Goal: Contribute content: Add original content to the website for others to see

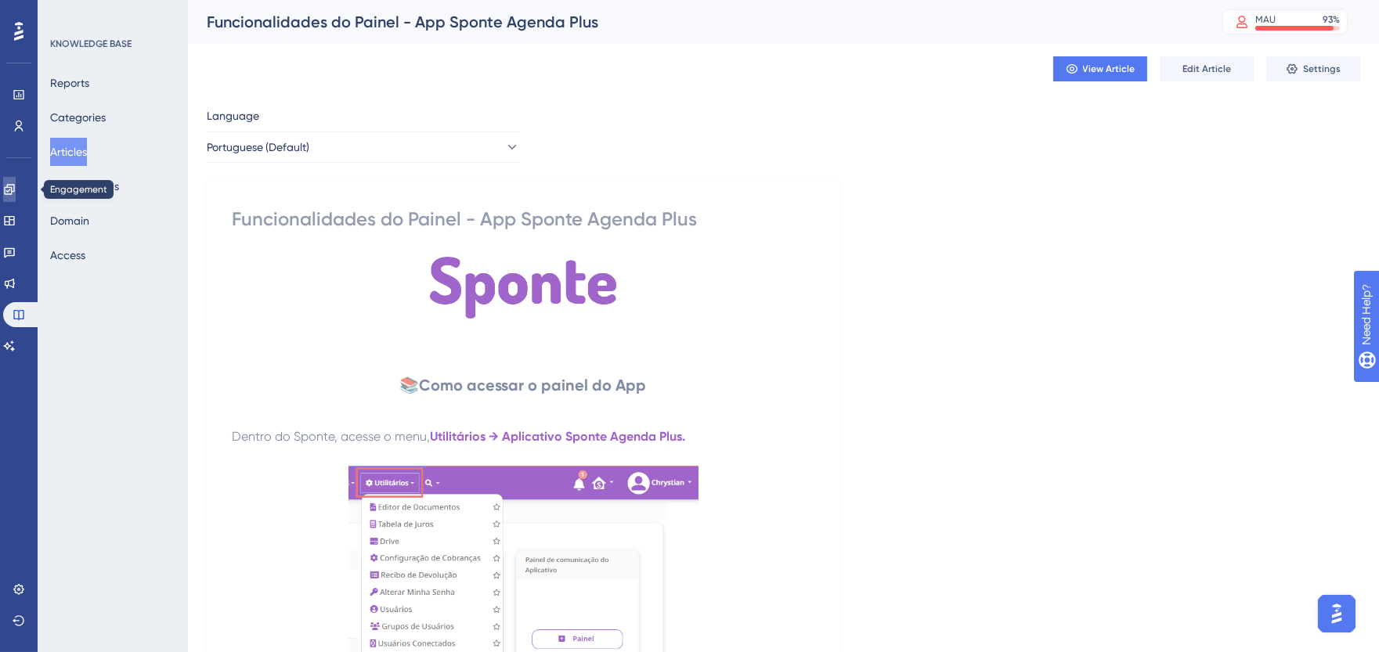
click at [11, 184] on link at bounding box center [9, 189] width 13 height 25
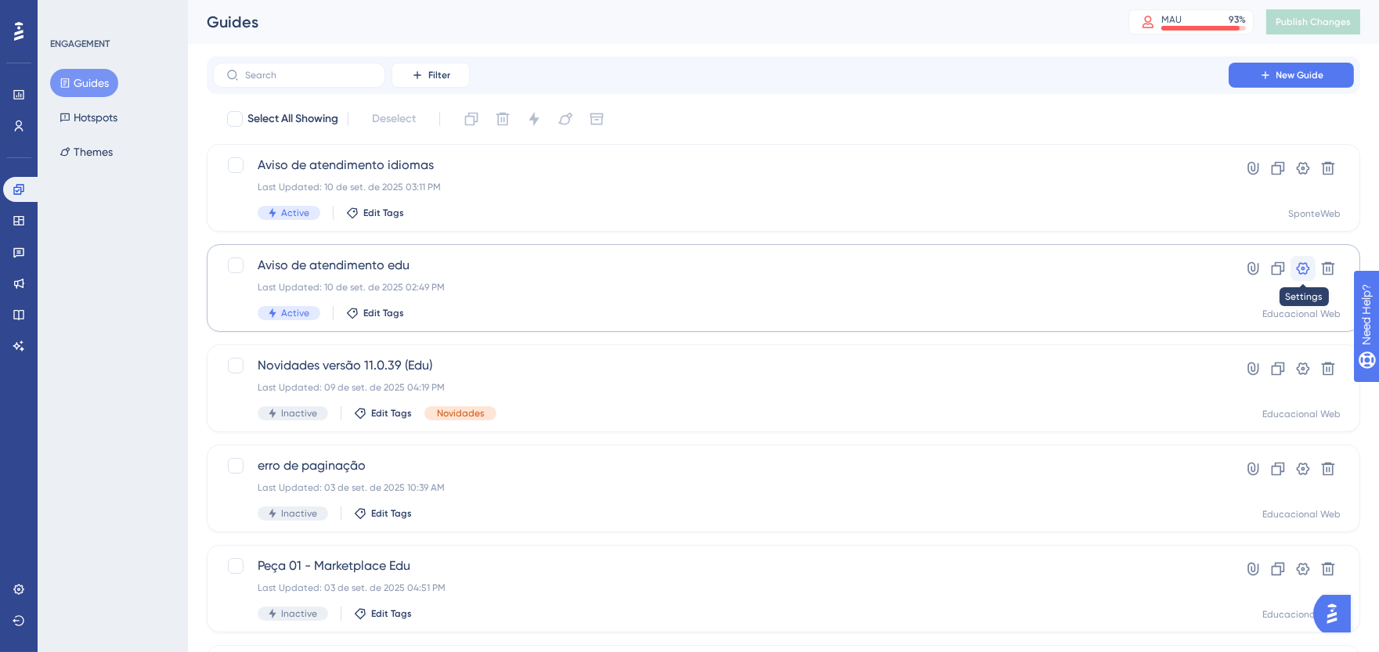
click at [1301, 267] on icon at bounding box center [1304, 269] width 16 height 16
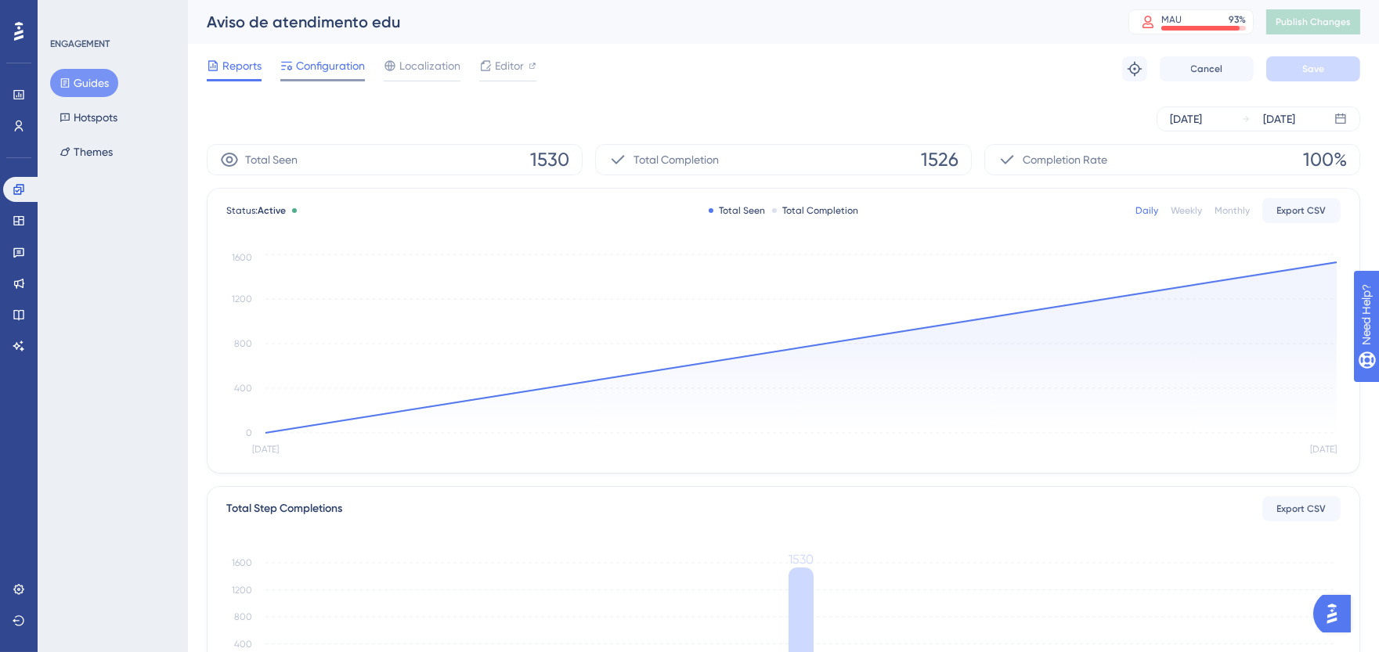
click at [302, 73] on span "Configuration" at bounding box center [330, 65] width 69 height 19
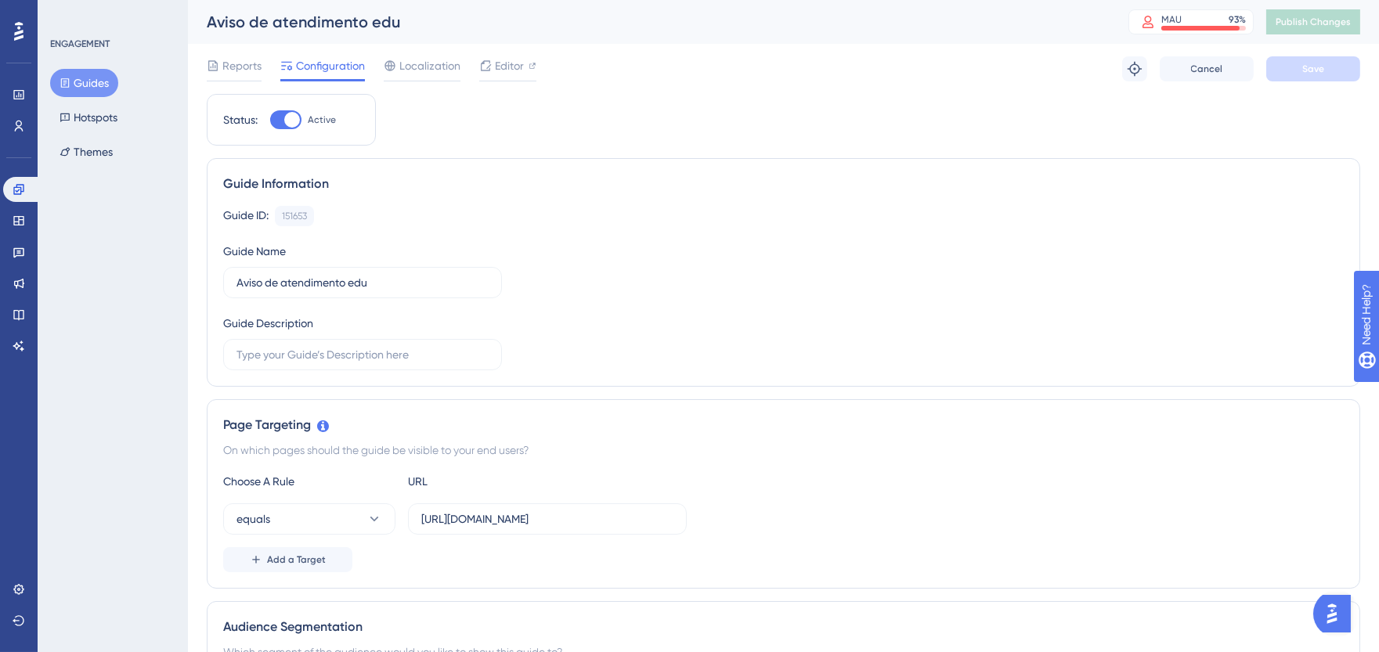
click at [288, 131] on div "✨ INSCREVA-SE AGORA✨" at bounding box center [698, 114] width 1392 height 305
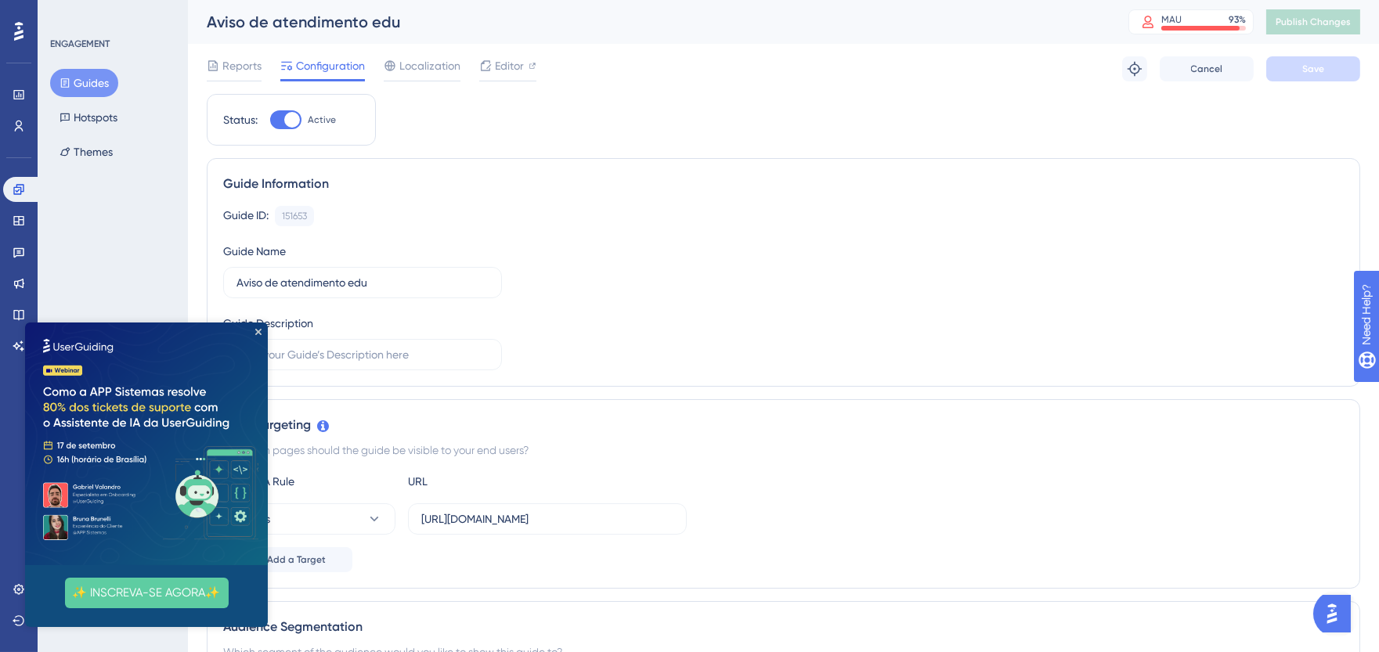
click at [291, 115] on div at bounding box center [292, 120] width 16 height 16
click at [270, 120] on input "Active" at bounding box center [269, 120] width 1 height 1
checkbox input "false"
click at [1337, 66] on button "Save" at bounding box center [1314, 68] width 94 height 25
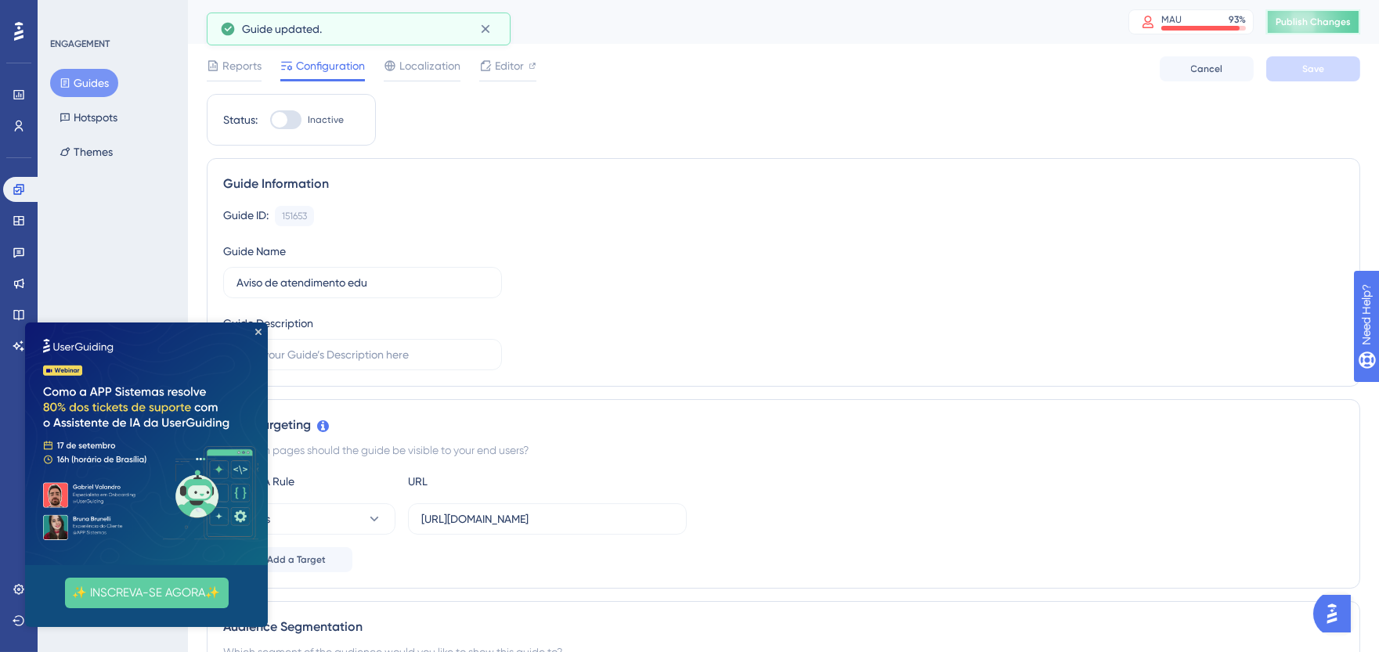
click at [1303, 31] on button "Publish Changes" at bounding box center [1314, 21] width 94 height 25
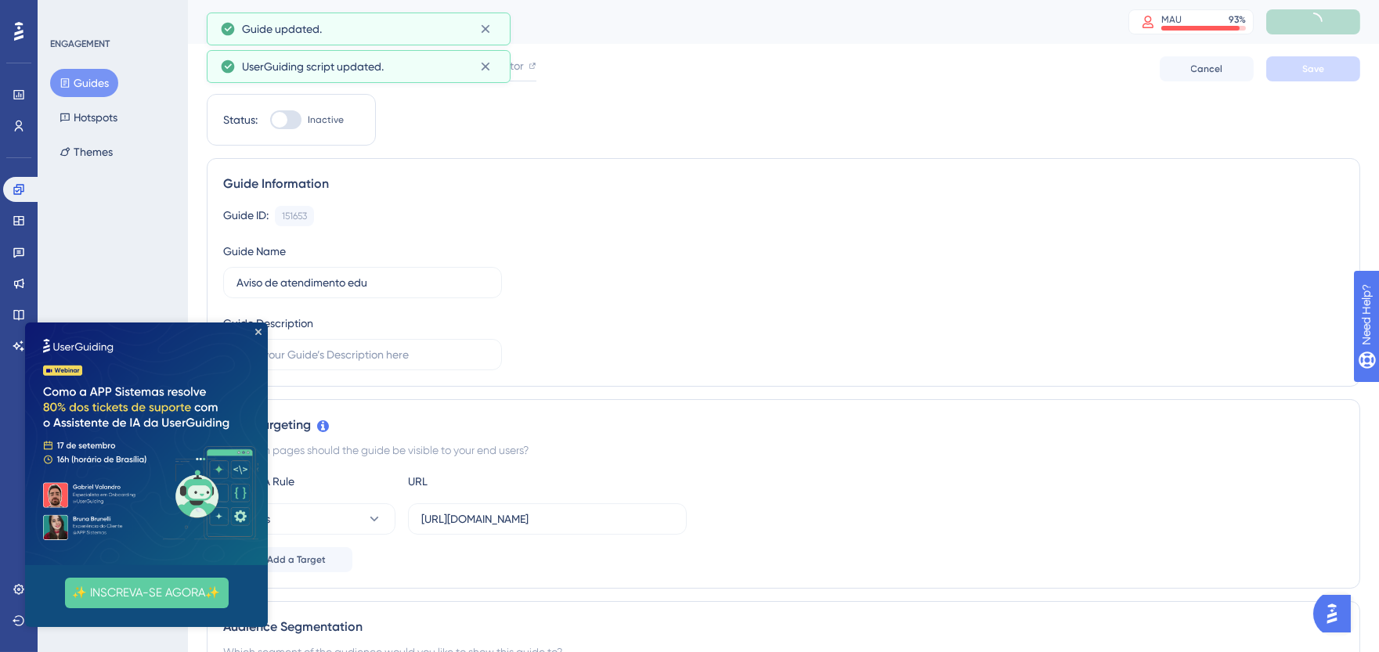
click at [103, 83] on button "Guides" at bounding box center [84, 83] width 68 height 28
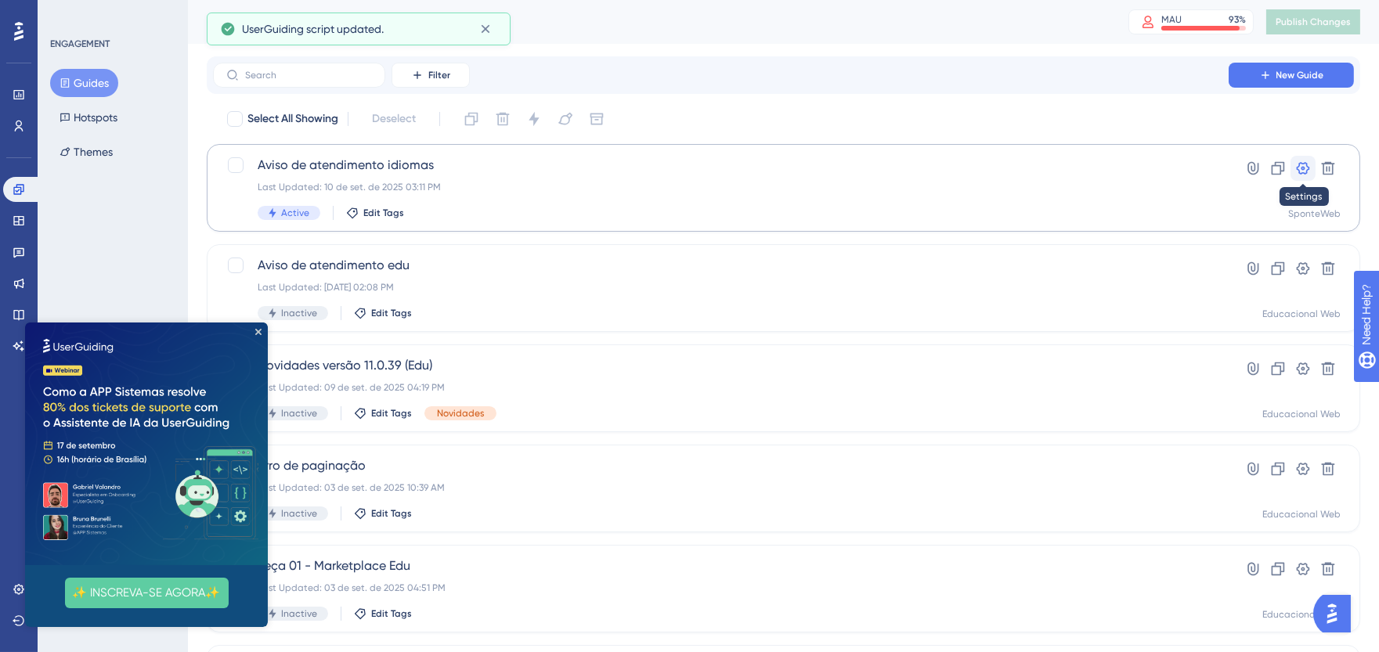
click at [1309, 169] on icon at bounding box center [1303, 168] width 13 height 13
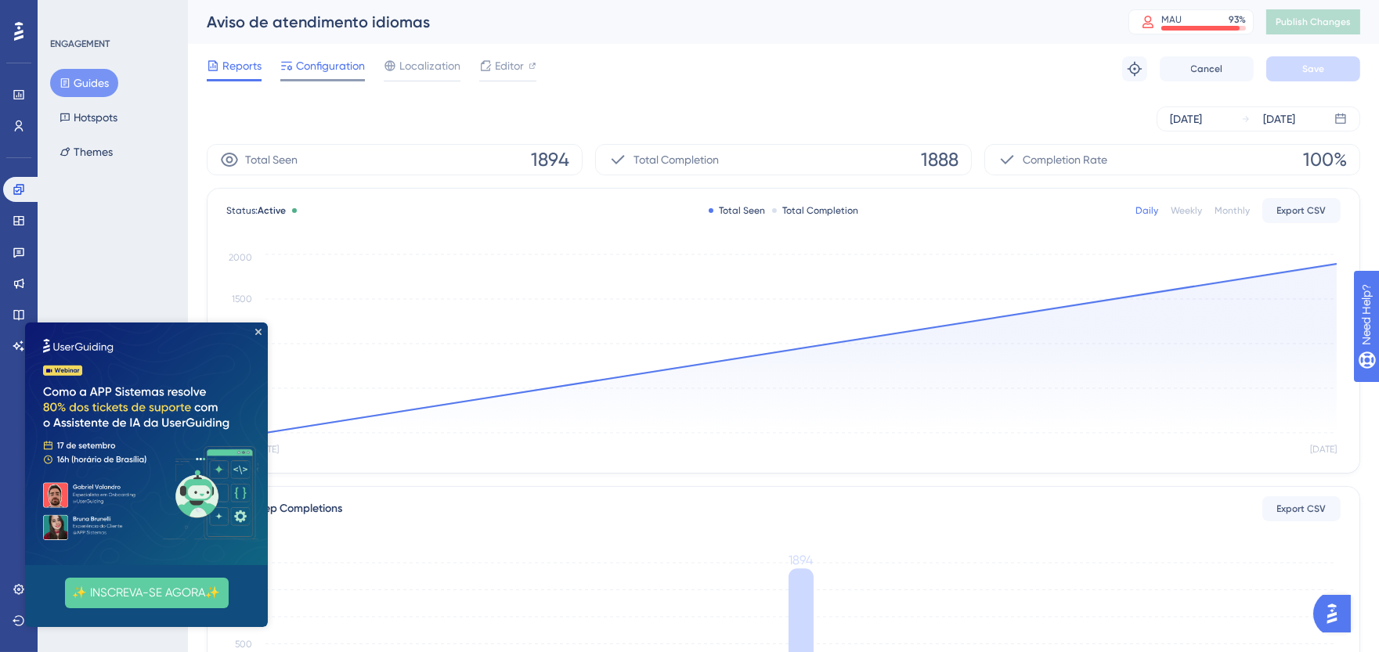
click at [349, 66] on span "Configuration" at bounding box center [330, 65] width 69 height 19
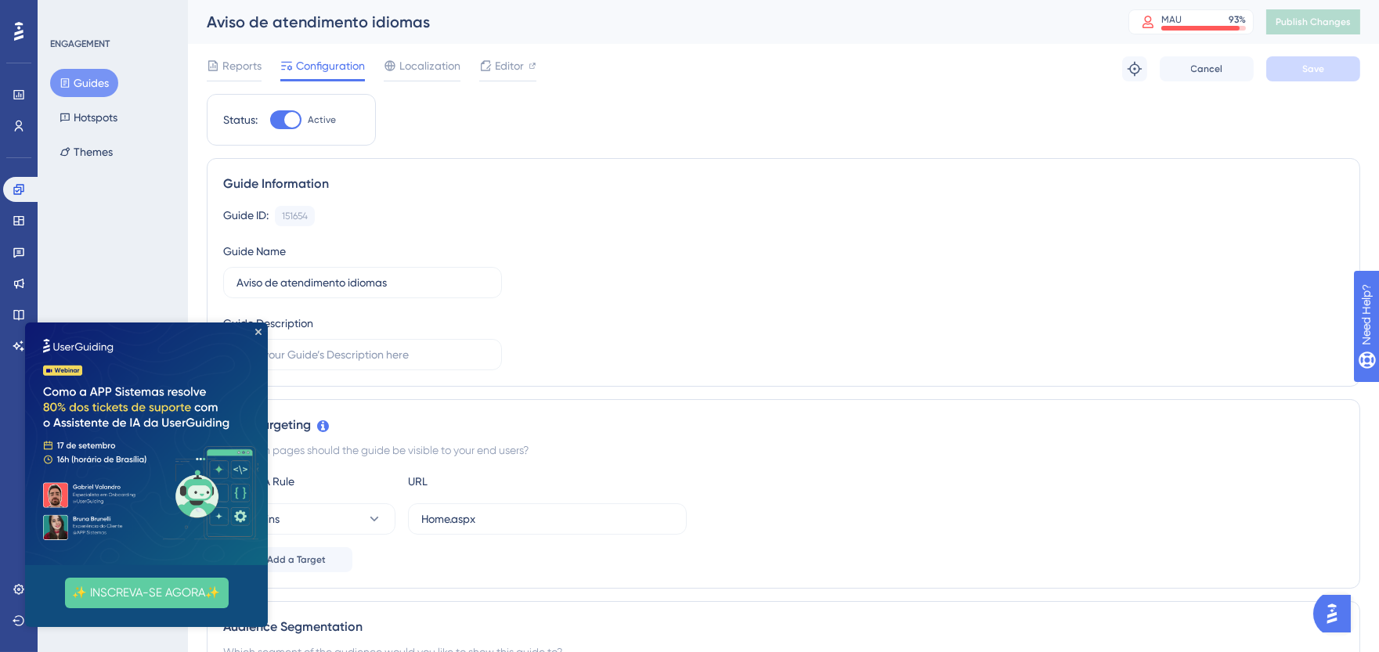
click at [284, 128] on div at bounding box center [285, 119] width 31 height 19
click at [270, 121] on input "Active" at bounding box center [269, 120] width 1 height 1
checkbox input "false"
click at [1320, 69] on span "Save" at bounding box center [1314, 69] width 22 height 13
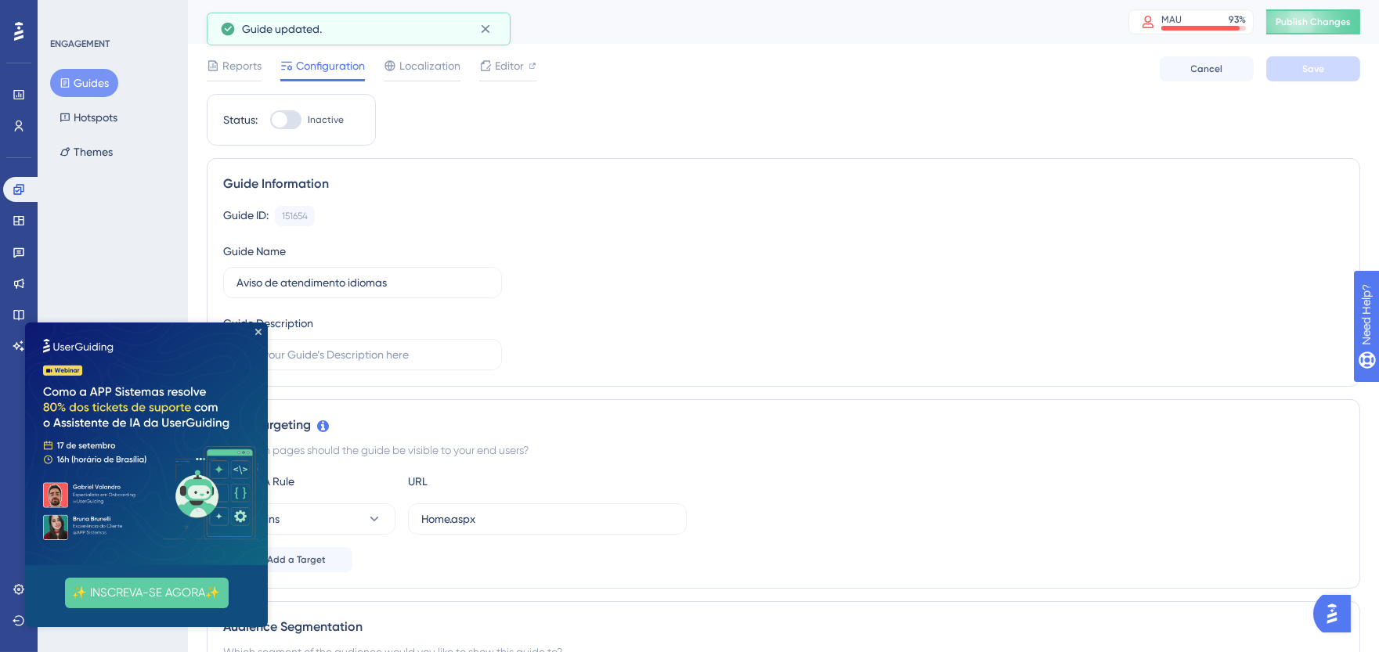
click at [1317, 37] on div "Aviso de atendimento idiomas MAU 93 % Click to see add-on and upgrade options P…" at bounding box center [783, 22] width 1191 height 44
click at [1317, 33] on button "Publish Changes" at bounding box center [1314, 21] width 94 height 25
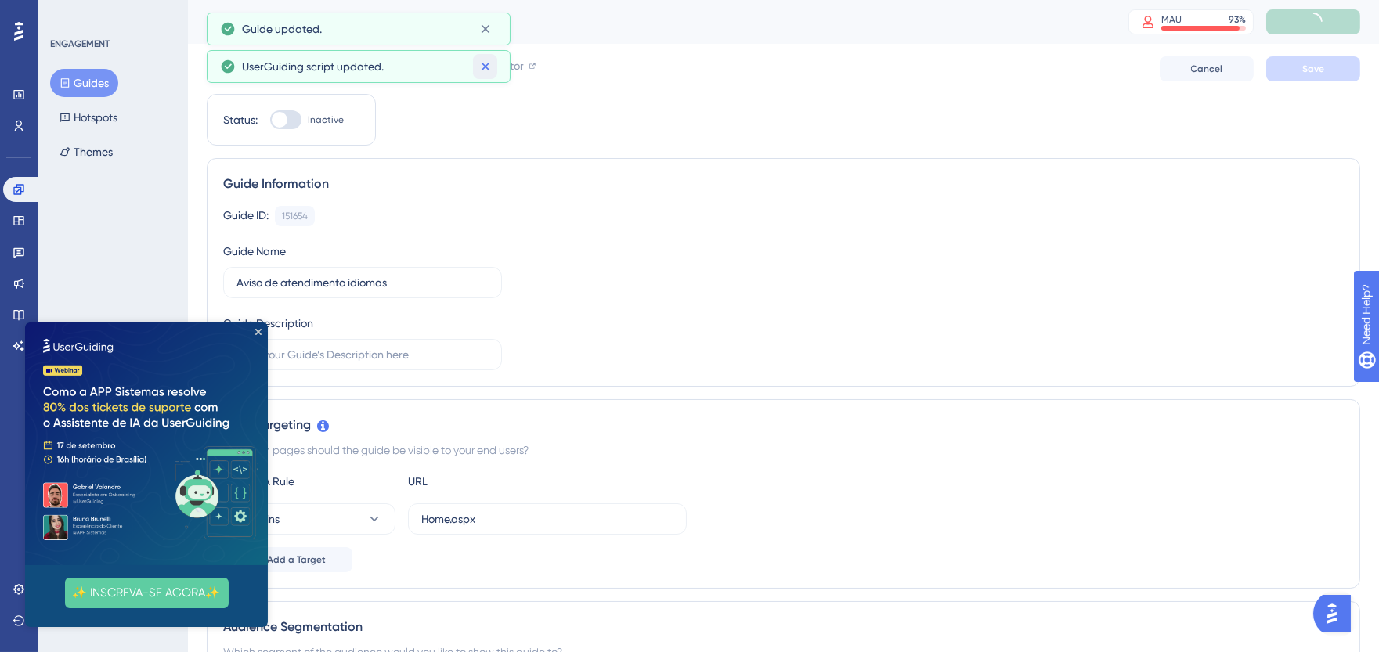
click at [494, 64] on button at bounding box center [485, 66] width 24 height 25
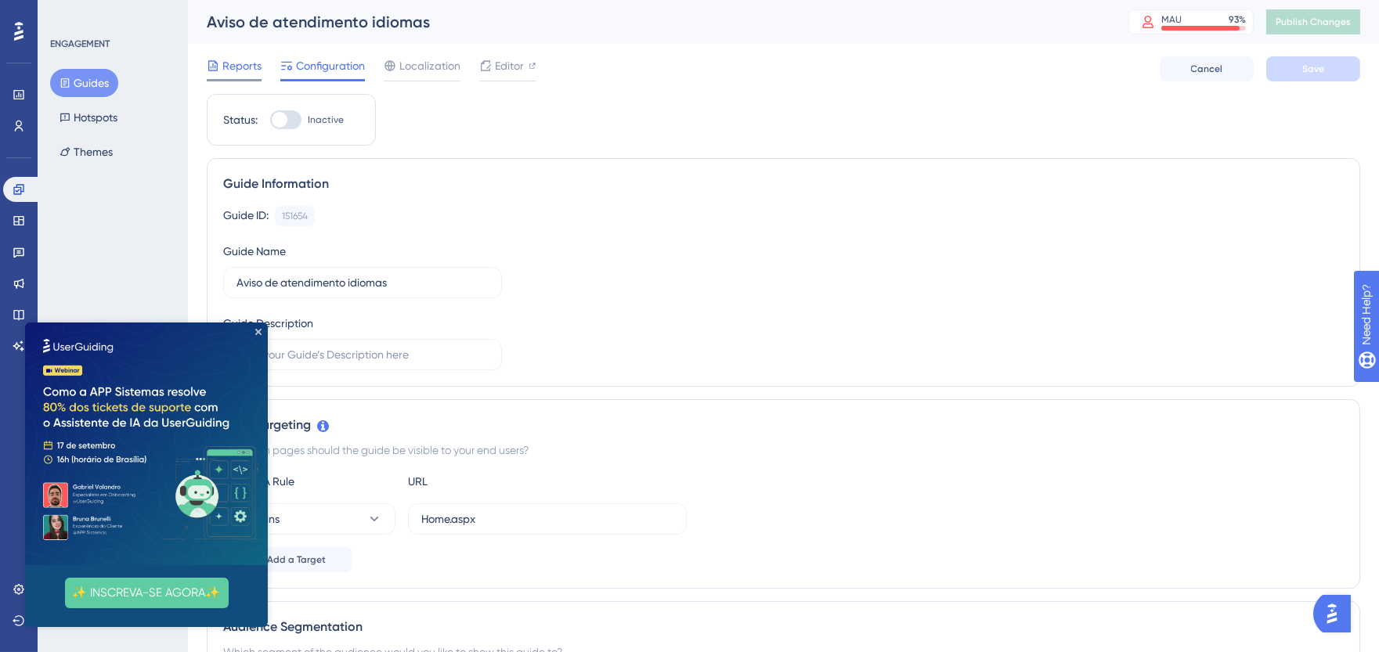
click at [229, 76] on div "Reports" at bounding box center [234, 68] width 55 height 25
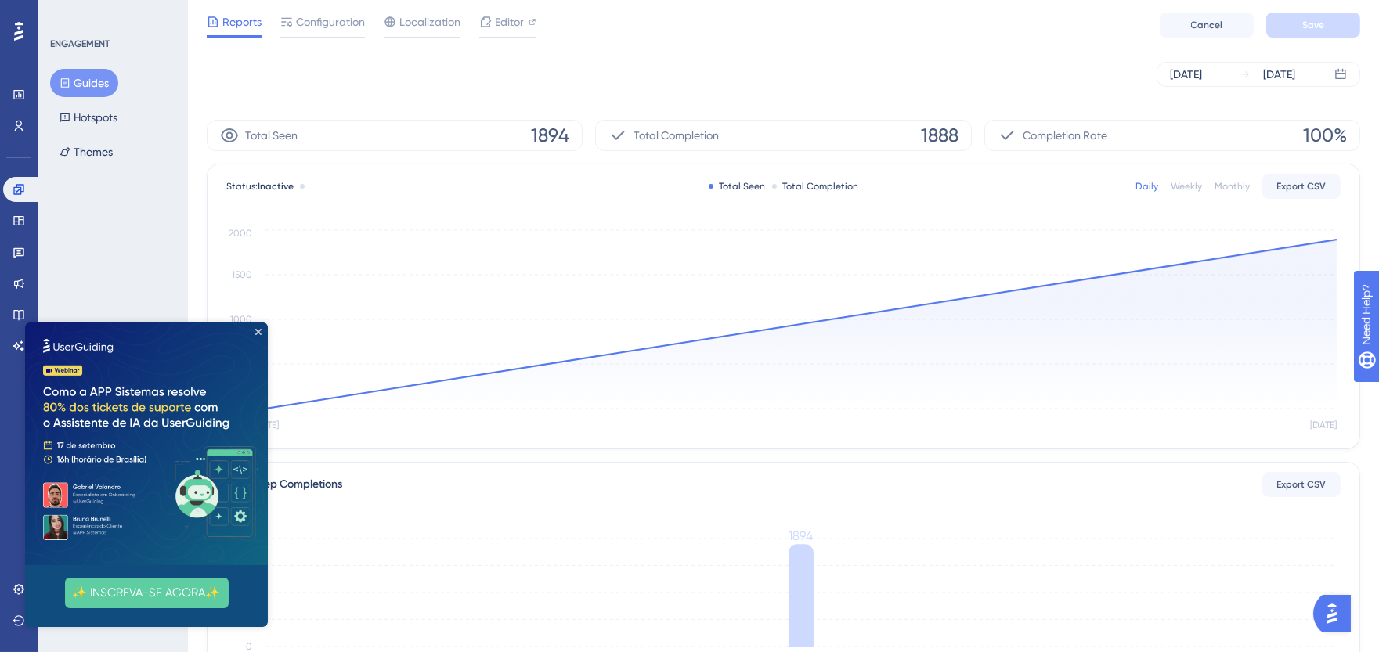
scroll to position [5, 0]
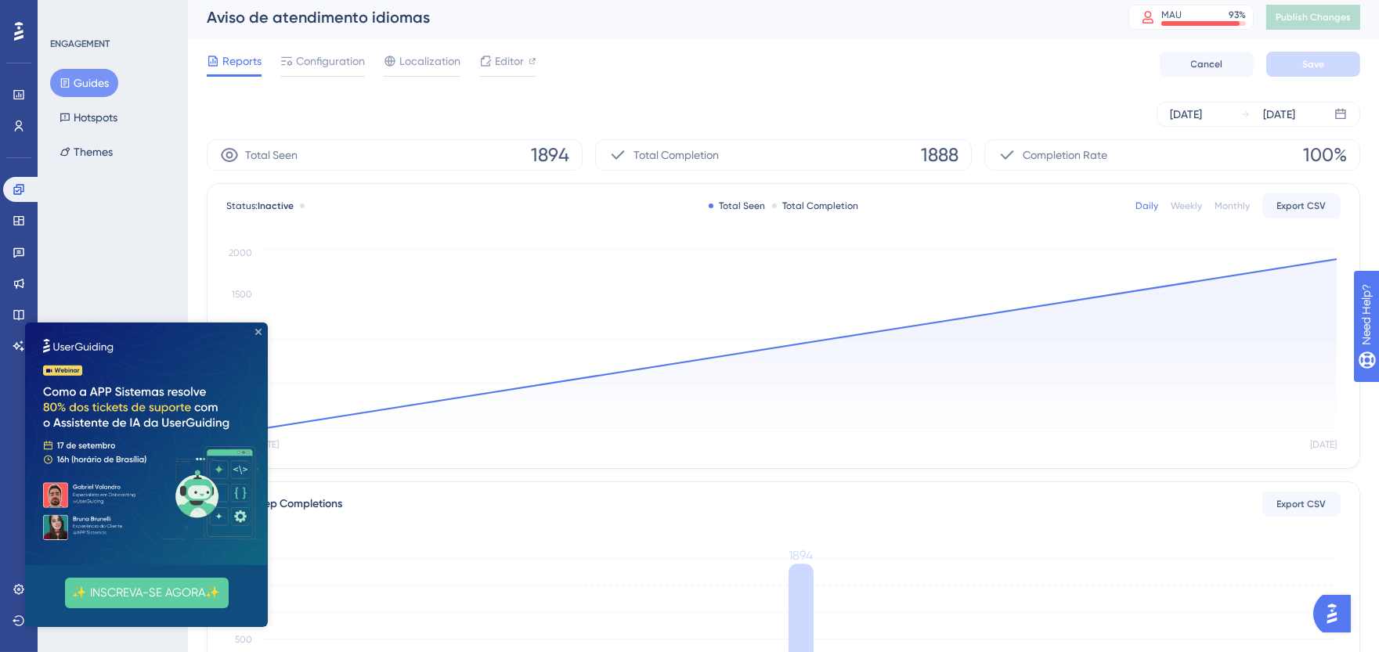
click at [258, 331] on icon "Close Preview" at bounding box center [258, 332] width 6 height 6
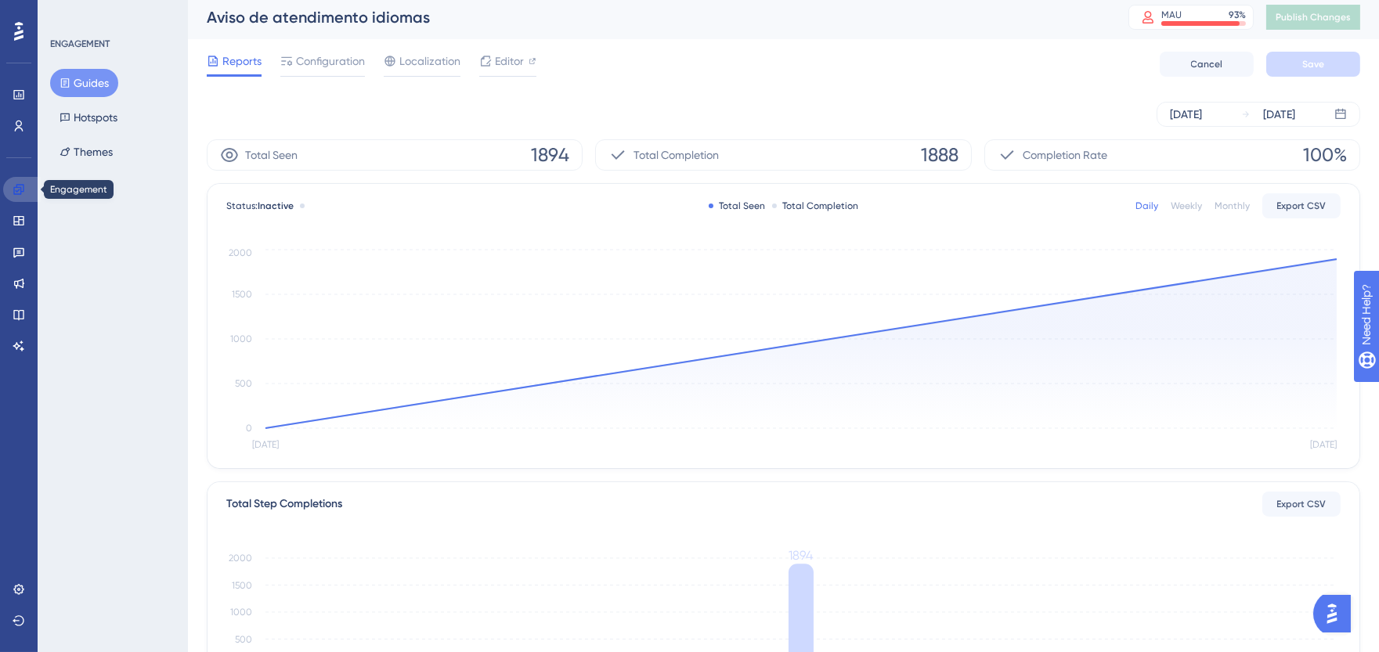
drag, startPoint x: 32, startPoint y: 193, endPoint x: 128, endPoint y: 227, distance: 101.3
click at [32, 193] on link at bounding box center [22, 189] width 38 height 25
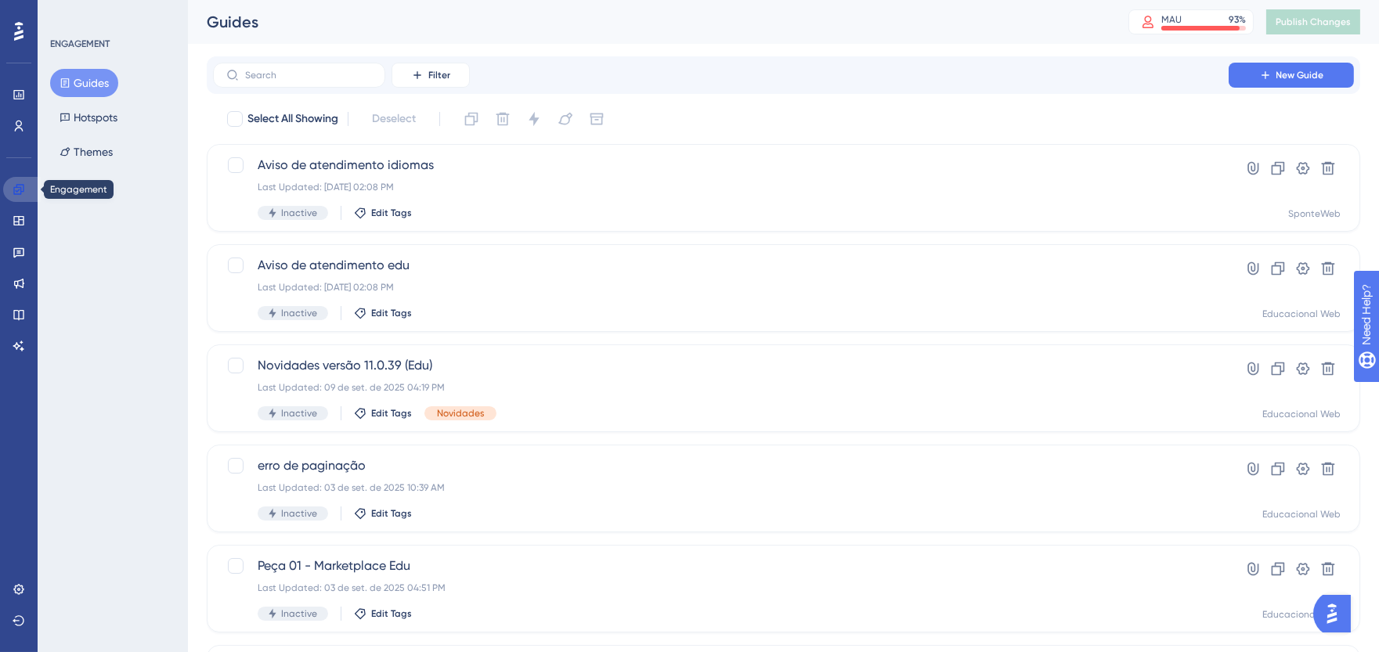
drag, startPoint x: 13, startPoint y: 189, endPoint x: 1, endPoint y: 213, distance: 27.3
click at [13, 189] on icon at bounding box center [18, 189] width 10 height 10
drag, startPoint x: 161, startPoint y: 370, endPoint x: 47, endPoint y: 436, distance: 131.6
click at [161, 370] on div "ENGAGEMENT Guides Hotspots Themes" at bounding box center [113, 326] width 150 height 652
click at [18, 310] on icon at bounding box center [18, 315] width 10 height 10
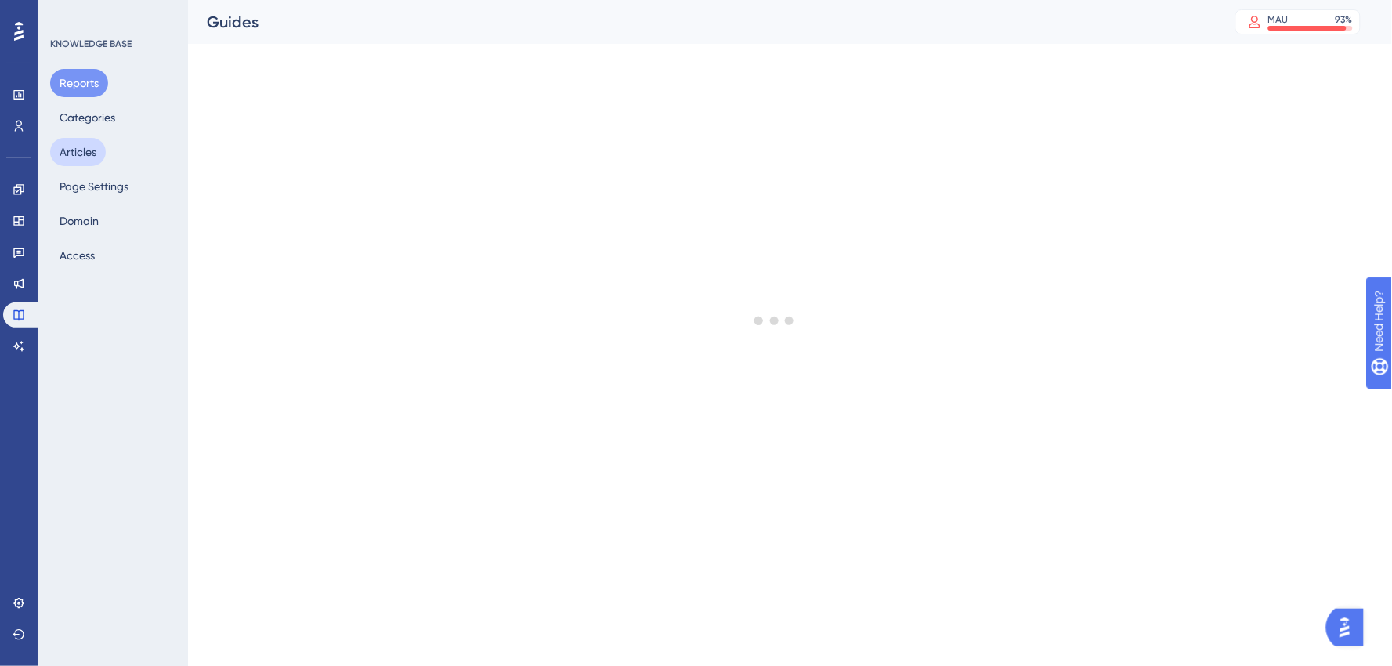
click at [65, 138] on button "Articles" at bounding box center [78, 152] width 56 height 28
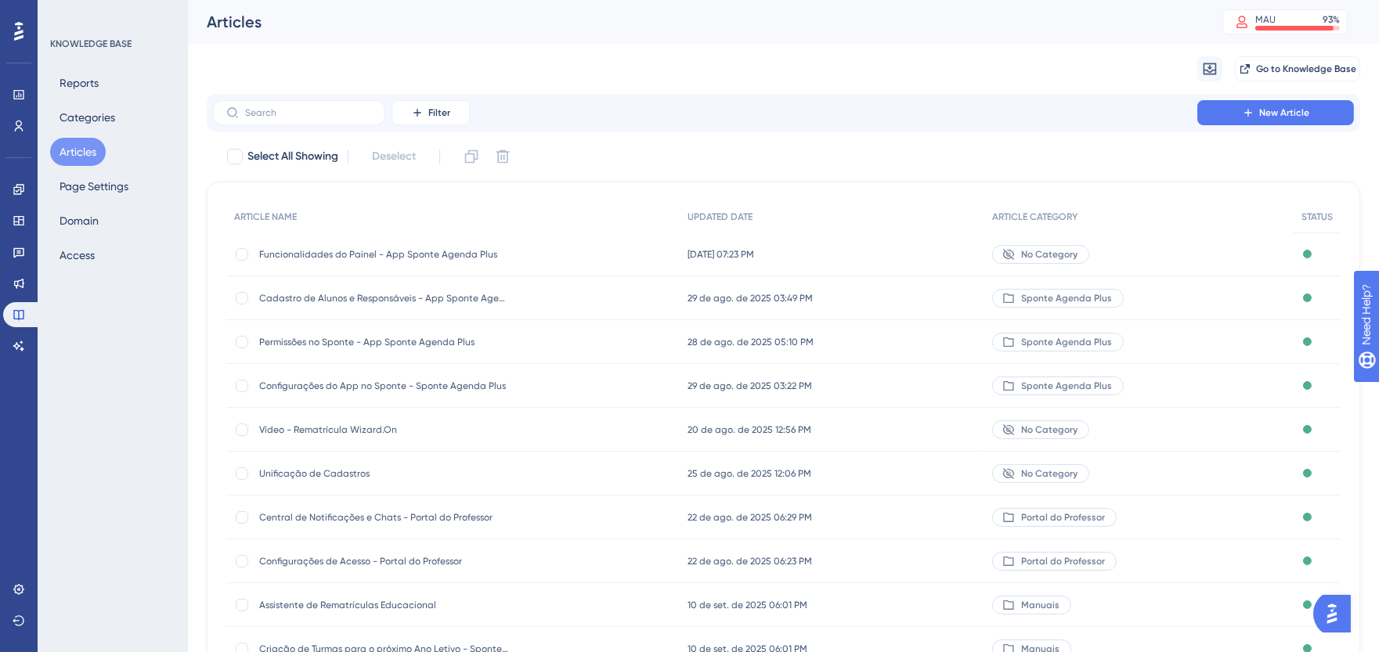
click at [437, 240] on div "Funcionalidades do Painel - App Sponte Agenda Plus Funcionalidades do Painel - …" at bounding box center [384, 255] width 251 height 44
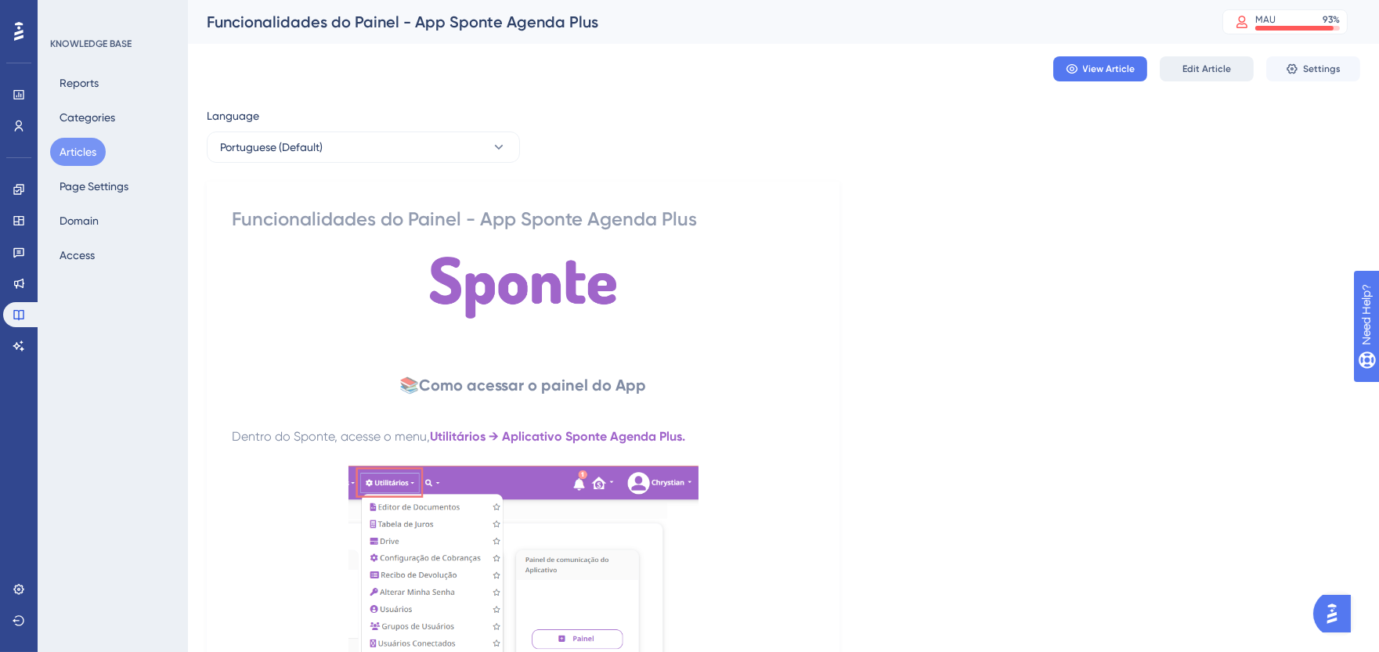
click at [1202, 76] on button "Edit Article" at bounding box center [1207, 68] width 94 height 25
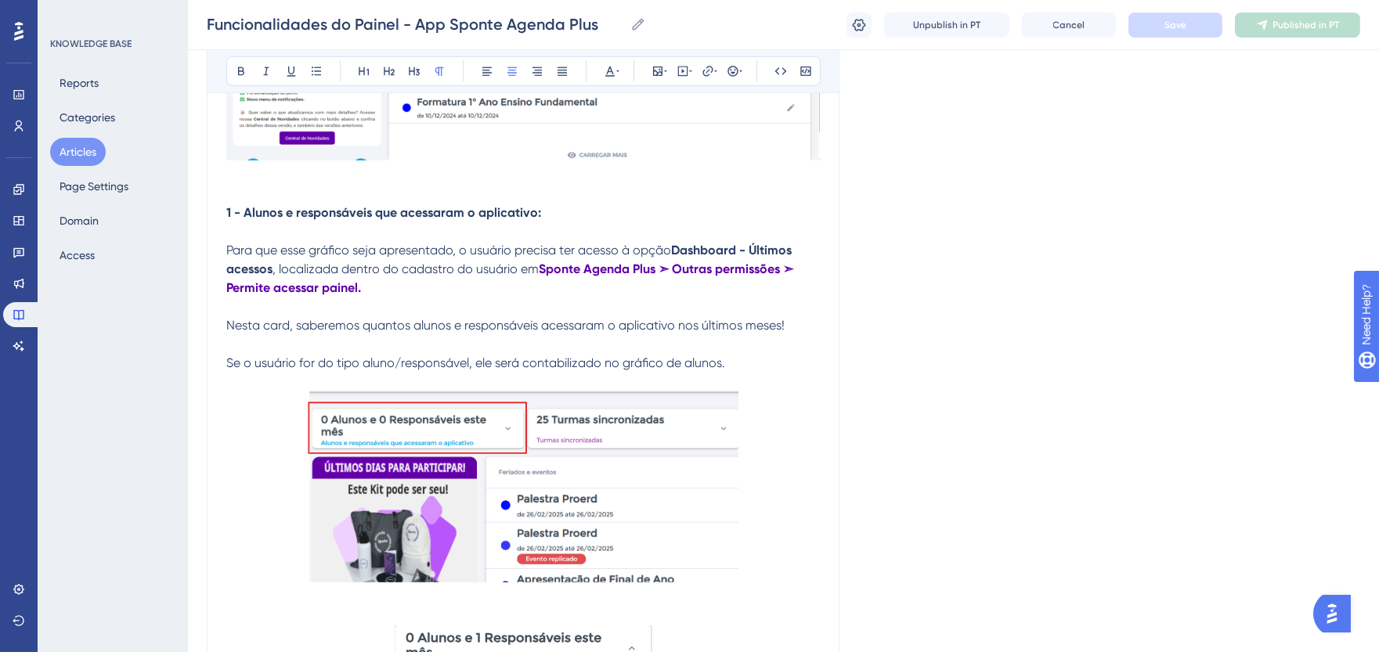
scroll to position [1494, 0]
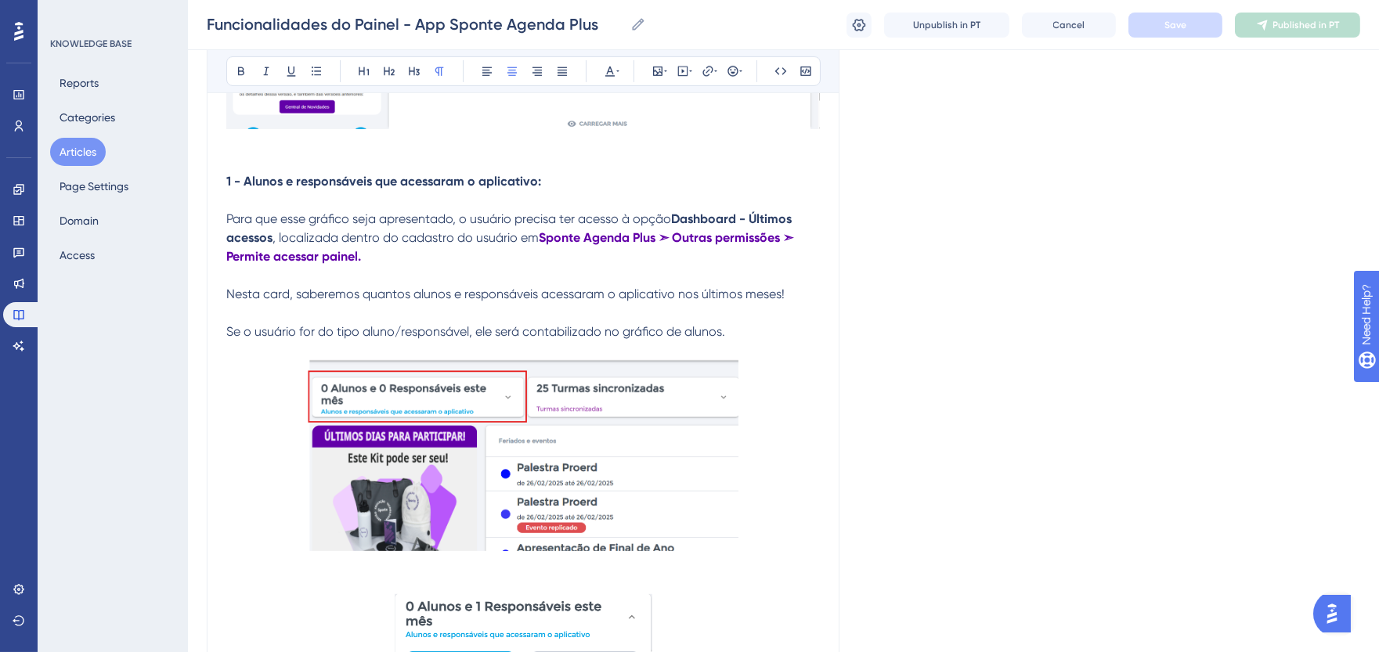
click at [345, 186] on strong "1 - Alunos e responsáveis que acessaram o aplicativo:" at bounding box center [383, 181] width 315 height 15
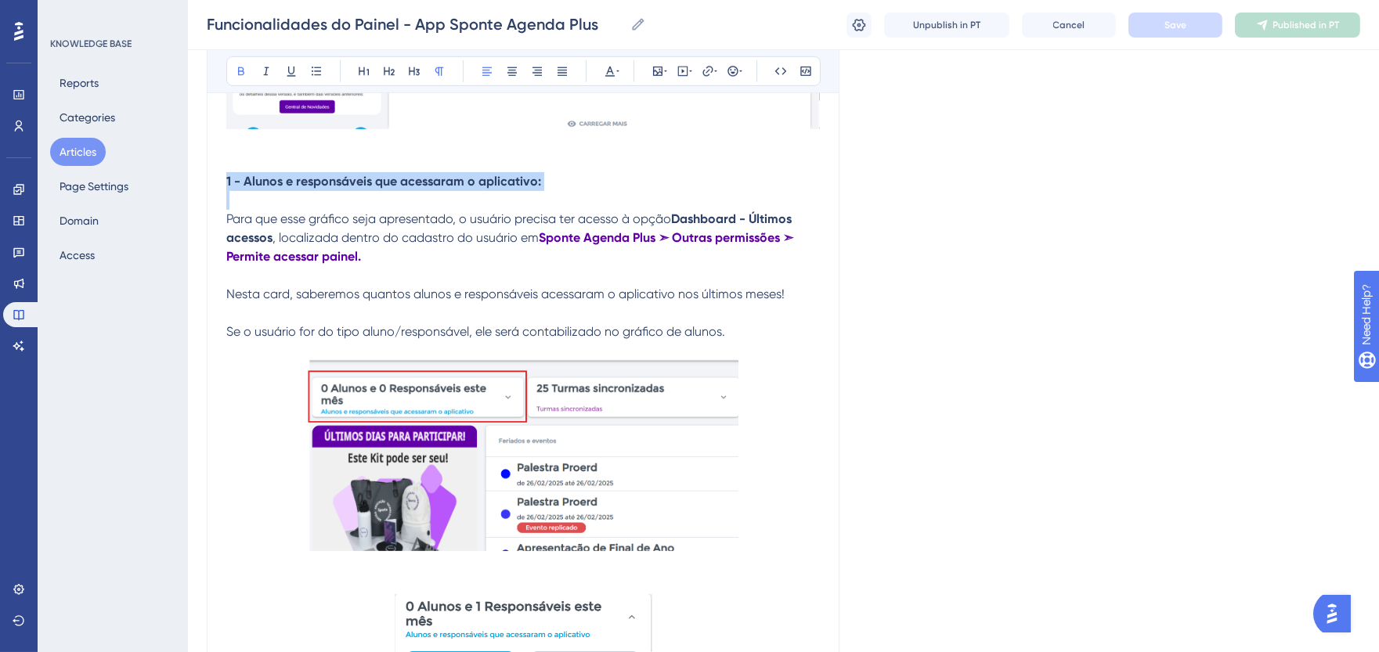
click at [345, 186] on strong "1 - Alunos e responsáveis que acessaram o aplicativo:" at bounding box center [383, 181] width 315 height 15
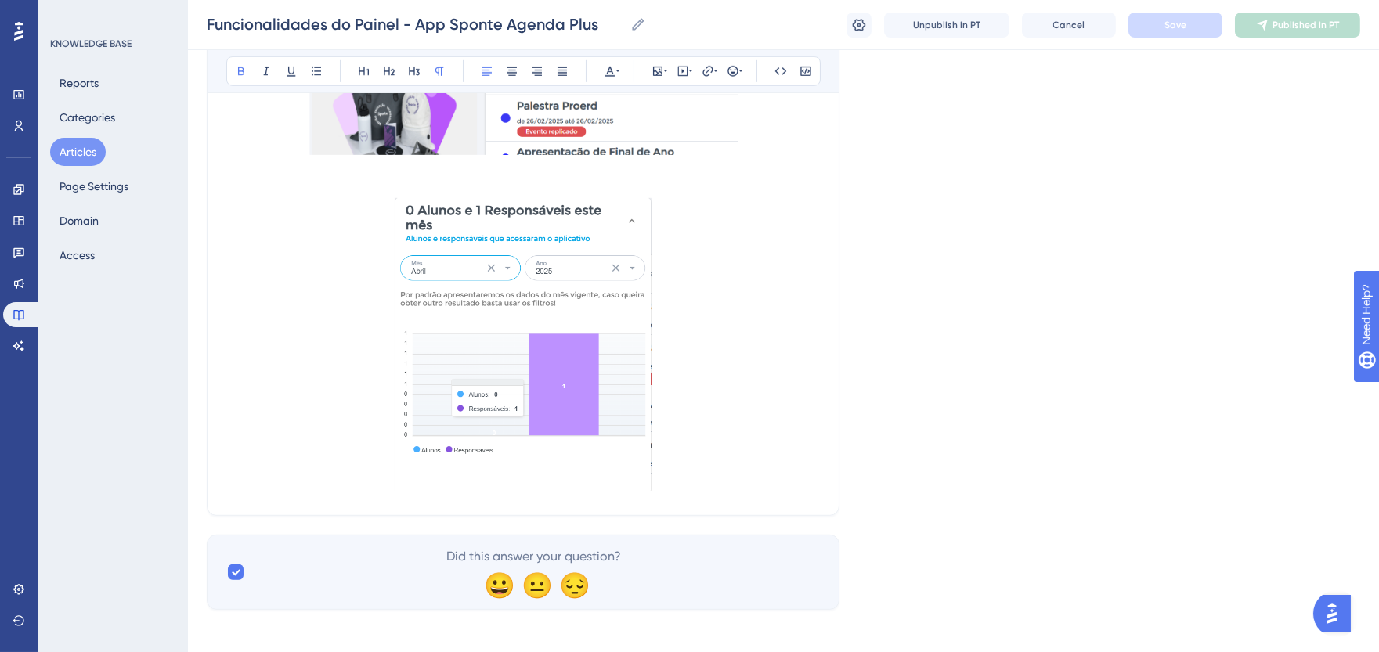
scroll to position [1900, 0]
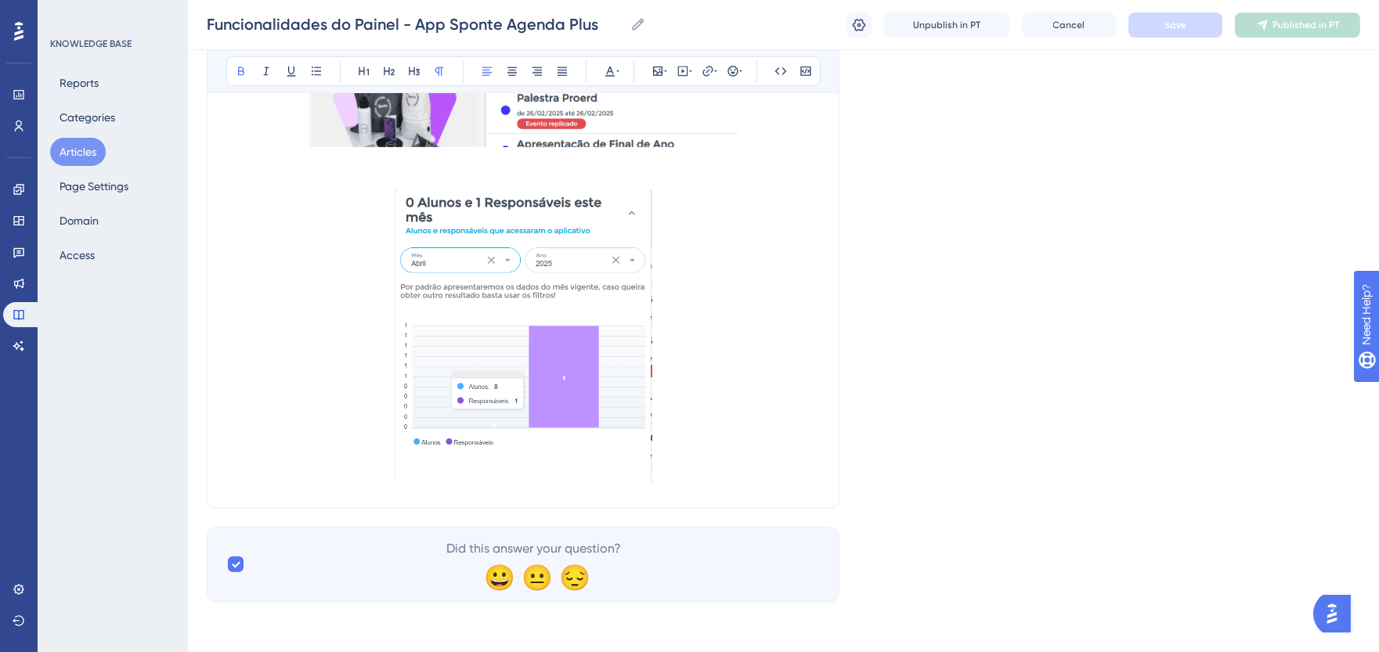
click at [802, 435] on p at bounding box center [523, 339] width 594 height 298
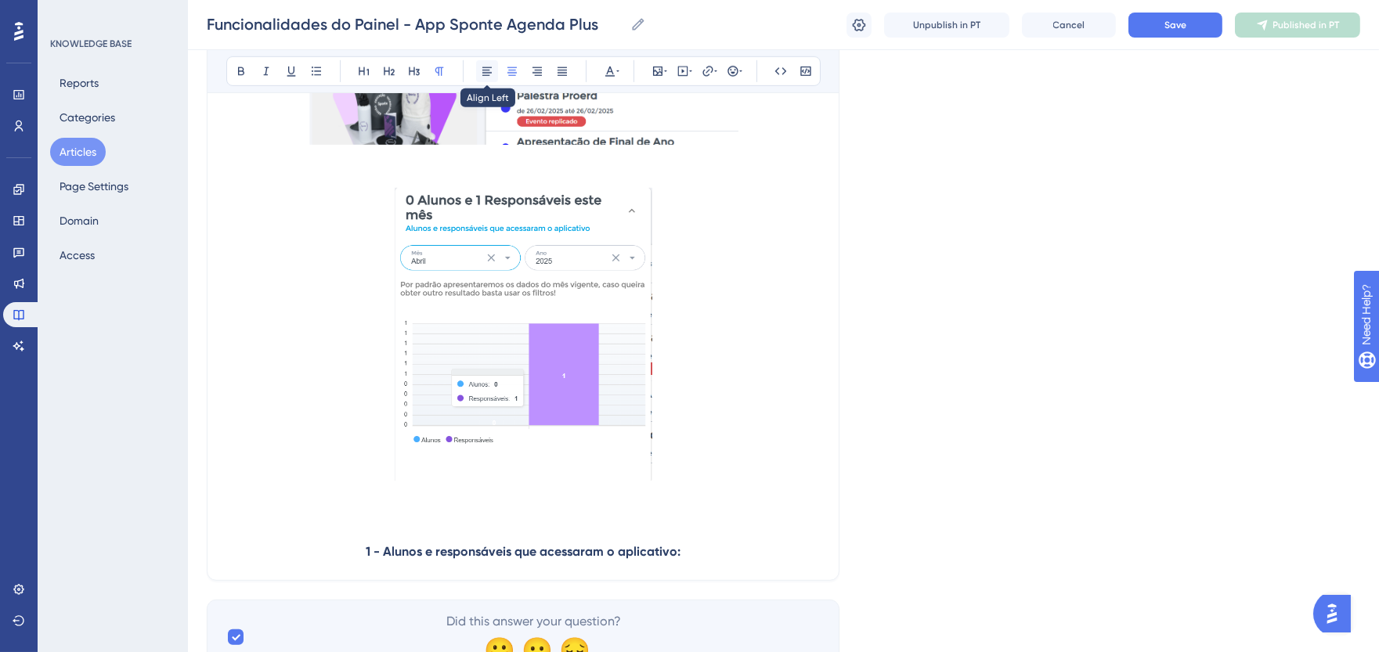
click at [488, 67] on icon at bounding box center [486, 71] width 9 height 9
click at [229, 555] on strong "1 - Alunos e responsáveis que acessaram o aplicativo:" at bounding box center [383, 551] width 315 height 15
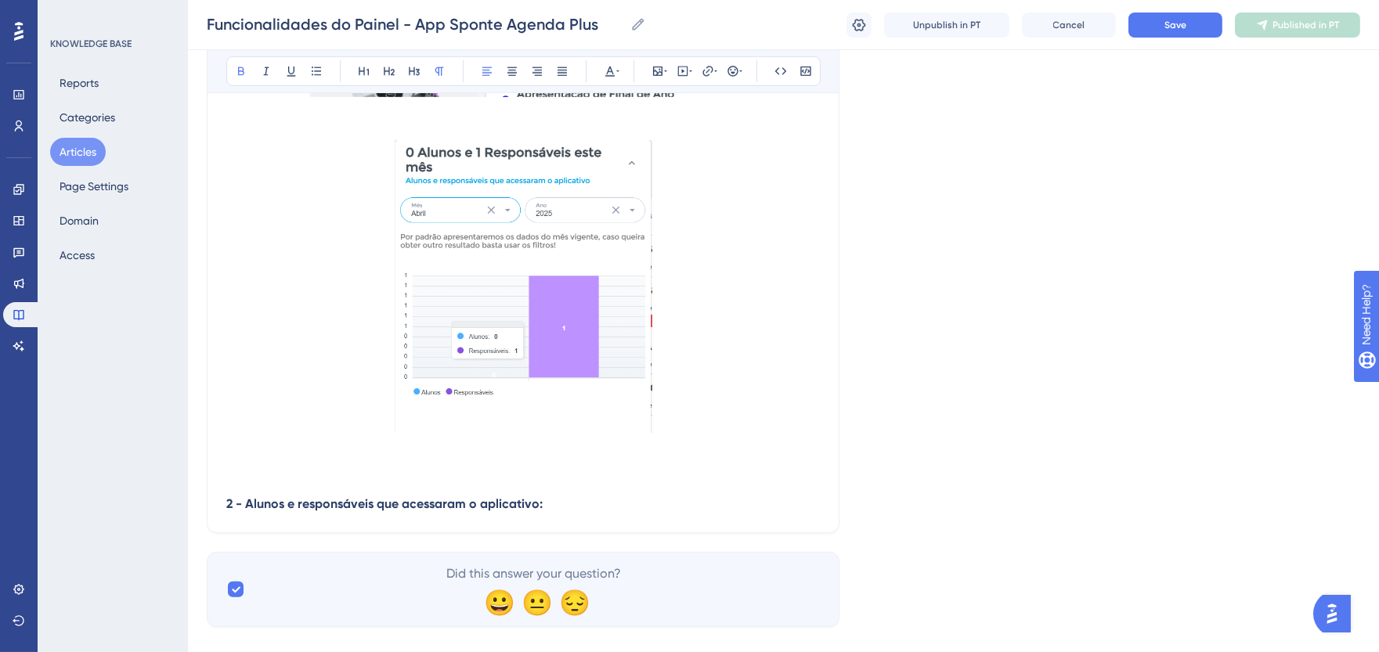
scroll to position [1975, 0]
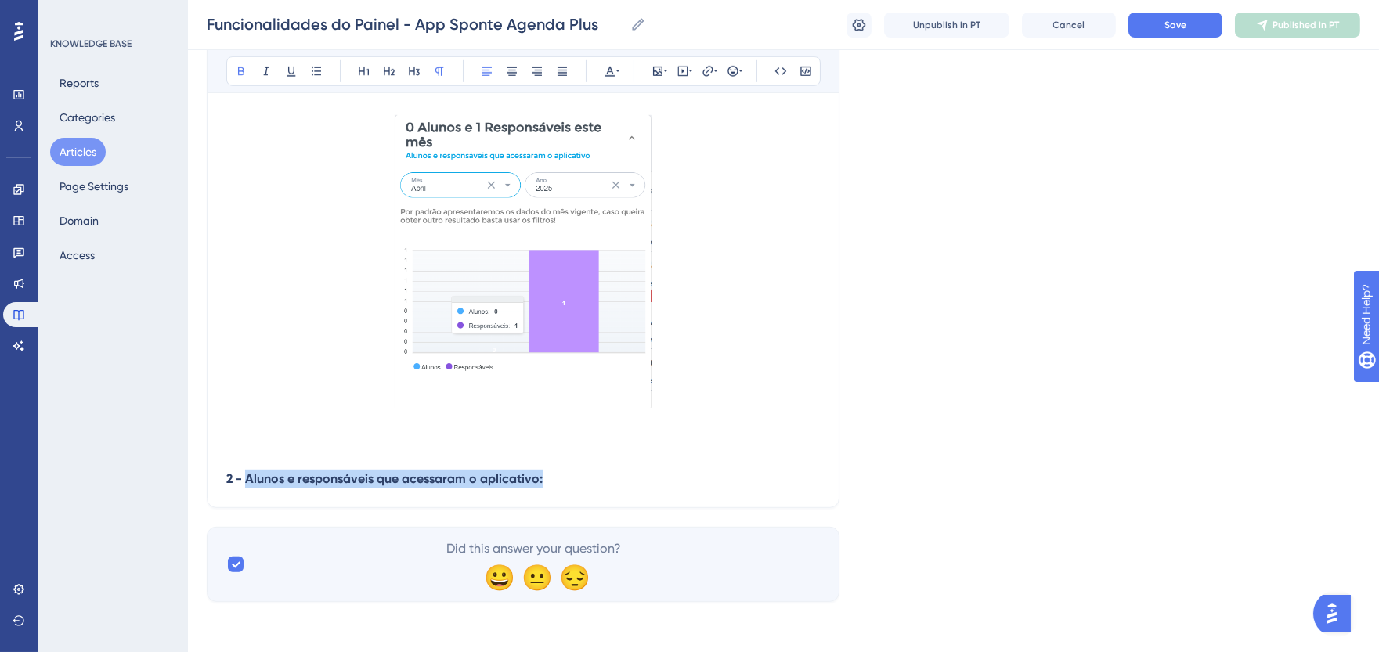
drag, startPoint x: 522, startPoint y: 483, endPoint x: 249, endPoint y: 490, distance: 273.4
paste div
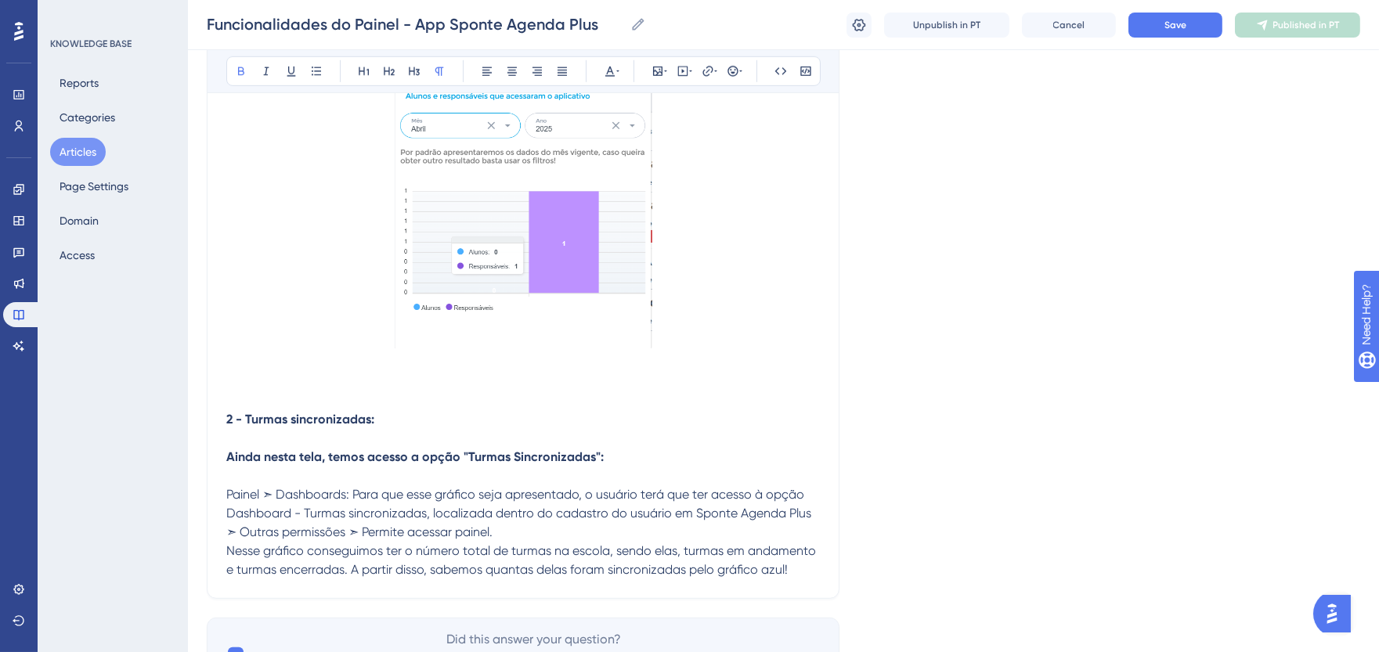
scroll to position [2062, 0]
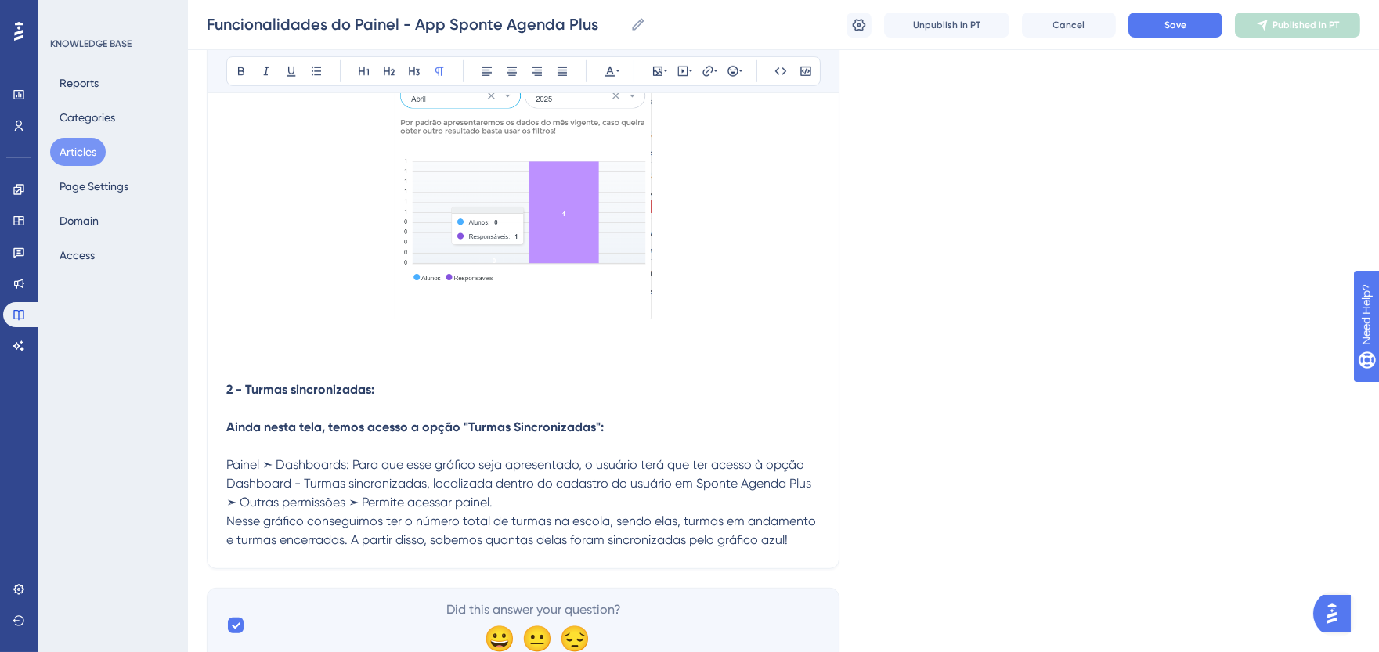
click at [537, 499] on p "Painel ➣ Dashboards: Para que esse gráfico seja apresentado, o usuário terá que…" at bounding box center [523, 484] width 594 height 56
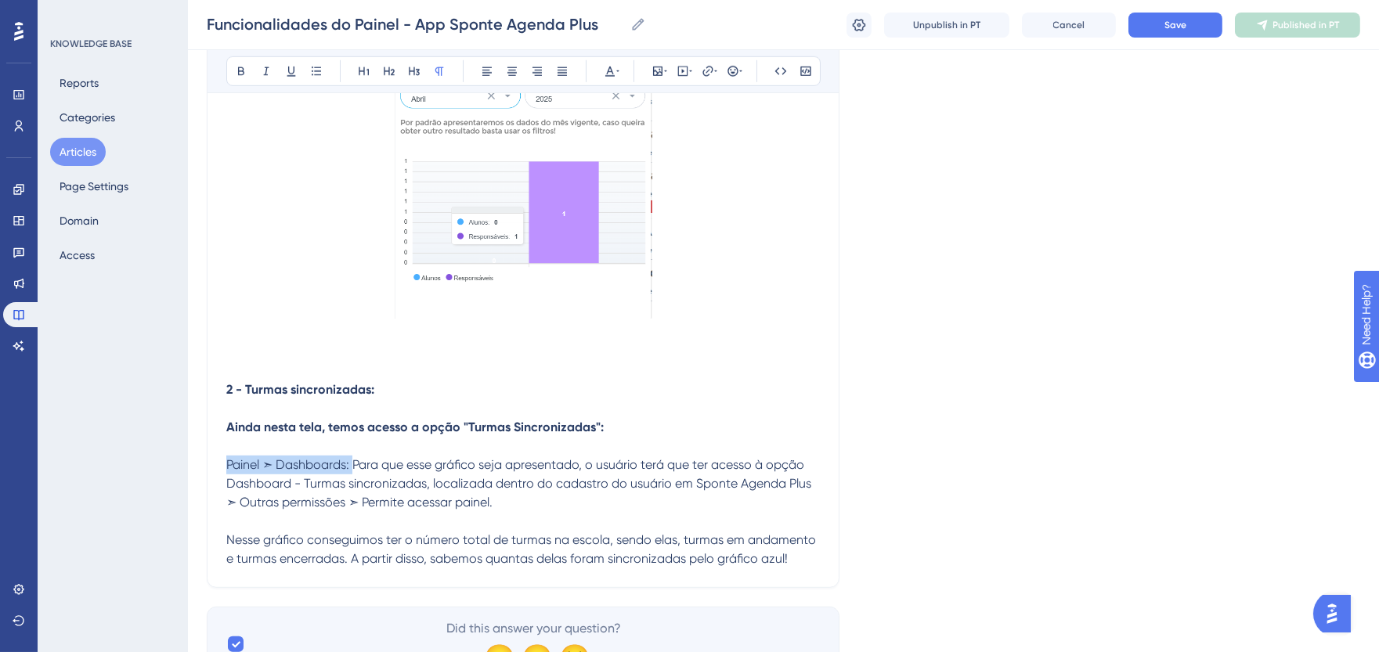
drag, startPoint x: 354, startPoint y: 465, endPoint x: 228, endPoint y: 463, distance: 126.1
click at [228, 463] on span "Painel ➣ Dashboards: Para que esse gráfico seja apresentado, o usuário terá que…" at bounding box center [520, 483] width 588 height 52
drag, startPoint x: 564, startPoint y: 468, endPoint x: 515, endPoint y: 468, distance: 48.6
click at [515, 468] on span "Para que esse gráfico seja apresentado, o usuário terá que ter acesso à opção D…" at bounding box center [520, 483] width 588 height 52
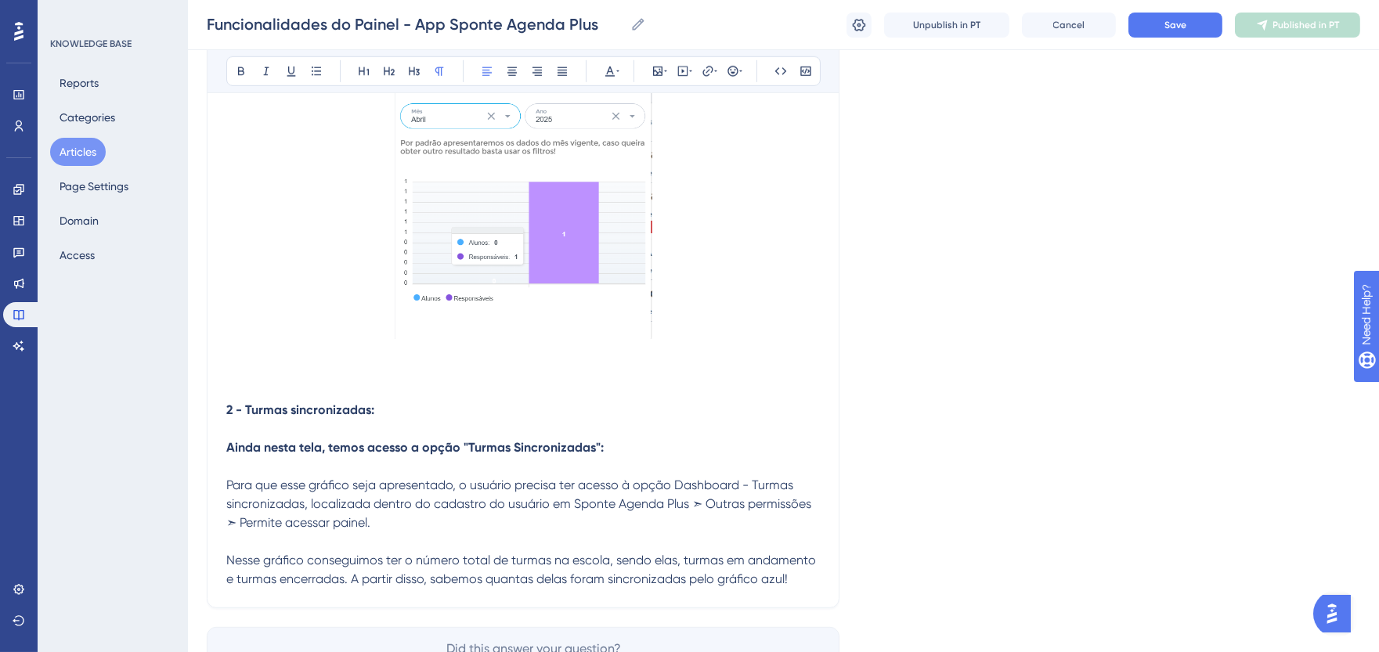
scroll to position [2145, 0]
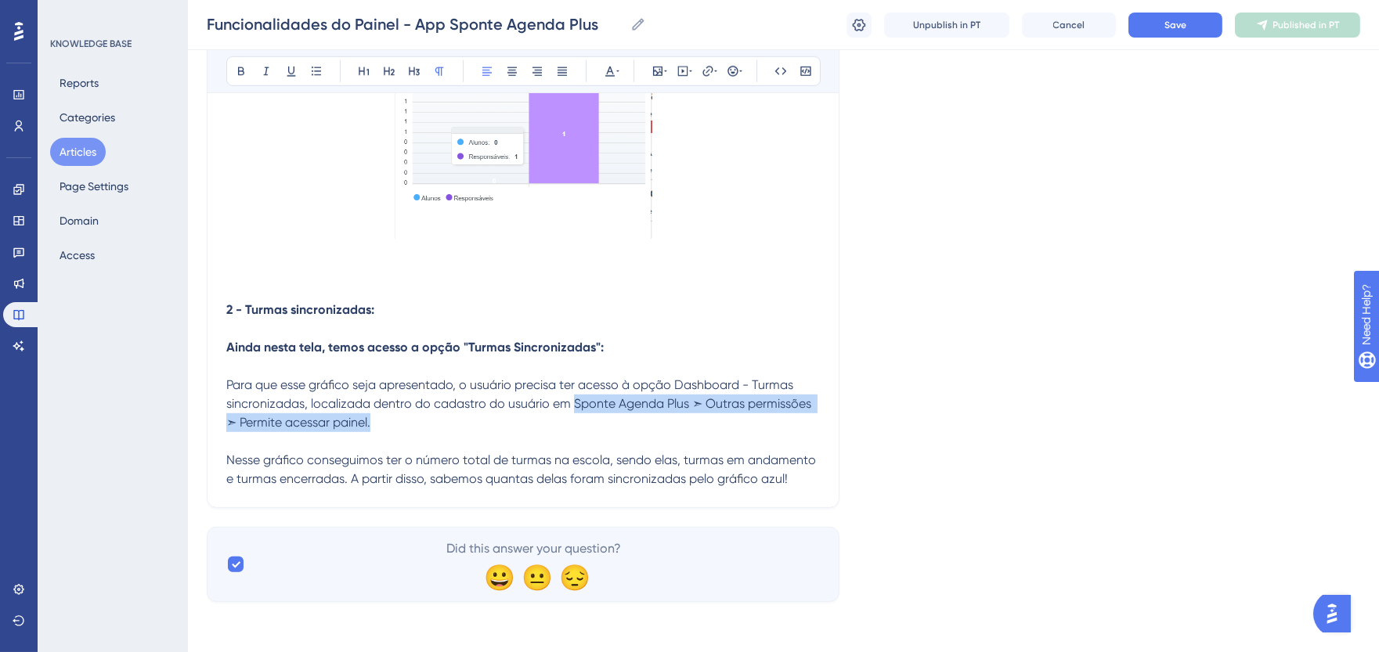
drag, startPoint x: 574, startPoint y: 405, endPoint x: 374, endPoint y: 424, distance: 201.4
click at [374, 424] on span "Para que esse gráfico seja apresentado, o usuário precisa ter acesso à opção Da…" at bounding box center [520, 404] width 588 height 52
drag, startPoint x: 244, startPoint y: 78, endPoint x: 356, endPoint y: 136, distance: 126.5
click at [244, 78] on button at bounding box center [241, 71] width 22 height 22
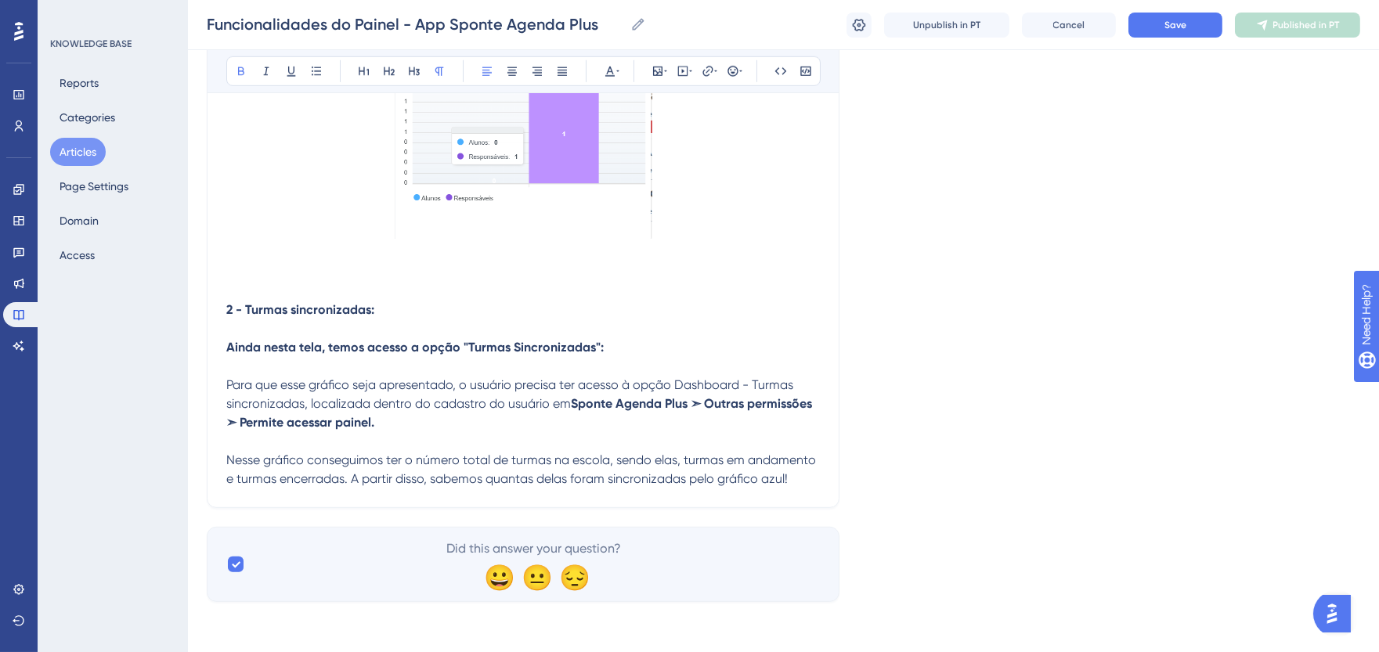
click at [819, 482] on p "Nesse gráfico conseguimos ter o número total de turmas na escola, sendo elas, t…" at bounding box center [523, 470] width 594 height 38
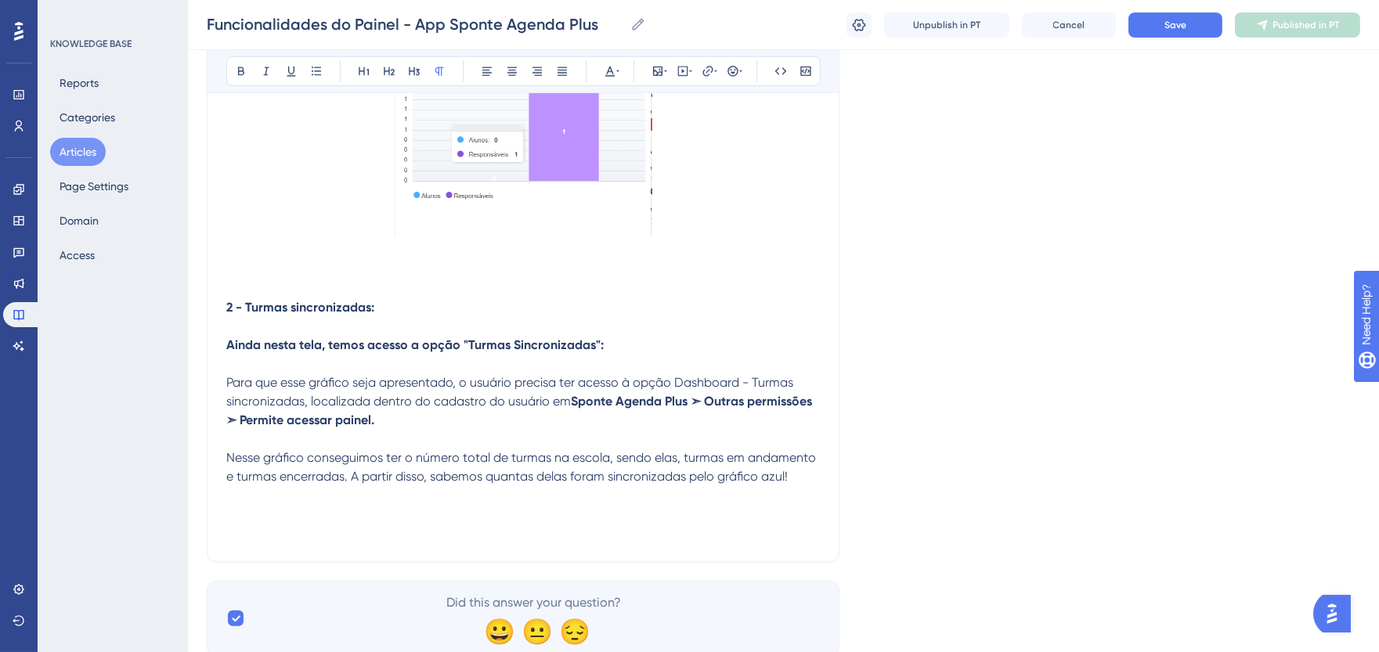
click at [284, 517] on p at bounding box center [523, 514] width 594 height 19
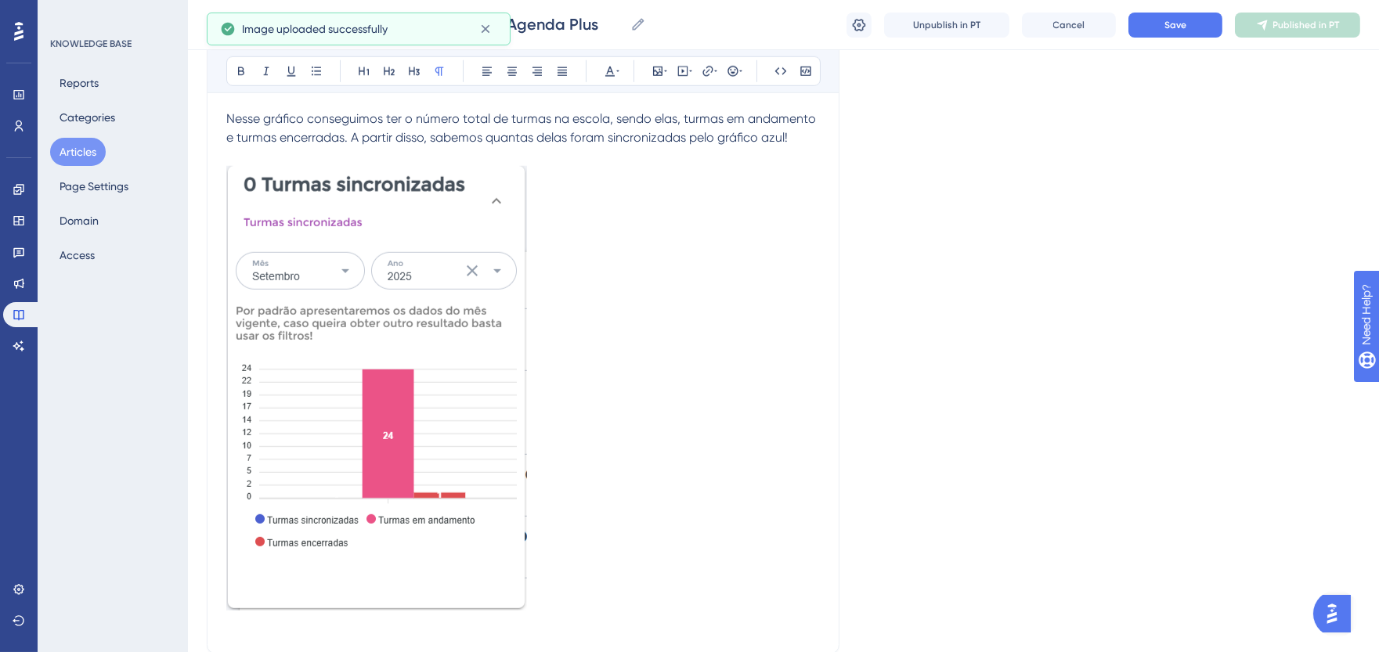
scroll to position [2493, 0]
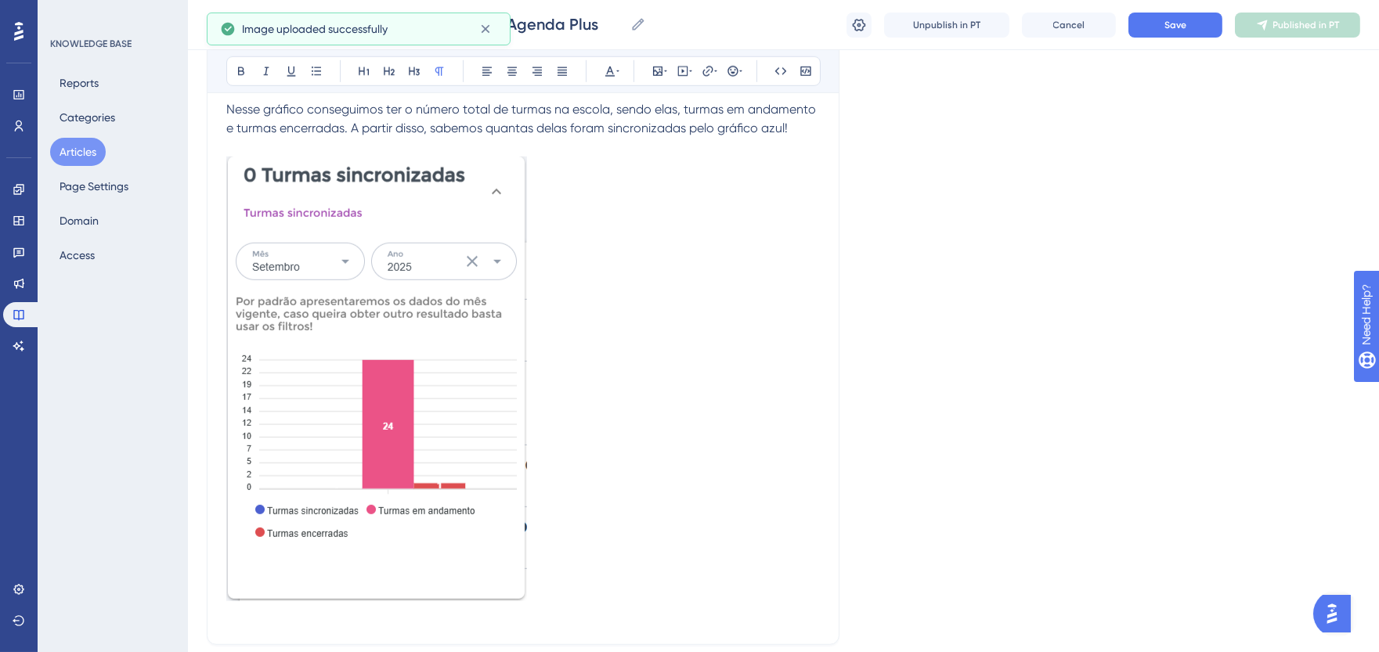
click at [467, 452] on img at bounding box center [376, 379] width 301 height 445
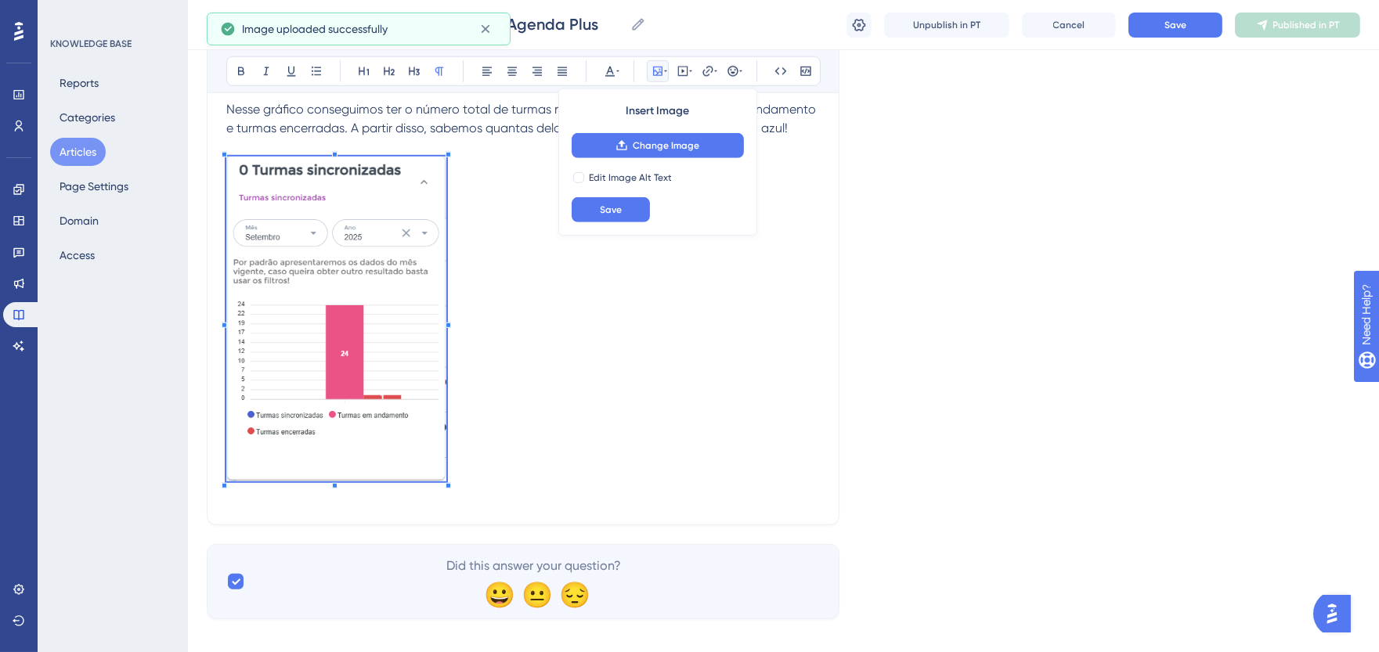
scroll to position [2491, 0]
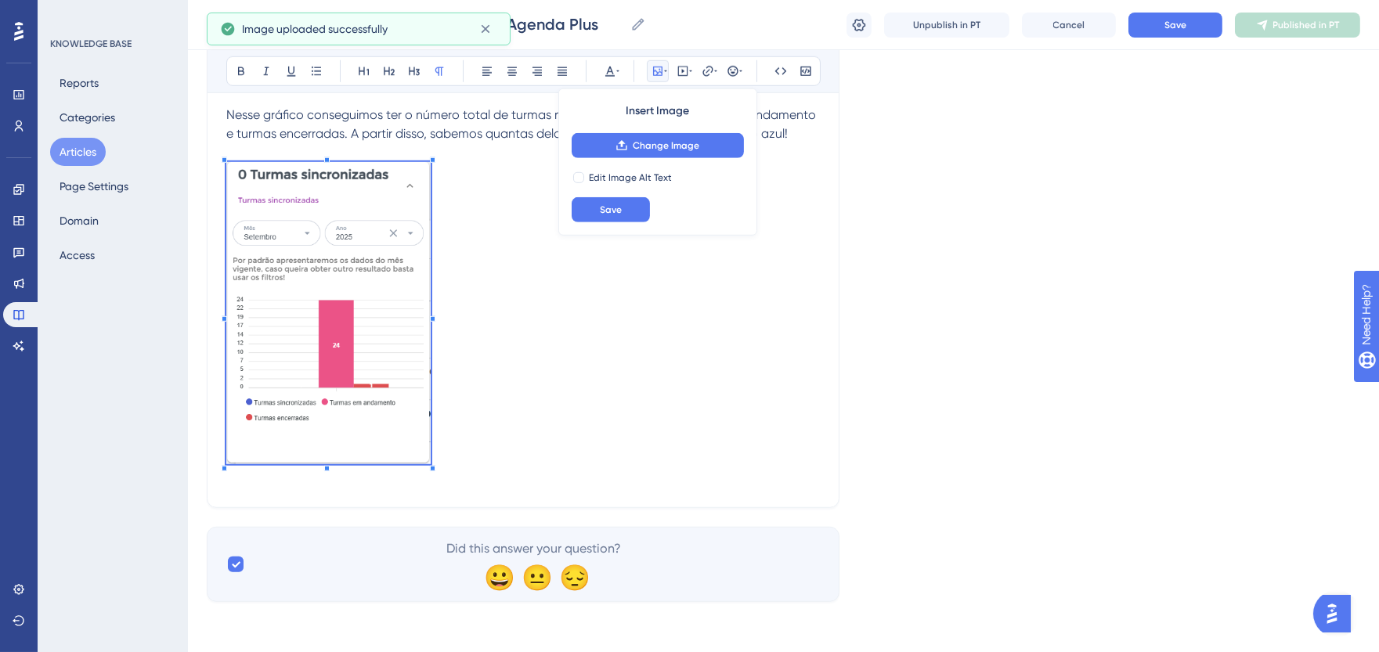
click at [432, 445] on p at bounding box center [523, 316] width 594 height 308
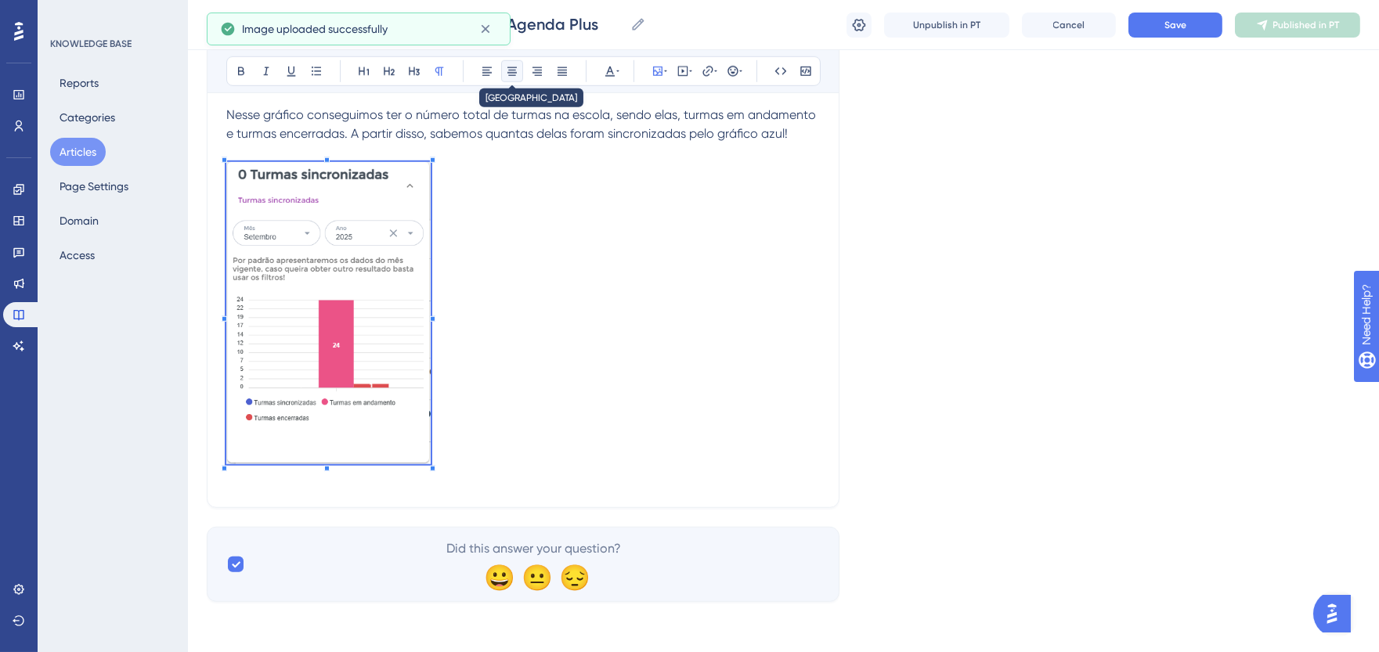
click at [519, 81] on button at bounding box center [512, 71] width 22 height 22
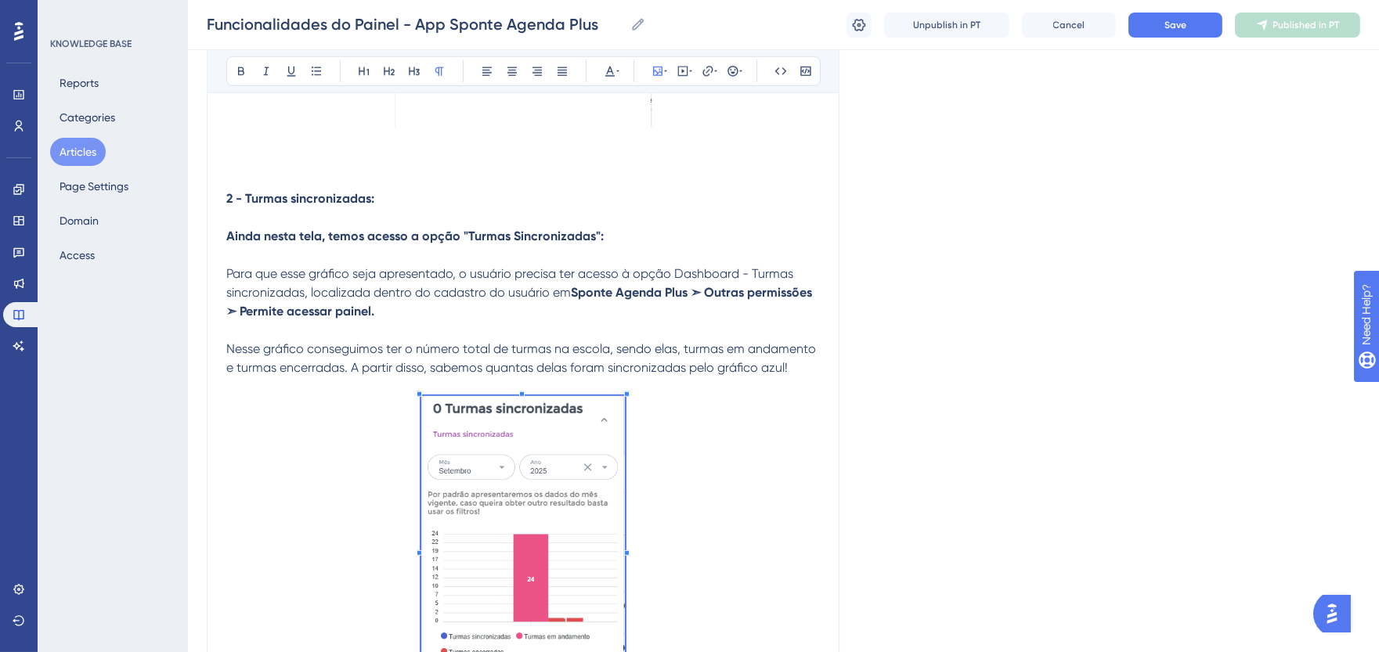
scroll to position [2229, 0]
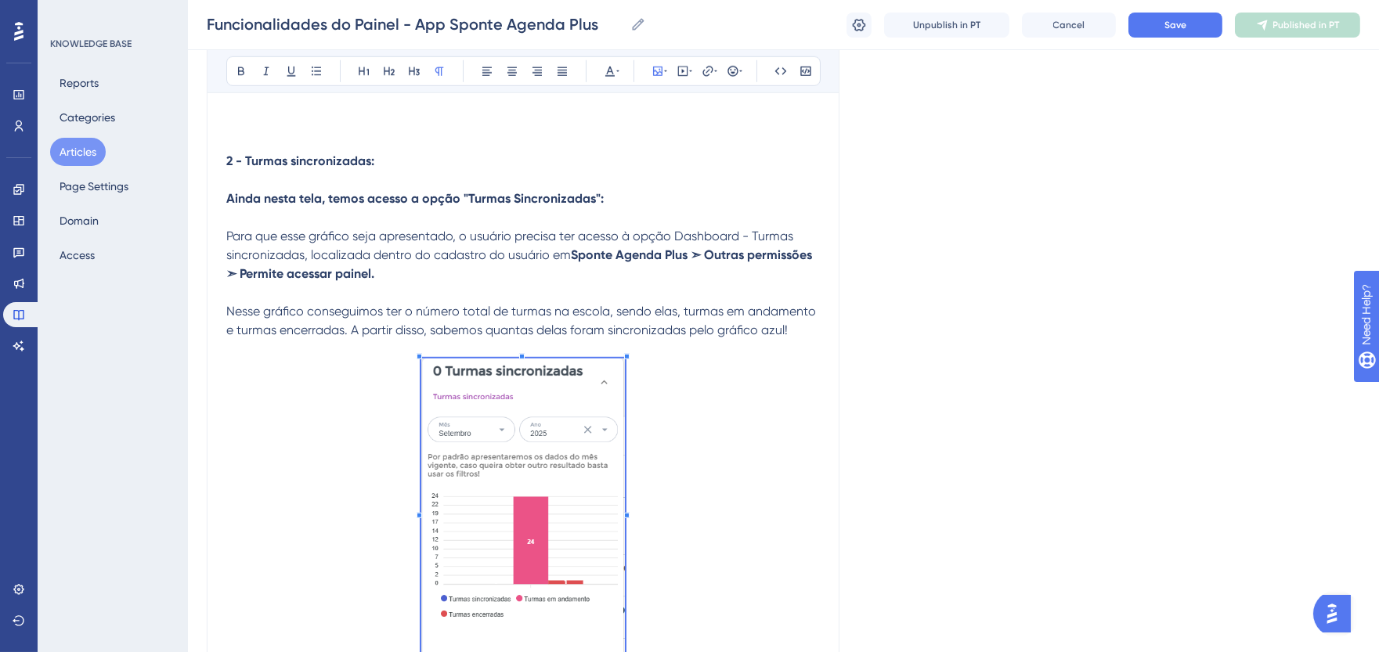
click at [738, 468] on p at bounding box center [523, 513] width 594 height 308
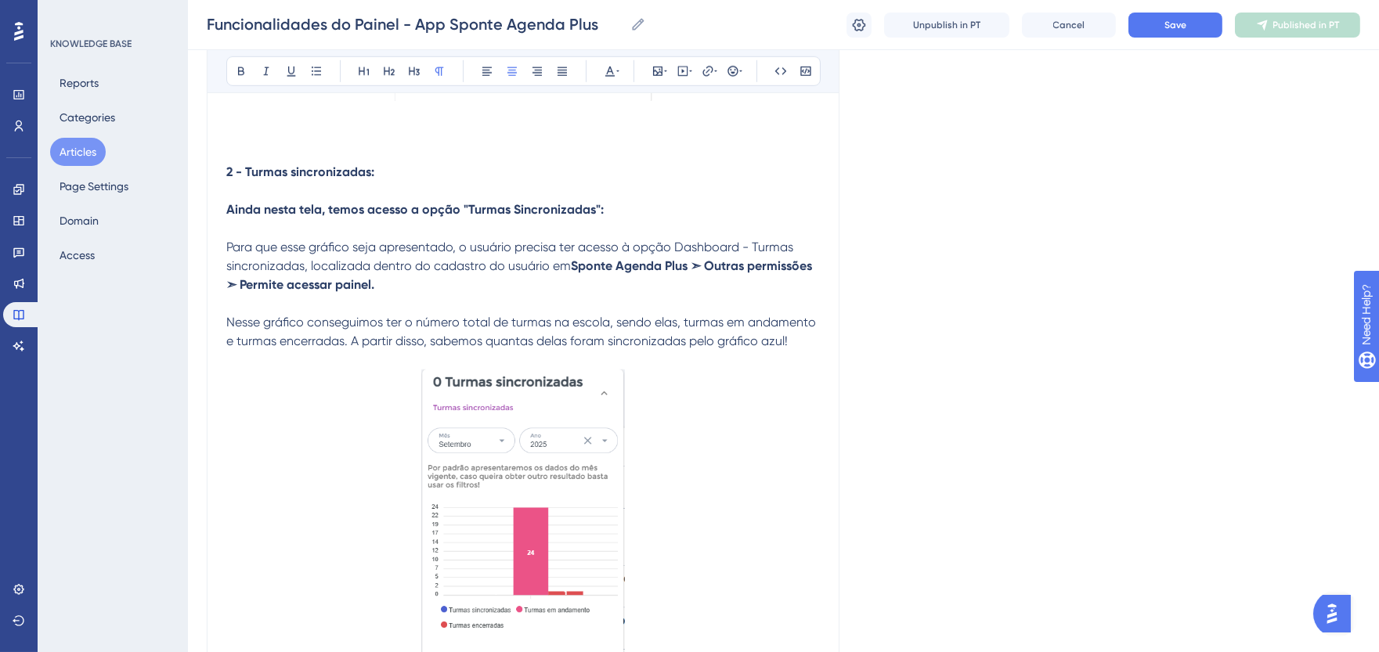
scroll to position [2378, 0]
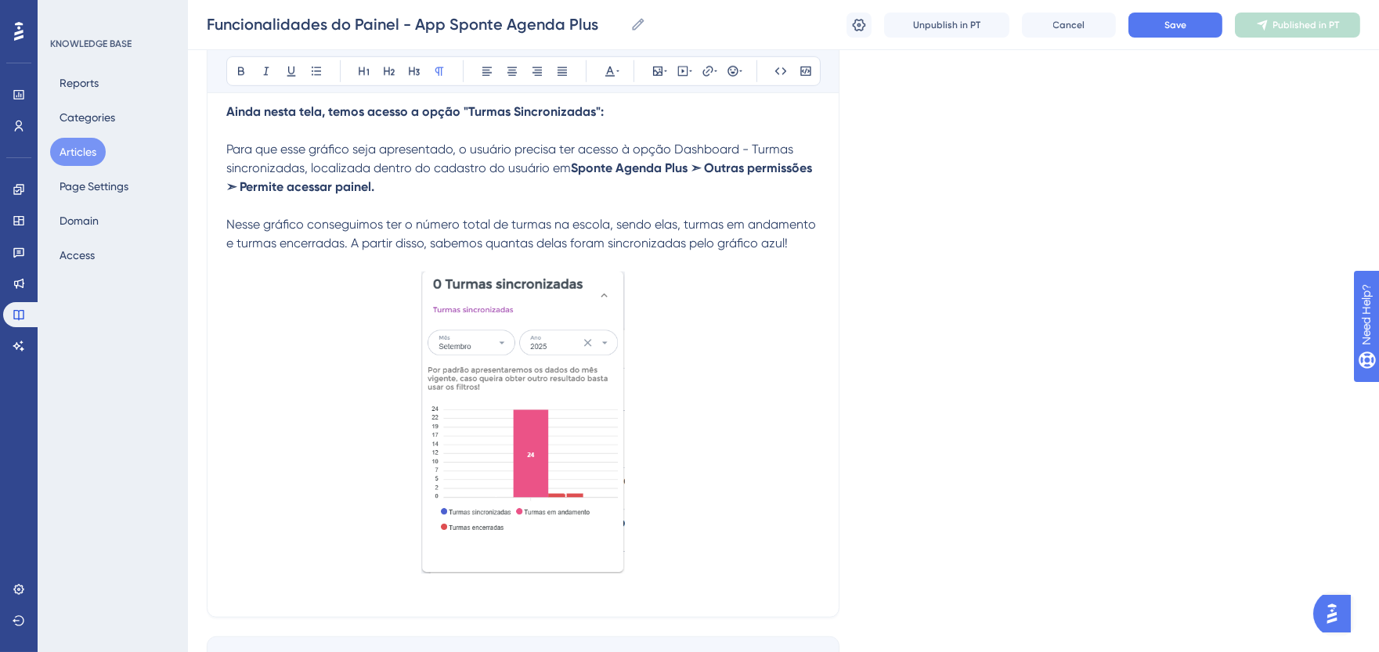
click at [803, 247] on p "Nesse gráfico conseguimos ter o número total de turmas na escola, sendo elas, t…" at bounding box center [523, 234] width 594 height 38
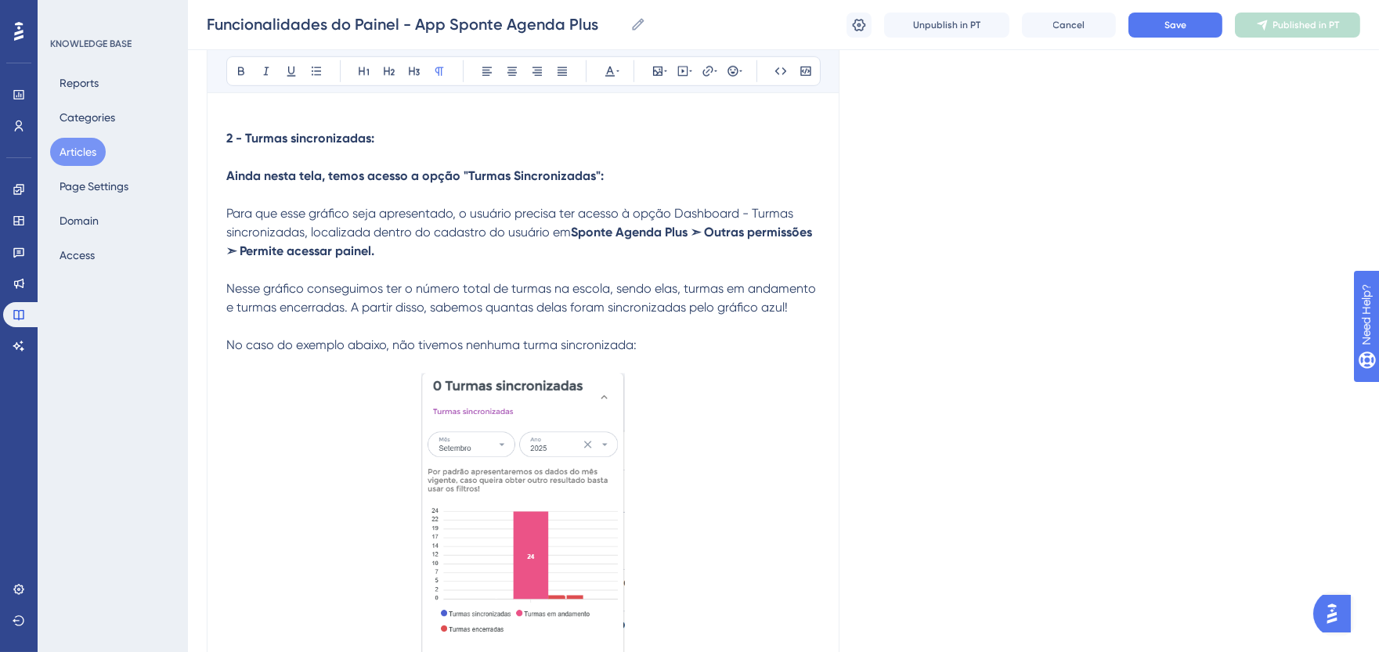
scroll to position [2528, 0]
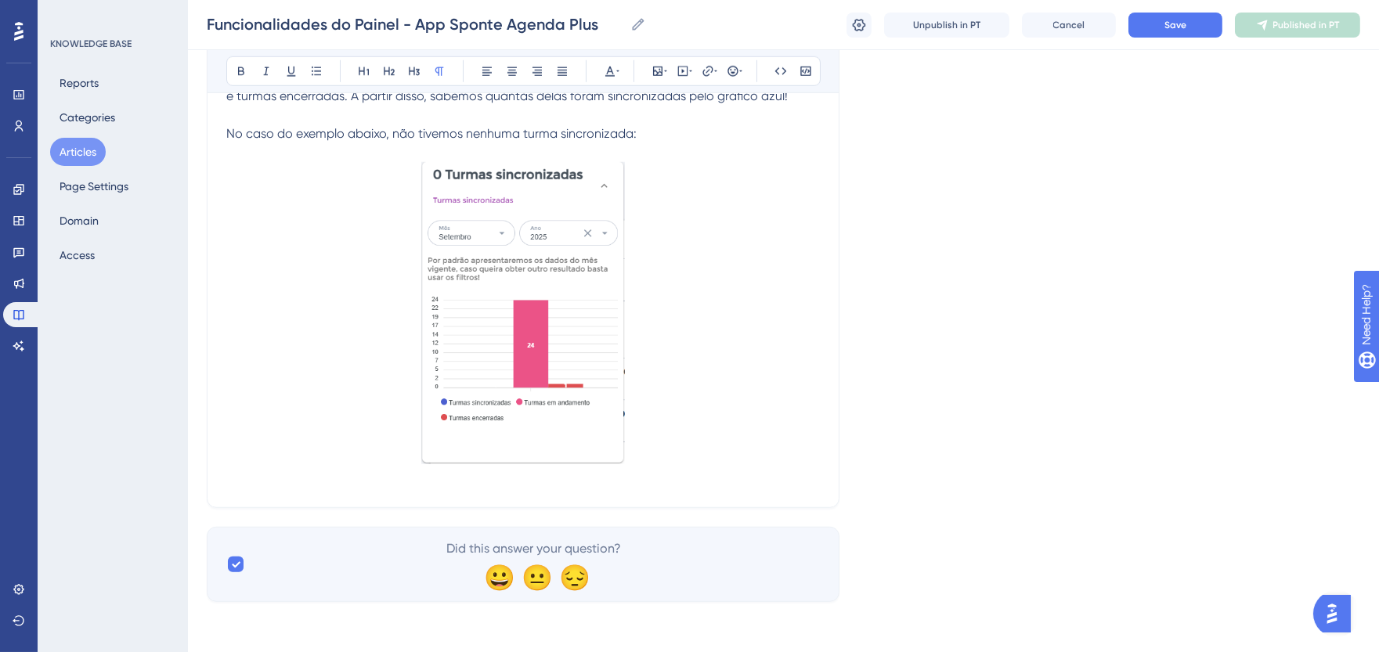
click at [694, 126] on p "No caso do exemplo abaixo, não tivemos nenhuma turma sincronizada:" at bounding box center [523, 134] width 594 height 19
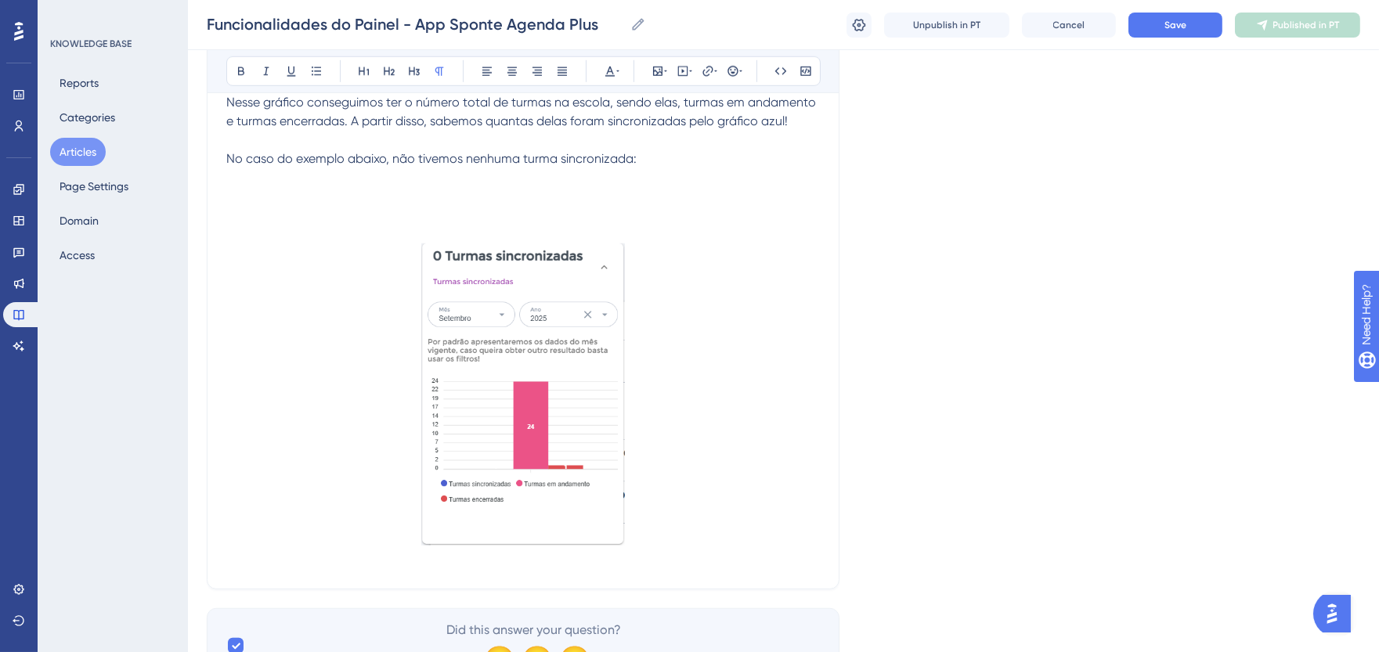
scroll to position [2410, 0]
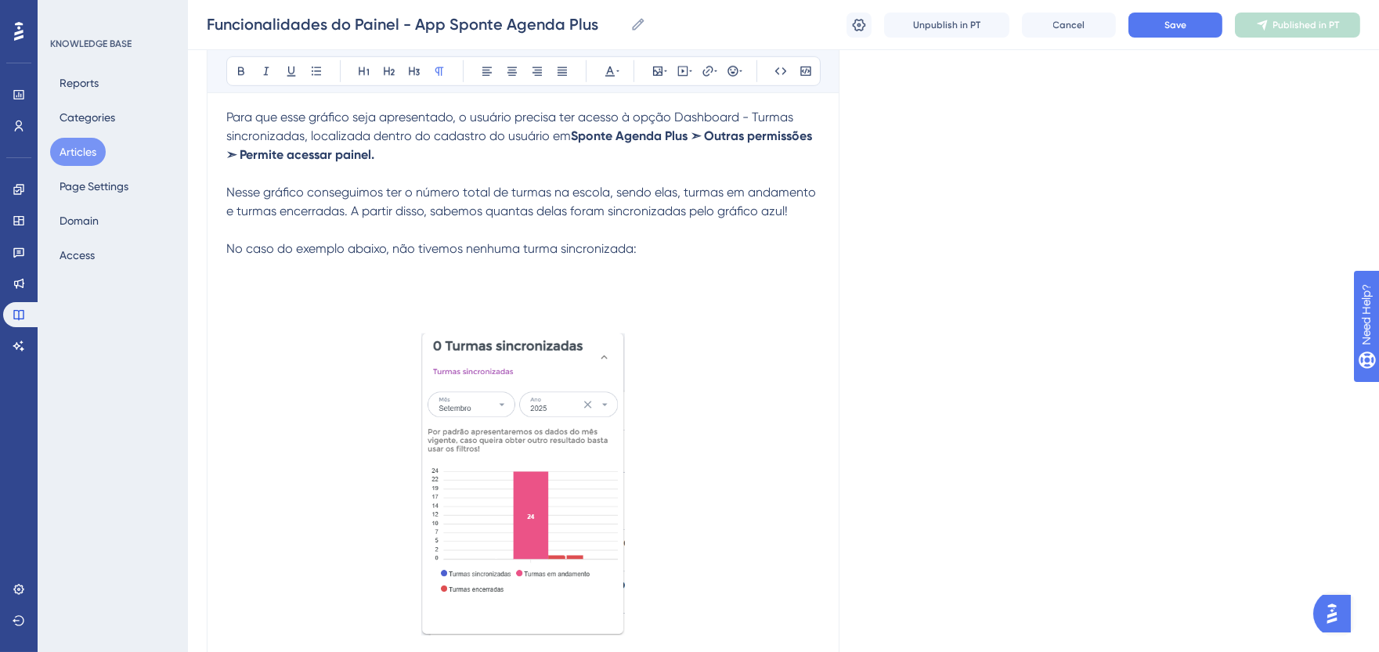
click at [273, 292] on p at bounding box center [523, 286] width 594 height 19
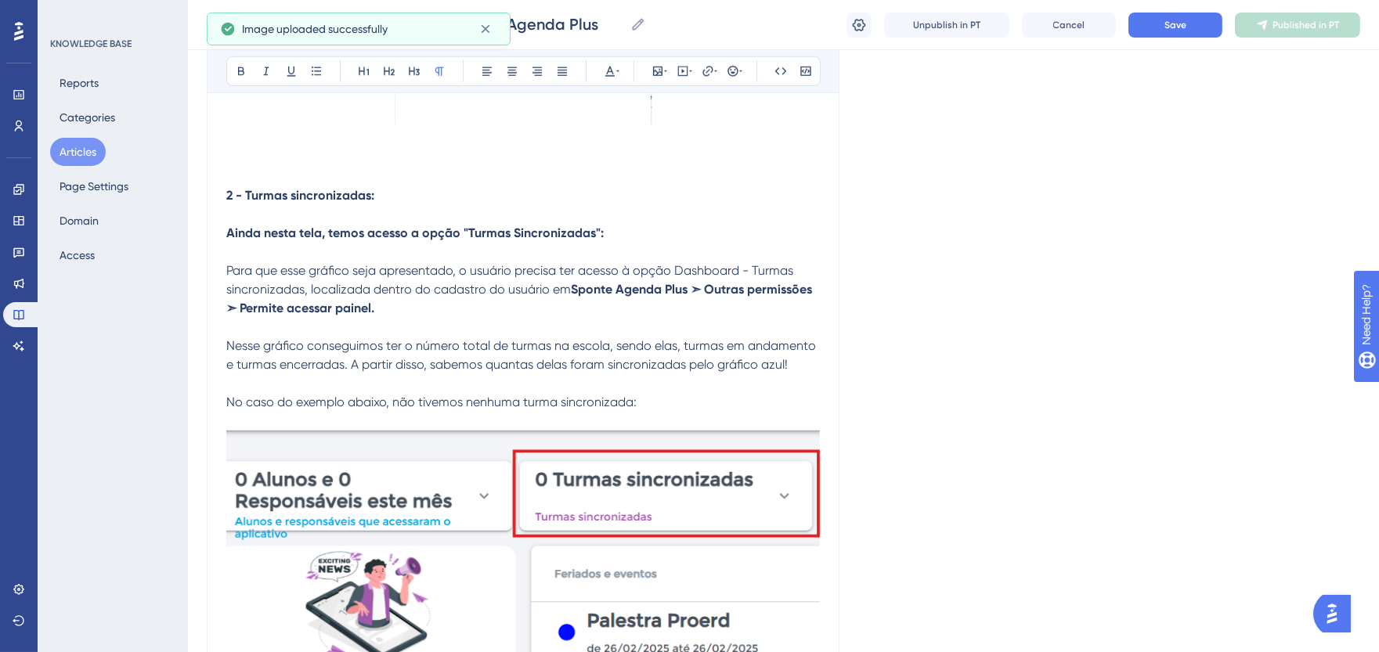
scroll to position [2497, 0]
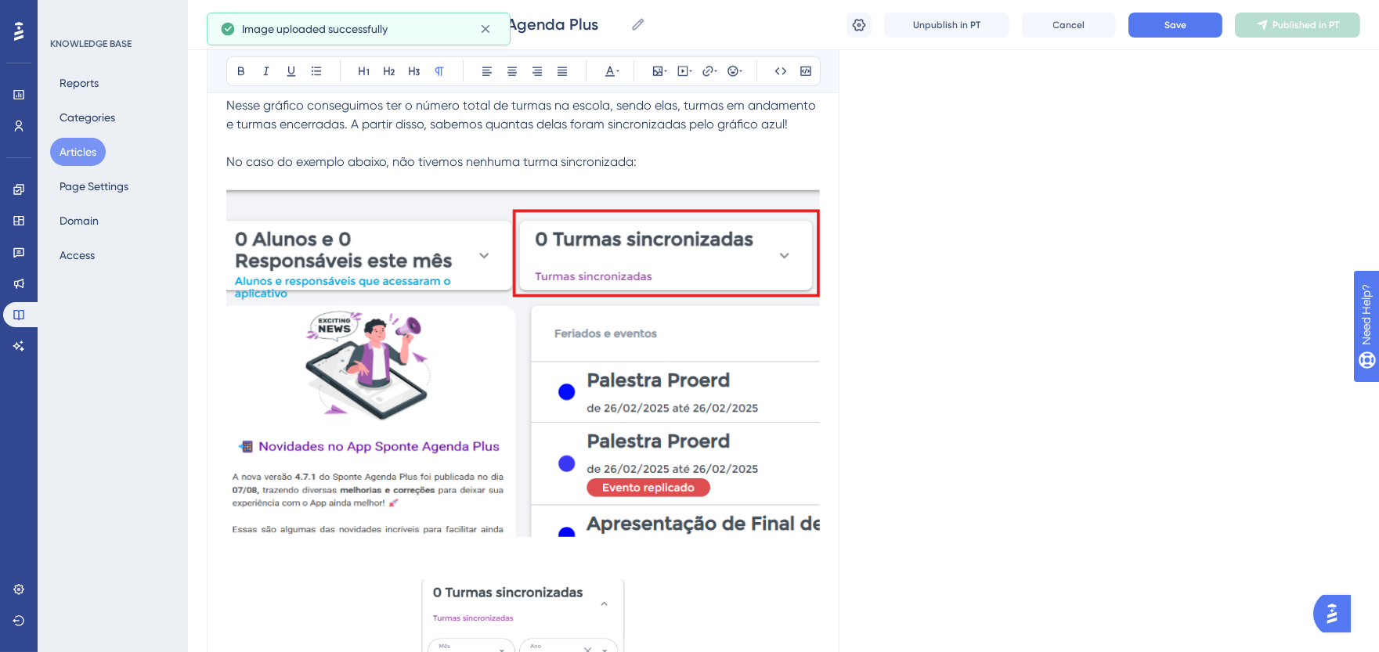
click at [746, 423] on img at bounding box center [523, 364] width 594 height 348
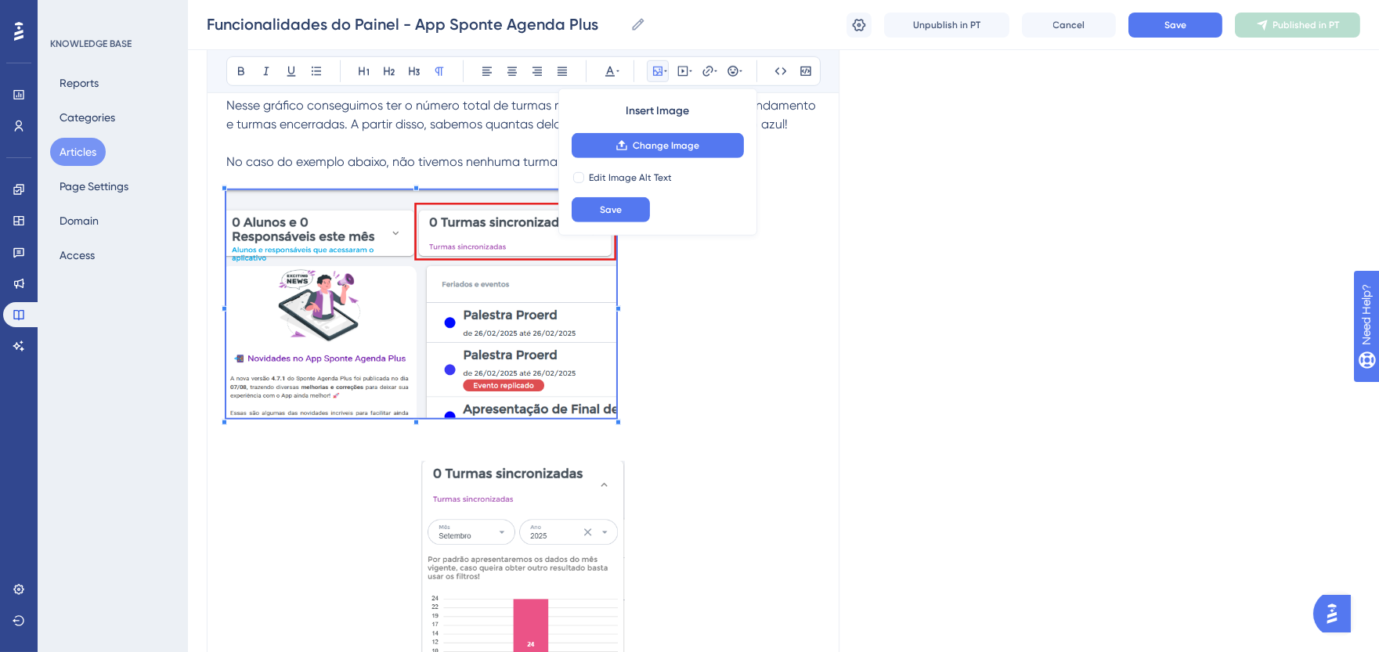
click at [616, 421] on span at bounding box center [421, 306] width 390 height 233
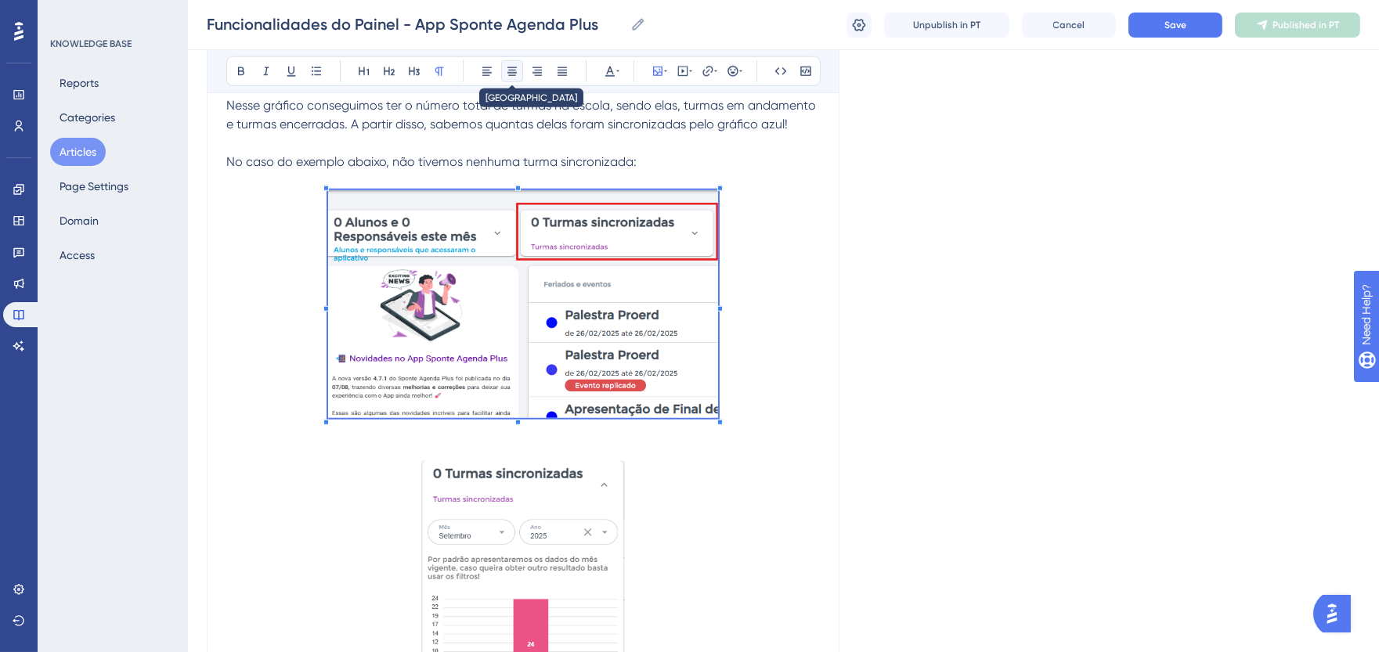
click at [502, 74] on button at bounding box center [512, 71] width 22 height 22
click at [714, 201] on img at bounding box center [523, 304] width 390 height 228
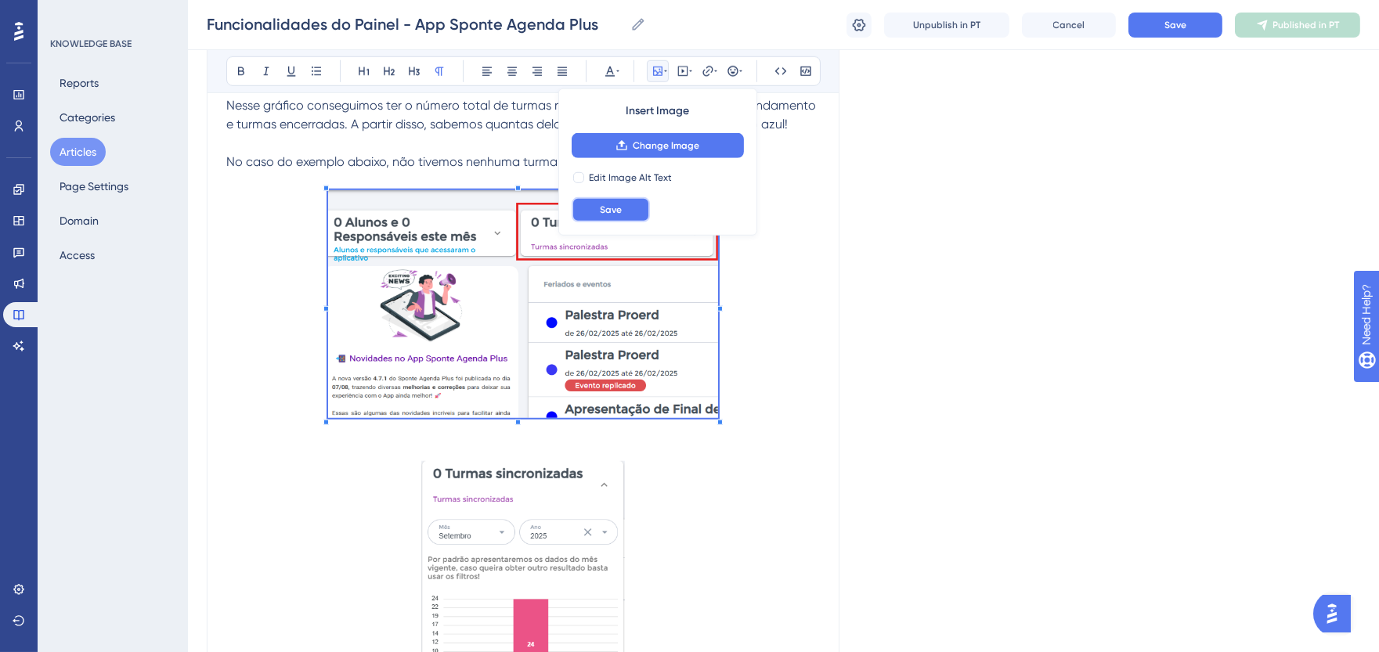
click at [620, 215] on span "Save" at bounding box center [611, 210] width 22 height 13
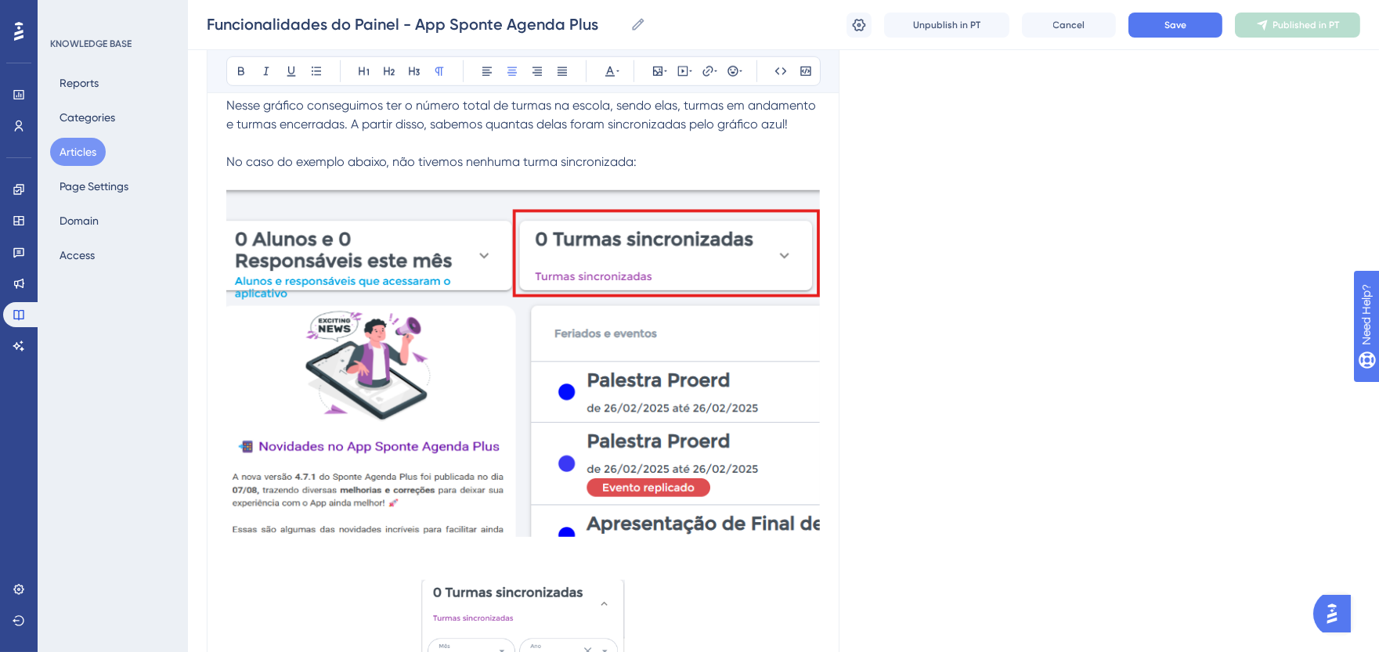
click at [772, 434] on img at bounding box center [523, 364] width 594 height 348
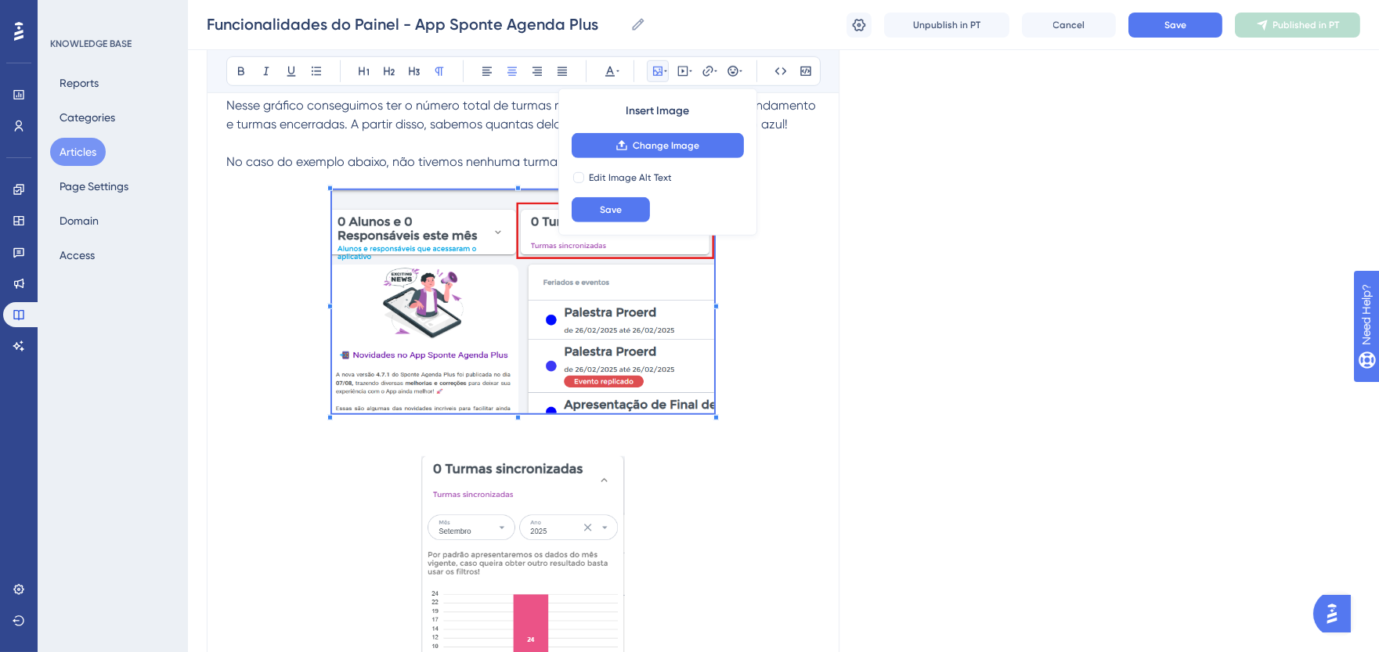
click at [607, 368] on span at bounding box center [523, 304] width 382 height 229
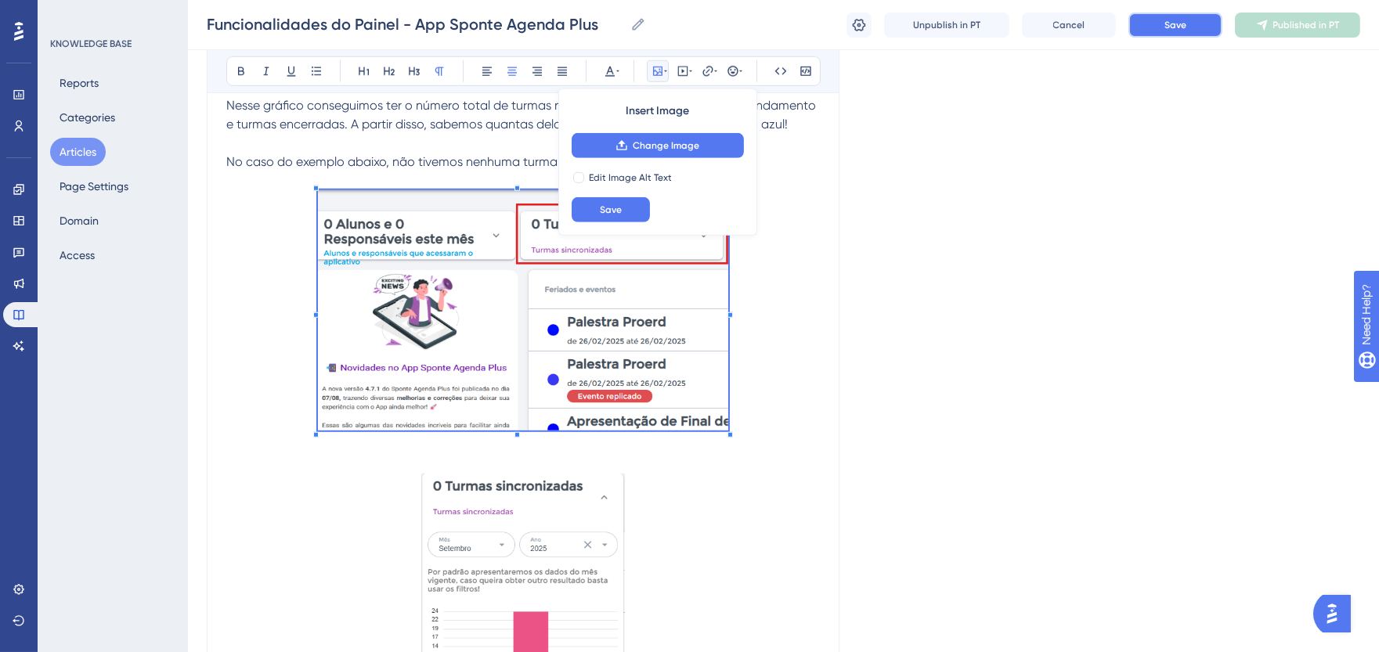
click at [1183, 26] on span "Save" at bounding box center [1176, 25] width 22 height 13
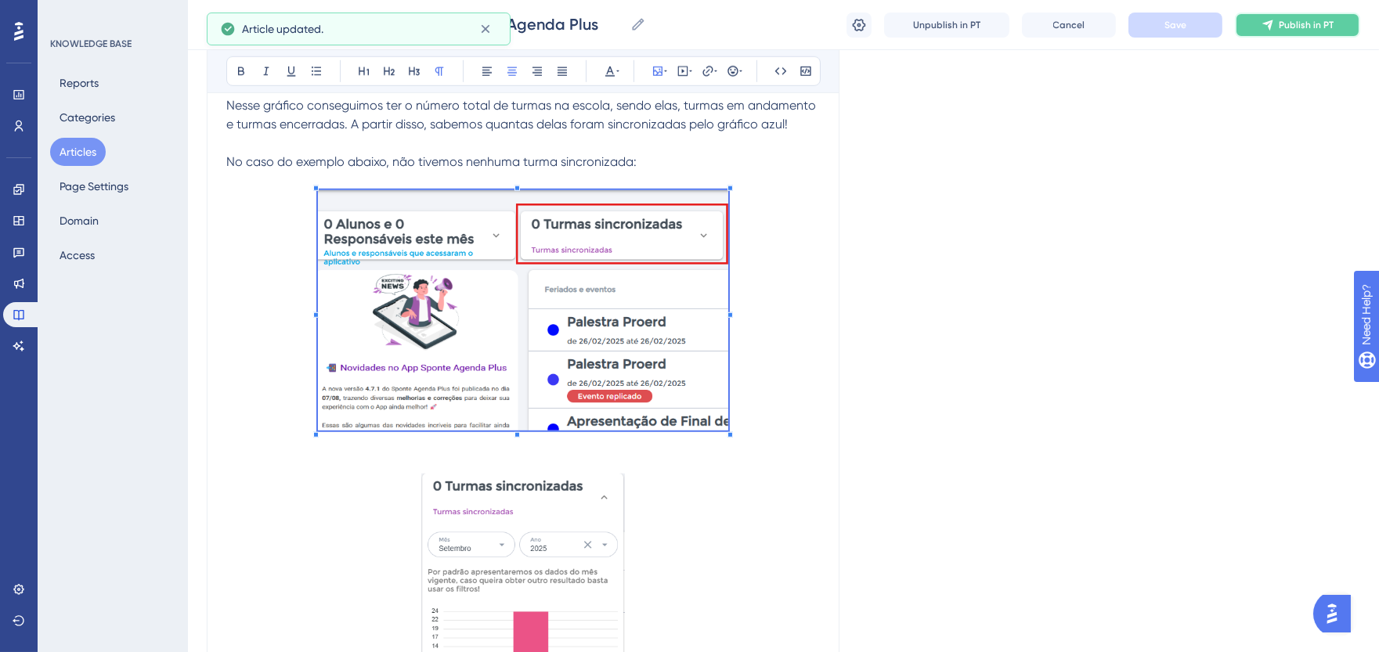
drag, startPoint x: 1273, startPoint y: 21, endPoint x: 1256, endPoint y: 49, distance: 32.0
click at [1273, 21] on icon at bounding box center [1268, 25] width 10 height 10
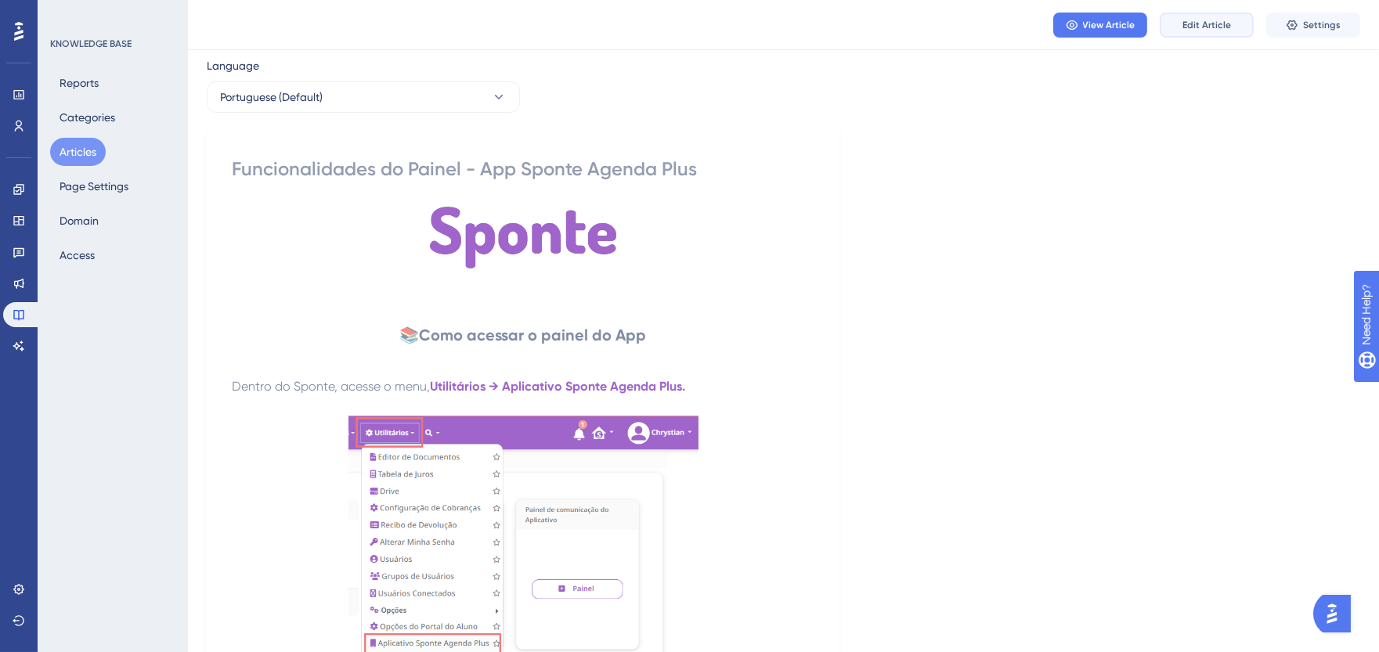
click at [1186, 22] on span "Edit Article" at bounding box center [1207, 25] width 49 height 13
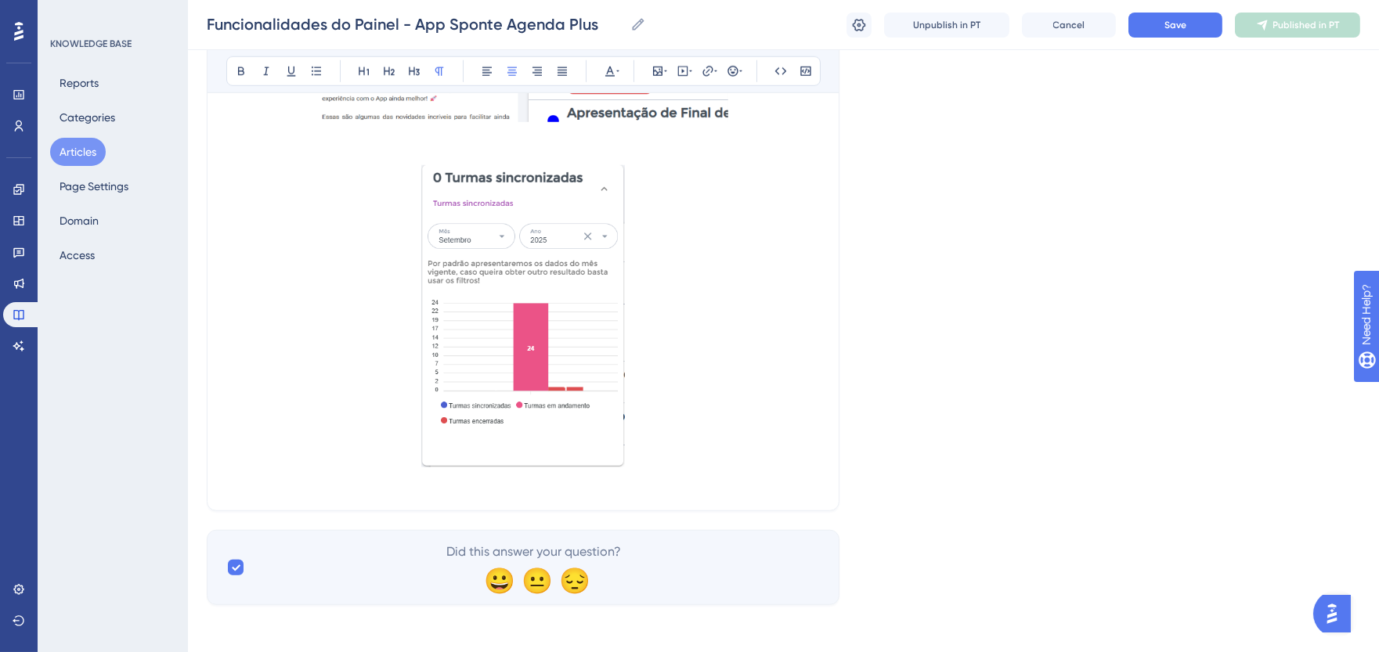
scroll to position [2812, 0]
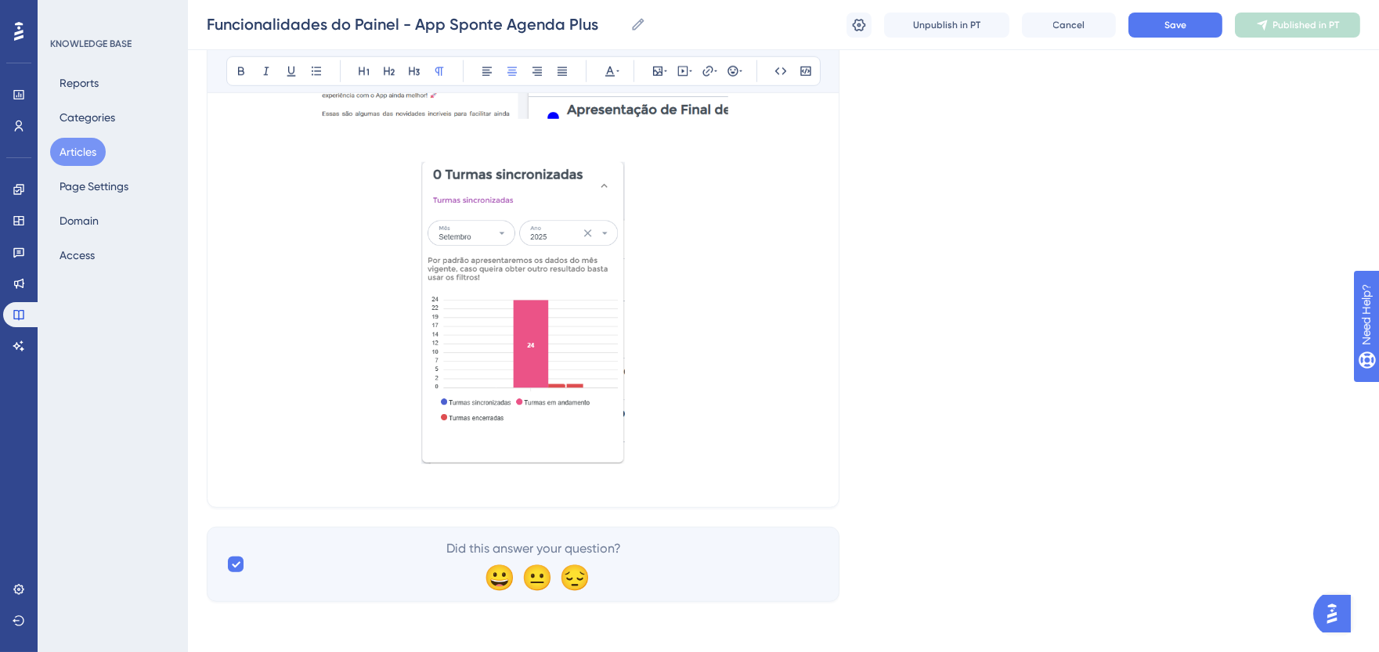
click at [663, 444] on p at bounding box center [523, 316] width 594 height 308
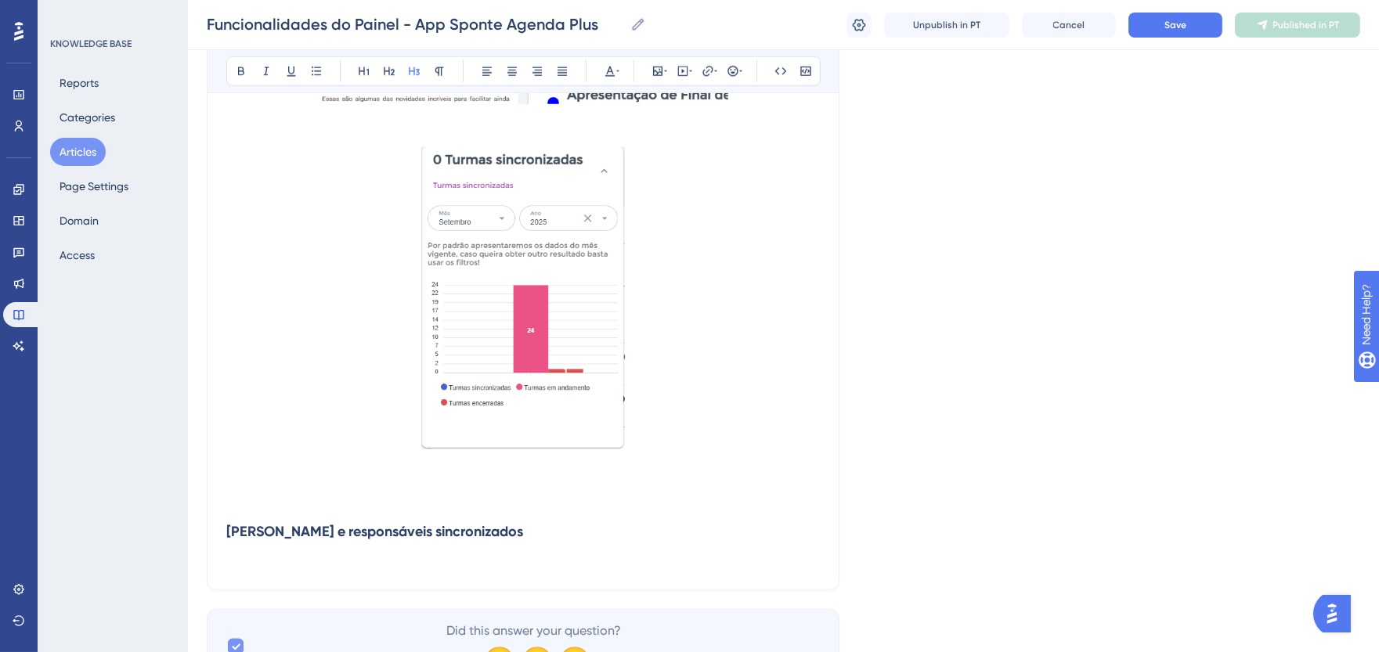
scroll to position [2899, 0]
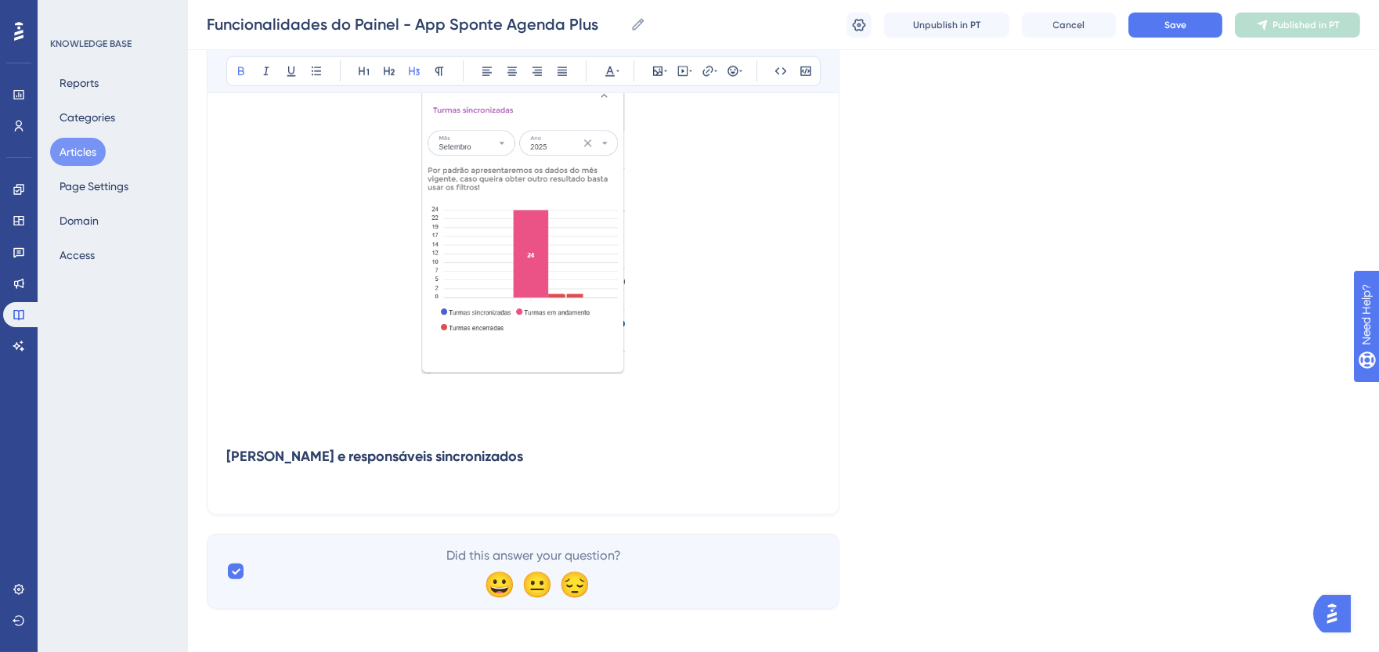
click at [226, 463] on strong "[PERSON_NAME] e responsáveis sincronizados" at bounding box center [374, 456] width 297 height 17
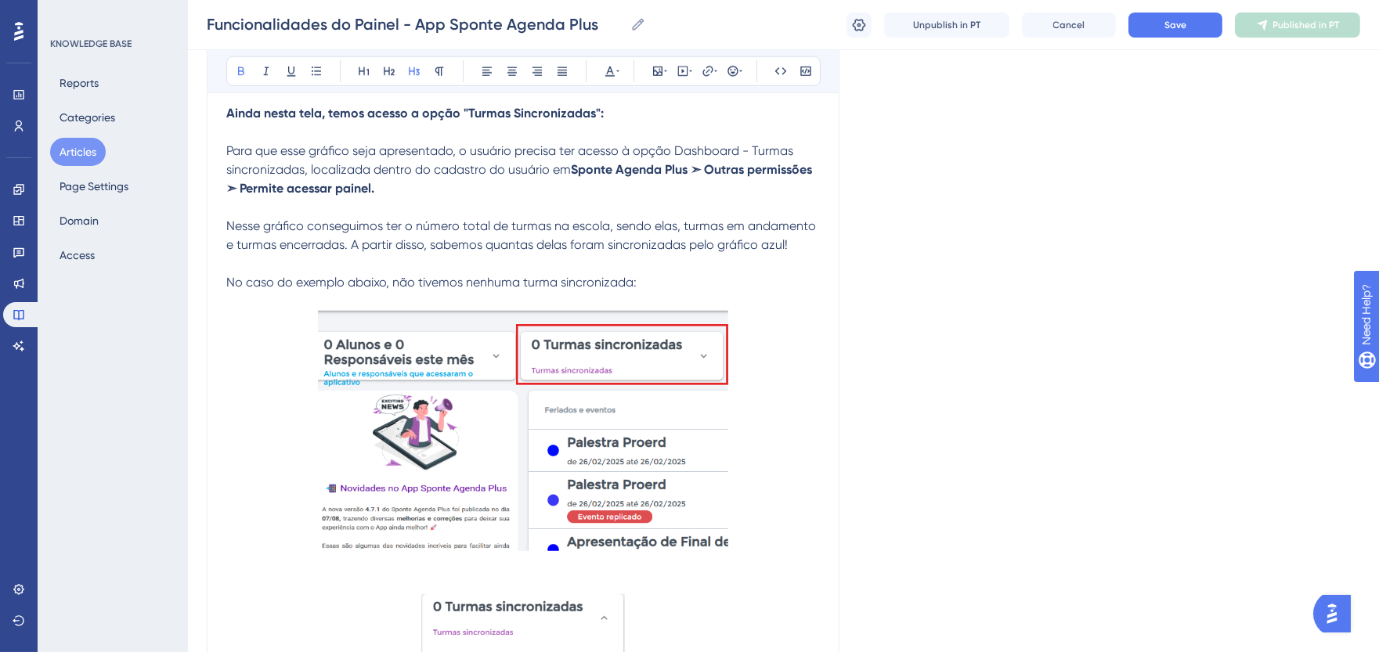
scroll to position [2289, 0]
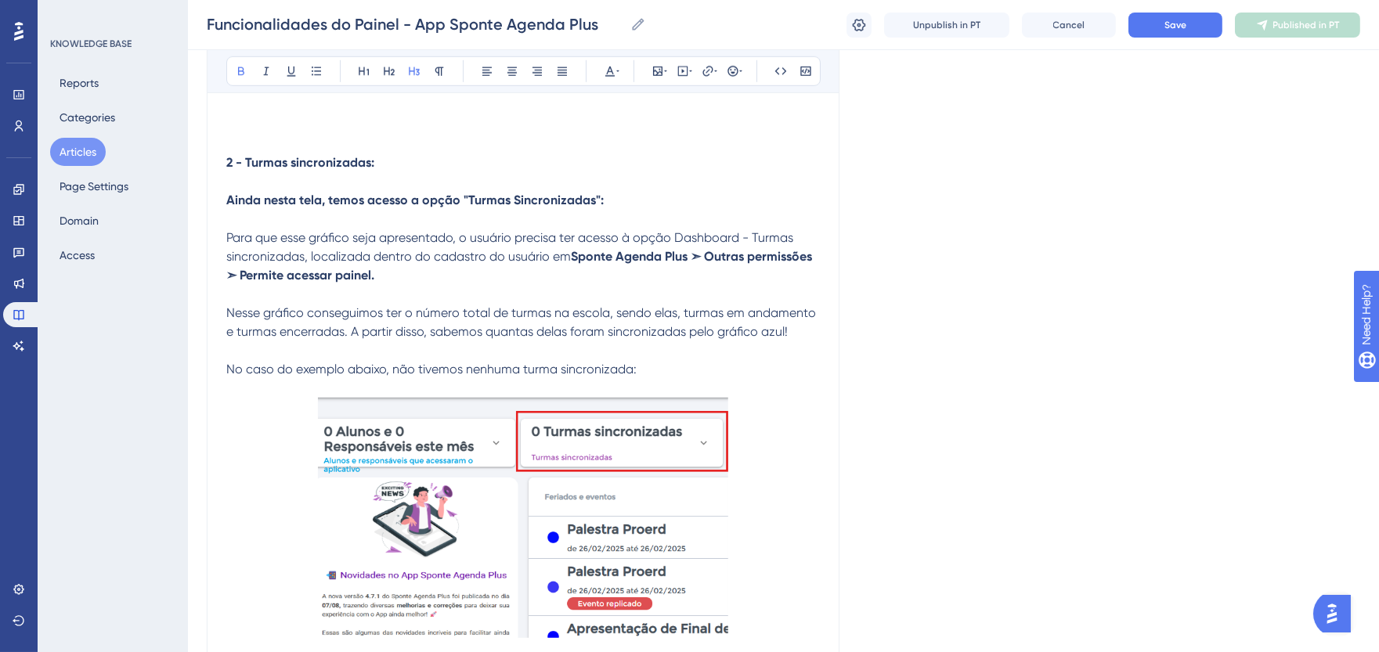
click at [404, 201] on strong "Ainda nesta tela, temos acesso a opção "Turmas Sincronizadas":" at bounding box center [415, 200] width 378 height 15
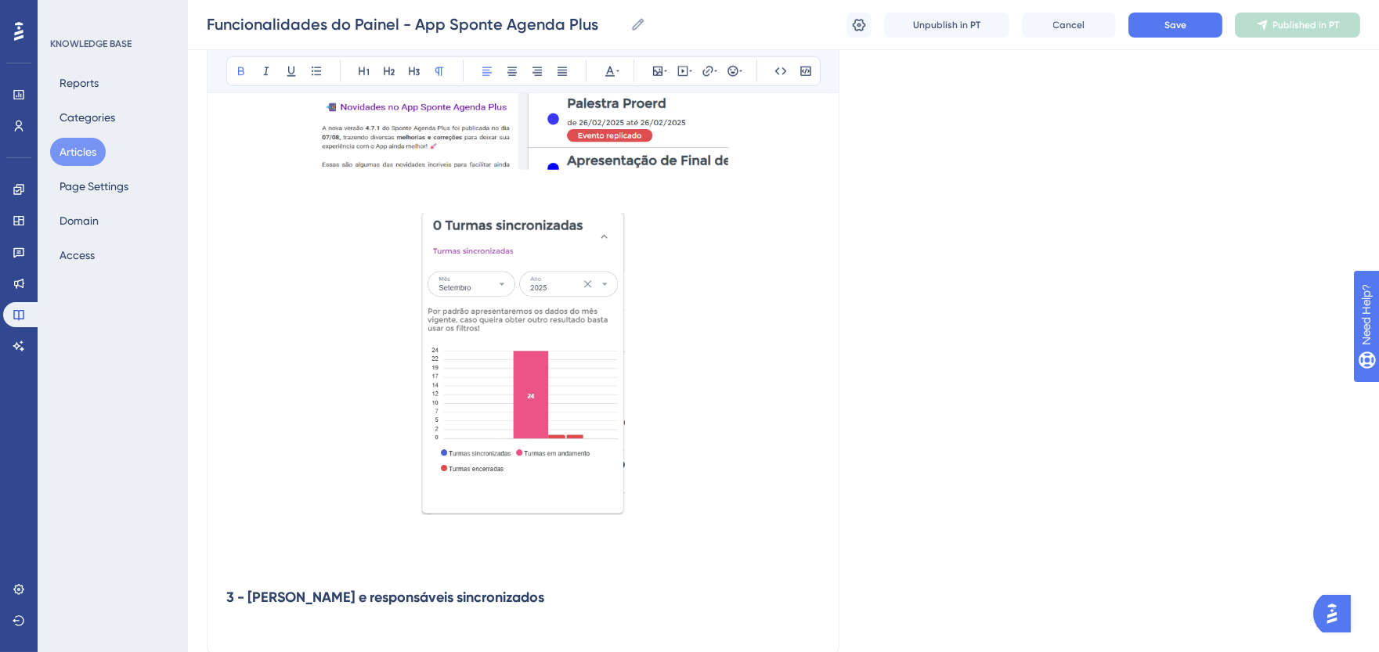
scroll to position [2909, 0]
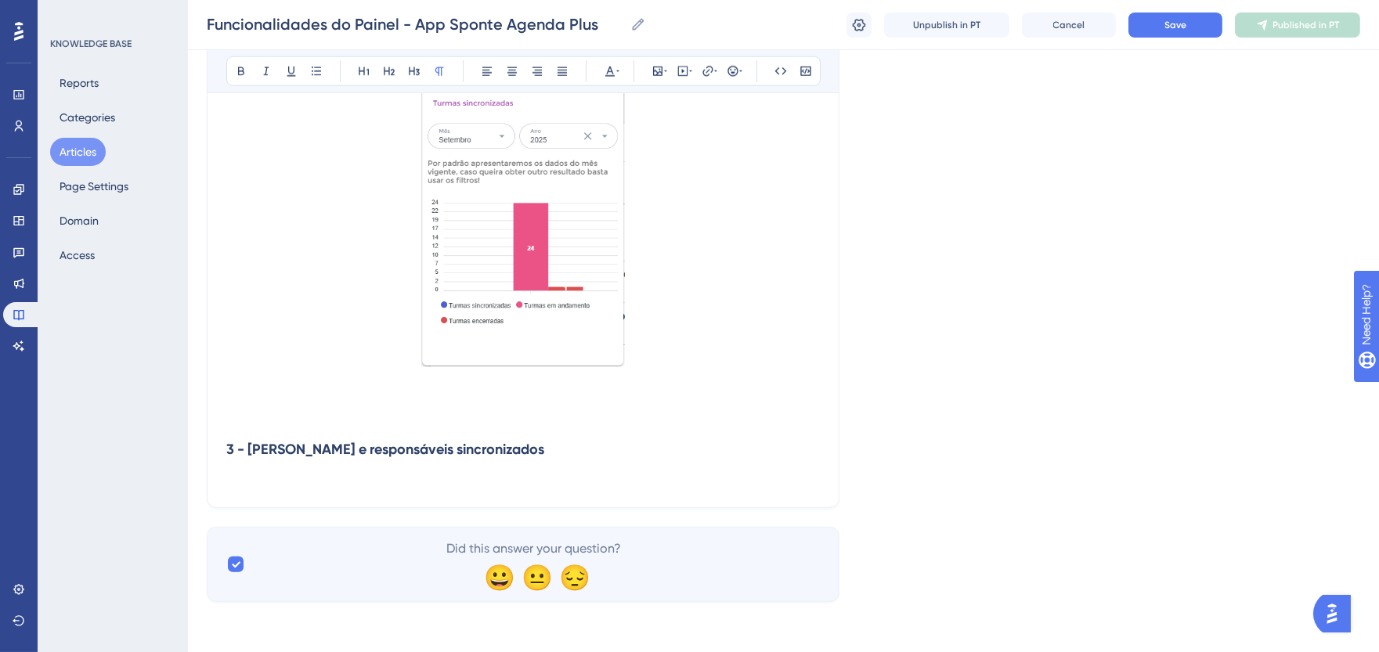
click at [248, 473] on p at bounding box center [523, 479] width 594 height 19
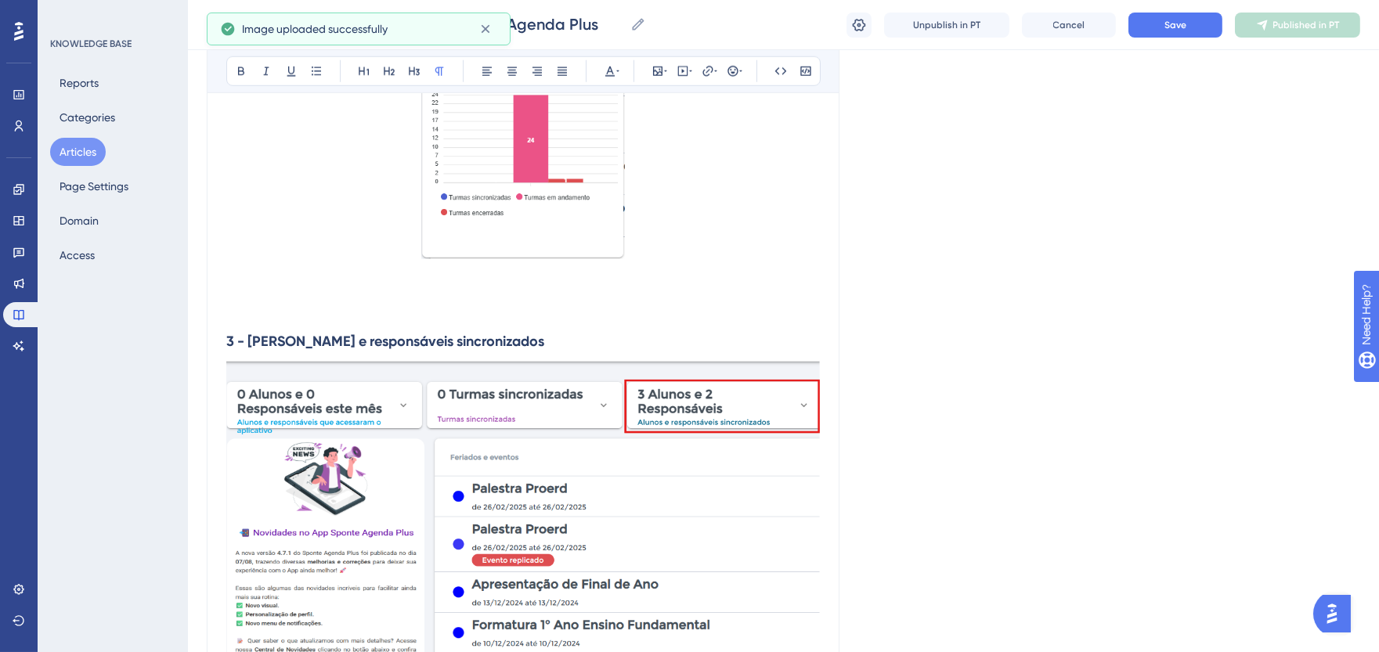
scroll to position [3170, 0]
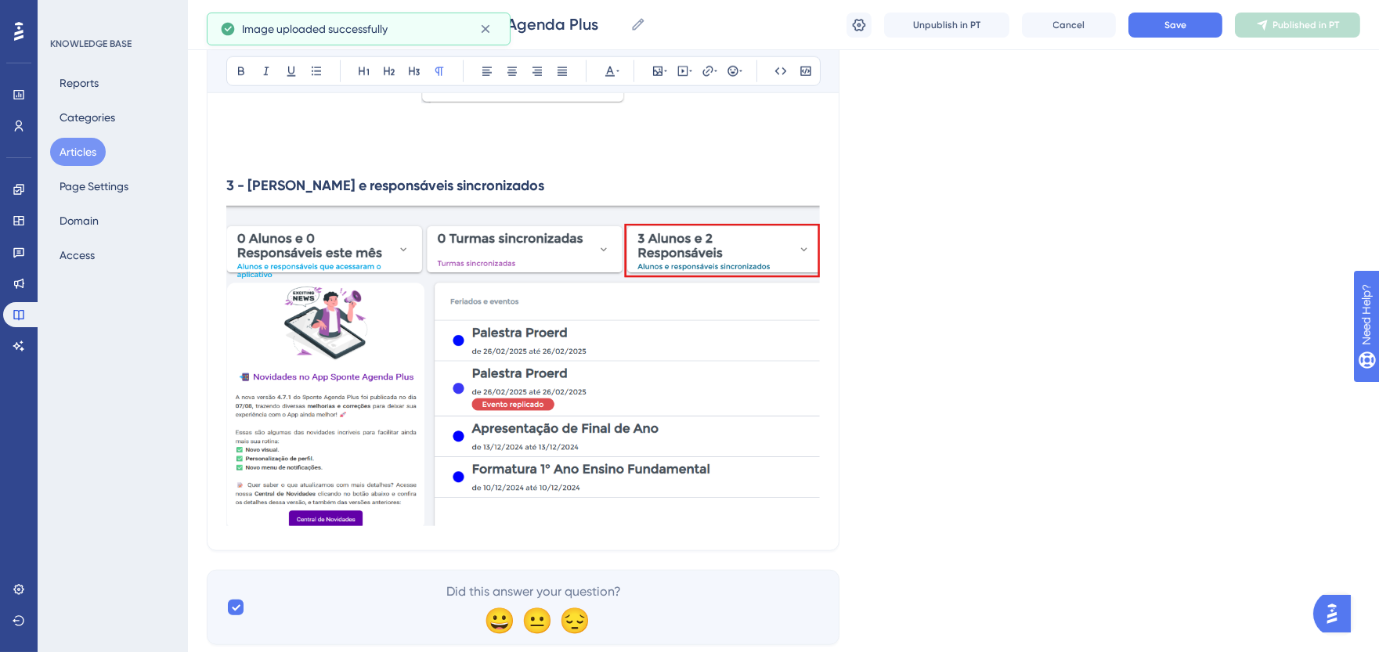
click at [598, 451] on img at bounding box center [523, 366] width 594 height 320
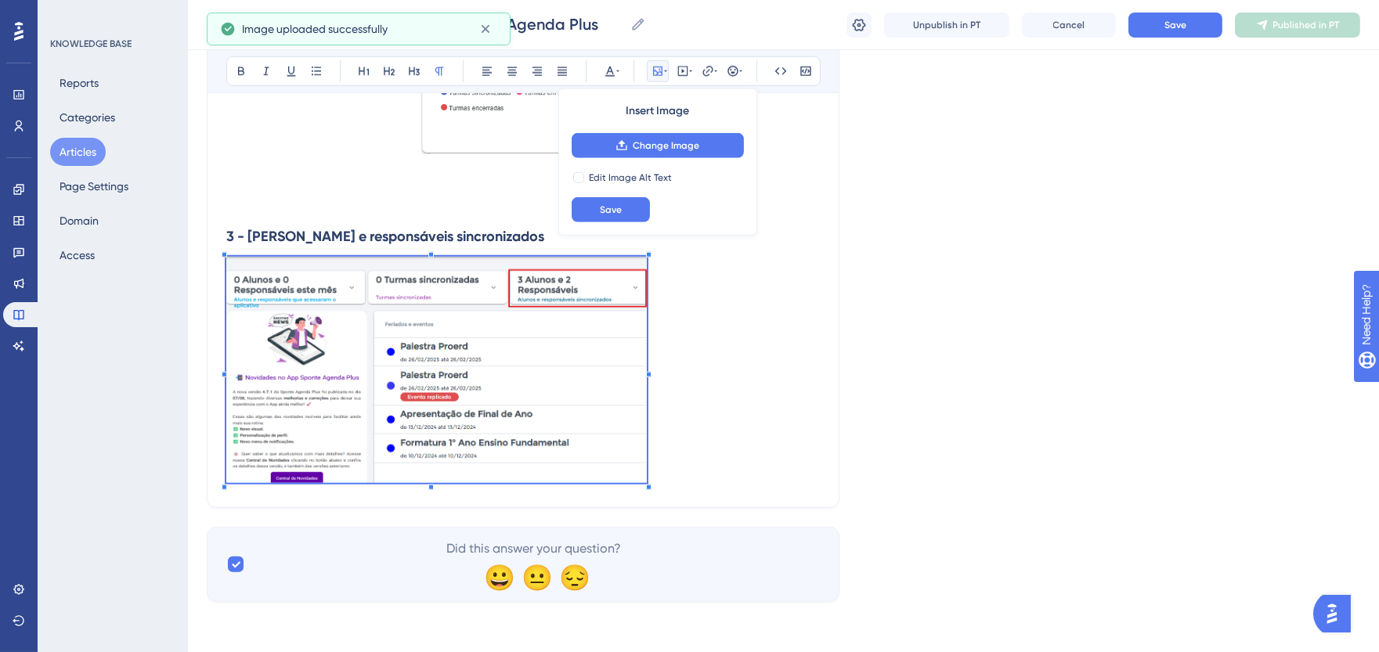
scroll to position [3120, 0]
click at [641, 415] on span at bounding box center [434, 373] width 416 height 229
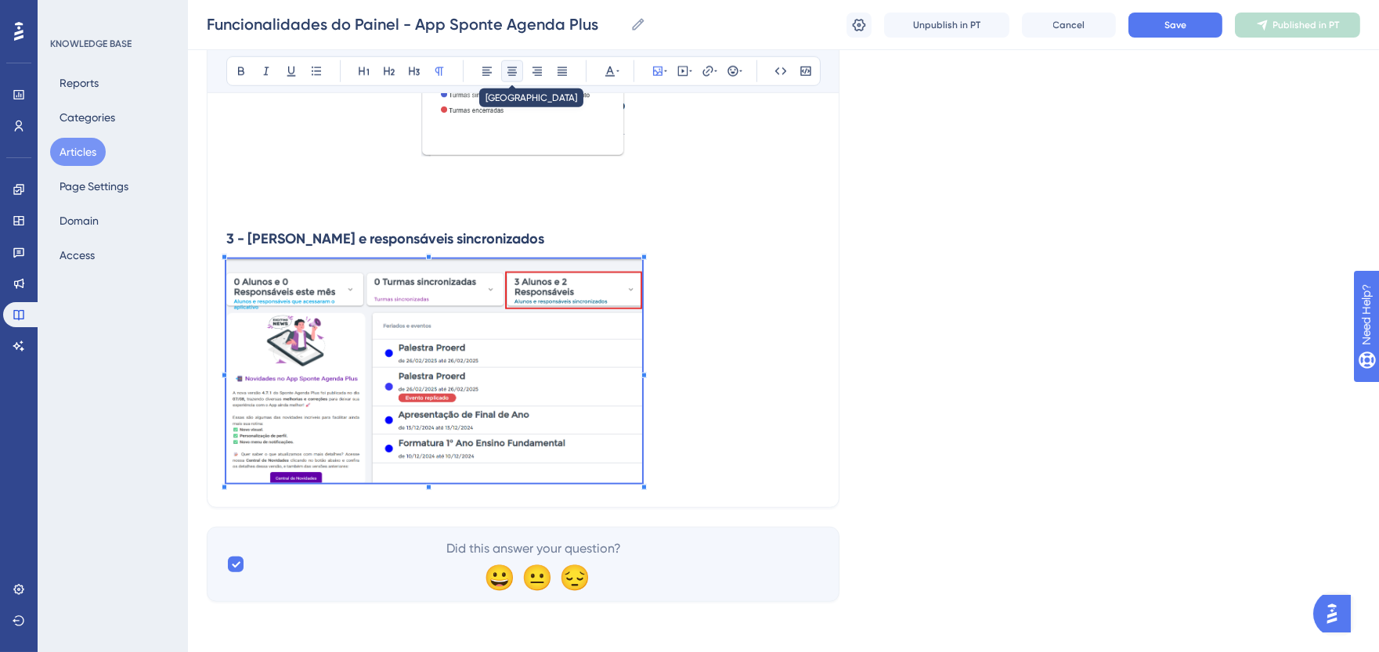
click at [512, 80] on button at bounding box center [512, 71] width 22 height 22
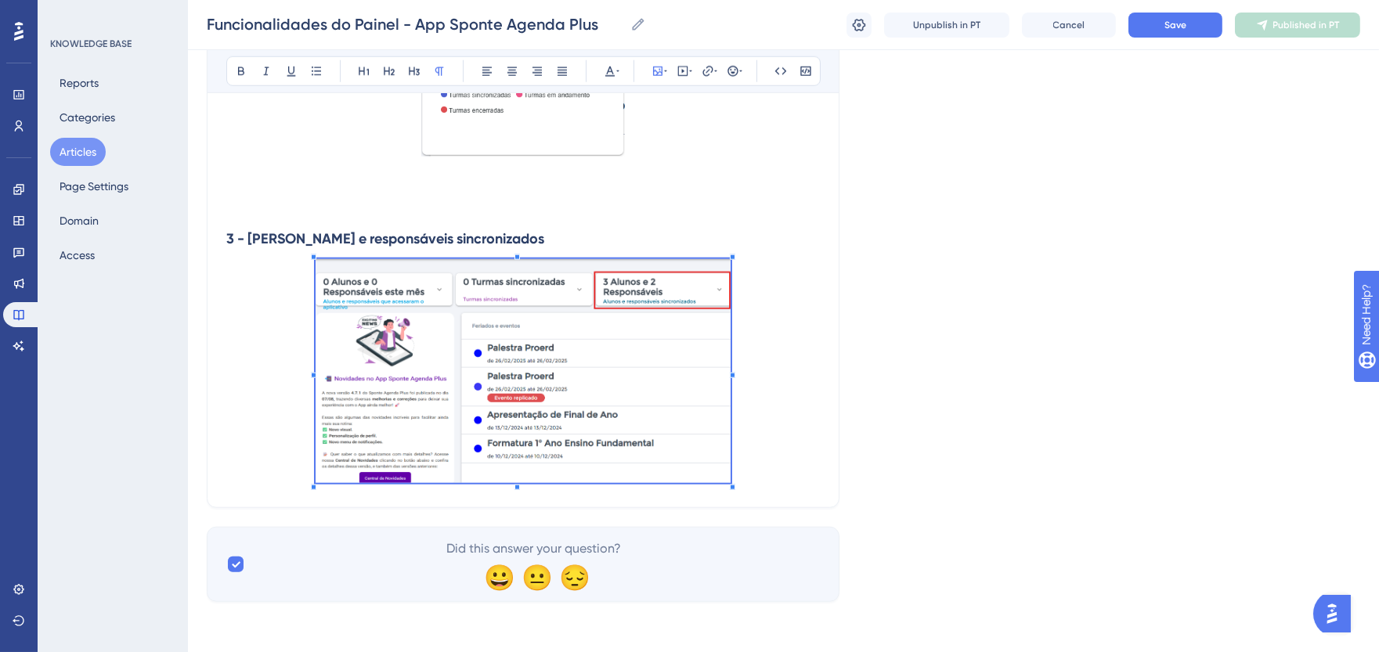
click at [529, 246] on h3 "3 - [PERSON_NAME] e responsáveis sincronizados" at bounding box center [523, 239] width 594 height 41
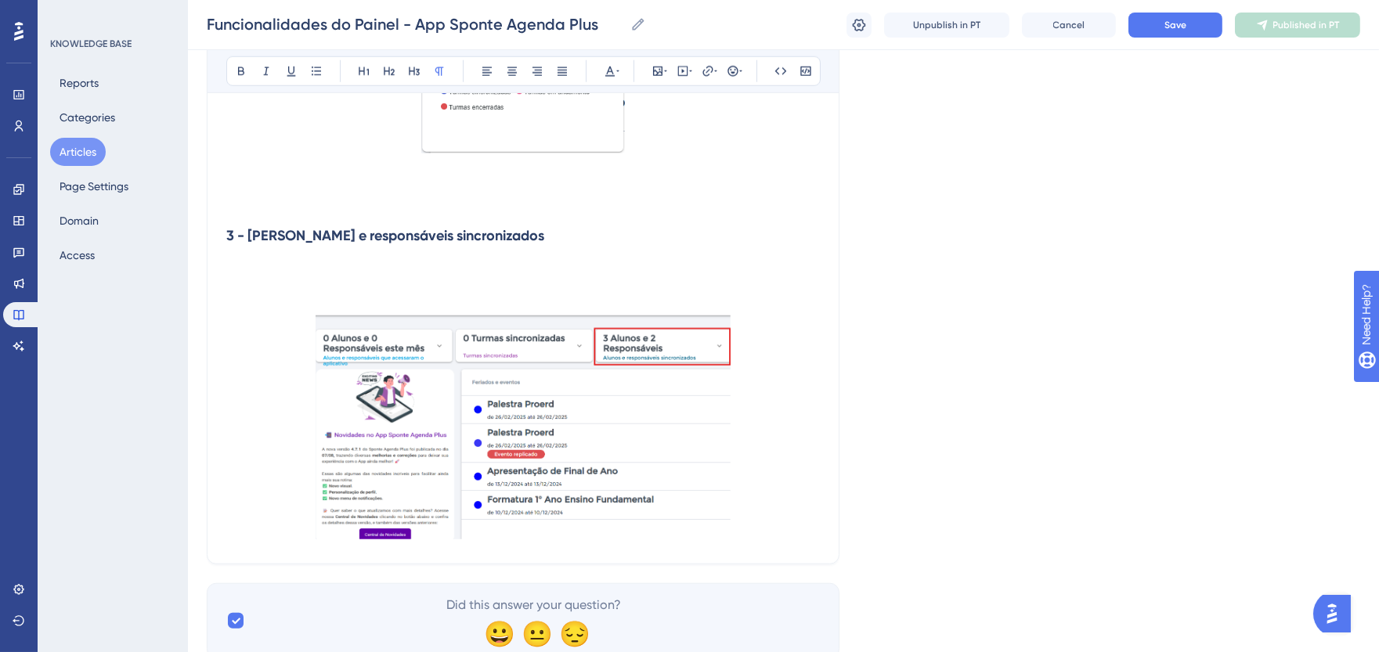
click at [249, 278] on h3 at bounding box center [523, 276] width 594 height 41
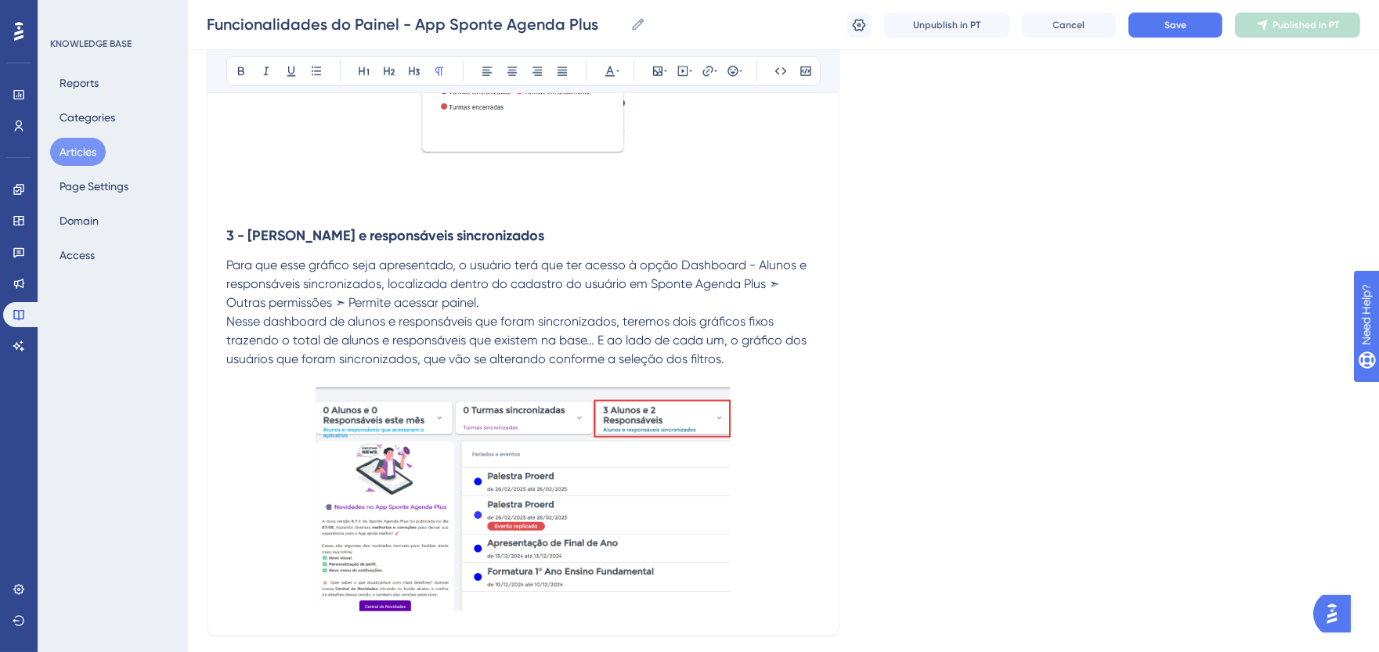
click at [519, 310] on p "Para que esse gráfico seja apresentado, o usuário terá que ter acesso à opção D…" at bounding box center [523, 284] width 594 height 56
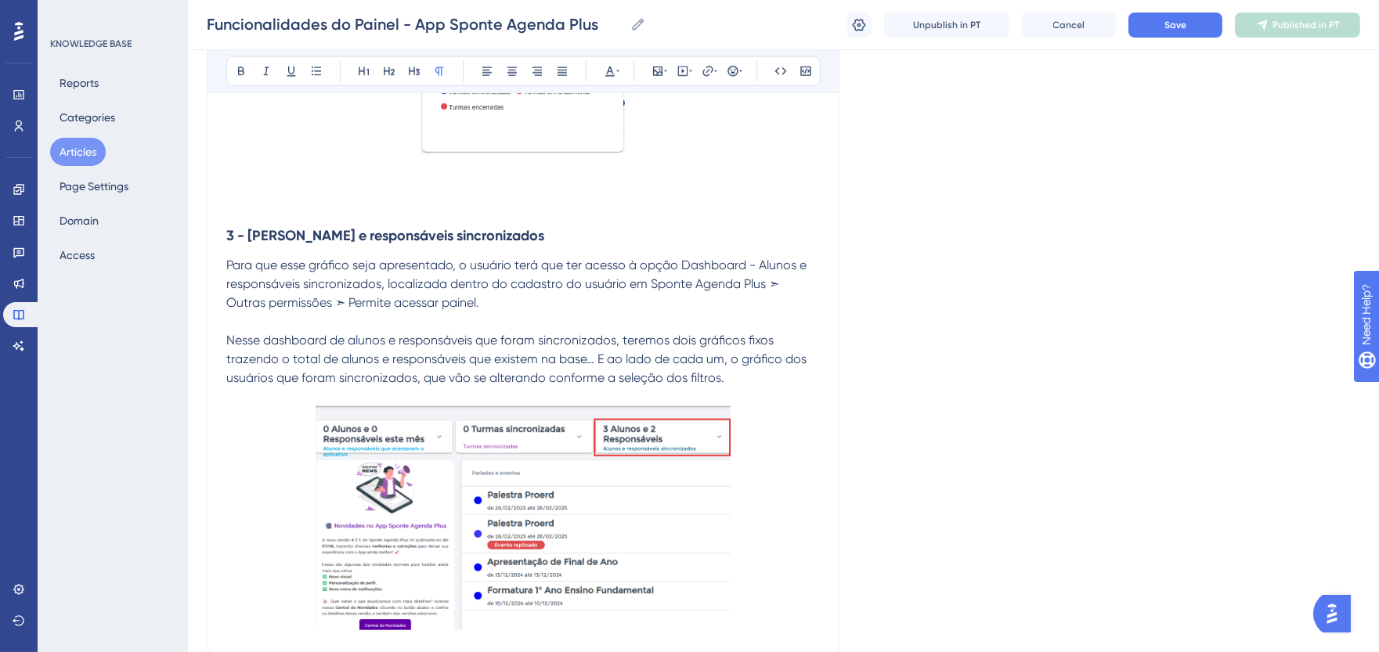
drag, startPoint x: 652, startPoint y: 285, endPoint x: 664, endPoint y: 299, distance: 18.4
click at [664, 299] on p "Para que esse gráfico seja apresentado, o usuário terá que ter acesso à opção D…" at bounding box center [523, 284] width 594 height 56
click at [239, 74] on icon at bounding box center [241, 71] width 6 height 9
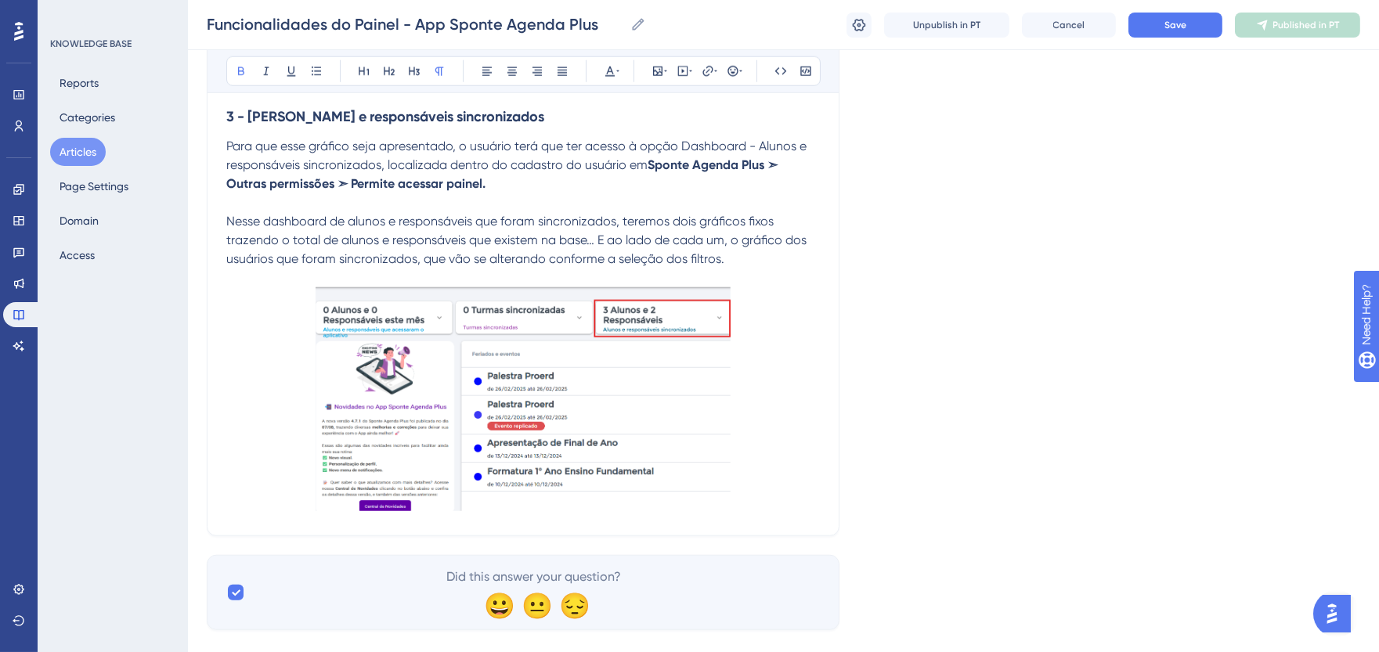
scroll to position [3270, 0]
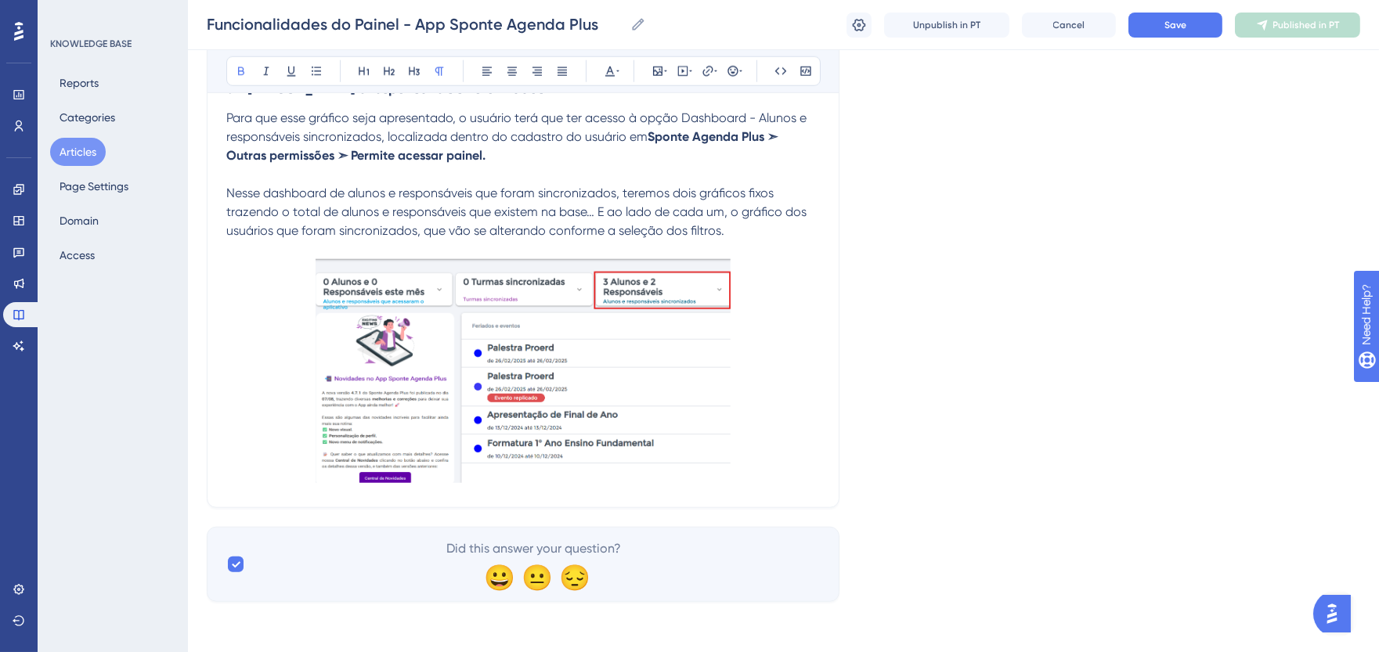
click at [773, 445] on p at bounding box center [523, 373] width 594 height 229
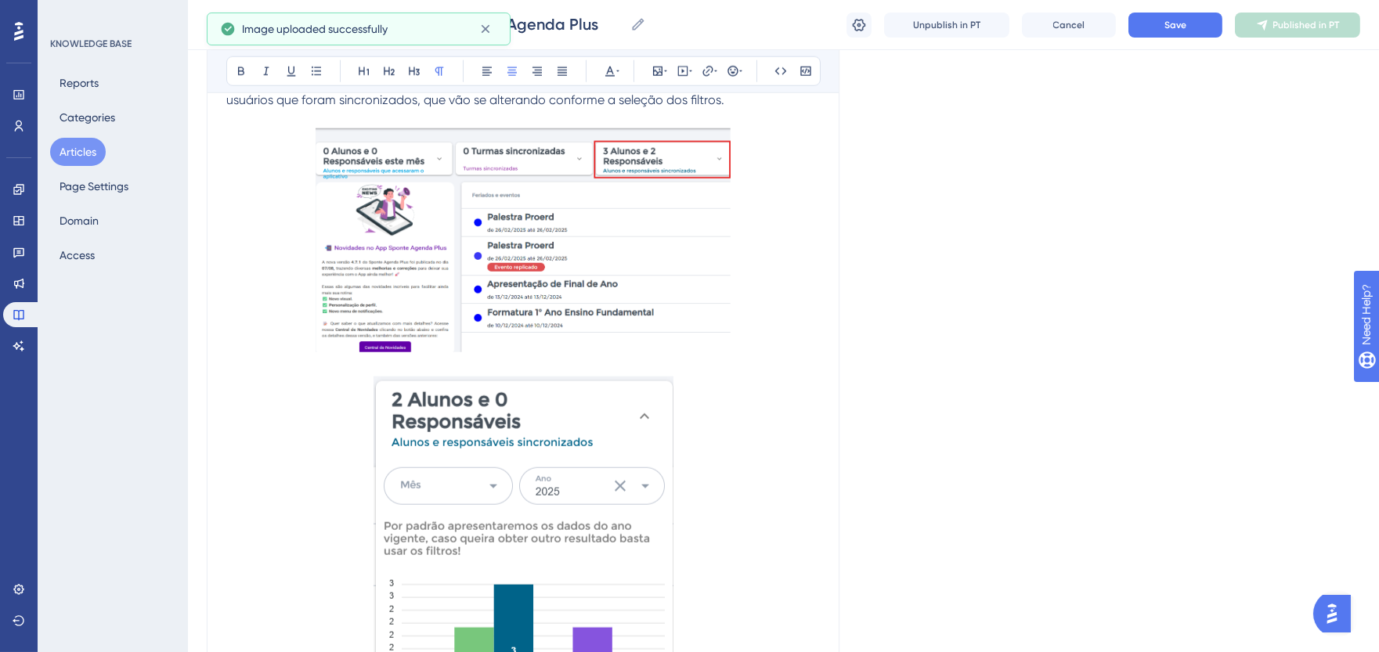
scroll to position [3619, 0]
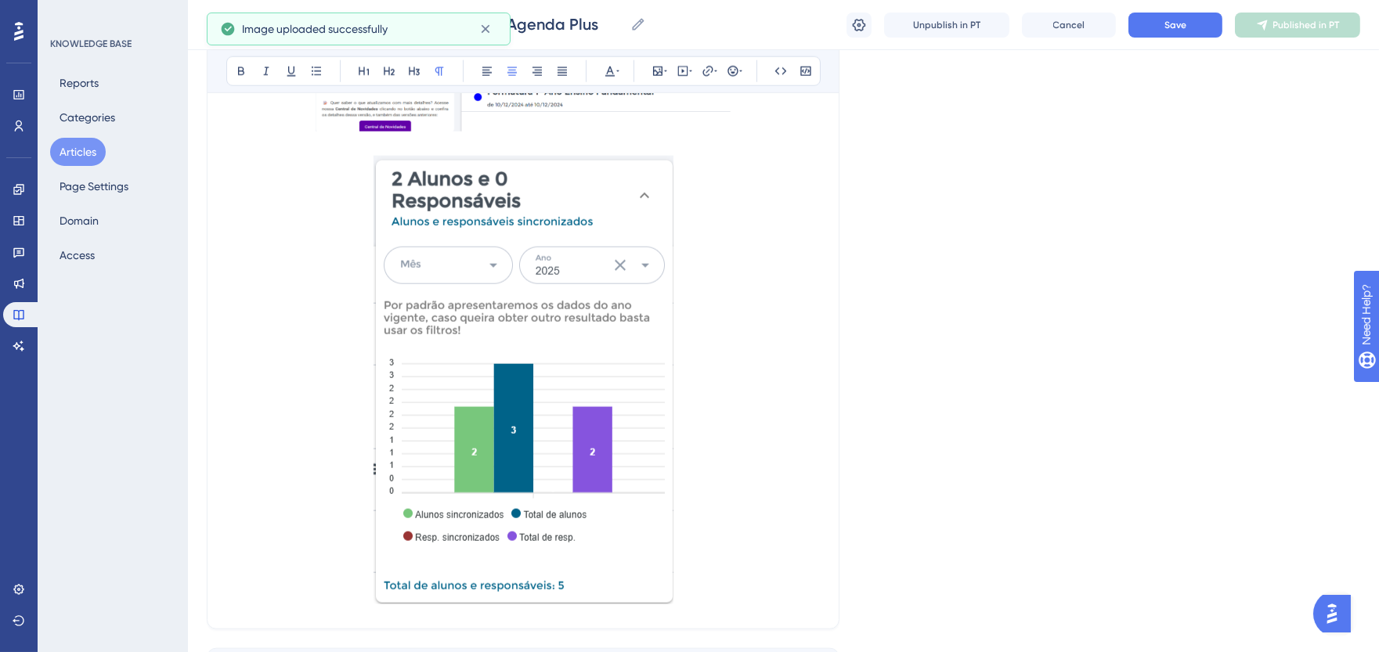
click at [604, 437] on img at bounding box center [524, 380] width 300 height 449
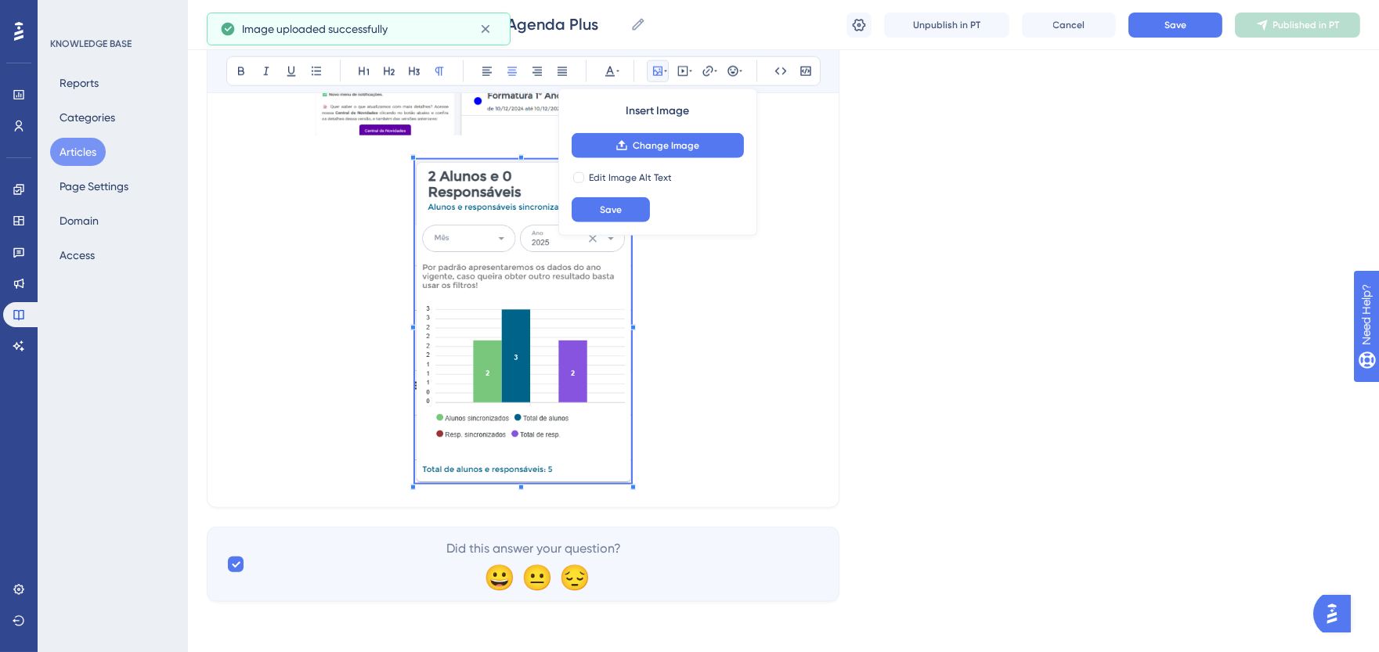
click at [591, 329] on span at bounding box center [523, 324] width 216 height 329
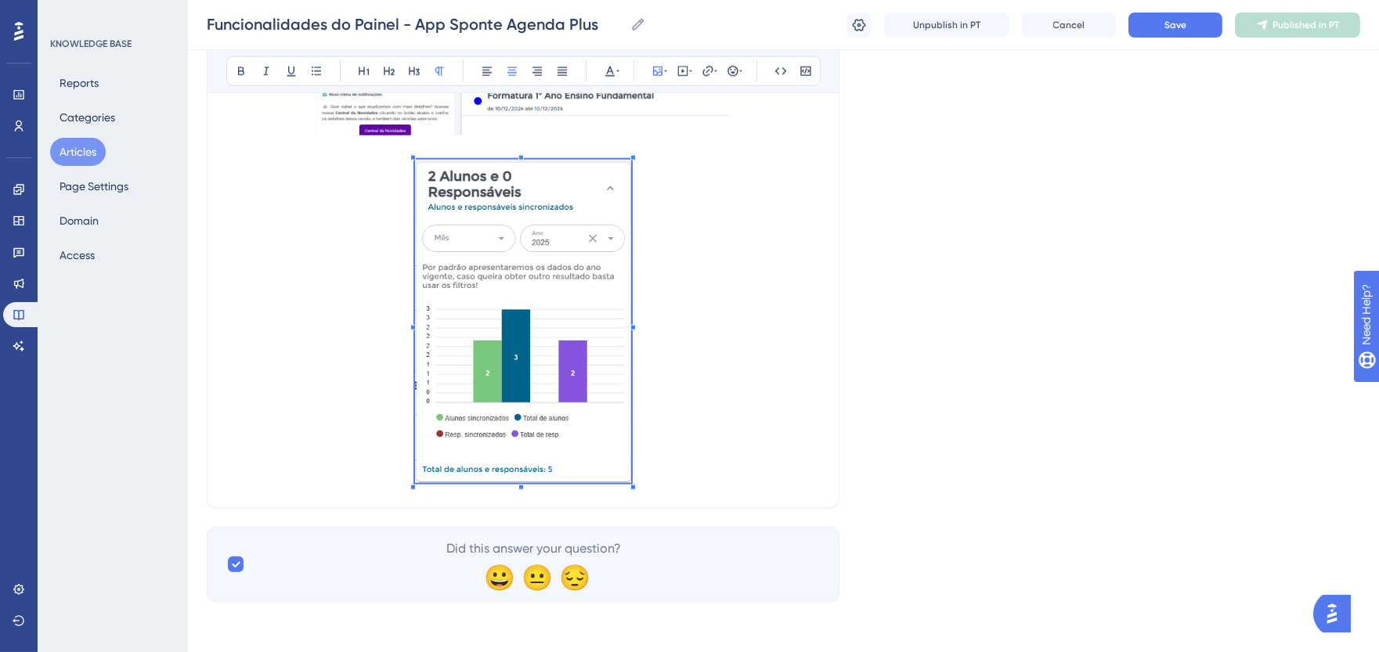
click at [721, 327] on p at bounding box center [523, 324] width 594 height 329
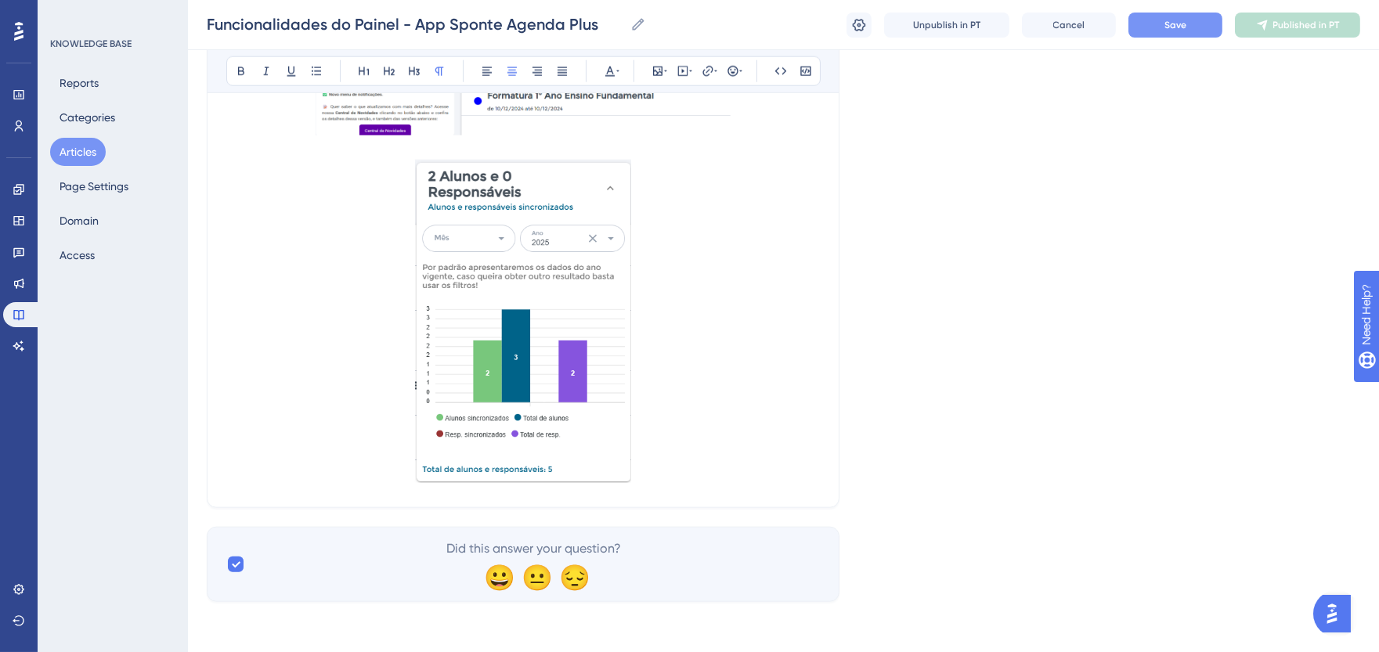
click at [1144, 19] on button "Save" at bounding box center [1176, 25] width 94 height 25
click at [762, 442] on p at bounding box center [523, 324] width 594 height 329
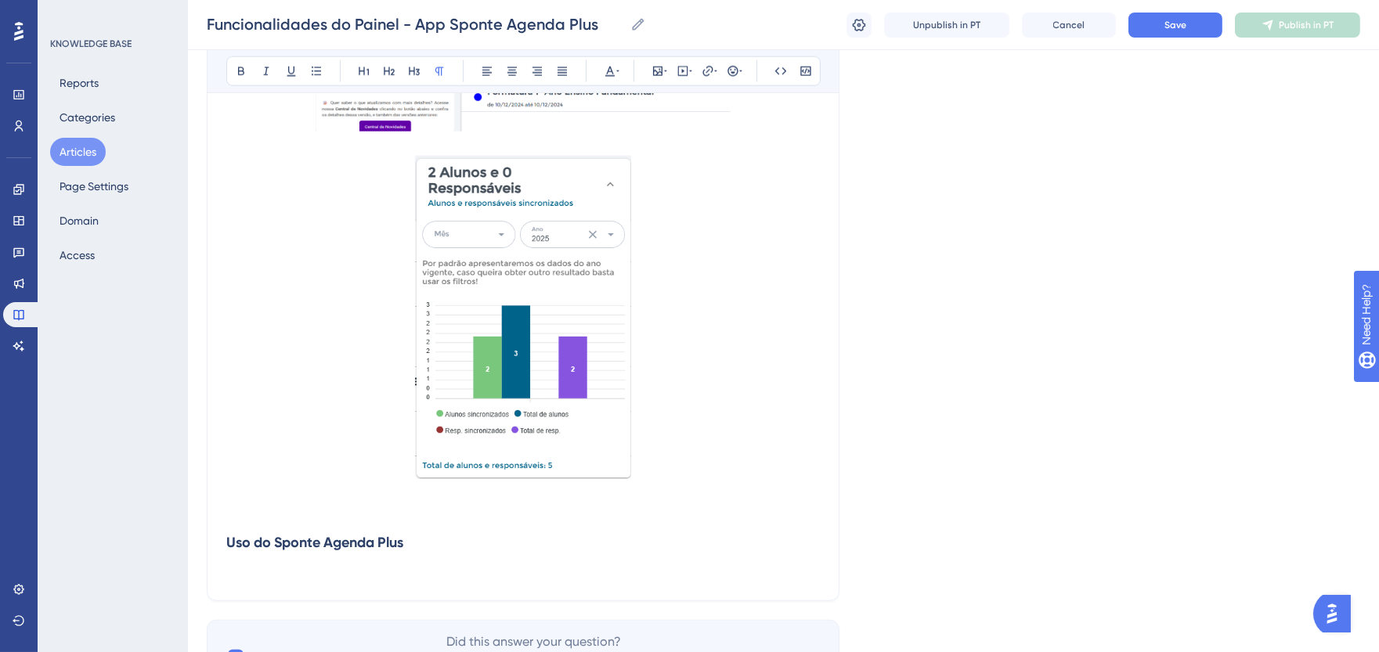
click at [229, 545] on strong "Uso do Sponte Agenda Plus" at bounding box center [314, 542] width 177 height 17
click at [262, 573] on p at bounding box center [523, 572] width 594 height 19
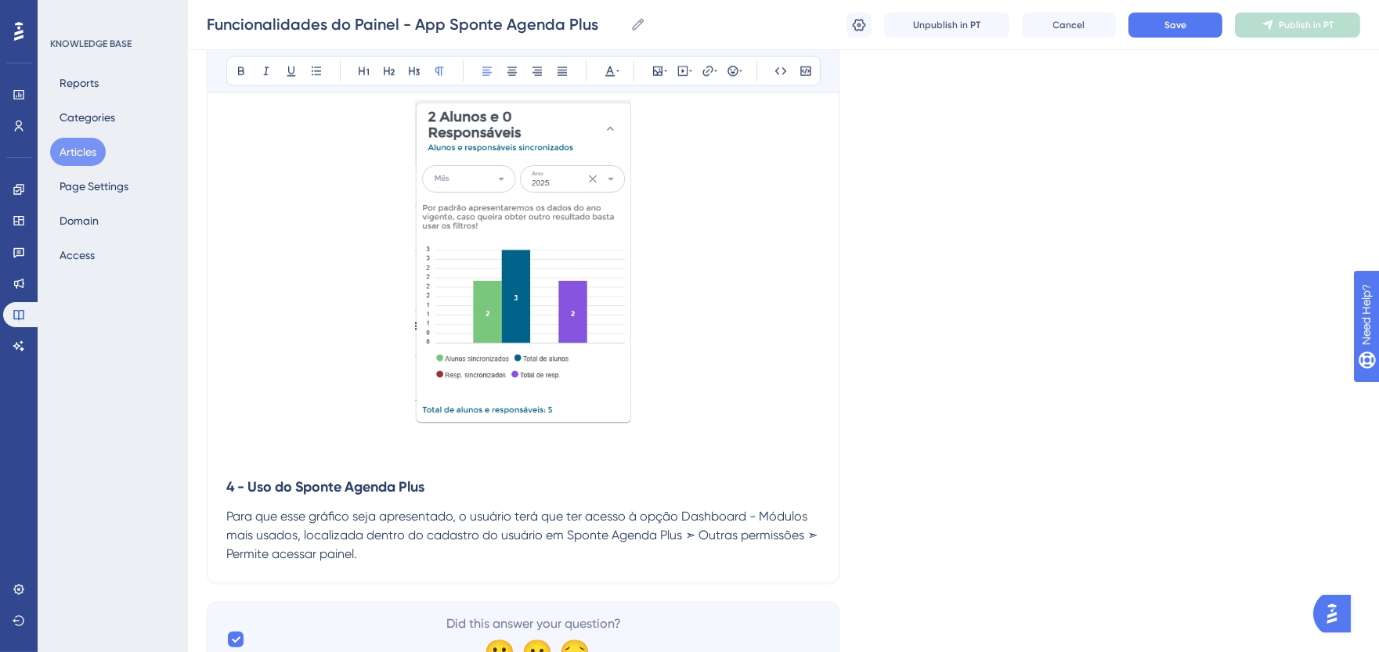
scroll to position [3753, 0]
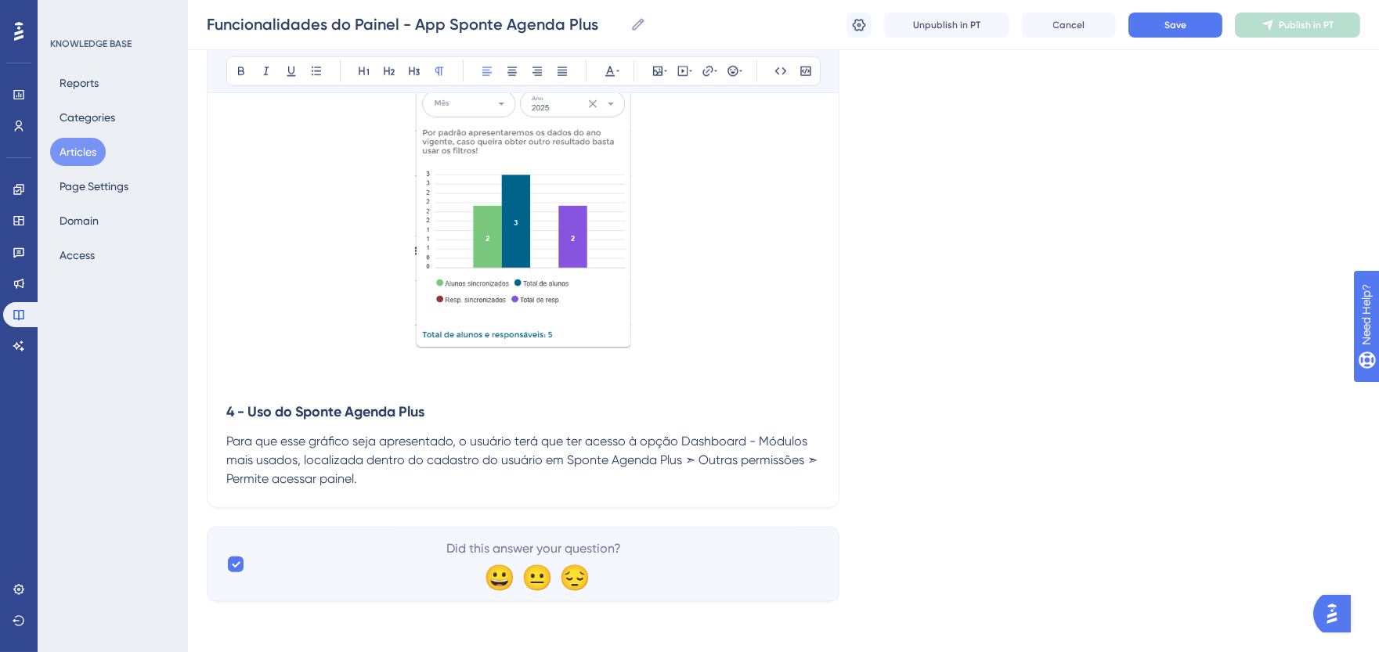
drag, startPoint x: 566, startPoint y: 462, endPoint x: 580, endPoint y: 474, distance: 17.8
click at [580, 474] on p "Para que esse gráfico seja apresentado, o usuário terá que ter acesso à opção D…" at bounding box center [523, 460] width 594 height 56
click at [244, 79] on button at bounding box center [241, 71] width 22 height 22
click at [388, 465] on span "Para que esse gráfico seja apresentado, o usuário terá que ter acesso à opção D…" at bounding box center [518, 451] width 584 height 34
click at [404, 481] on p "Para que esse gráfico seja apresentado, o usuário terá que ter acesso à opção D…" at bounding box center [523, 460] width 594 height 56
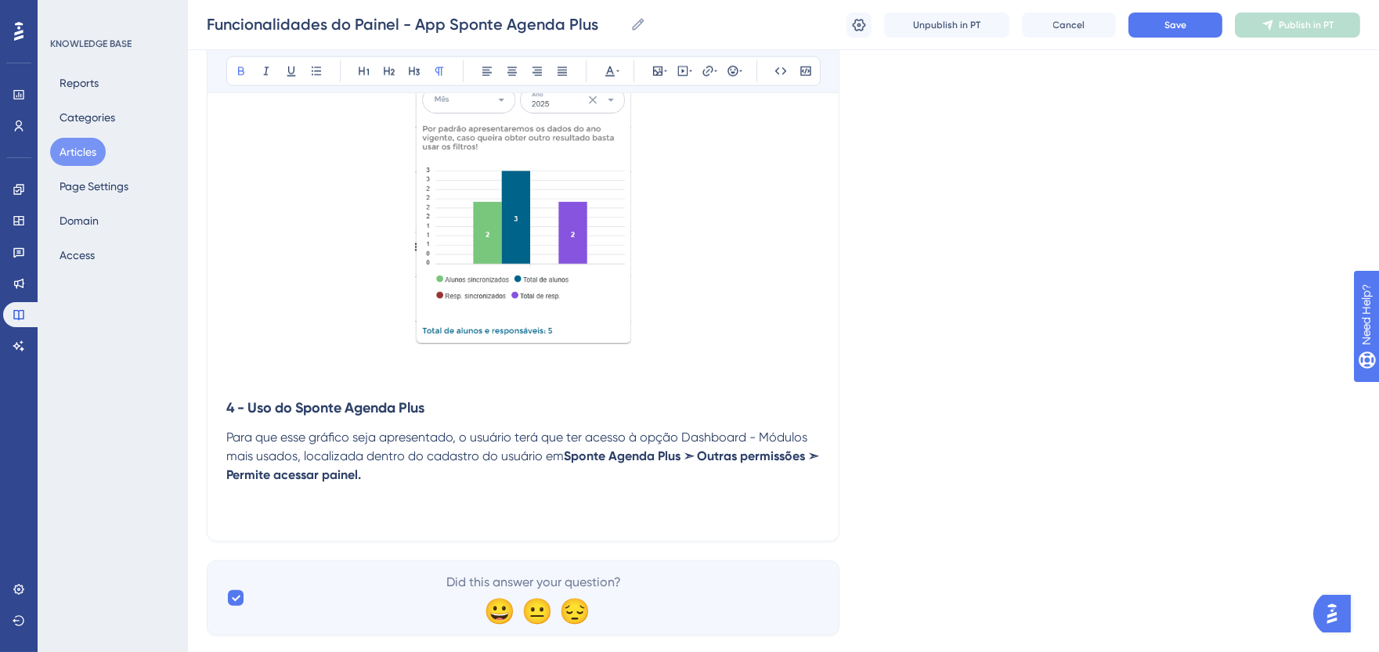
click at [244, 508] on p at bounding box center [523, 513] width 594 height 19
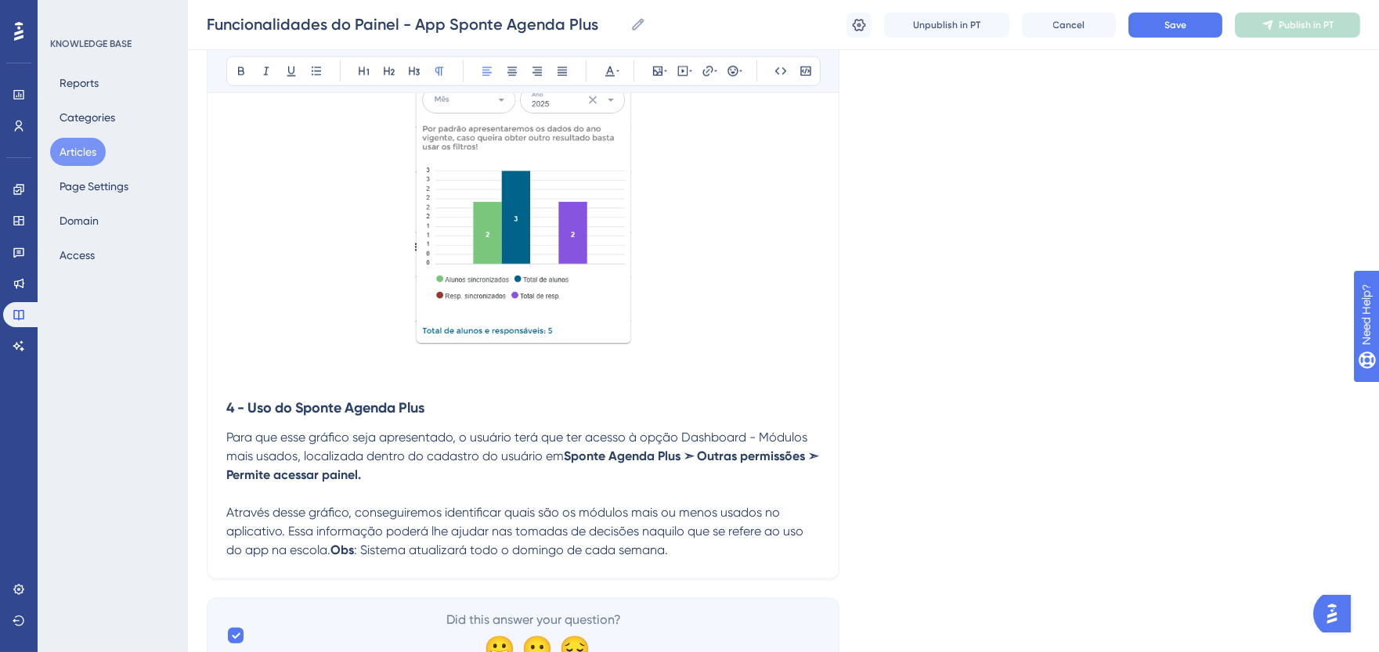
click at [335, 558] on strong "Obs" at bounding box center [342, 550] width 23 height 15
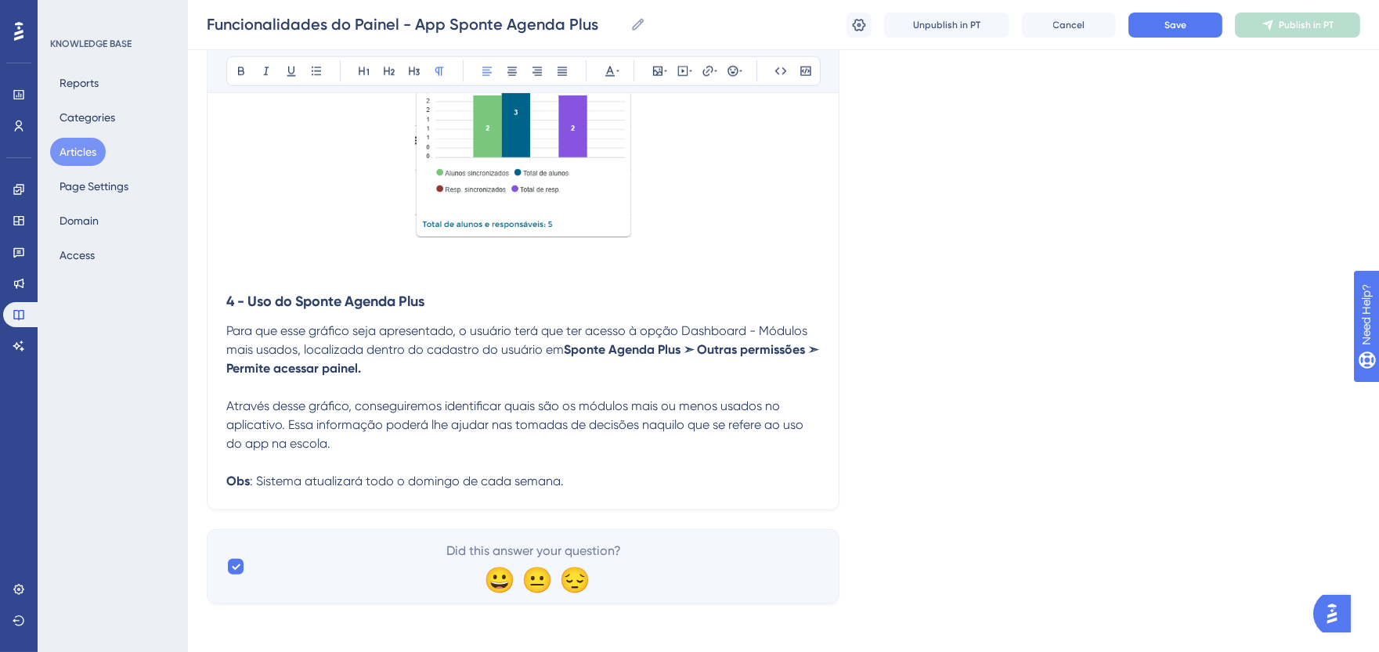
scroll to position [3865, 0]
drag, startPoint x: 229, startPoint y: 479, endPoint x: 248, endPoint y: 479, distance: 19.6
click at [248, 479] on strong "Obs" at bounding box center [237, 479] width 23 height 15
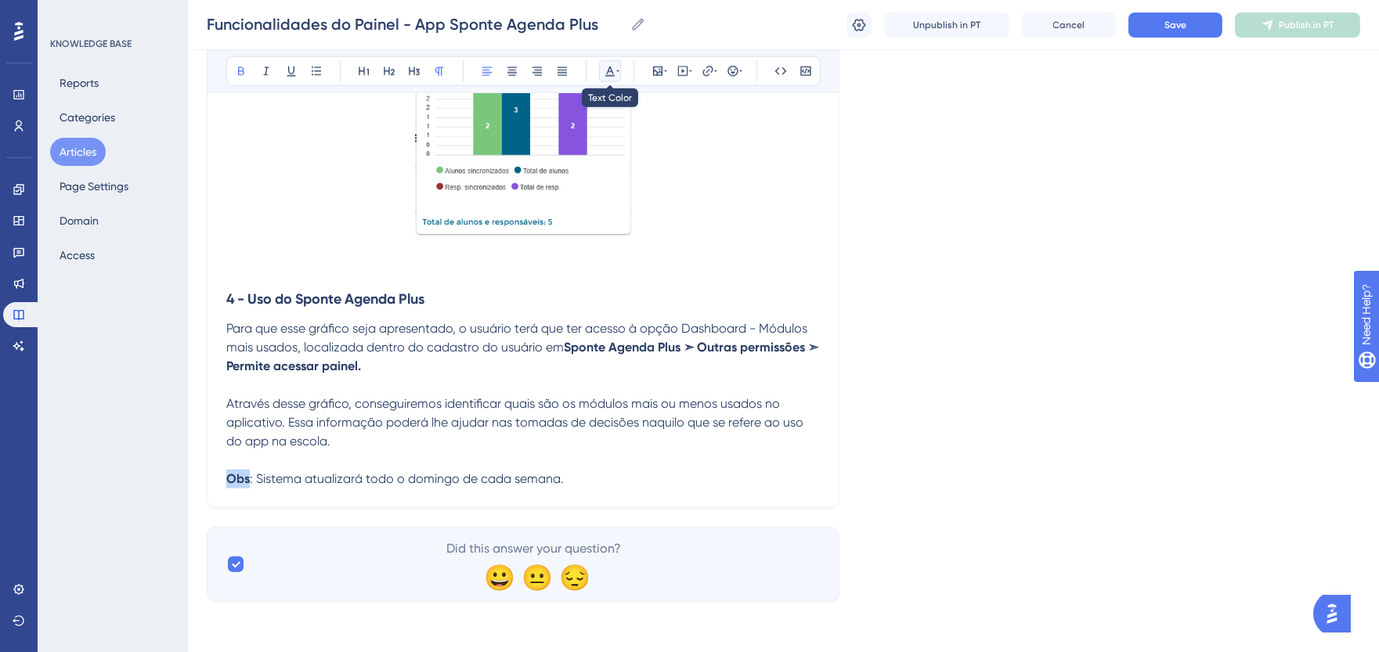
click at [613, 78] on button at bounding box center [610, 71] width 22 height 22
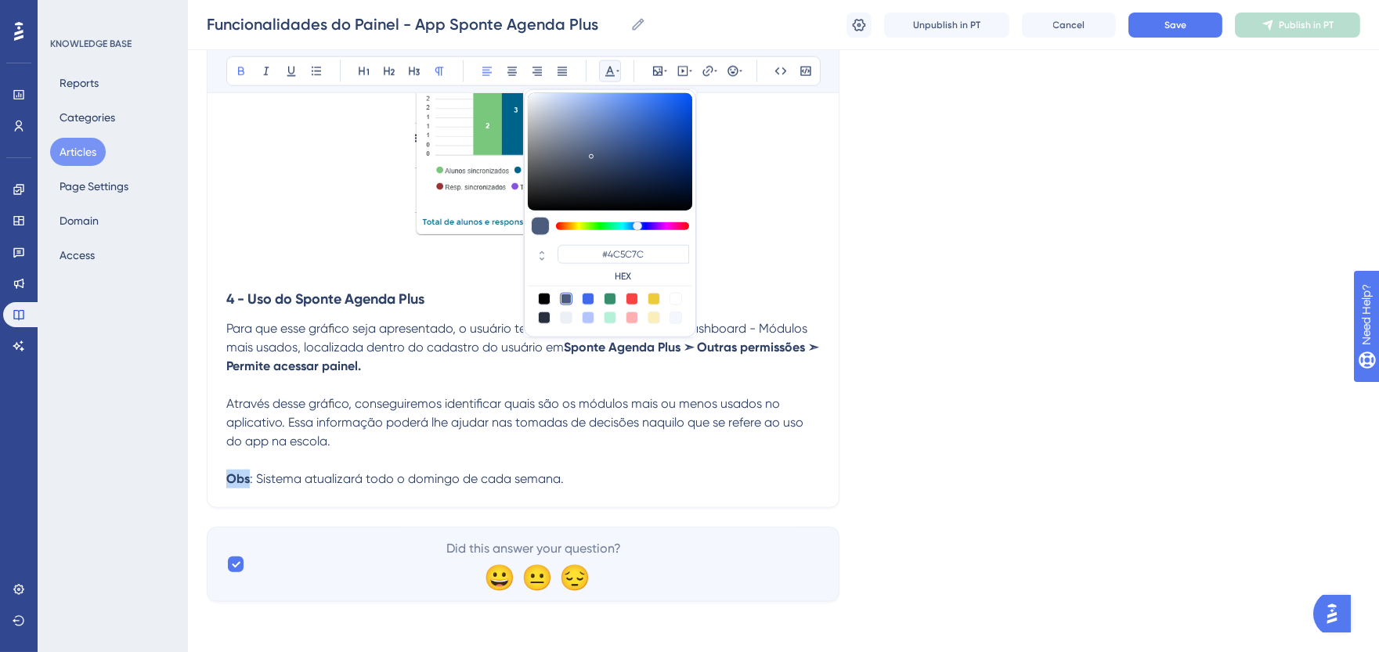
click at [633, 301] on div at bounding box center [632, 299] width 13 height 13
type input "#F84343"
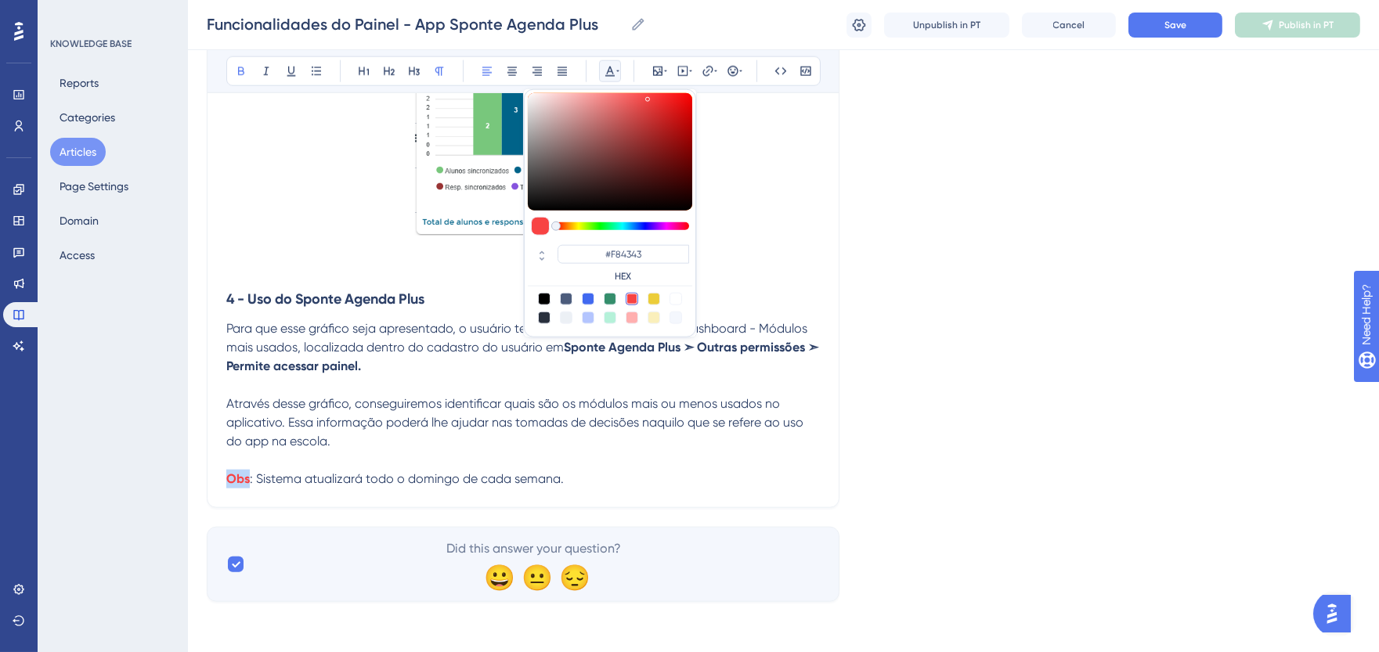
click at [235, 465] on p at bounding box center [523, 460] width 594 height 19
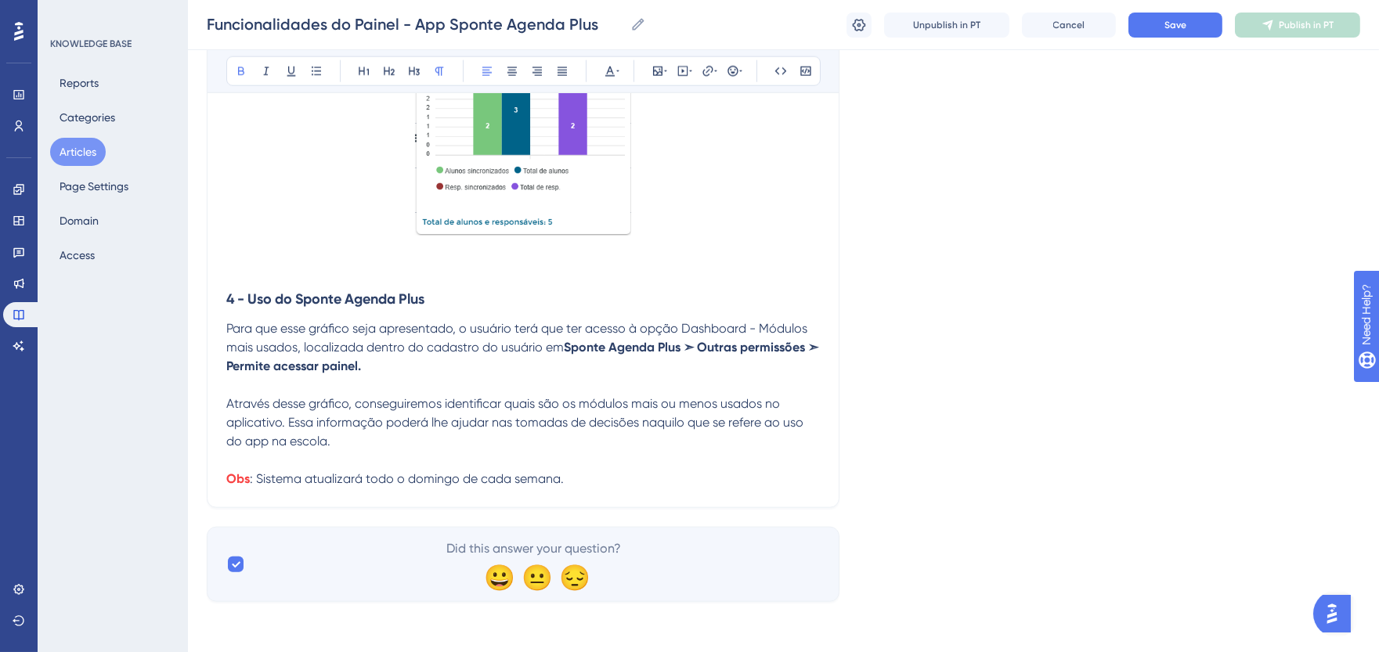
click at [227, 479] on strong "Obs" at bounding box center [237, 479] width 23 height 15
click at [730, 81] on button at bounding box center [733, 71] width 22 height 22
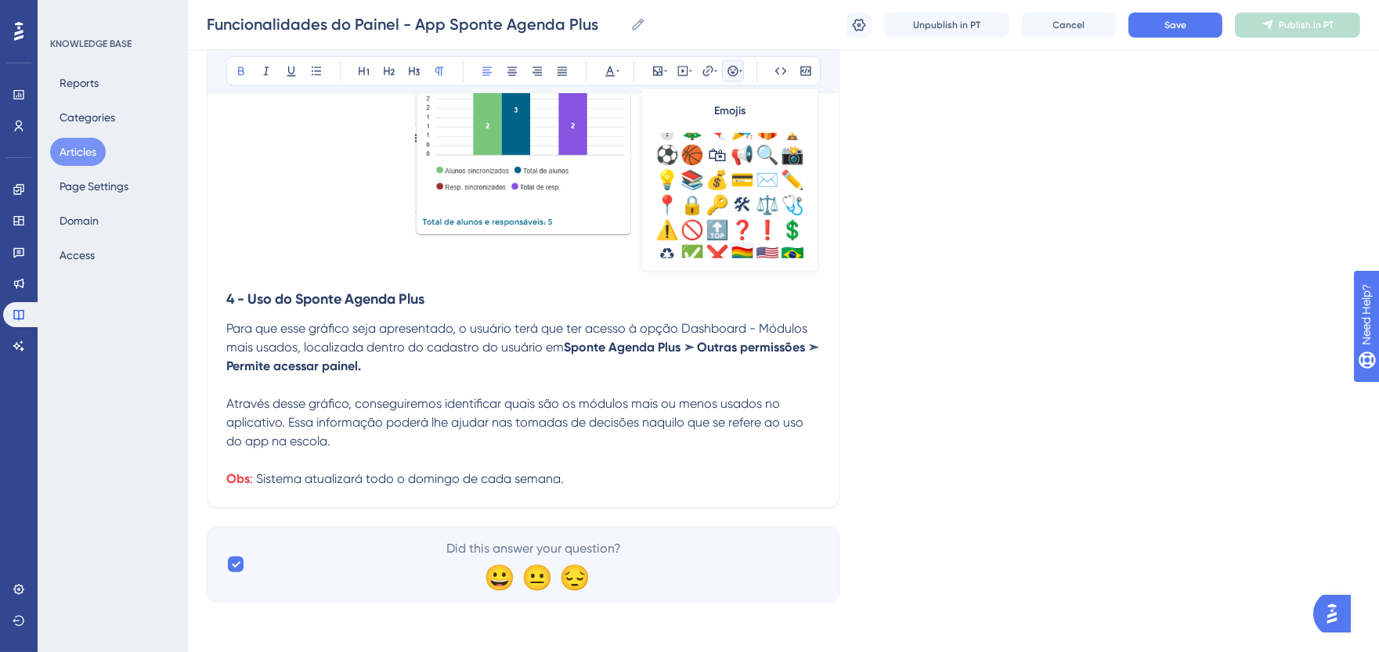
scroll to position [522, 0]
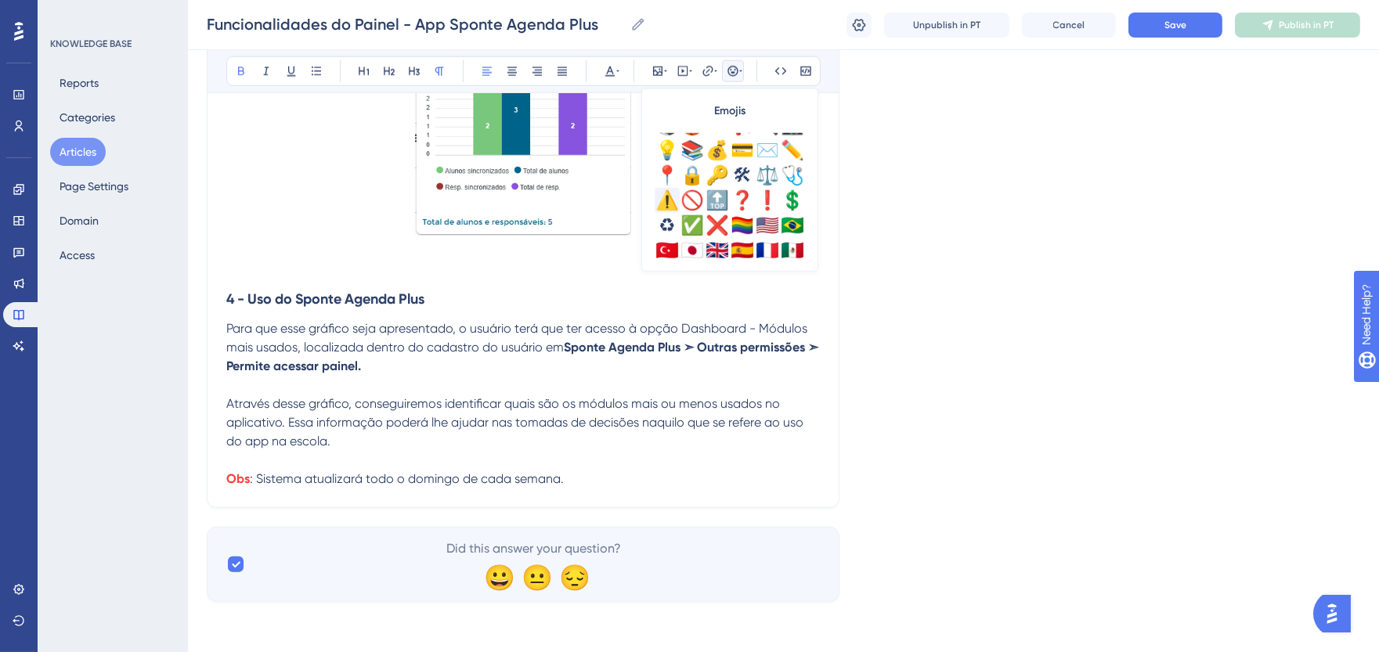
click at [667, 201] on div "⚠️" at bounding box center [667, 200] width 25 height 25
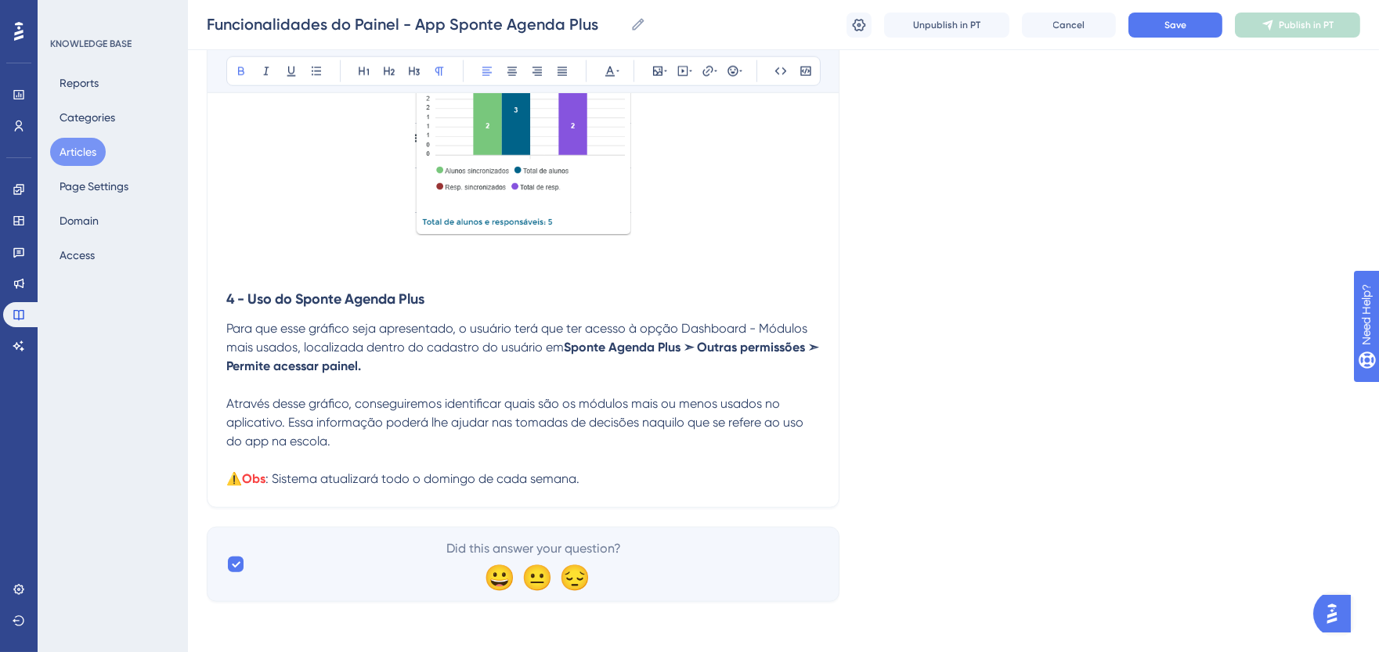
click at [697, 473] on p "⚠️ Obs : Sistema atualizará todo o domingo de cada semana." at bounding box center [523, 479] width 594 height 19
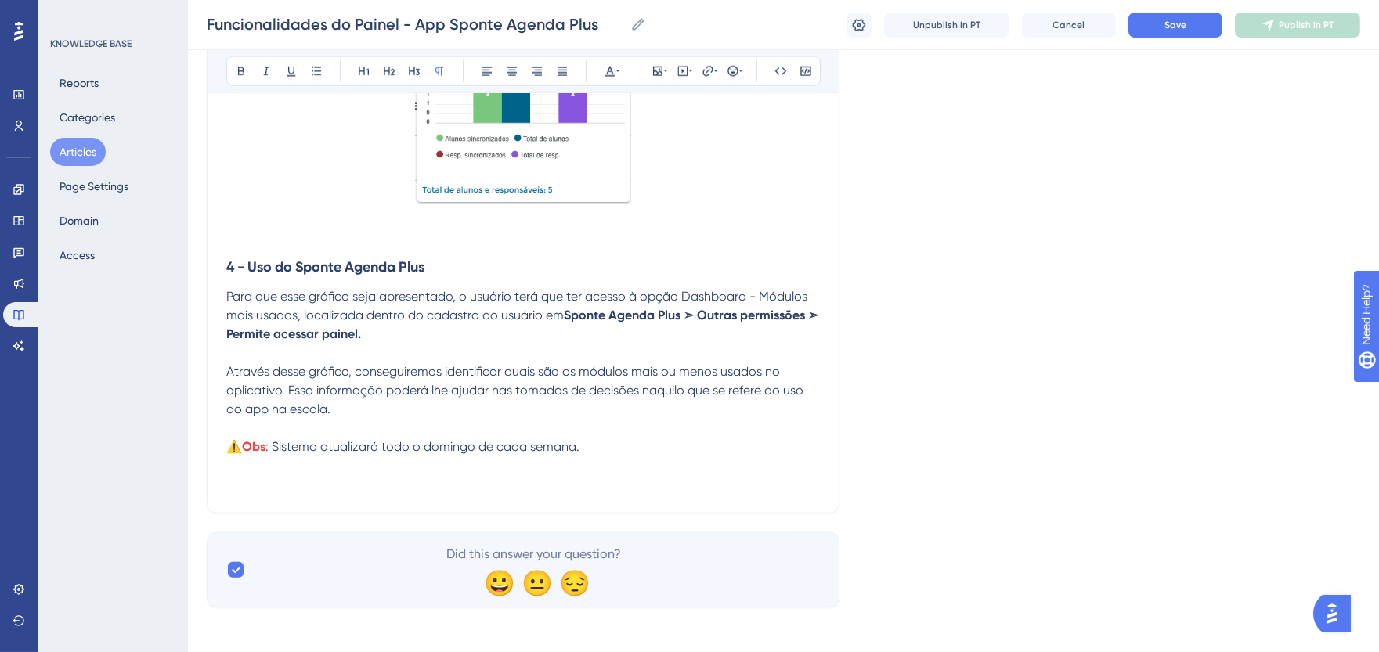
scroll to position [3903, 0]
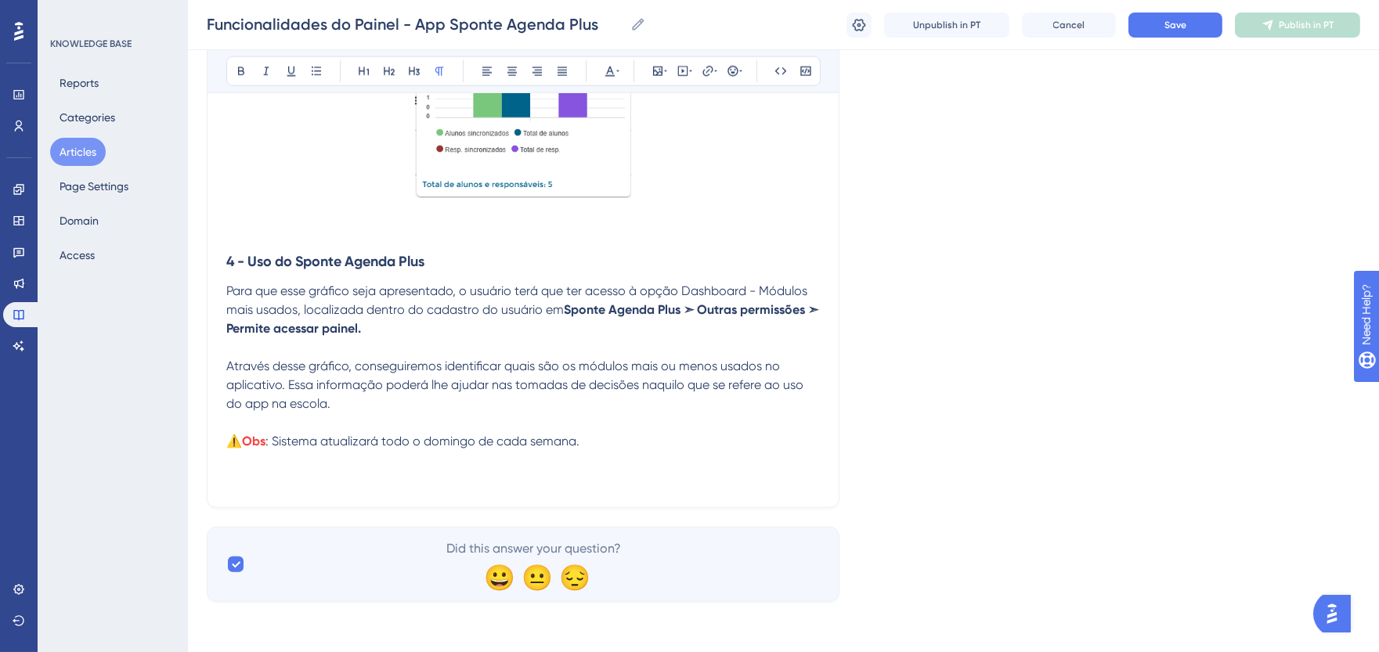
click at [231, 449] on p "⚠️ Obs : Sistema atualizará todo o domingo de cada semana." at bounding box center [523, 441] width 594 height 19
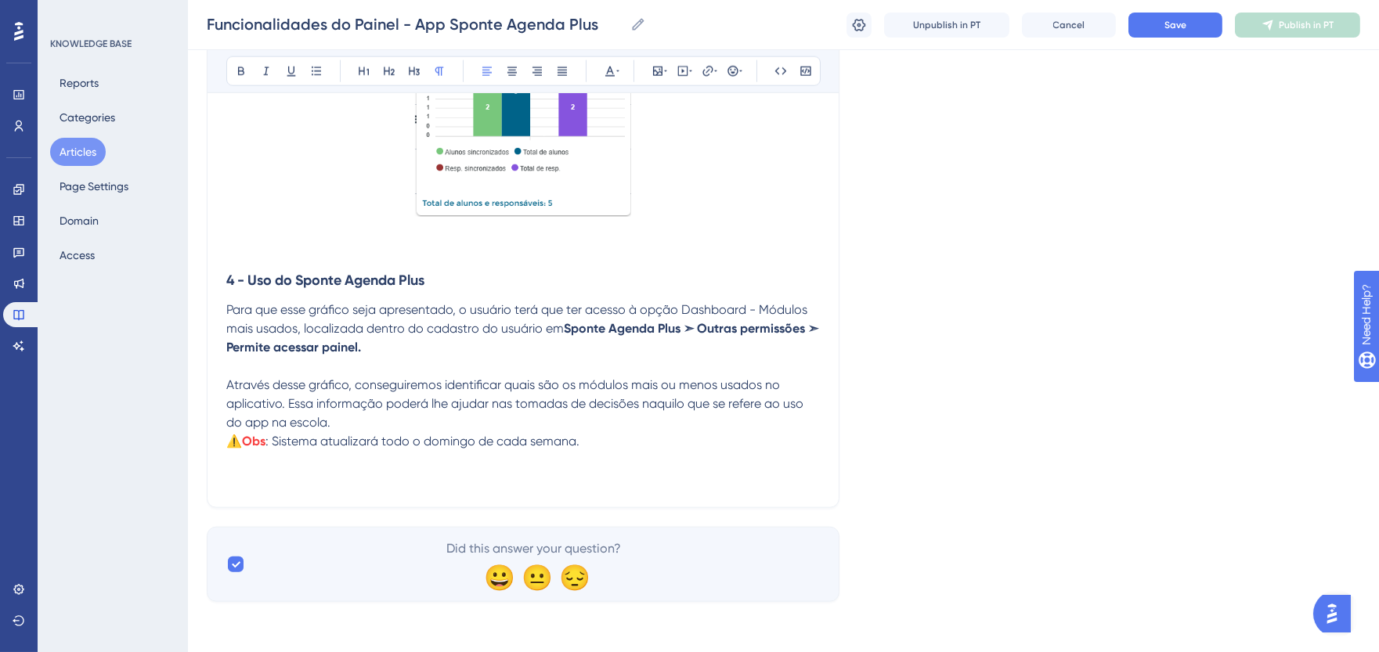
scroll to position [3885, 0]
click at [660, 448] on p "⚠️ Obs : Sistema atualizará todo o domingo de cada semana." at bounding box center [523, 441] width 594 height 19
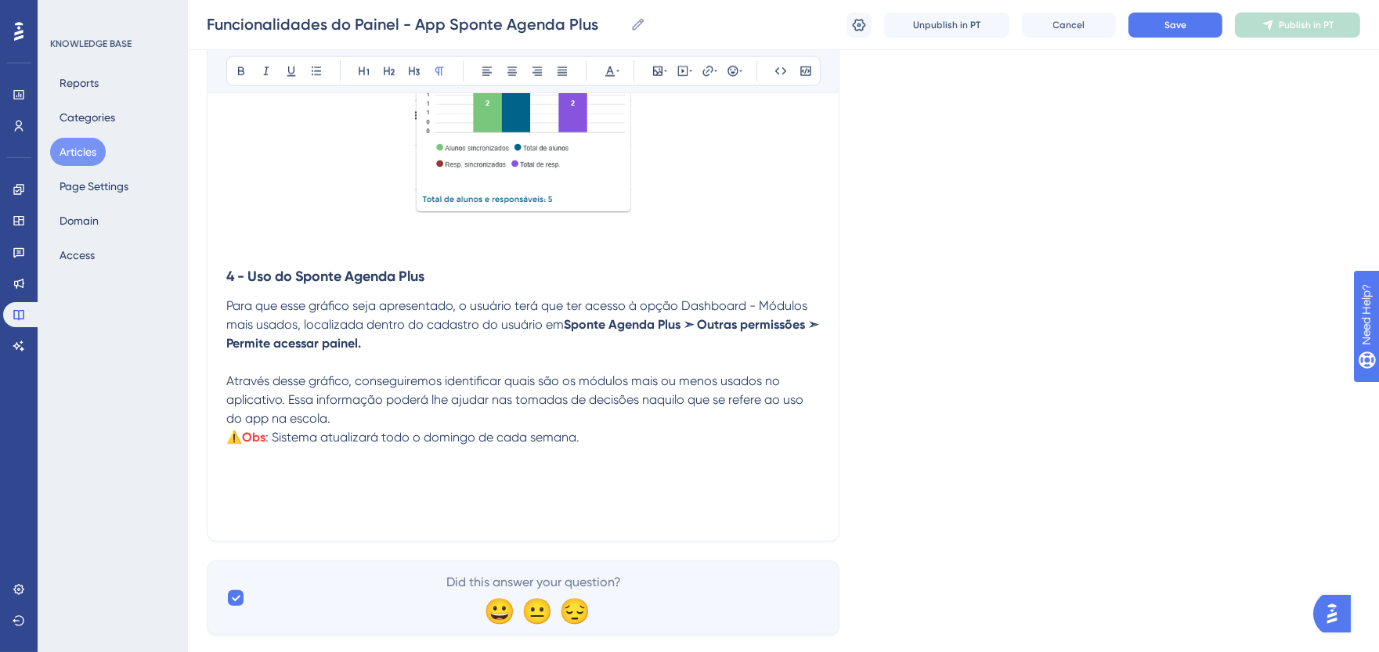
click at [316, 475] on p at bounding box center [523, 475] width 594 height 19
click at [288, 482] on p at bounding box center [523, 475] width 594 height 19
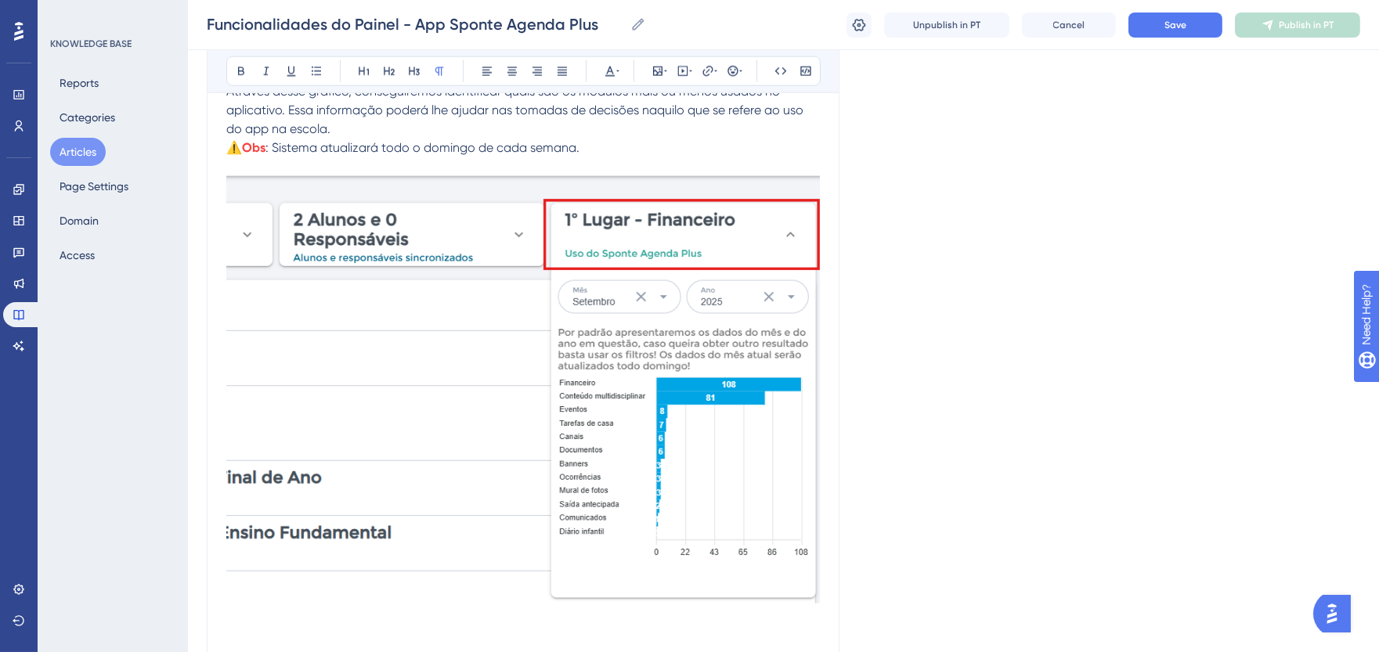
scroll to position [4146, 0]
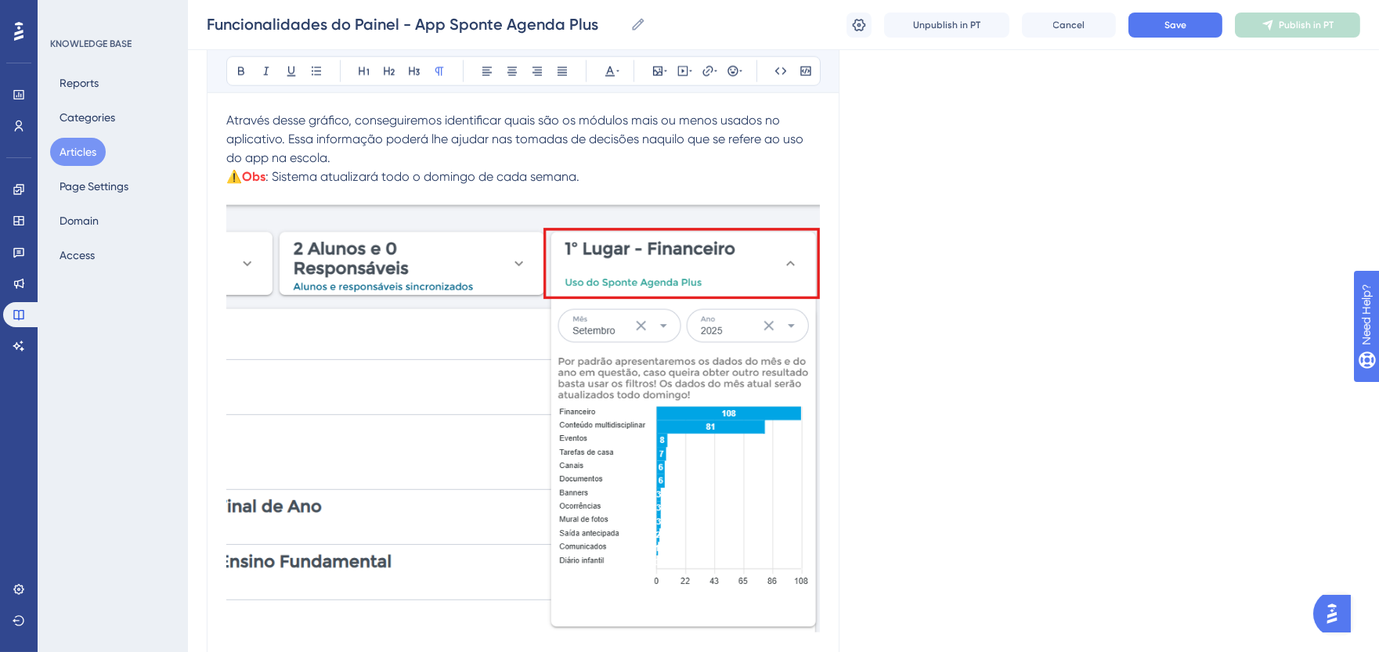
click at [576, 526] on img at bounding box center [523, 419] width 594 height 428
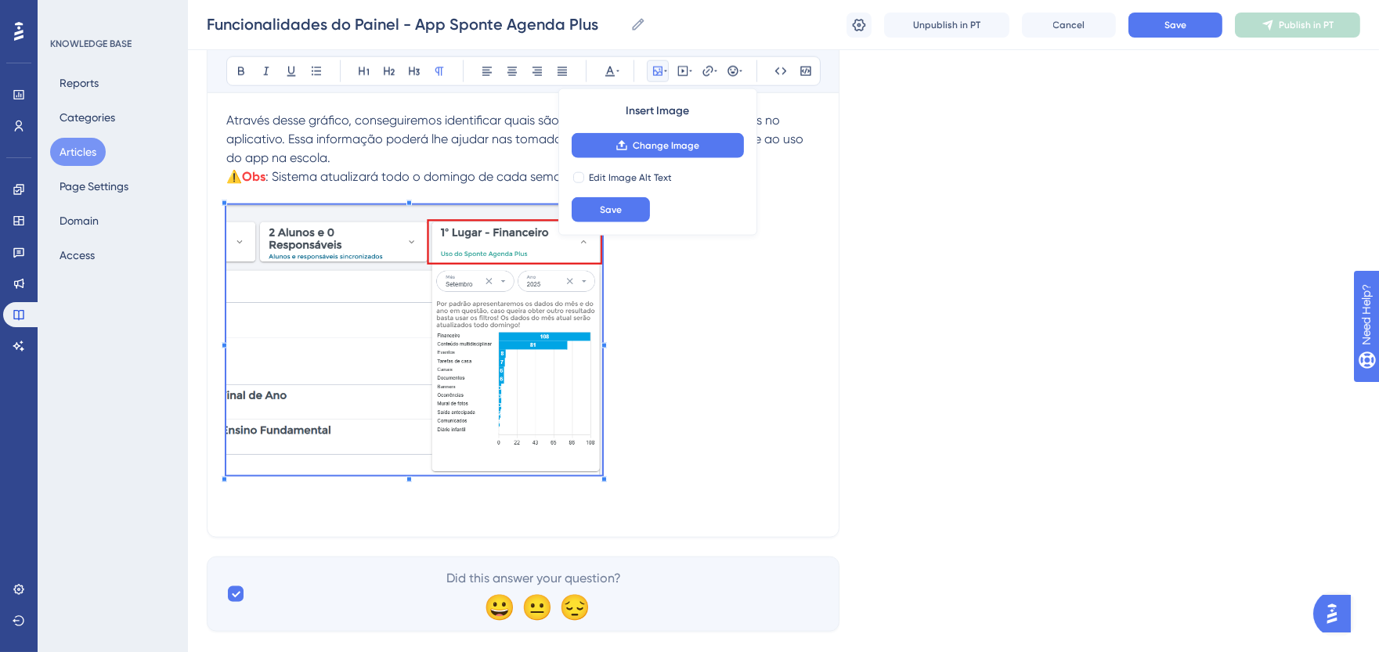
click at [604, 482] on div at bounding box center [604, 479] width 5 height 5
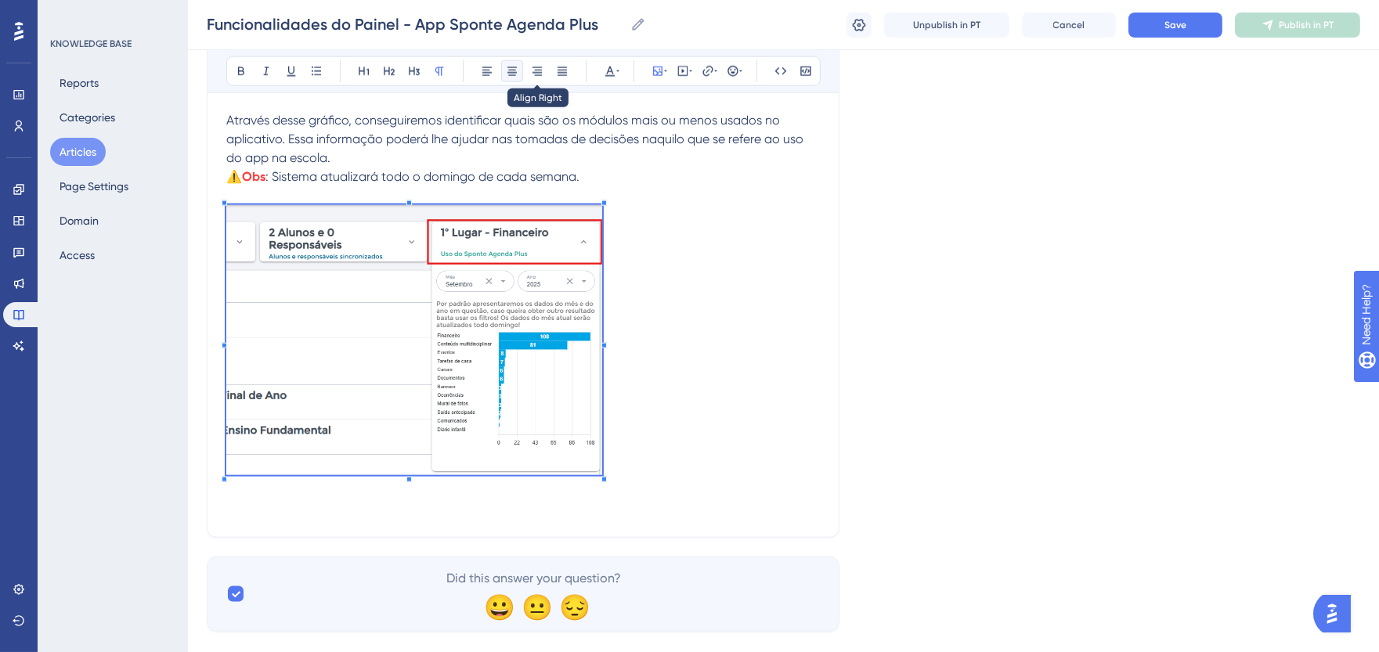
click at [520, 70] on button at bounding box center [512, 71] width 22 height 22
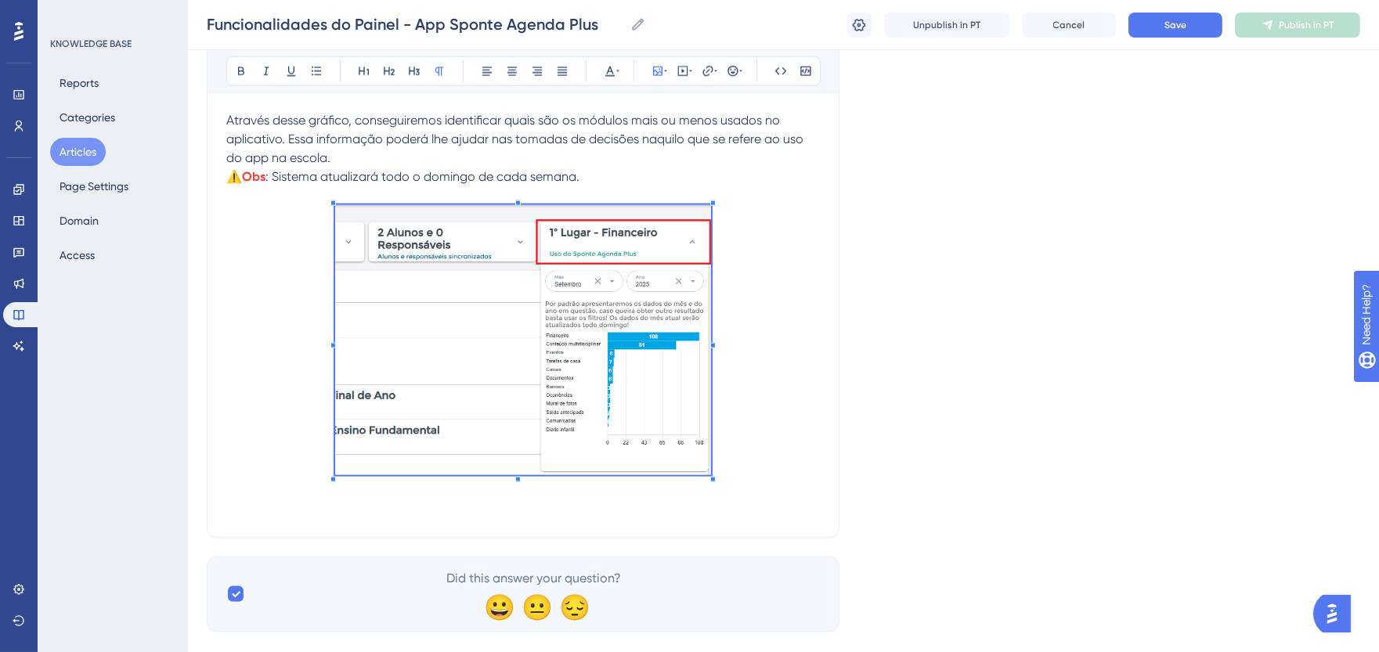
click at [808, 261] on p at bounding box center [523, 343] width 594 height 276
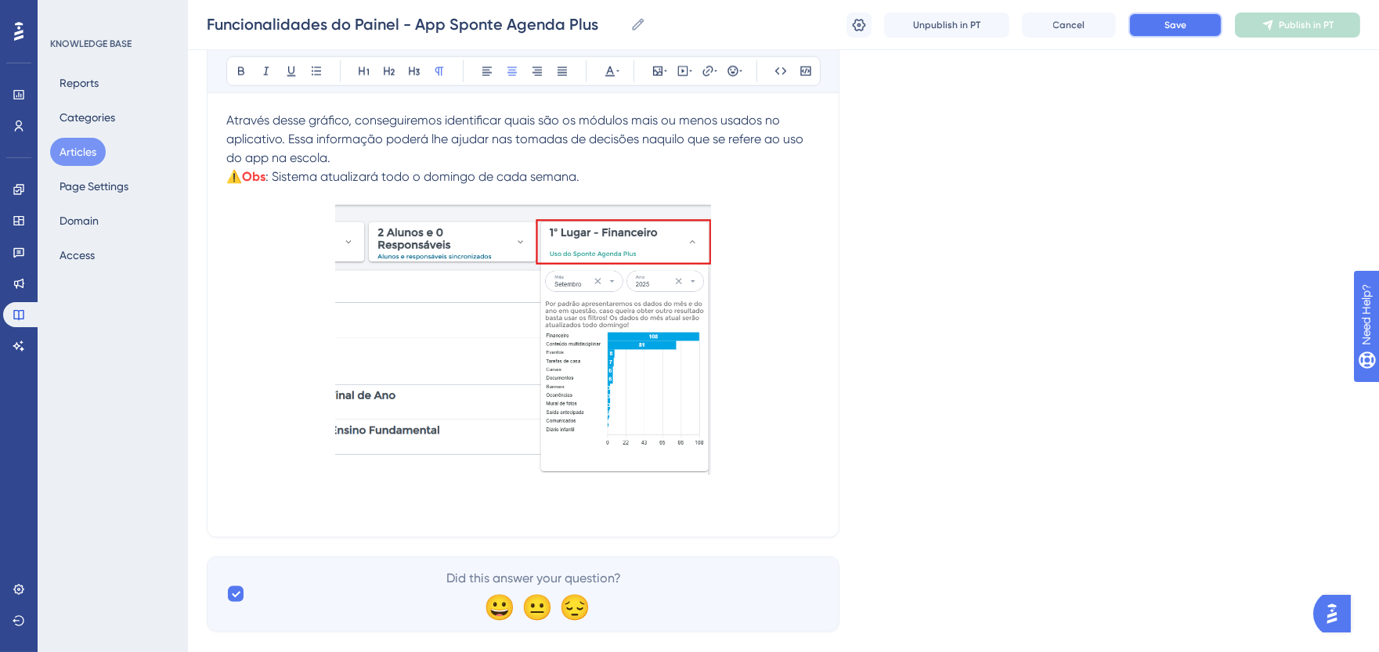
click at [1177, 32] on button "Save" at bounding box center [1176, 25] width 94 height 25
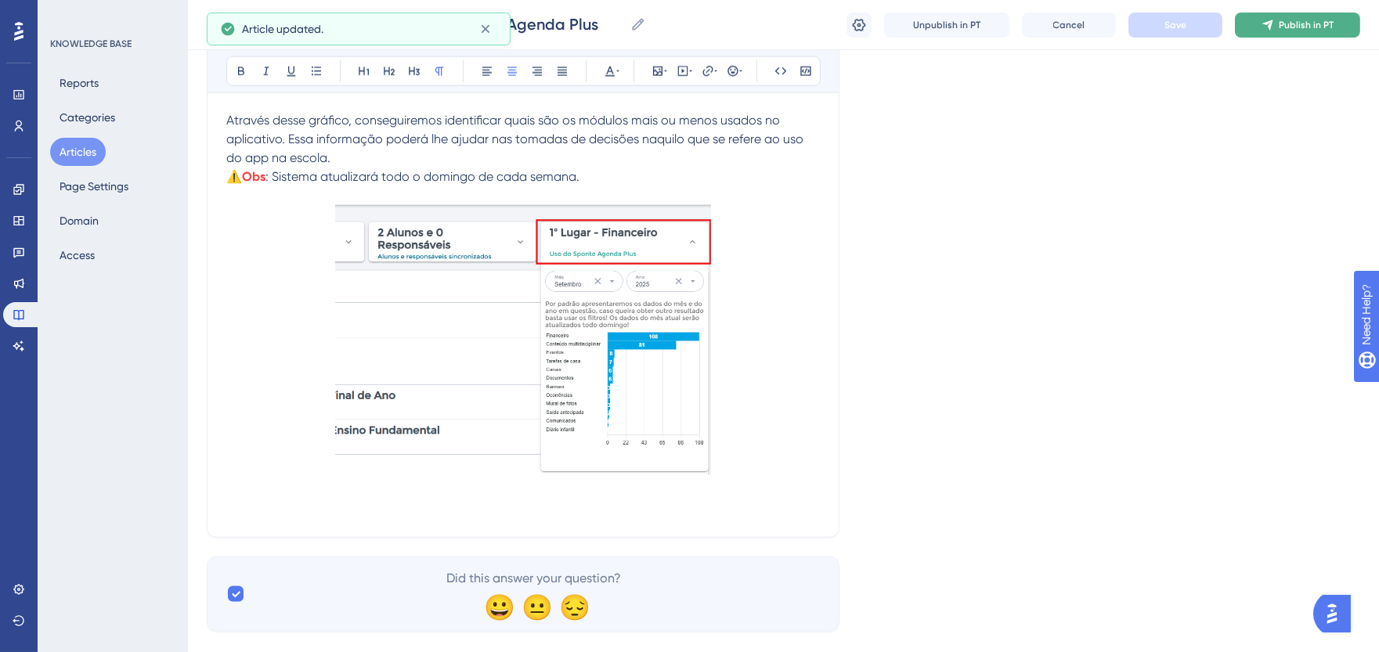
click at [1285, 23] on span "Publish in PT" at bounding box center [1306, 25] width 55 height 13
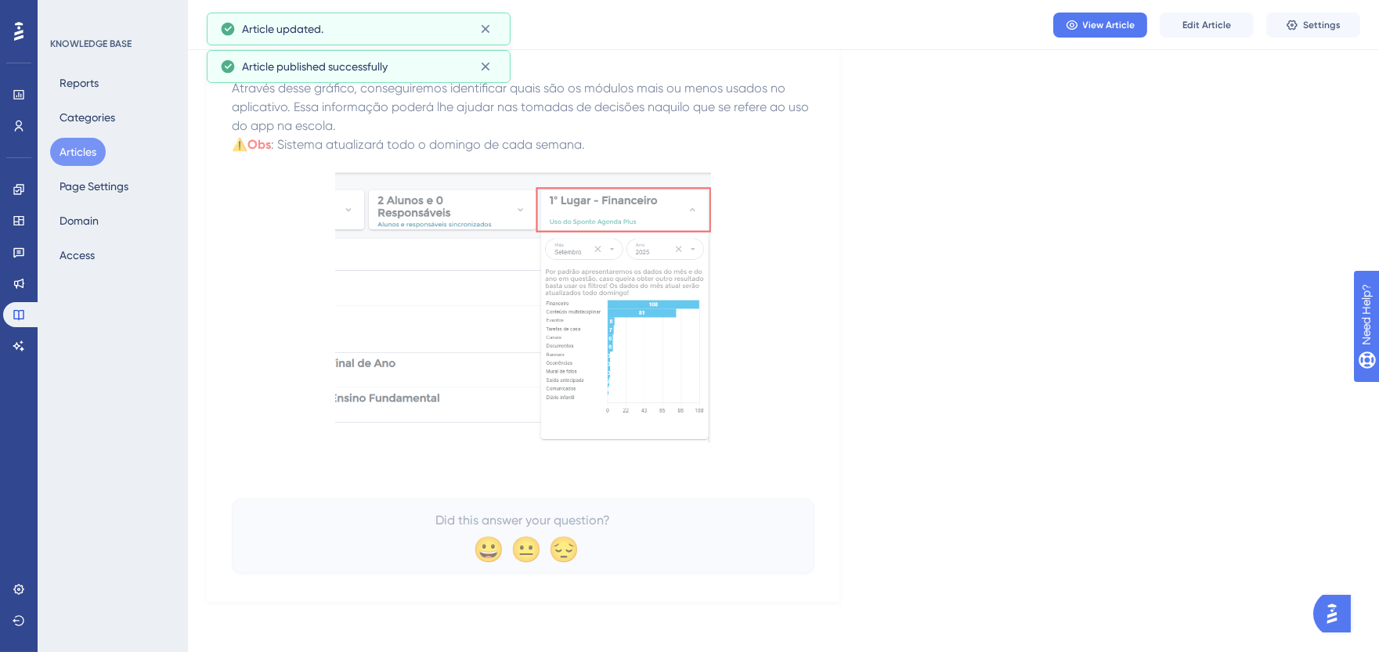
scroll to position [4110, 0]
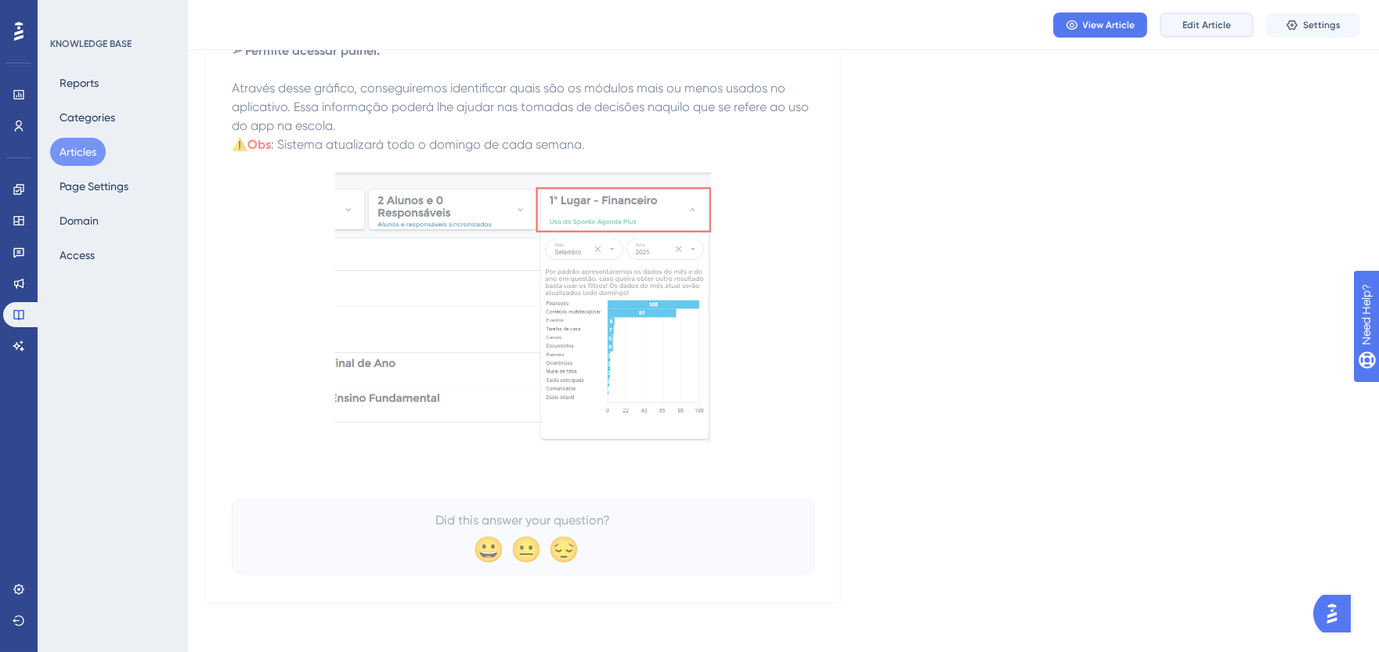
click at [1200, 27] on span "Edit Article" at bounding box center [1207, 25] width 49 height 13
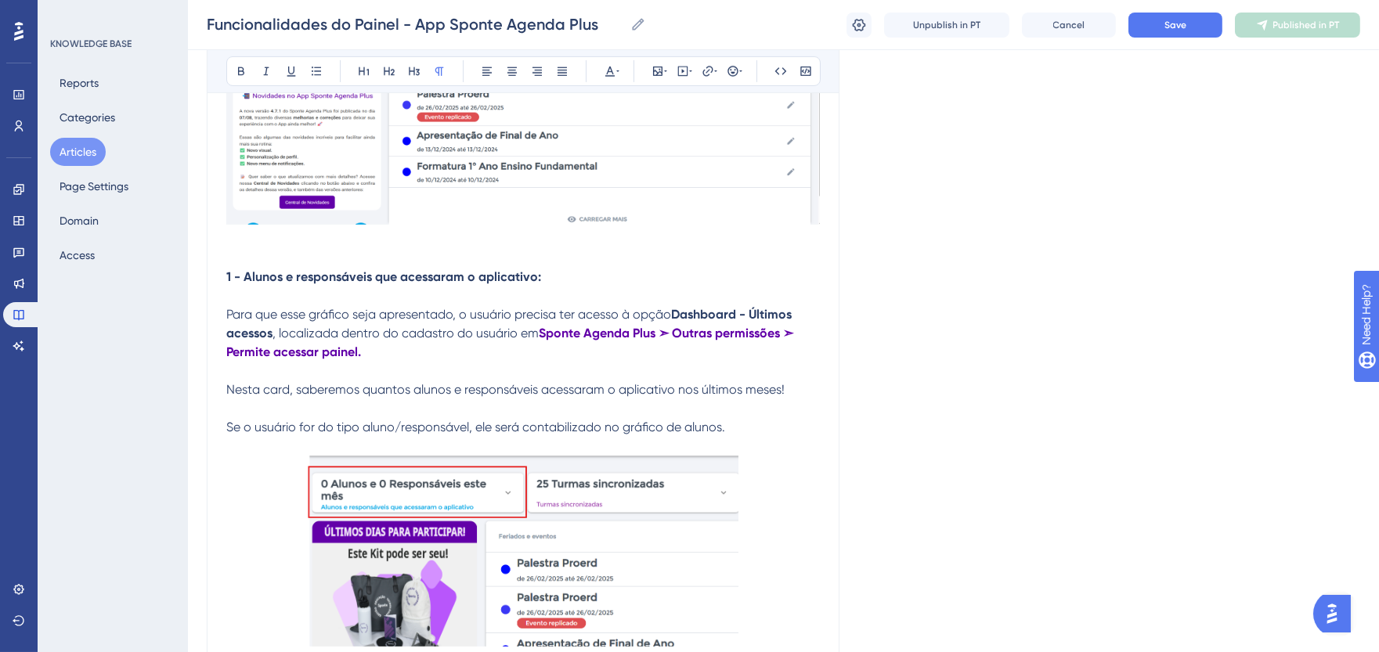
scroll to position [963, 0]
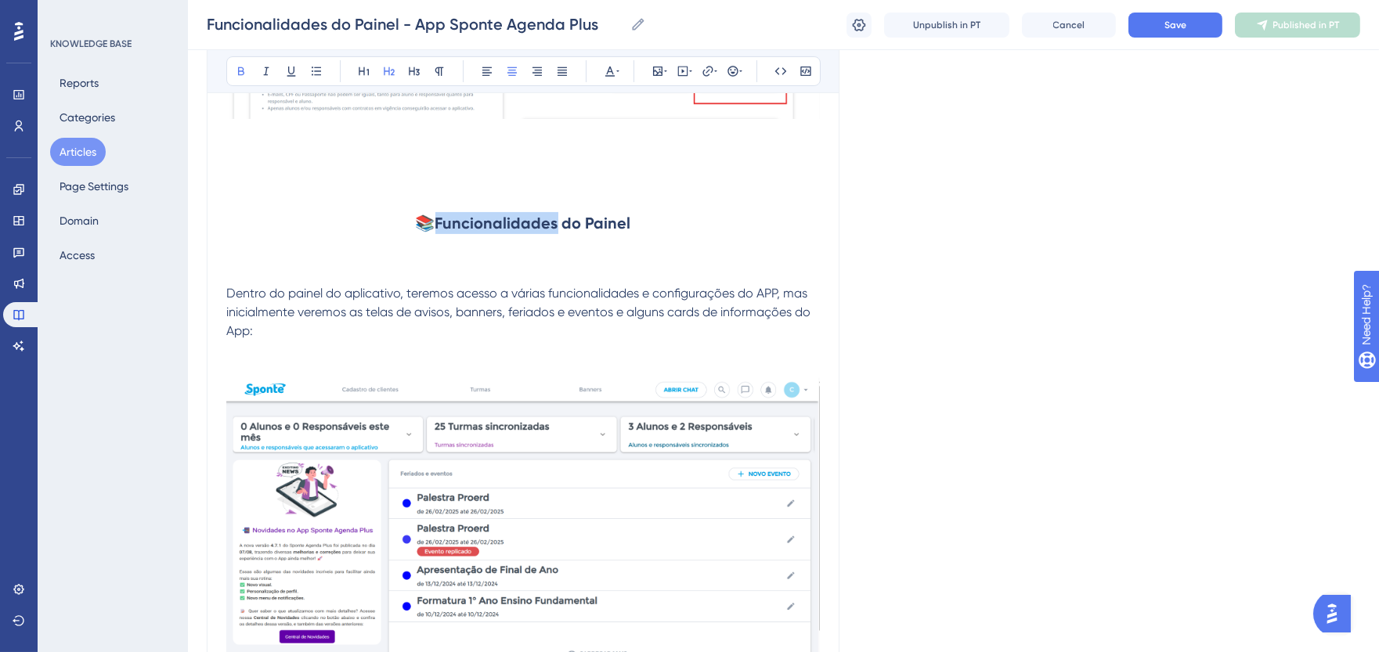
drag, startPoint x: 557, startPoint y: 225, endPoint x: 442, endPoint y: 224, distance: 115.1
click at [442, 224] on strong "Funcionalidades do Painel" at bounding box center [533, 223] width 196 height 19
drag, startPoint x: 668, startPoint y: 227, endPoint x: 385, endPoint y: 222, distance: 283.6
click at [385, 222] on h2 "📚 Dashboards e informações do Painel" at bounding box center [523, 223] width 594 height 47
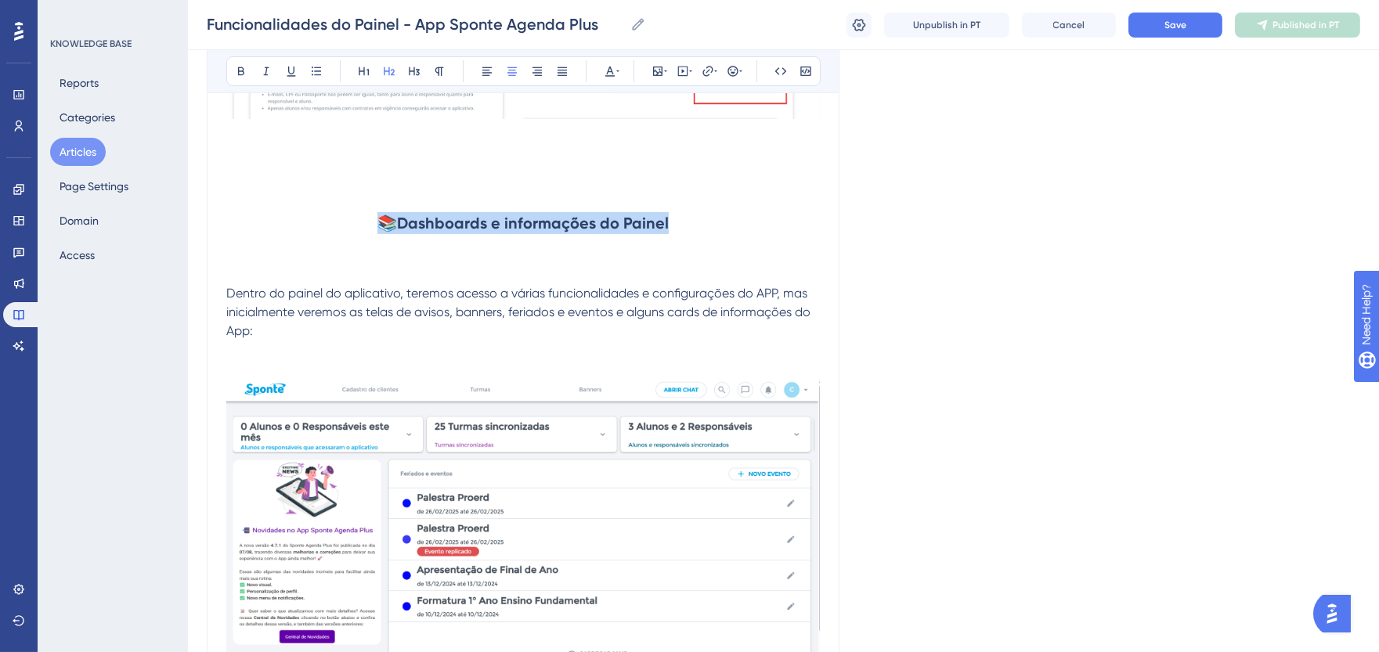
copy h2 "📚 Dashboards e informações do Painel"
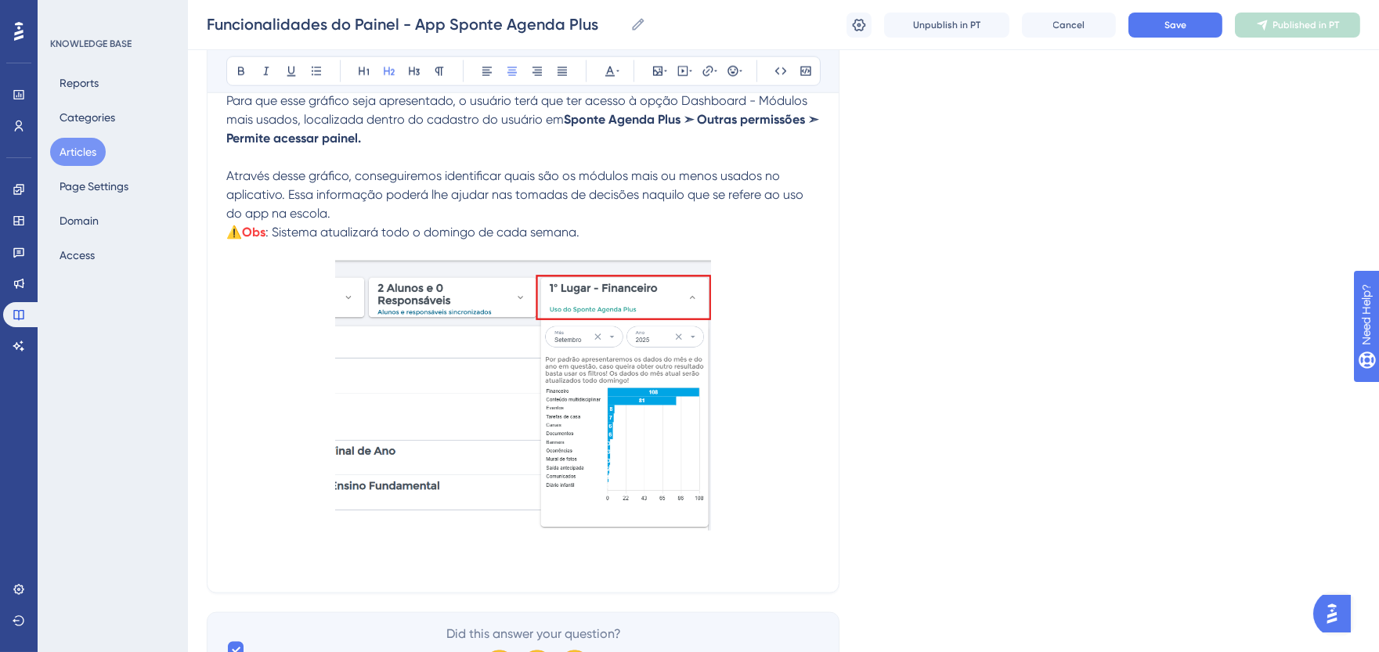
scroll to position [4179, 0]
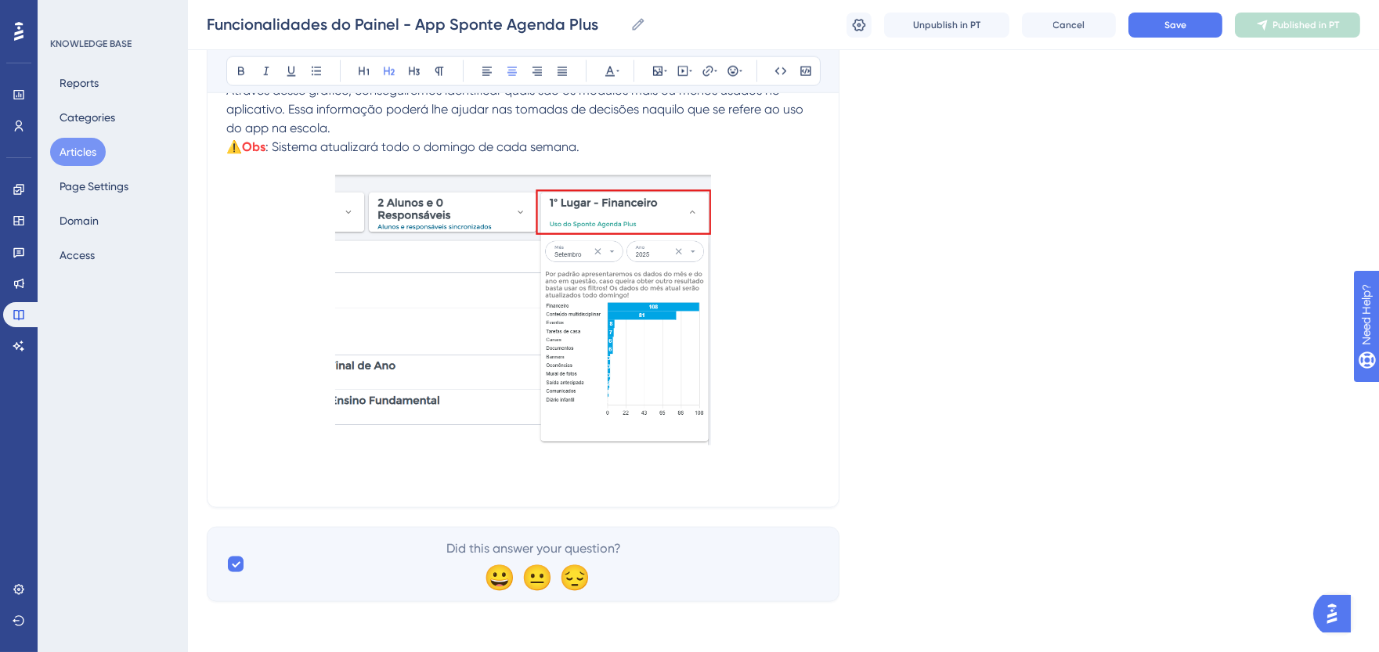
click at [793, 433] on p at bounding box center [523, 313] width 594 height 276
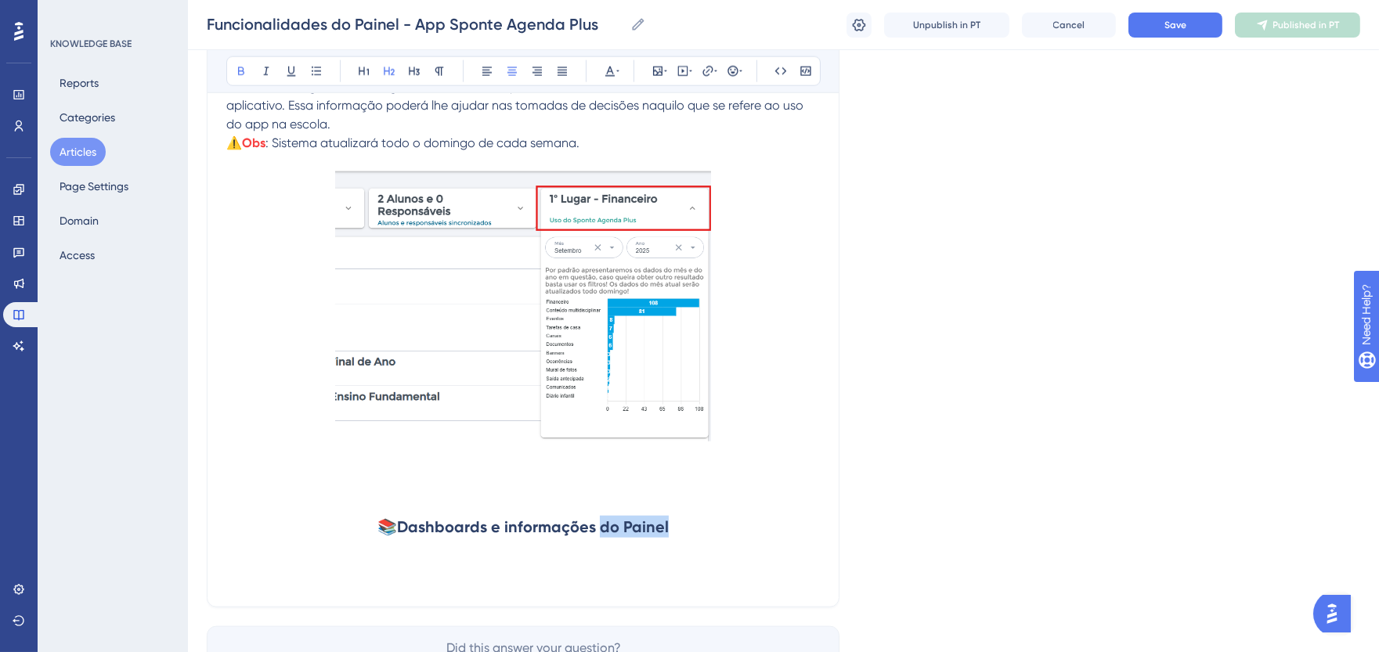
drag, startPoint x: 671, startPoint y: 530, endPoint x: 602, endPoint y: 537, distance: 70.1
click at [602, 537] on h2 "📚 Dashboards e informações do Painel" at bounding box center [523, 527] width 594 height 47
click at [593, 537] on strong "Dashboards e informações do Painel" at bounding box center [533, 527] width 272 height 19
drag, startPoint x: 601, startPoint y: 533, endPoint x: 398, endPoint y: 530, distance: 202.9
click at [398, 530] on h2 "📚 Dashboards e informações do Painel" at bounding box center [523, 527] width 594 height 47
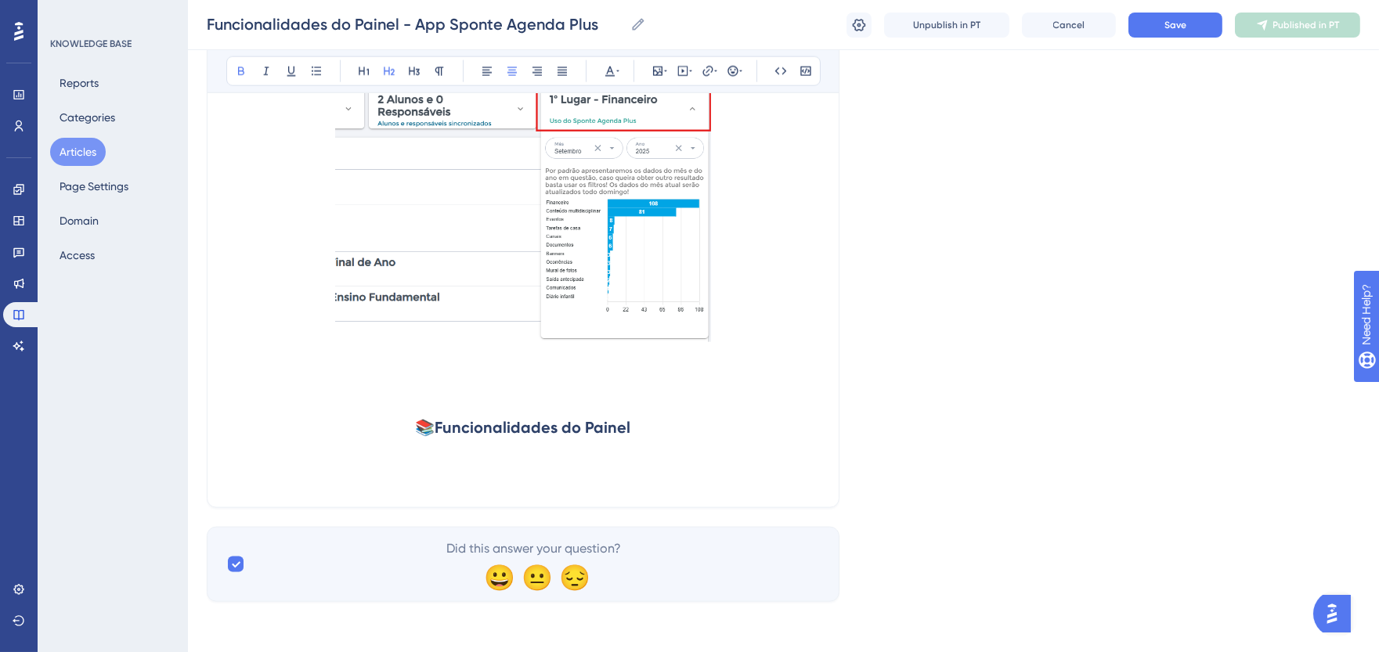
scroll to position [4284, 0]
drag, startPoint x: 435, startPoint y: 427, endPoint x: 556, endPoint y: 431, distance: 120.7
click at [556, 431] on h2 "📚 Funcionalidades do Painel" at bounding box center [523, 427] width 594 height 47
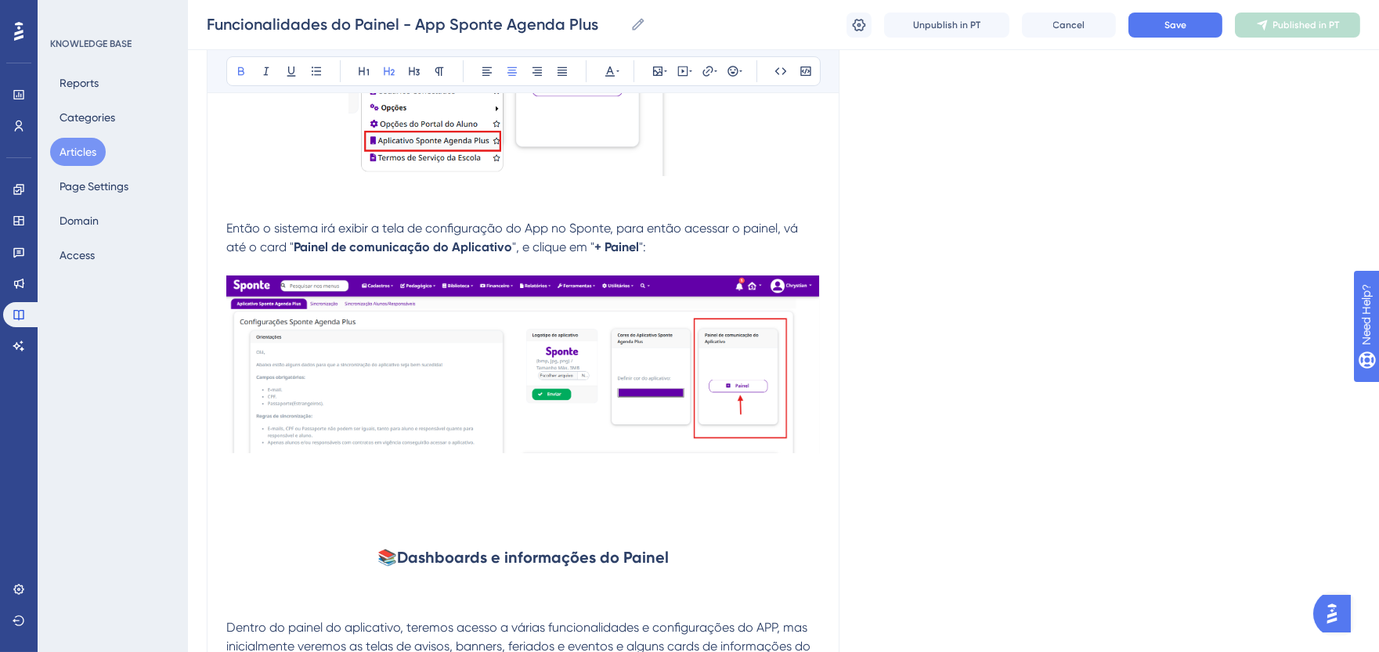
scroll to position [803, 0]
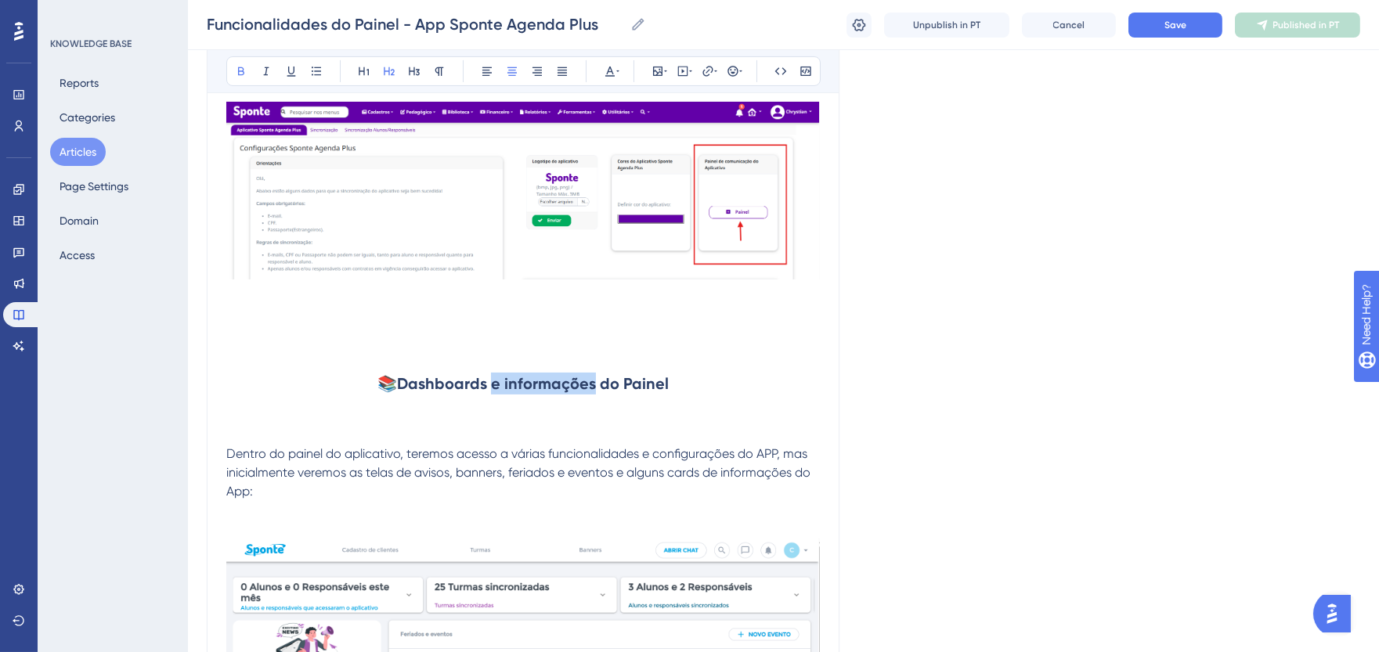
drag, startPoint x: 495, startPoint y: 389, endPoint x: 592, endPoint y: 393, distance: 97.2
click at [592, 393] on strong "Dashboards e informações do Painel" at bounding box center [533, 383] width 272 height 19
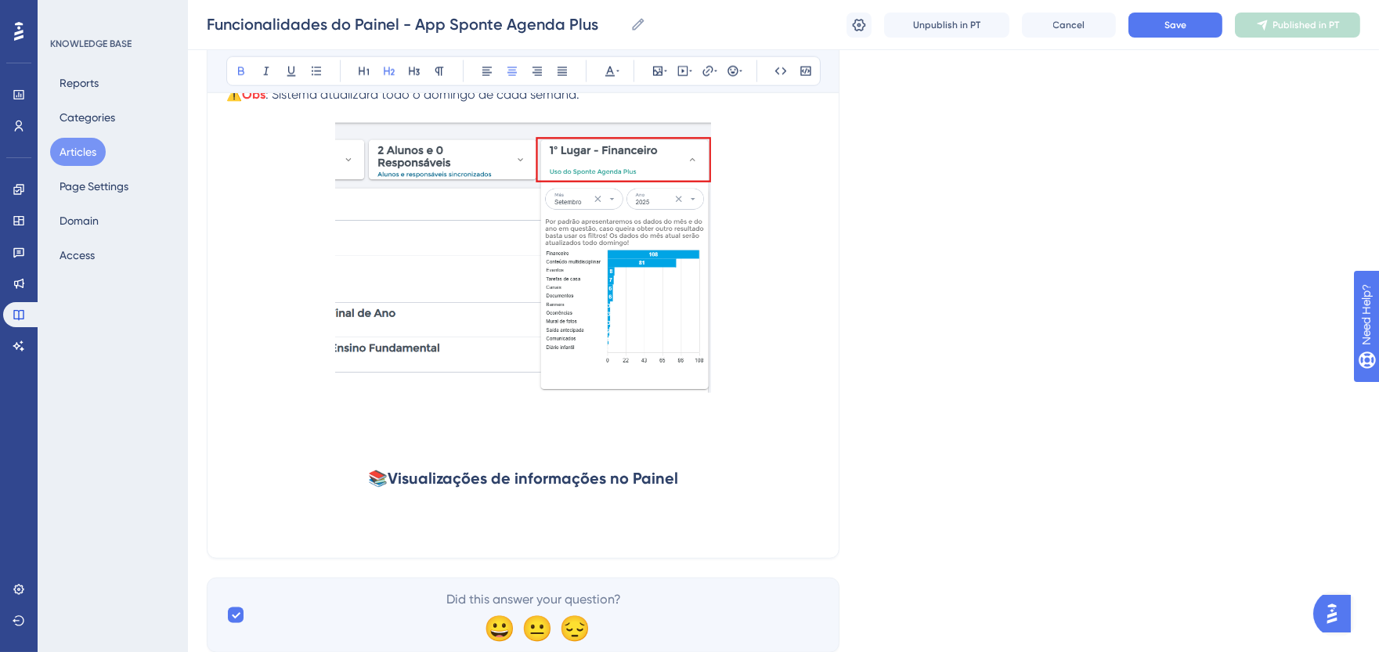
scroll to position [4197, 0]
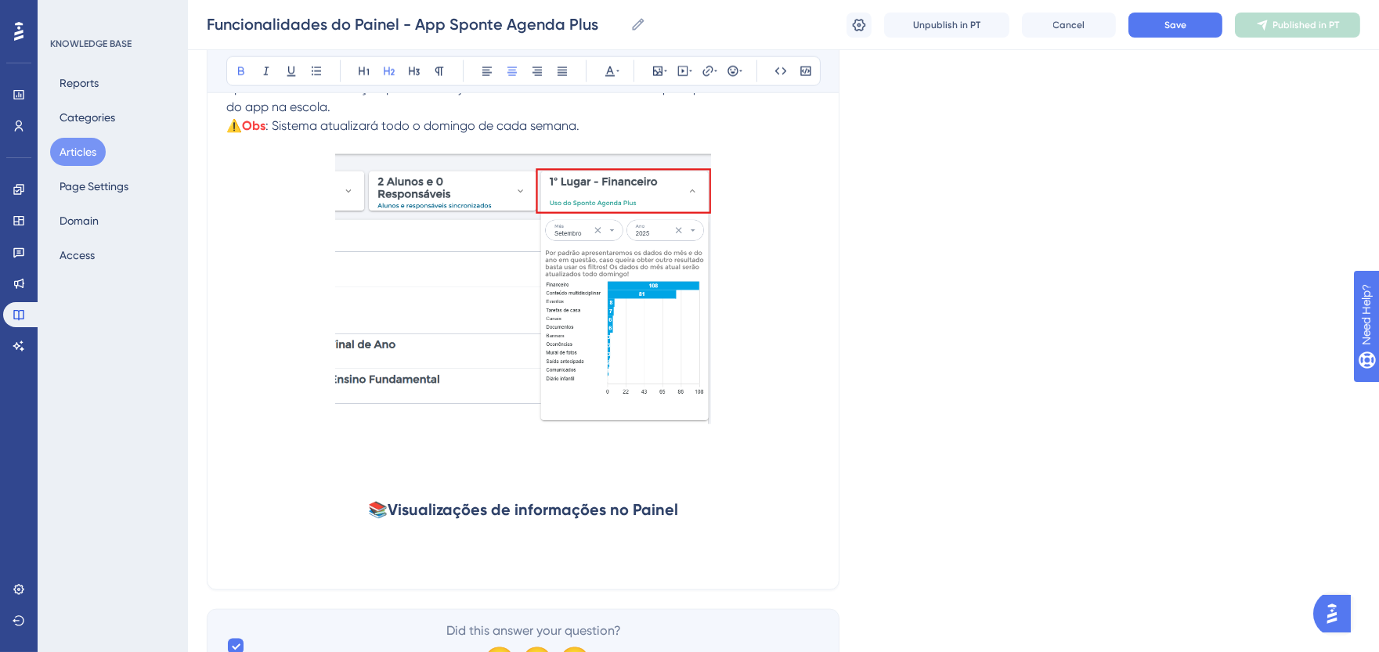
click at [576, 514] on strong "Visualizações de informações no Painel" at bounding box center [533, 510] width 291 height 19
click at [578, 513] on strong "Visualizações de informações no Painel" at bounding box center [533, 510] width 291 height 19
click at [609, 74] on icon at bounding box center [610, 71] width 13 height 13
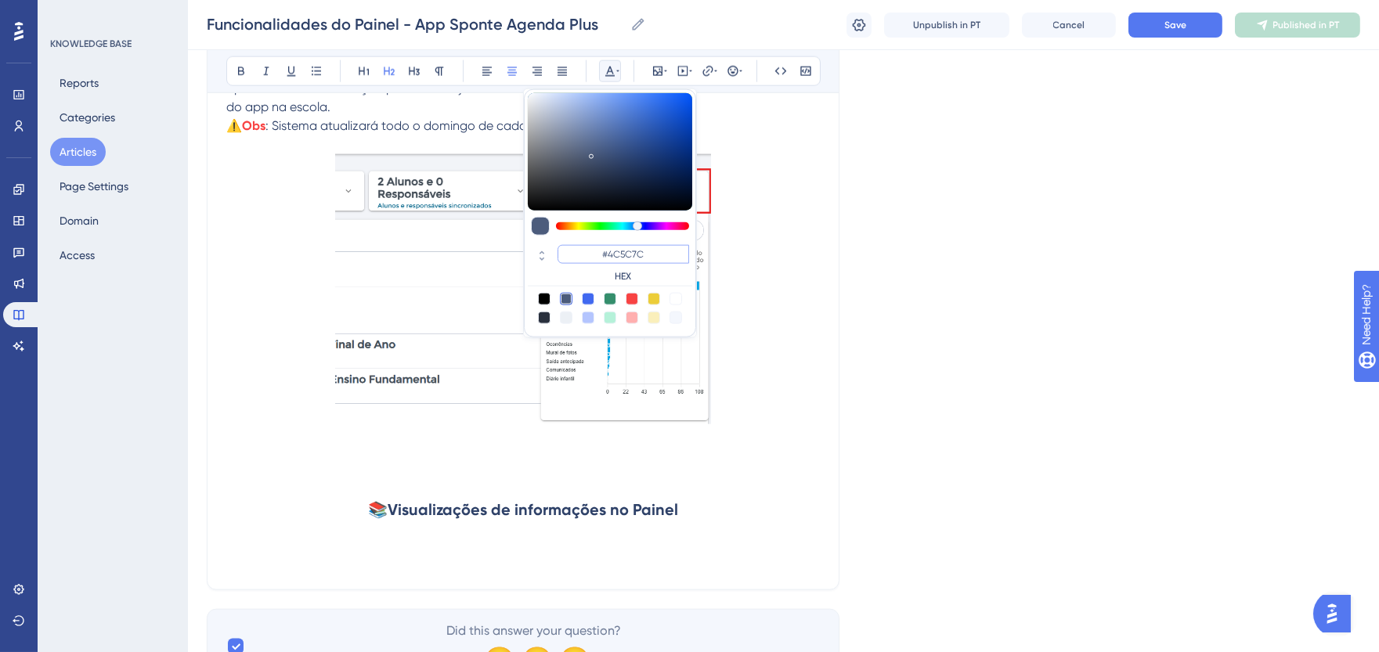
click at [637, 249] on input "#4C5C7C" at bounding box center [624, 254] width 132 height 19
paste input "270049"
type input "#270049"
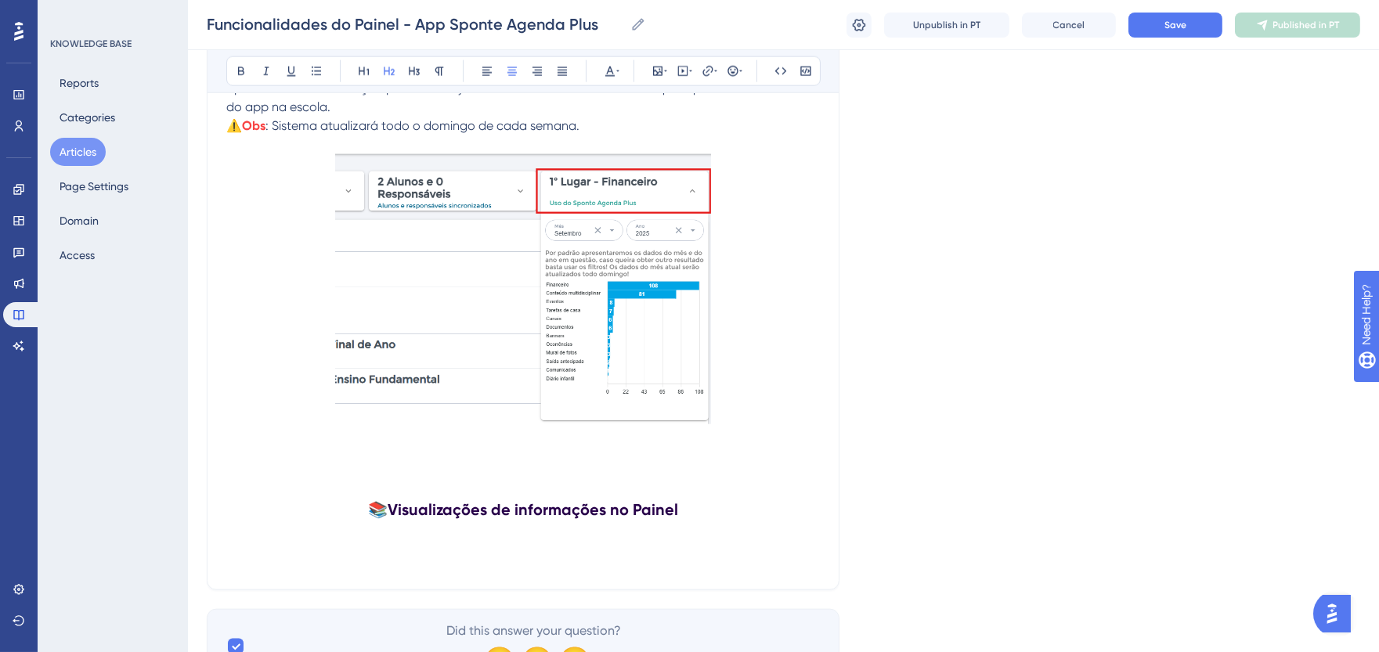
click at [702, 528] on h2 "📚 Visualizações de informações no Painel" at bounding box center [523, 509] width 594 height 47
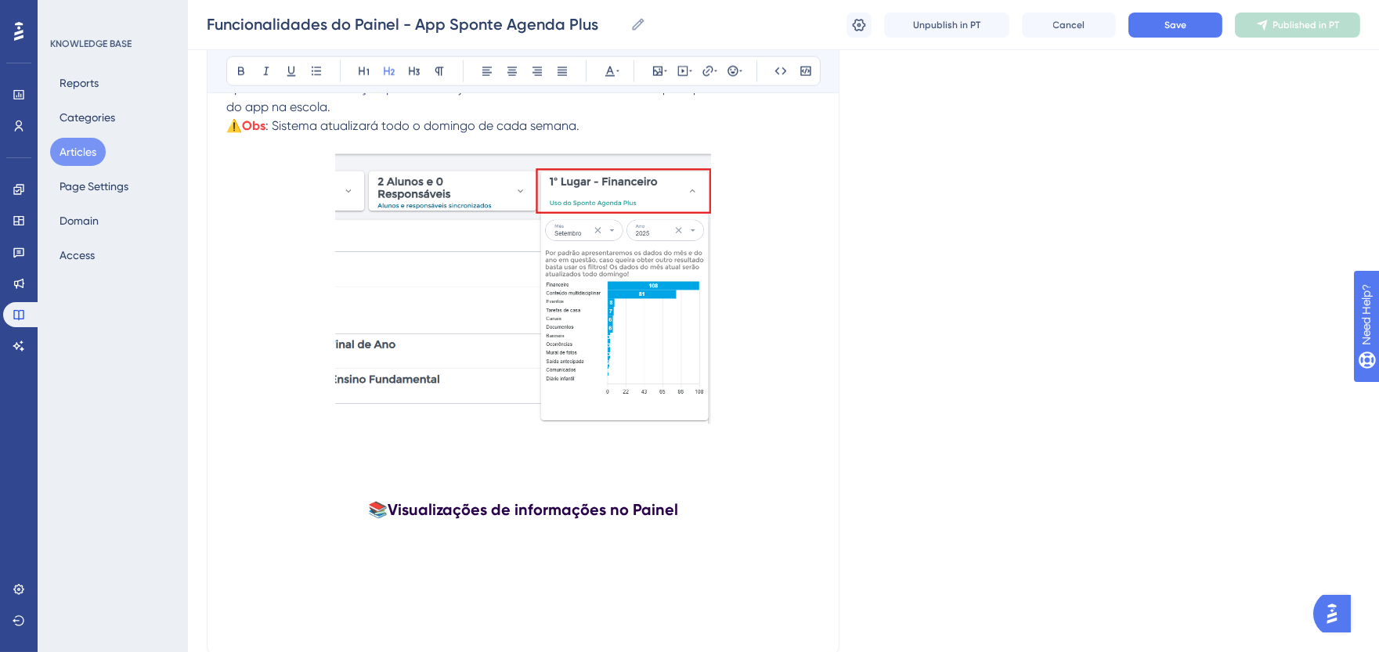
click at [233, 569] on h2 at bounding box center [523, 556] width 594 height 47
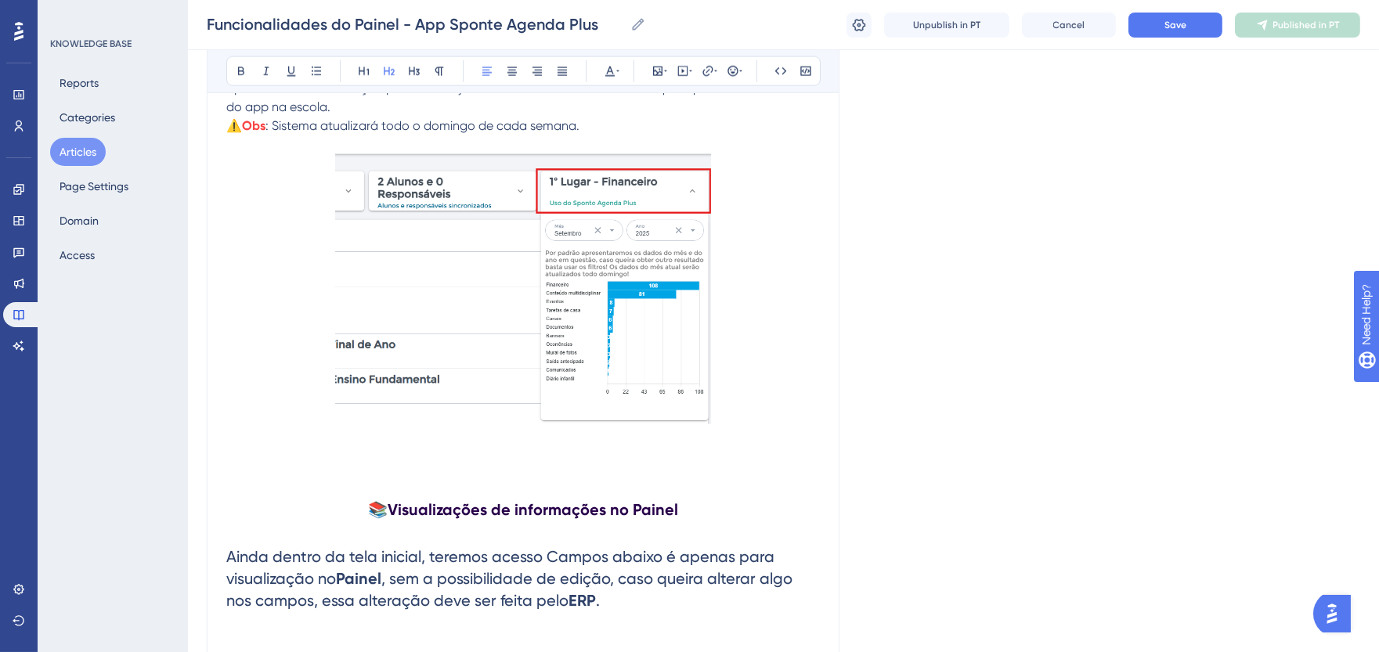
click at [545, 561] on span "Ainda dentro da tela inicial, teremos acesso Campos abaixo é apenas para visual…" at bounding box center [502, 567] width 552 height 41
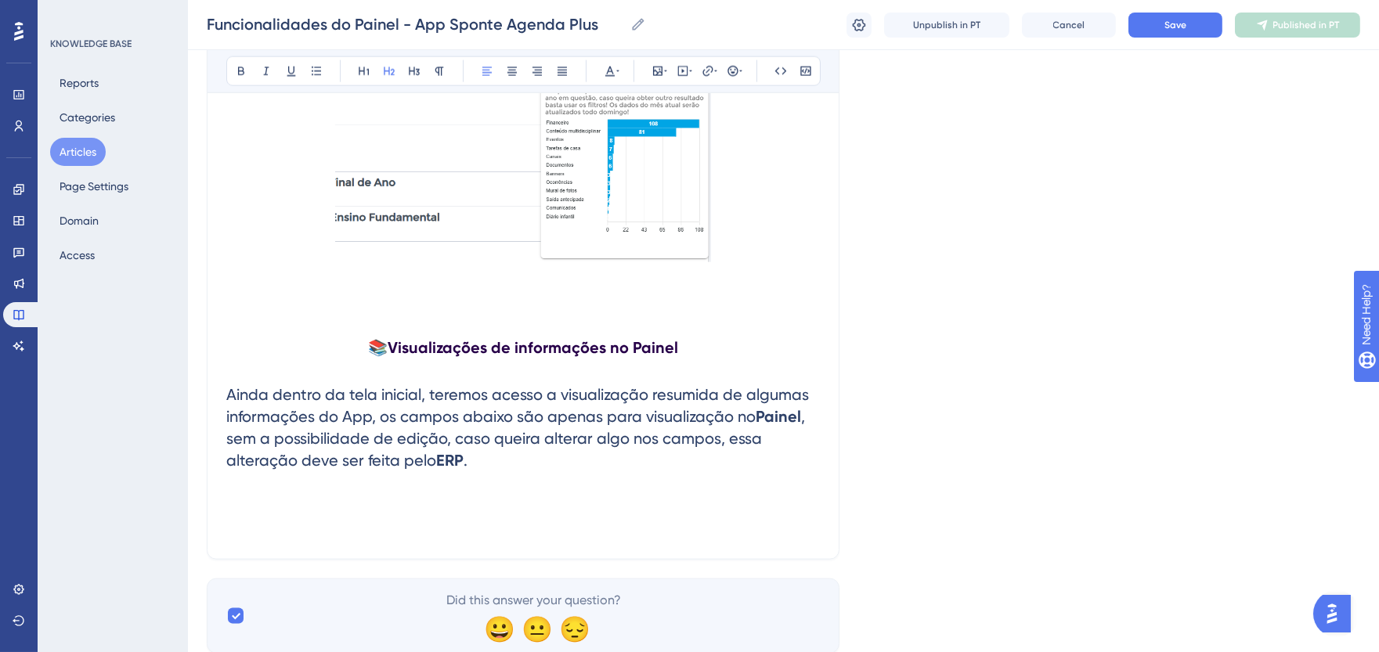
scroll to position [4371, 0]
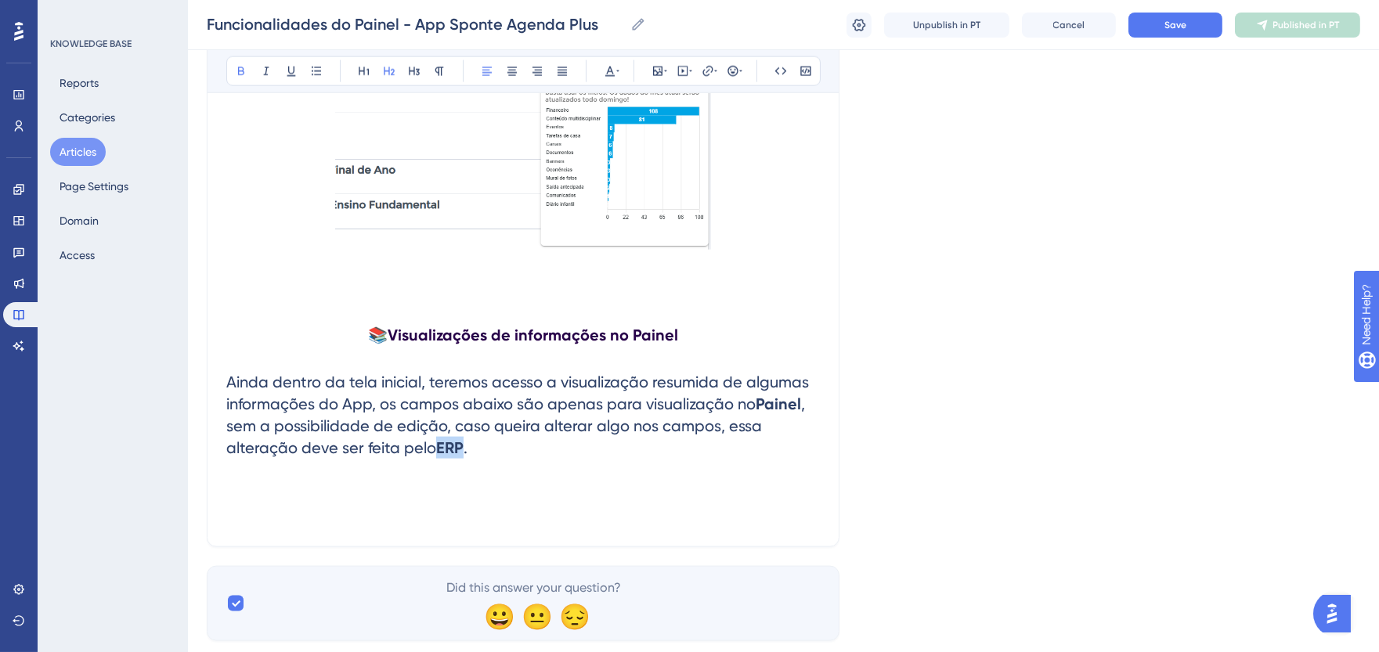
drag, startPoint x: 440, startPoint y: 458, endPoint x: 462, endPoint y: 457, distance: 22.0
click at [462, 457] on strong "ERP" at bounding box center [449, 448] width 27 height 19
drag, startPoint x: 230, startPoint y: 384, endPoint x: 500, endPoint y: 417, distance: 271.4
click at [505, 472] on h2 "Ainda dentro da tela inicial, teremos acesso a visualização resumida de algumas…" at bounding box center [523, 415] width 594 height 113
click at [439, 73] on icon at bounding box center [439, 71] width 9 height 9
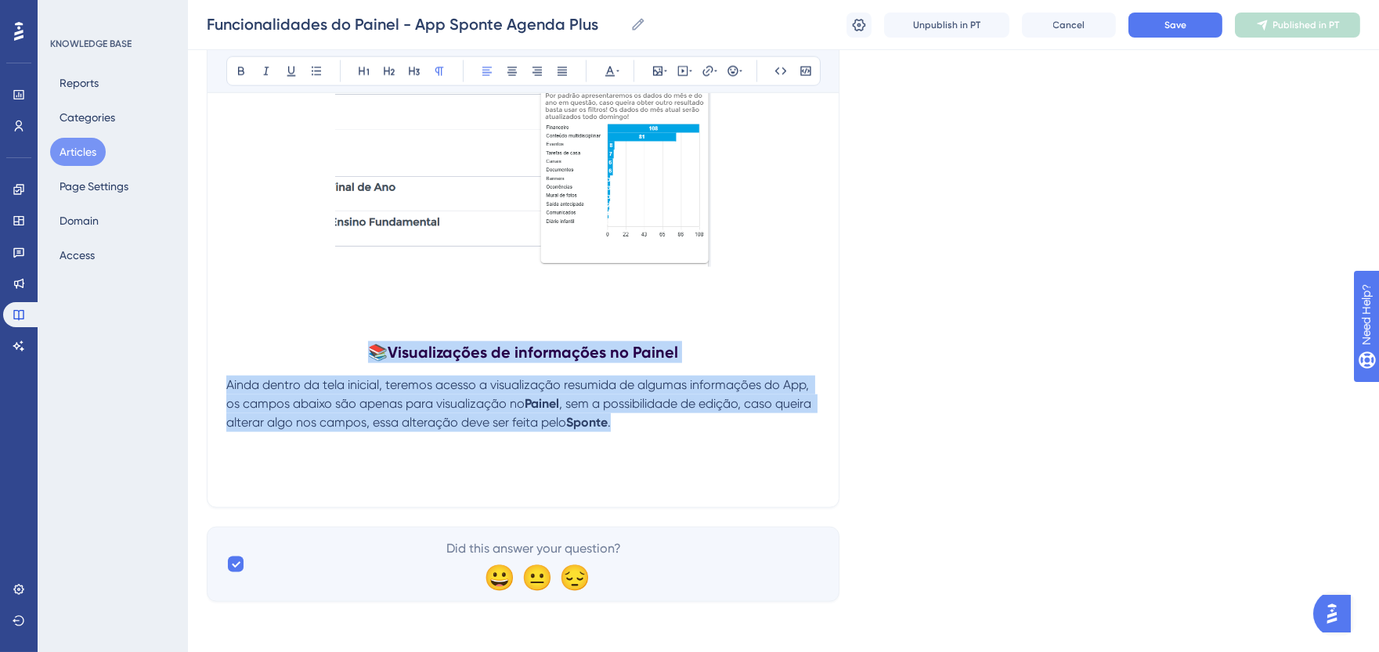
scroll to position [4359, 0]
drag, startPoint x: 564, startPoint y: 428, endPoint x: 633, endPoint y: 440, distance: 69.9
click at [564, 428] on span ", sem a possibilidade de edição, caso queira alterar algo nos campos, essa alte…" at bounding box center [520, 413] width 588 height 34
click at [640, 431] on p "Ainda dentro da tela inicial, teremos acesso a visualização resumida de algumas…" at bounding box center [523, 404] width 594 height 56
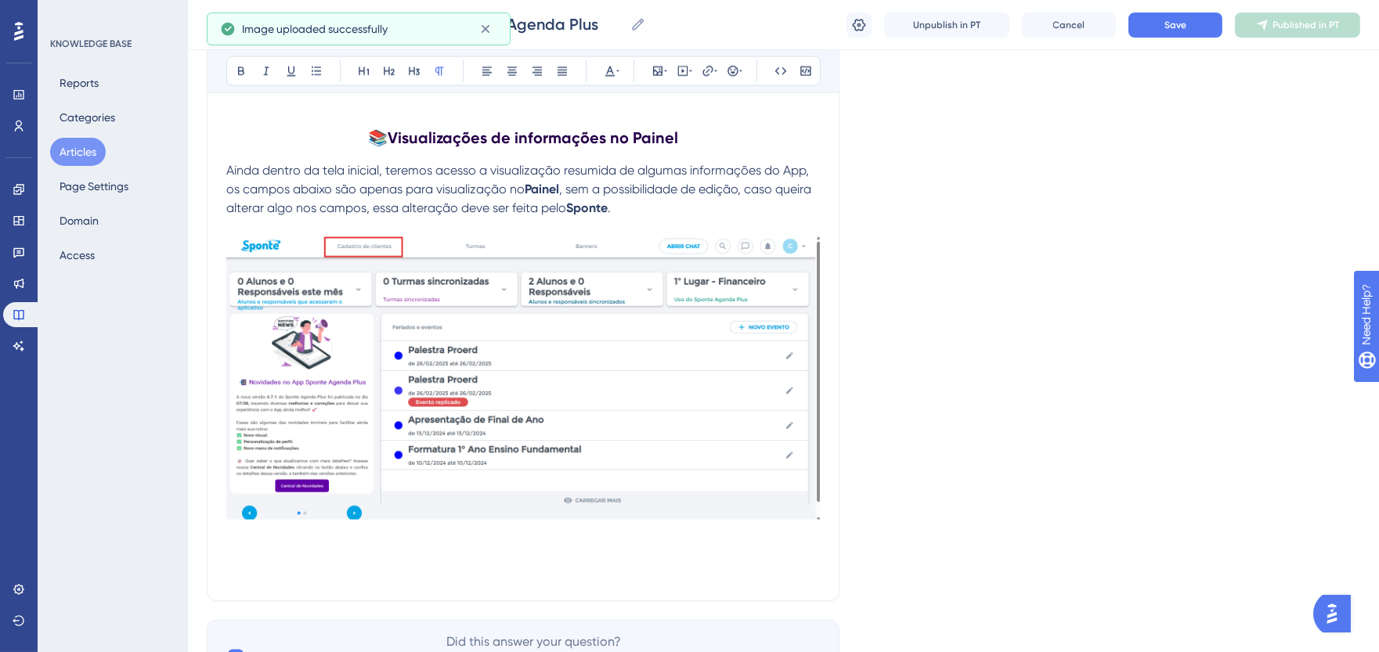
scroll to position [4570, 0]
click at [660, 208] on p "Ainda dentro da tela inicial, teremos acesso a visualização resumida de algumas…" at bounding box center [523, 188] width 594 height 56
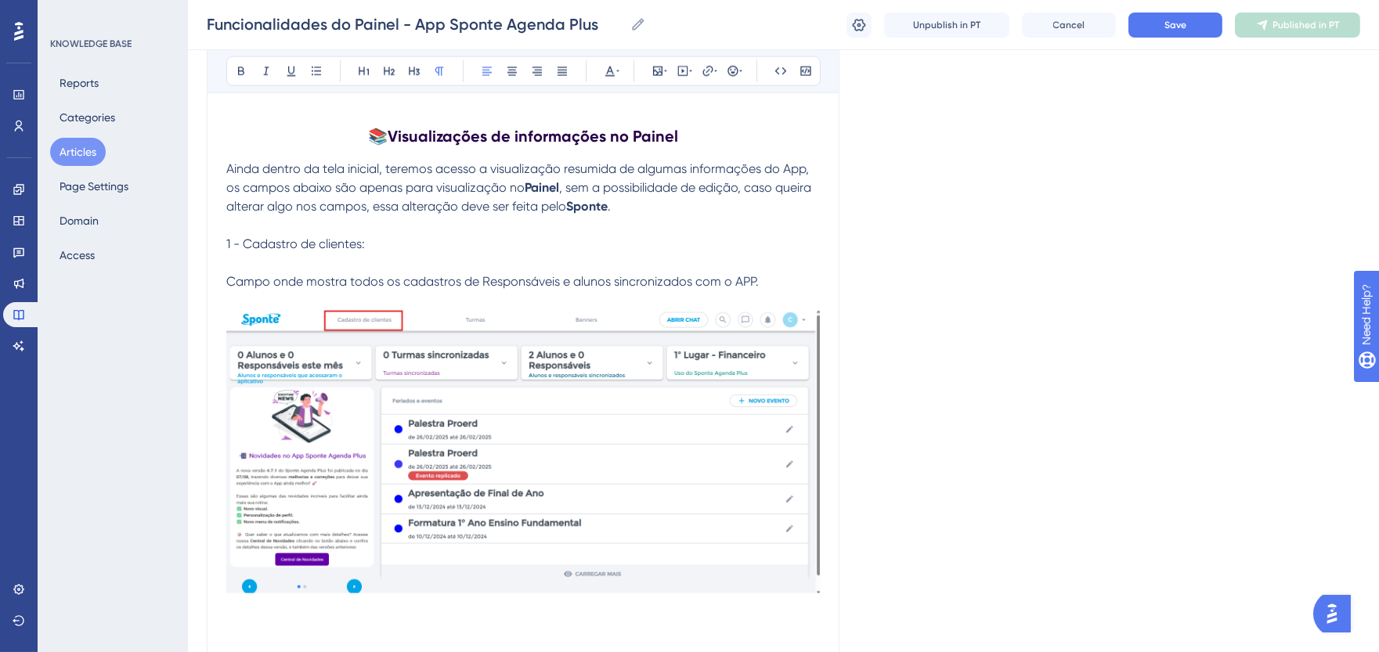
click at [229, 287] on span "Campo onde mostra todos os cadastros de Responsáveis e alunos sincronizados com…" at bounding box center [492, 281] width 533 height 15
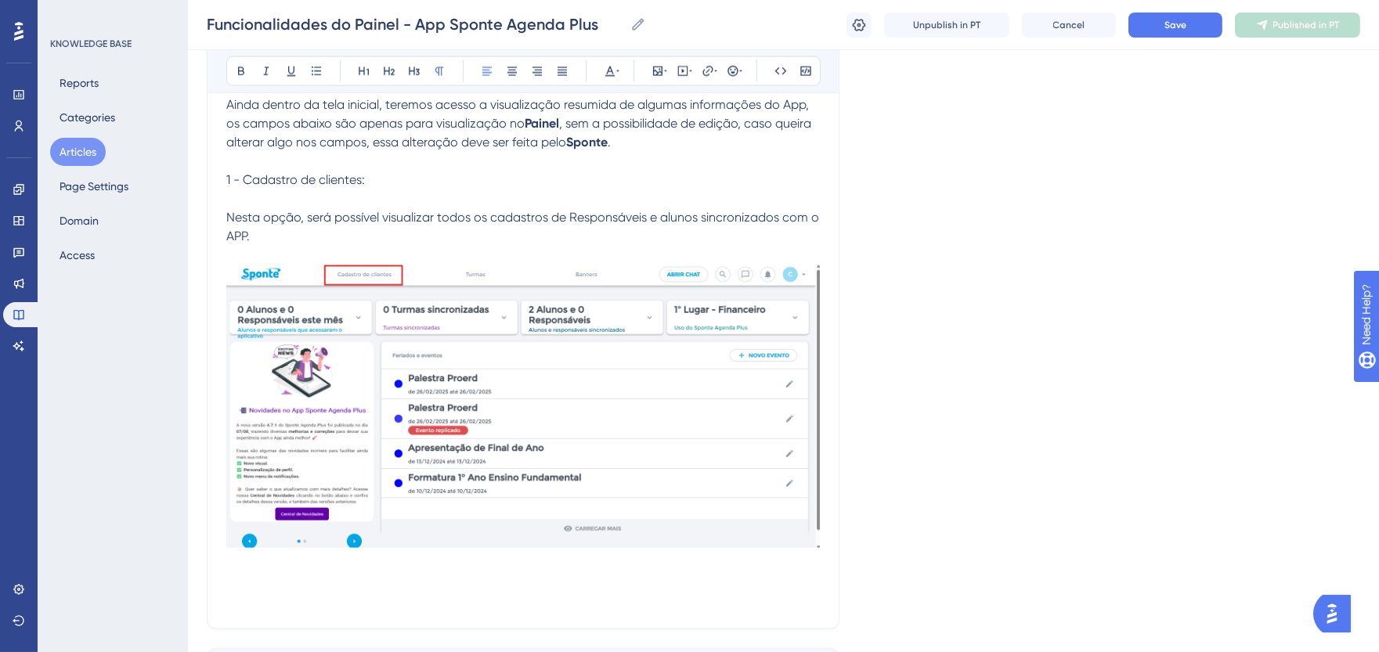
scroll to position [4483, 0]
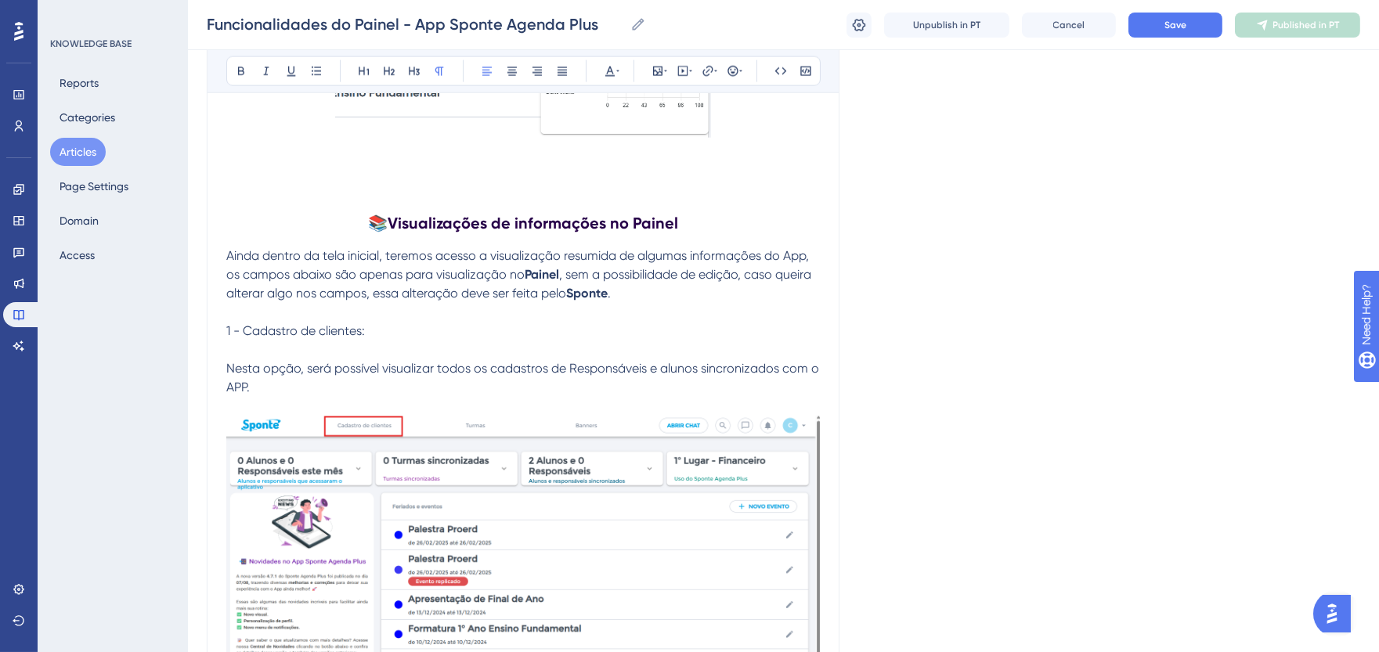
click at [272, 335] on span "1 - Cadastro de clientes:" at bounding box center [295, 330] width 139 height 15
click at [240, 82] on div "Bold Italic Underline Bullet Point Heading 1 Heading 2 Heading 3 Normal Align L…" at bounding box center [523, 71] width 594 height 30
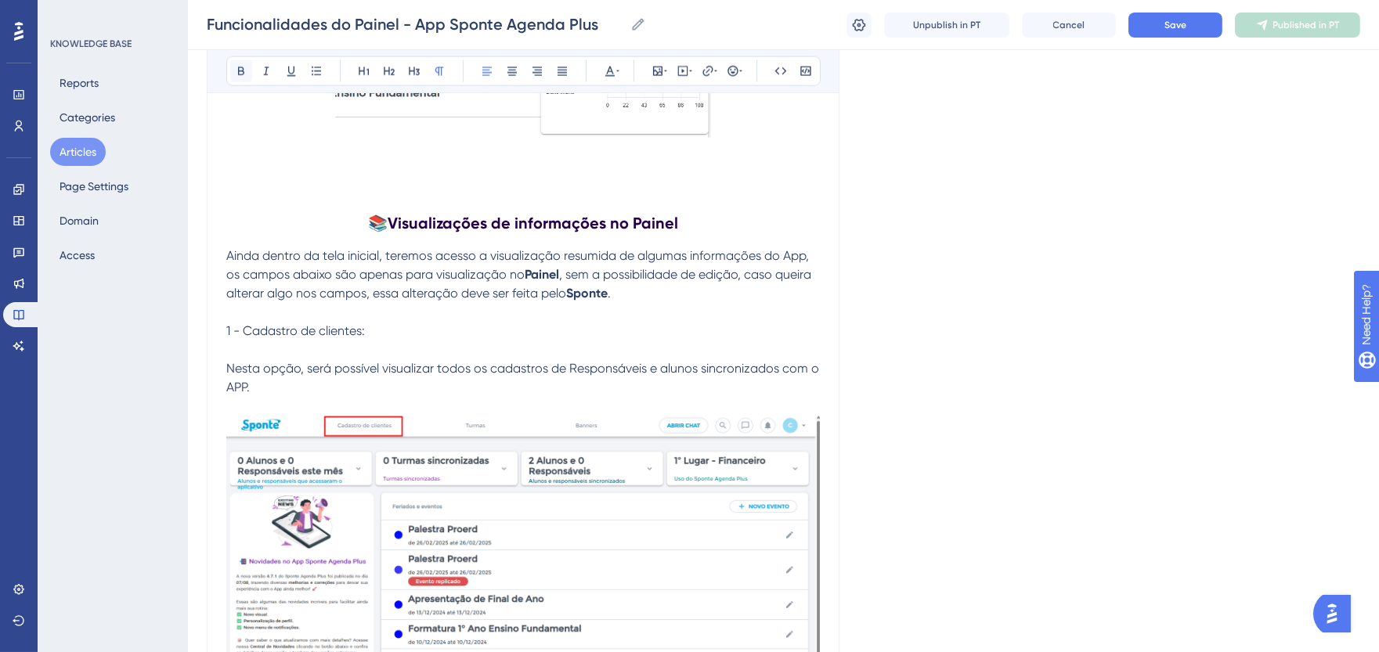
click at [240, 77] on icon at bounding box center [241, 71] width 13 height 13
click at [370, 404] on p at bounding box center [523, 406] width 594 height 19
click at [303, 341] on p "1 - Cadastro de clientes:" at bounding box center [523, 331] width 594 height 19
click at [303, 338] on strong "1 - Cadastro de clientes:" at bounding box center [297, 330] width 142 height 15
click at [305, 335] on strong "1 - Cadastro de clientes:" at bounding box center [297, 330] width 142 height 15
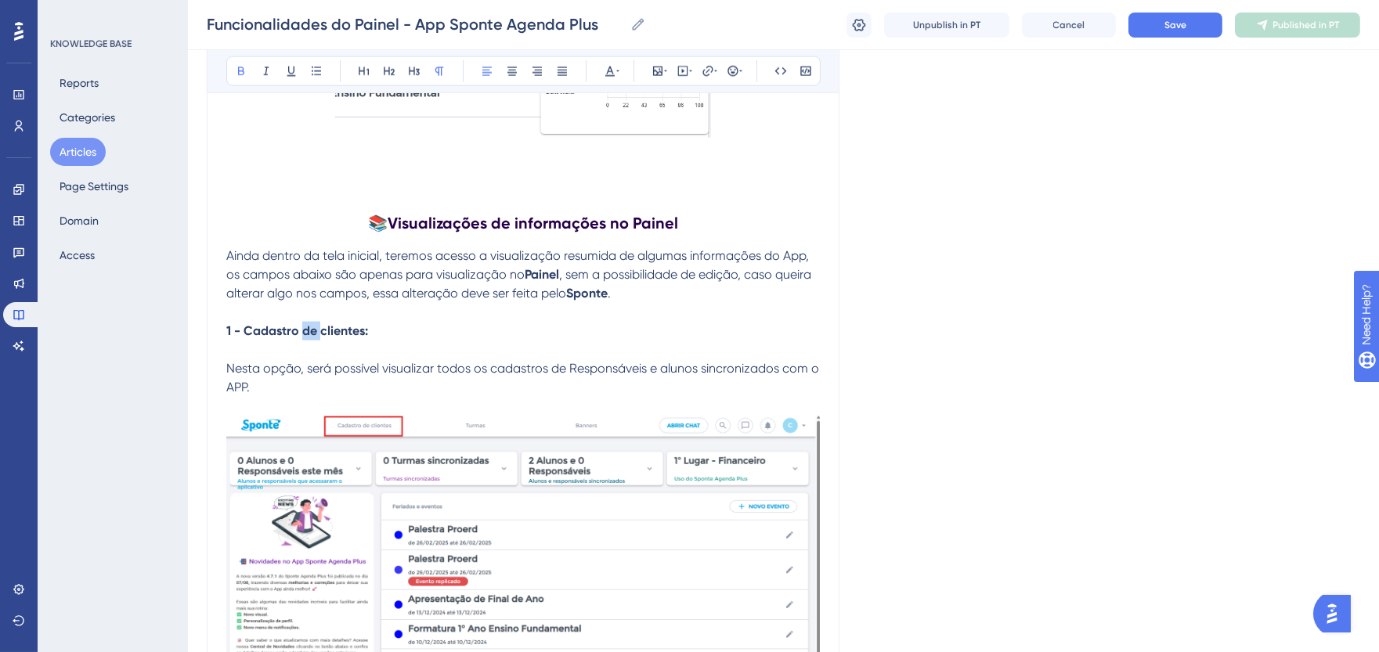
click at [305, 335] on strong "1 - Cadastro de clientes:" at bounding box center [297, 330] width 142 height 15
click at [609, 75] on icon at bounding box center [609, 72] width 9 height 10
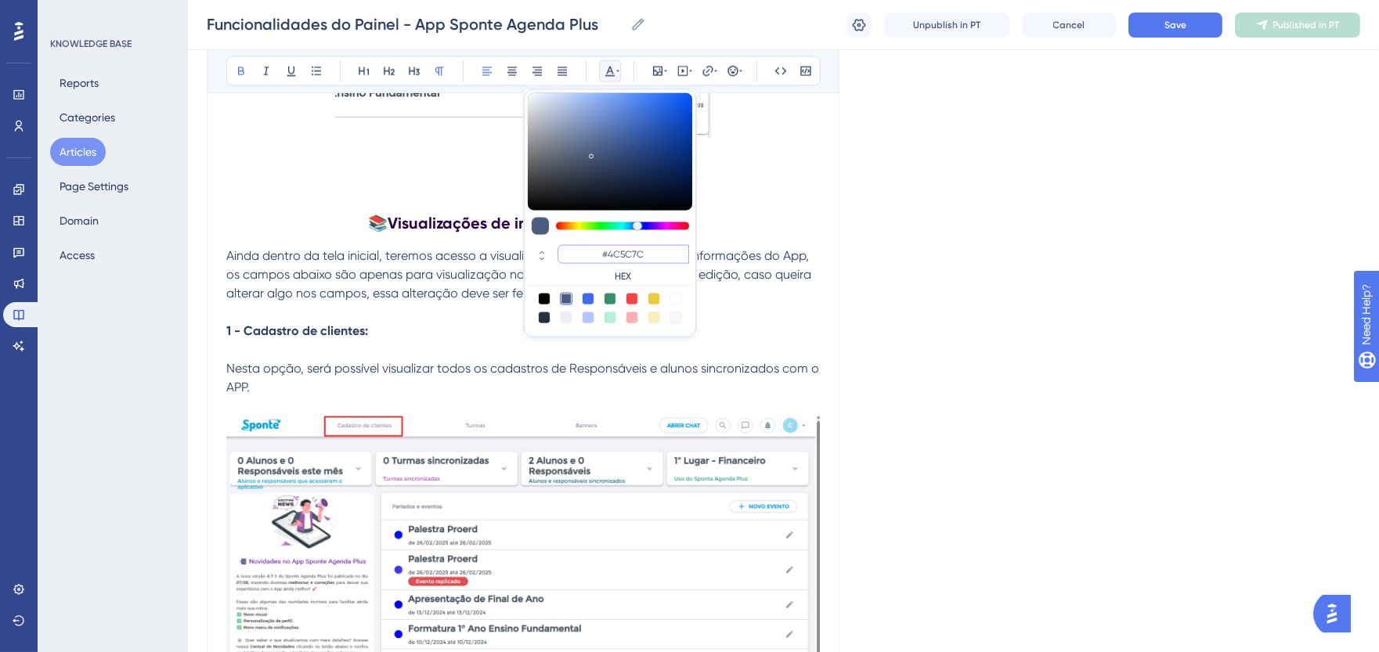
click at [620, 254] on input "#4C5C7C" at bounding box center [624, 254] width 132 height 19
click at [620, 253] on input "#4C5C7C" at bounding box center [624, 254] width 132 height 19
paste input "6200A8"
type input "#6200A8"
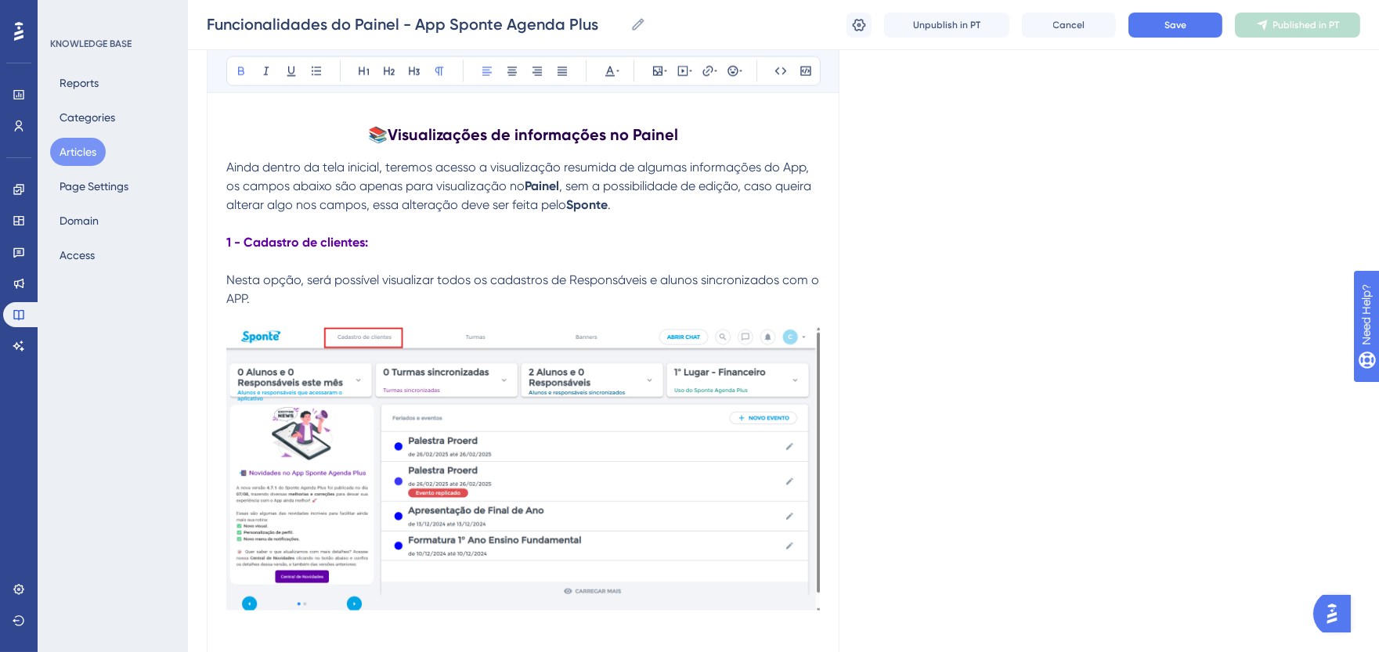
scroll to position [4657, 0]
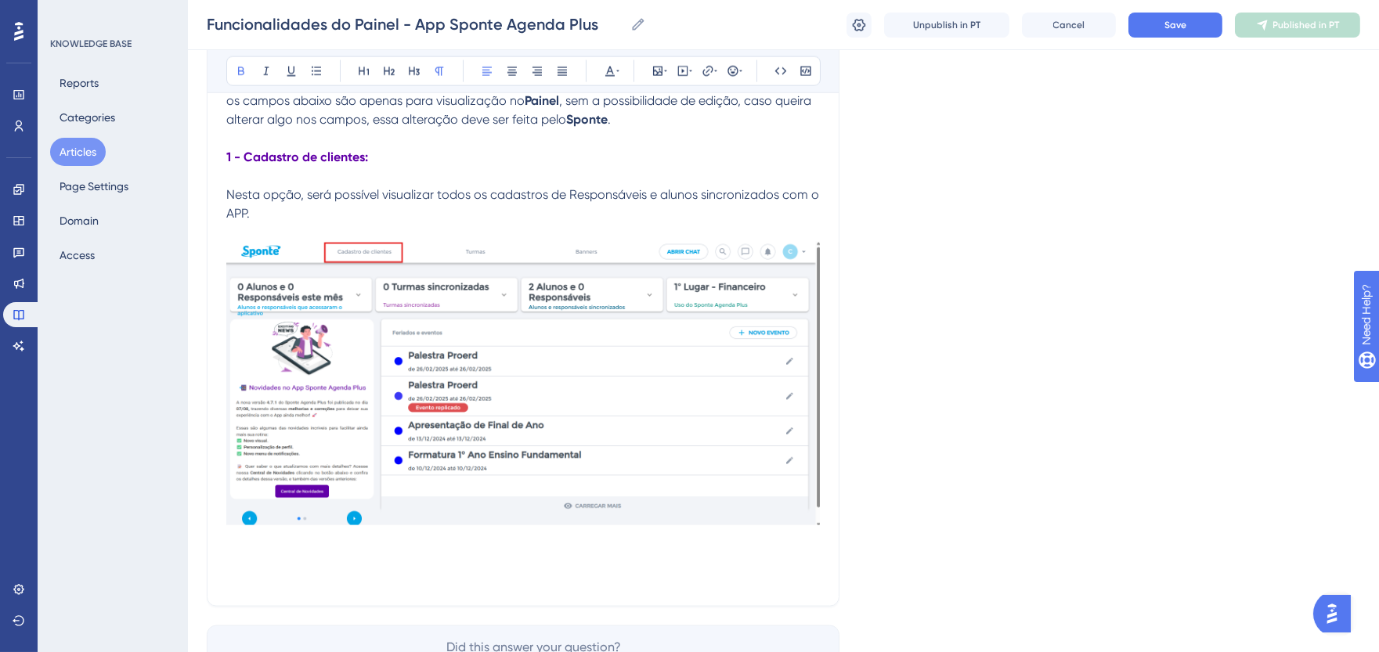
click at [295, 164] on strong "1 - Cadastro de clientes:" at bounding box center [297, 157] width 142 height 15
click at [251, 576] on p at bounding box center [523, 578] width 594 height 19
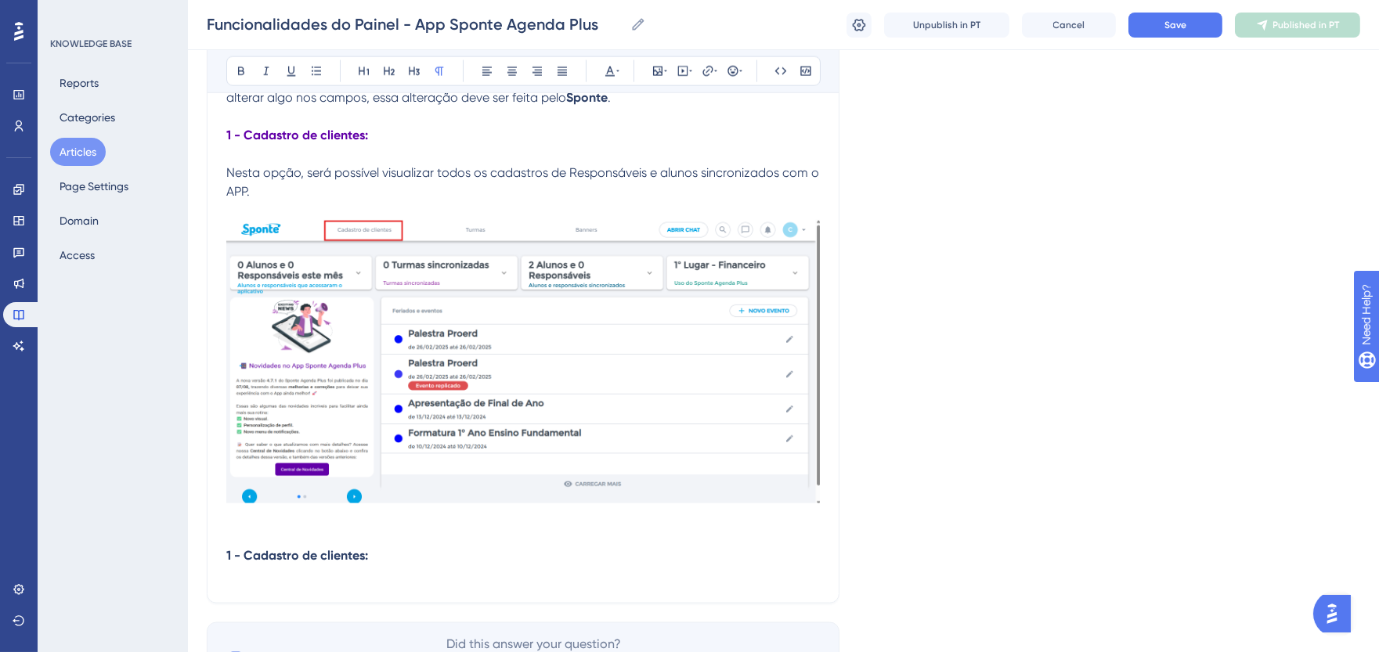
scroll to position [4744, 0]
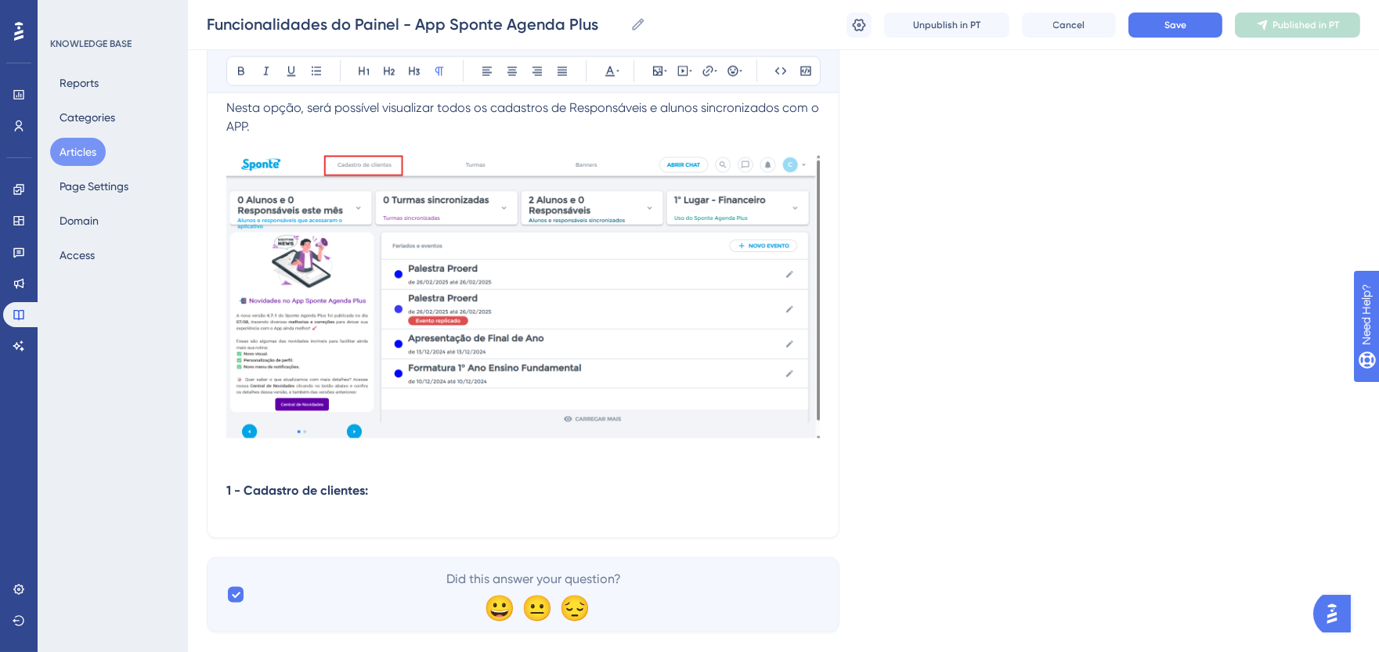
click at [227, 496] on strong "1 - Cadastro de clientes:" at bounding box center [297, 490] width 142 height 15
click at [315, 463] on p at bounding box center [523, 453] width 594 height 19
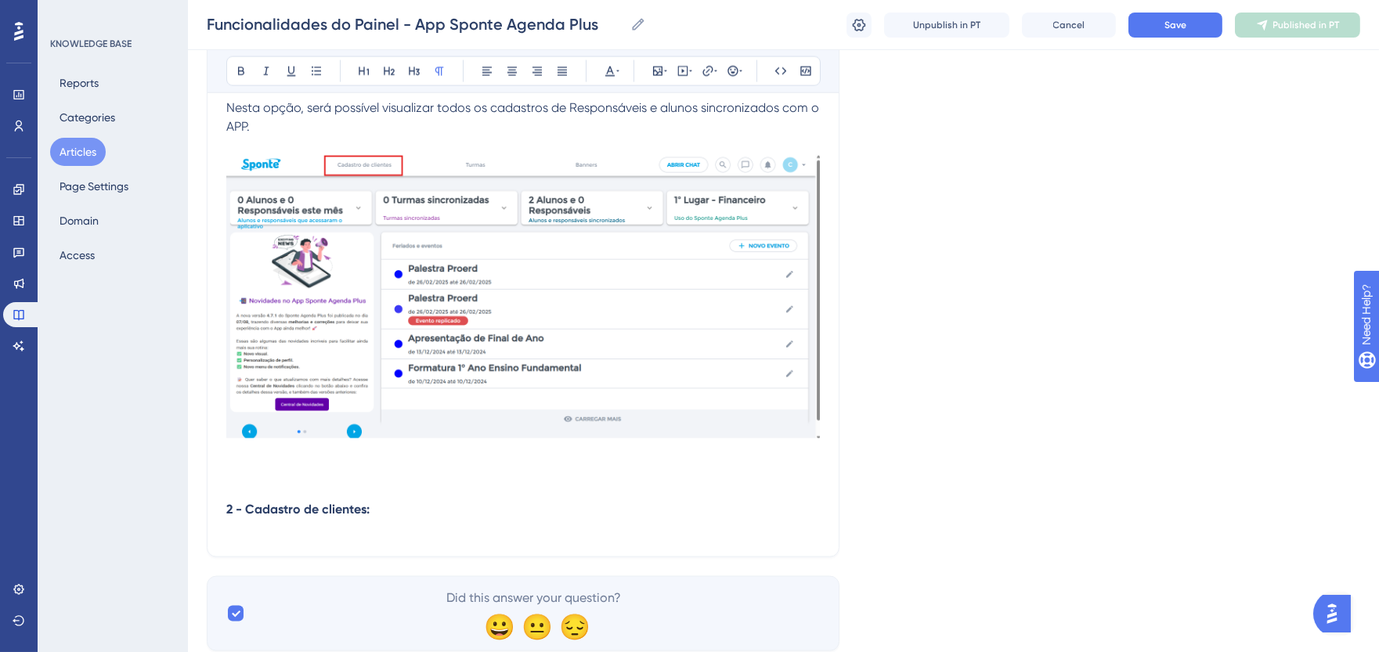
click at [488, 399] on img at bounding box center [523, 296] width 594 height 283
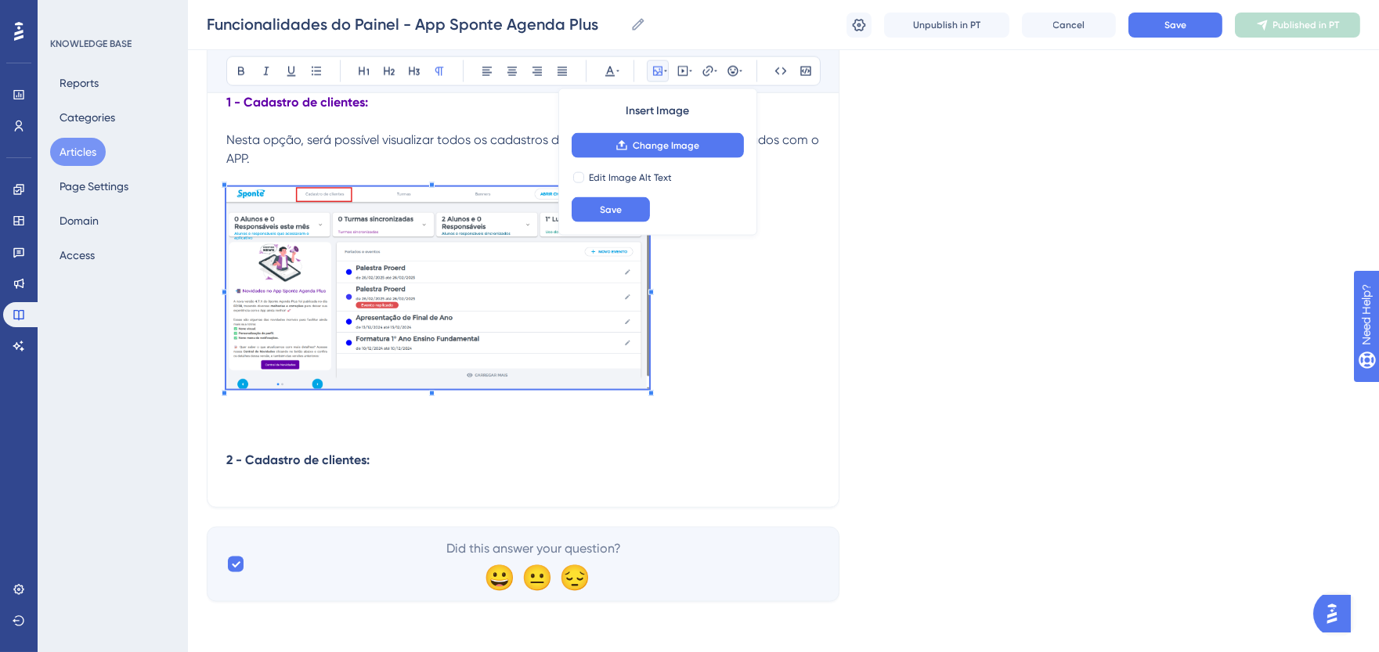
scroll to position [4721, 0]
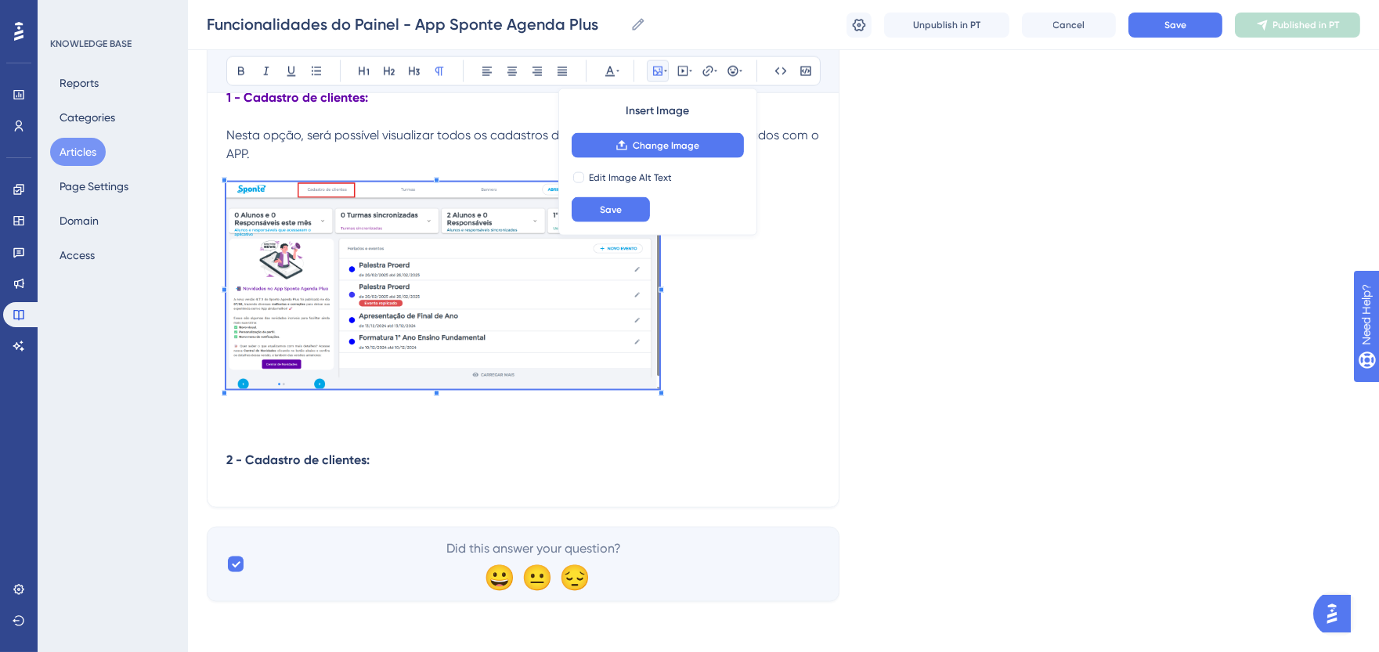
click at [660, 349] on p at bounding box center [523, 287] width 594 height 211
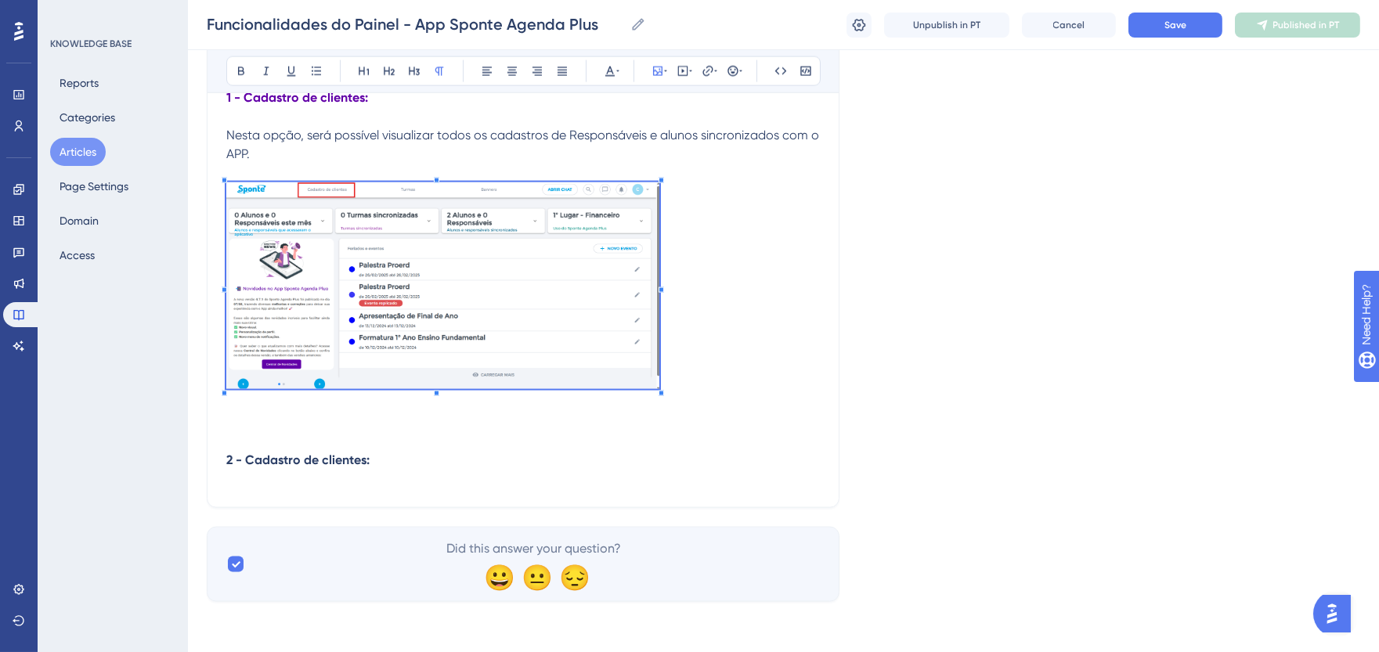
click at [510, 83] on div "Bold Italic Underline Bullet Point Heading 1 Heading 2 Heading 3 Normal Align L…" at bounding box center [523, 71] width 594 height 30
click at [513, 81] on button at bounding box center [512, 71] width 22 height 22
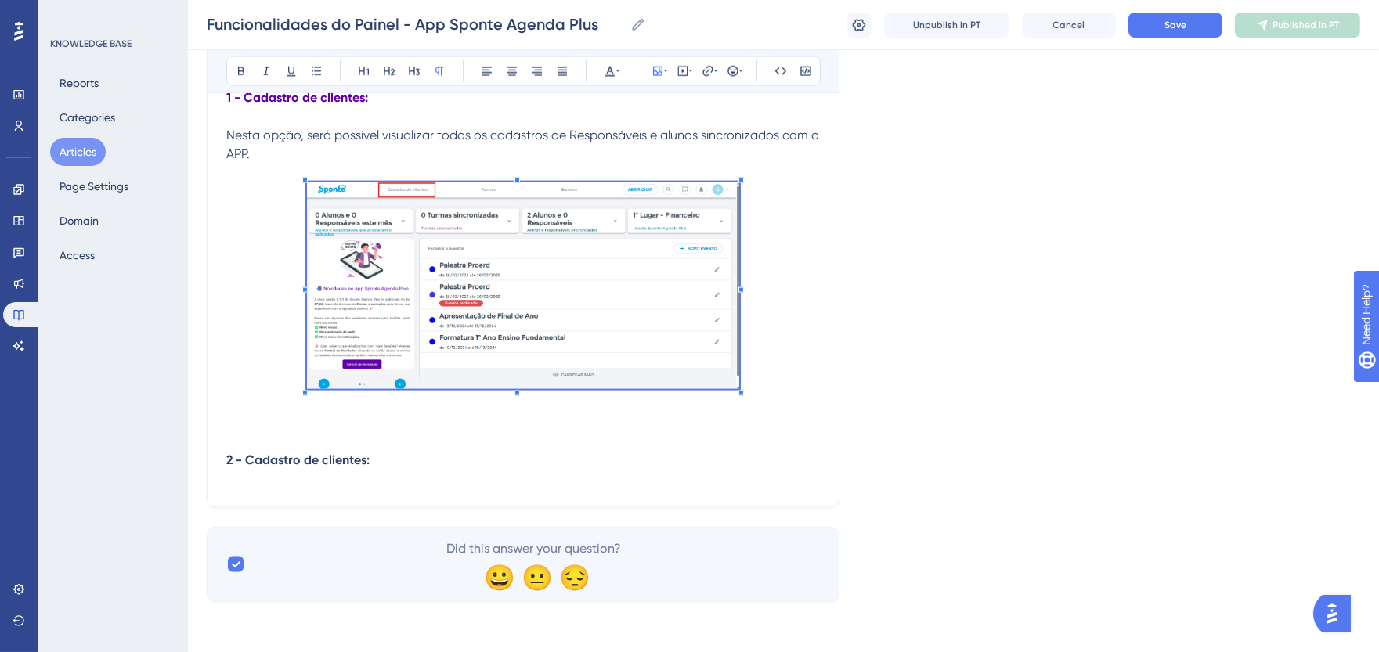
click at [811, 385] on p at bounding box center [523, 287] width 594 height 211
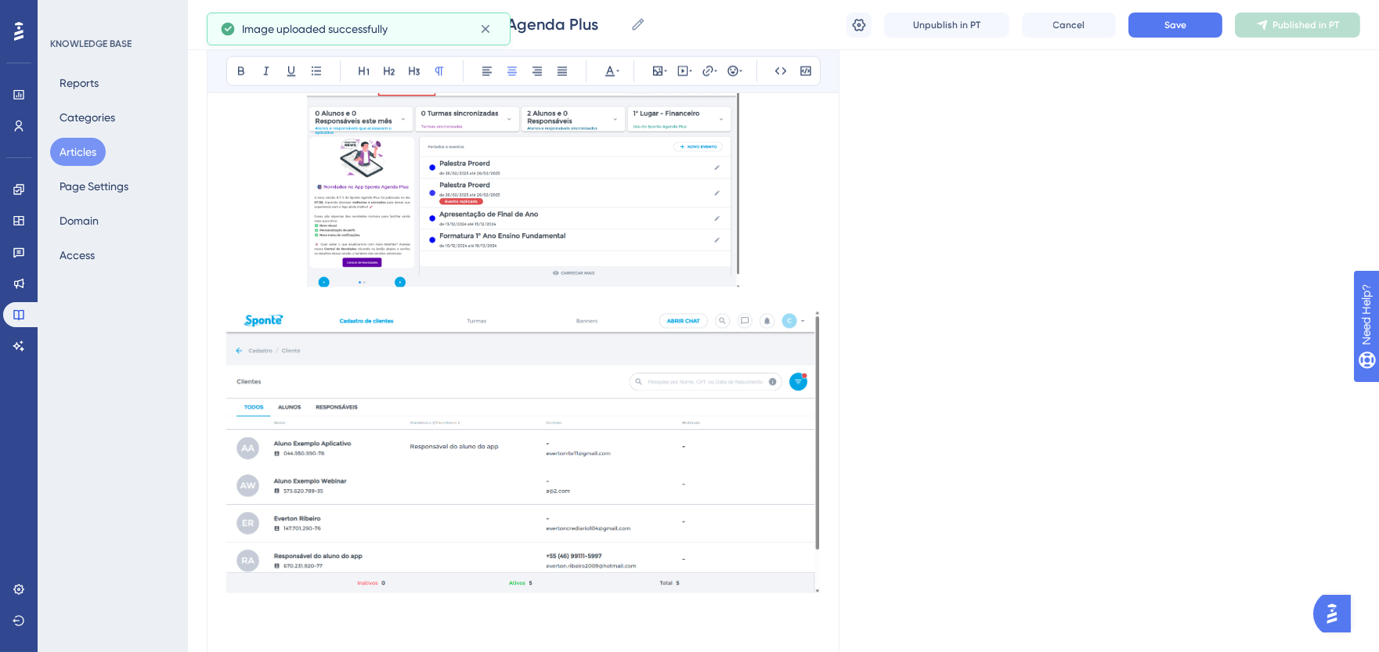
scroll to position [4982, 0]
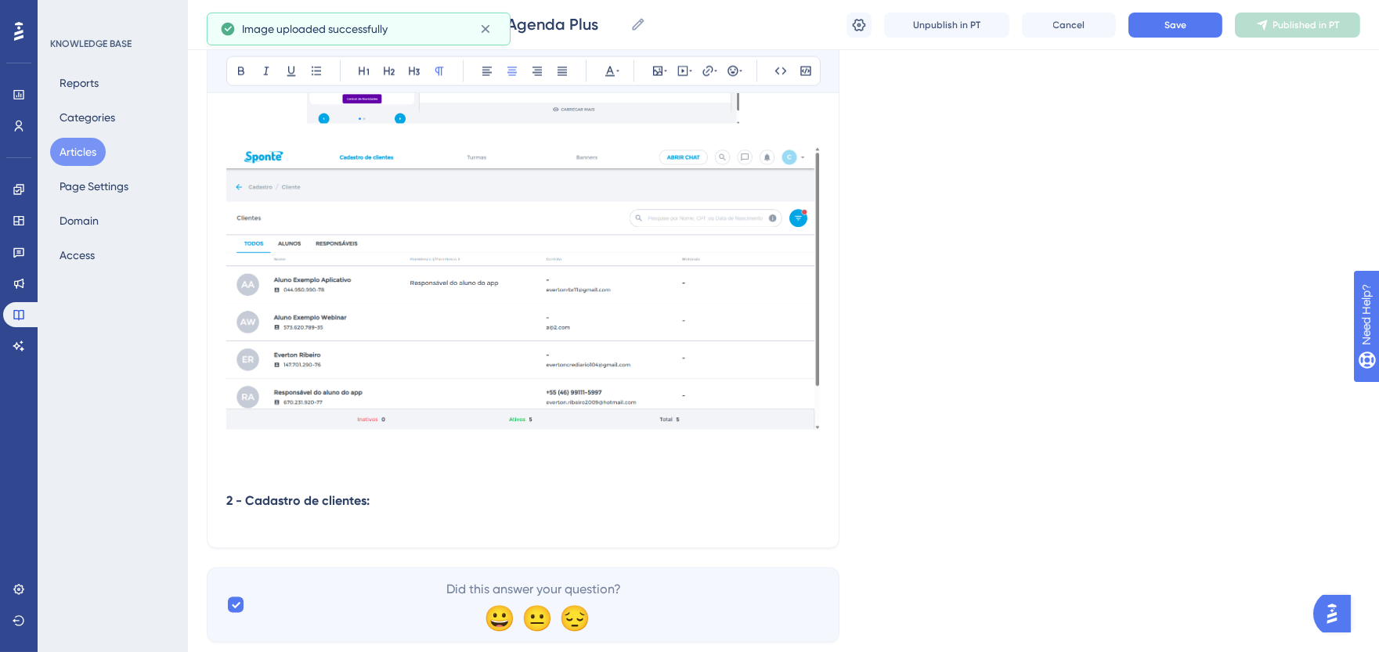
click at [660, 430] on img at bounding box center [523, 289] width 594 height 282
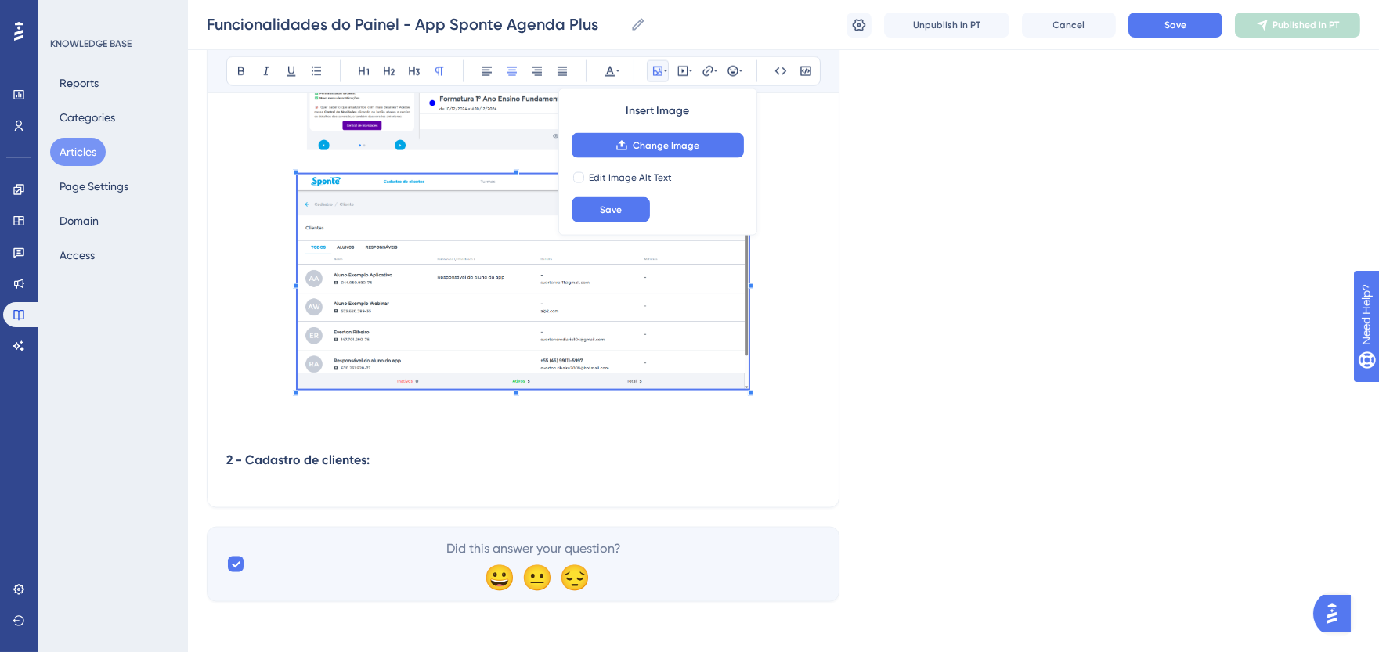
scroll to position [4970, 0]
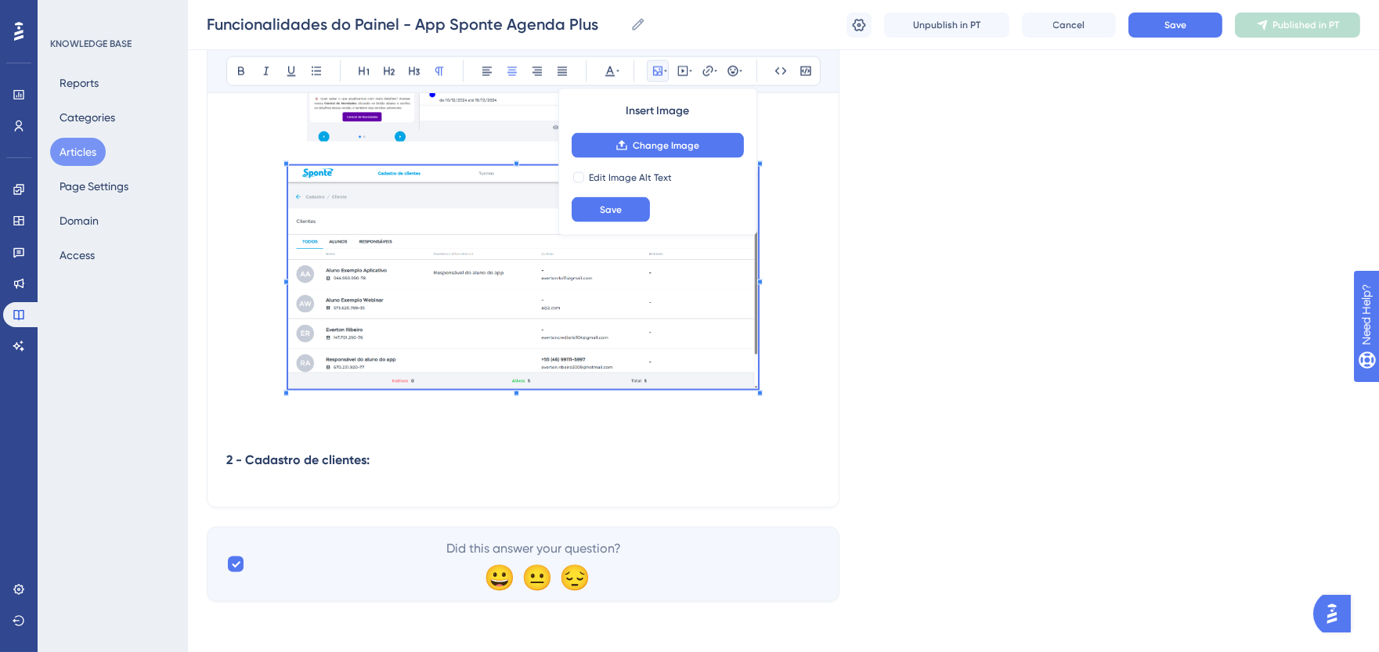
click at [699, 333] on span at bounding box center [523, 280] width 471 height 229
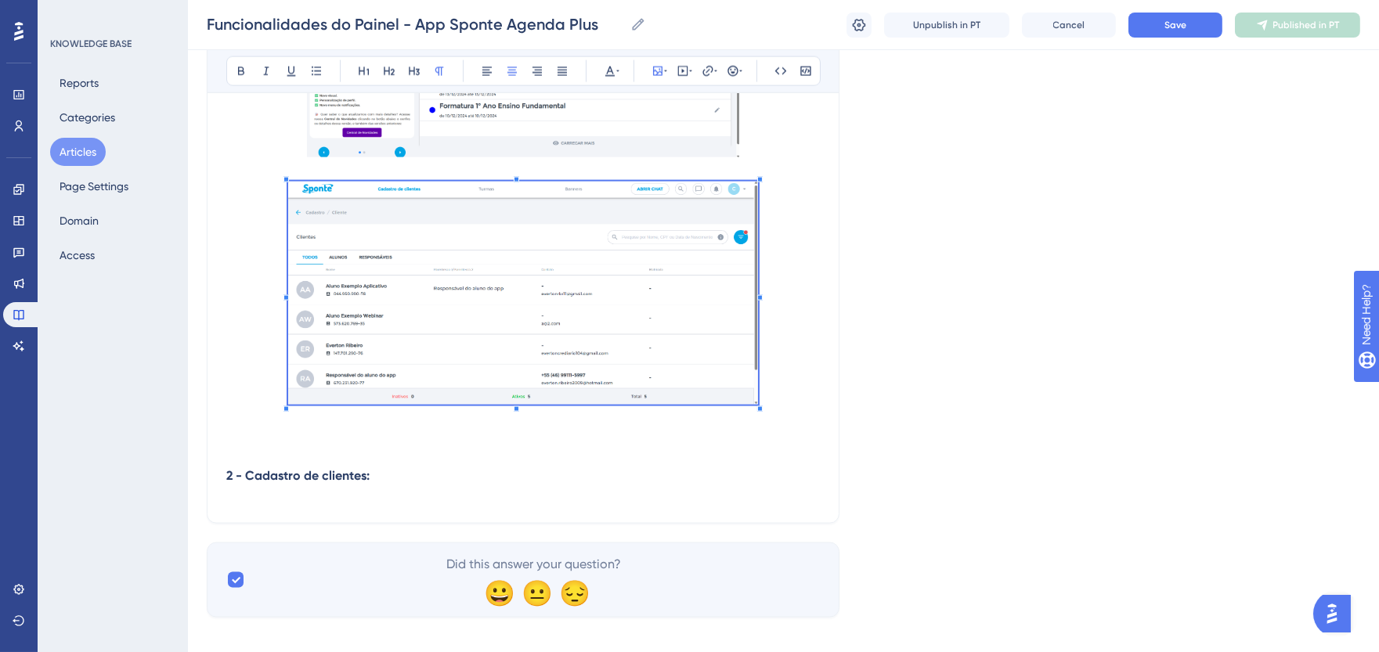
scroll to position [4796, 0]
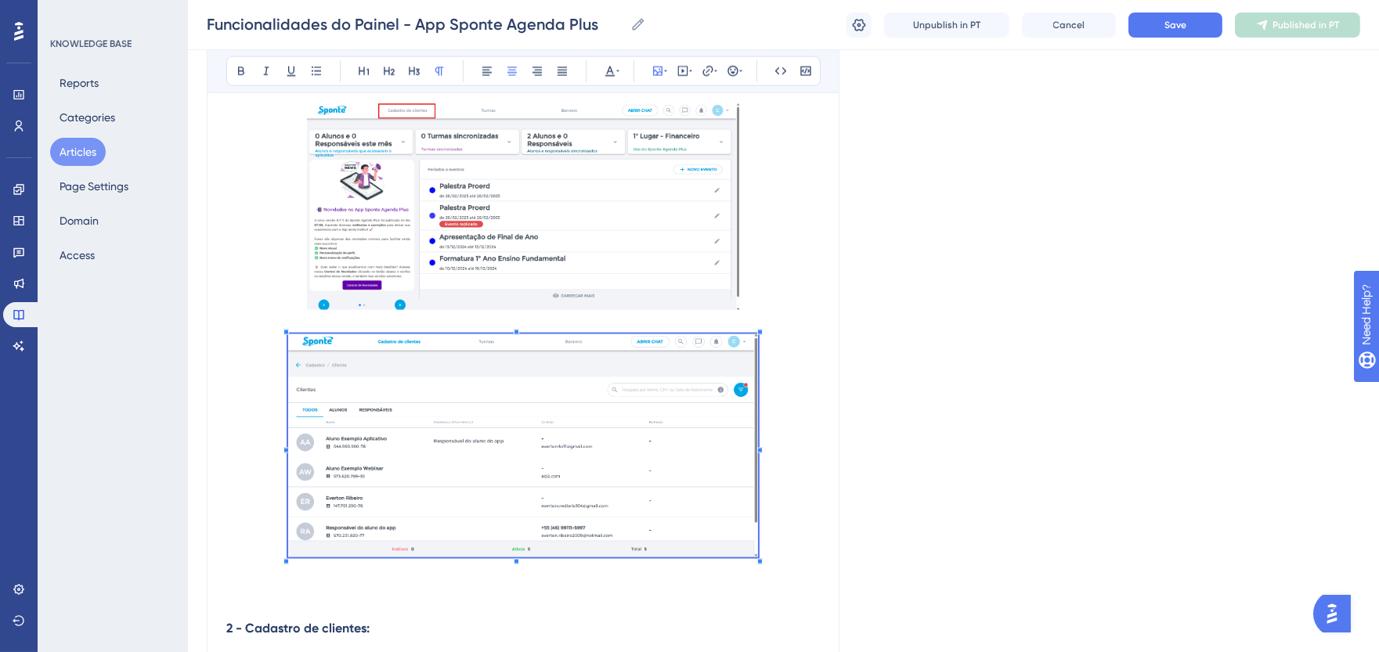
click at [1168, 25] on span "Save" at bounding box center [1176, 25] width 22 height 13
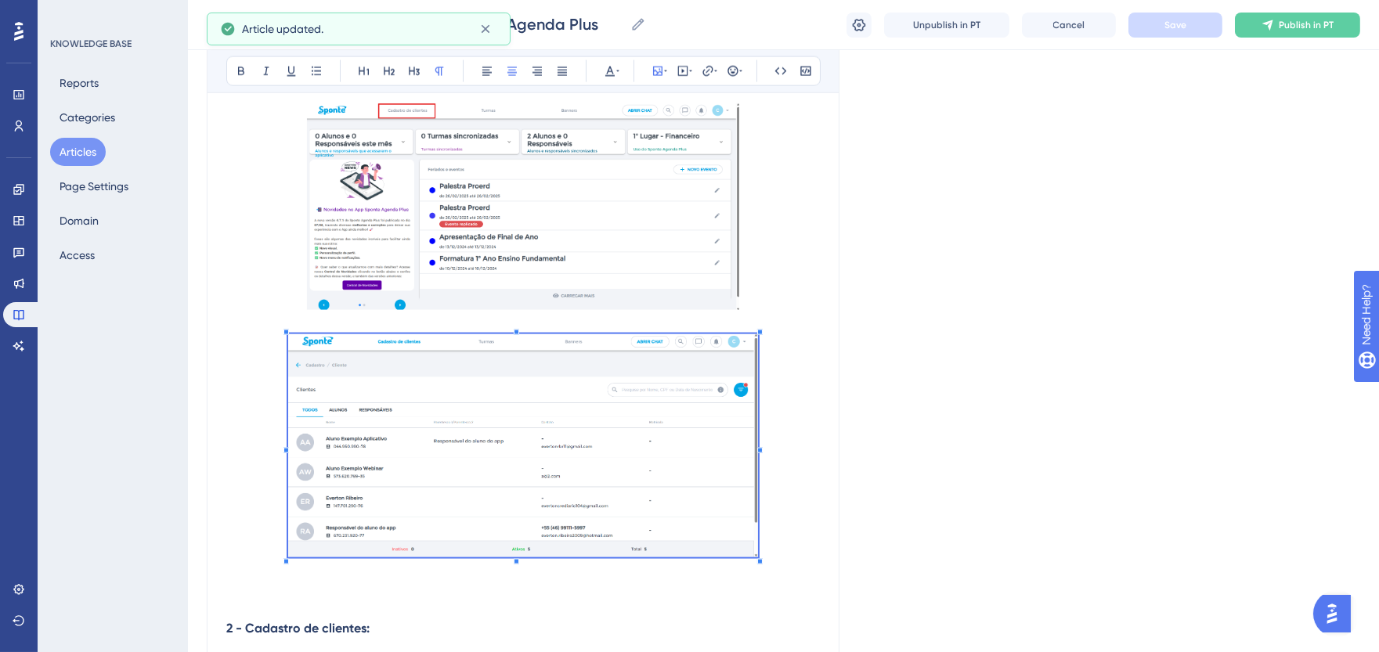
click at [772, 284] on p at bounding box center [523, 208] width 594 height 211
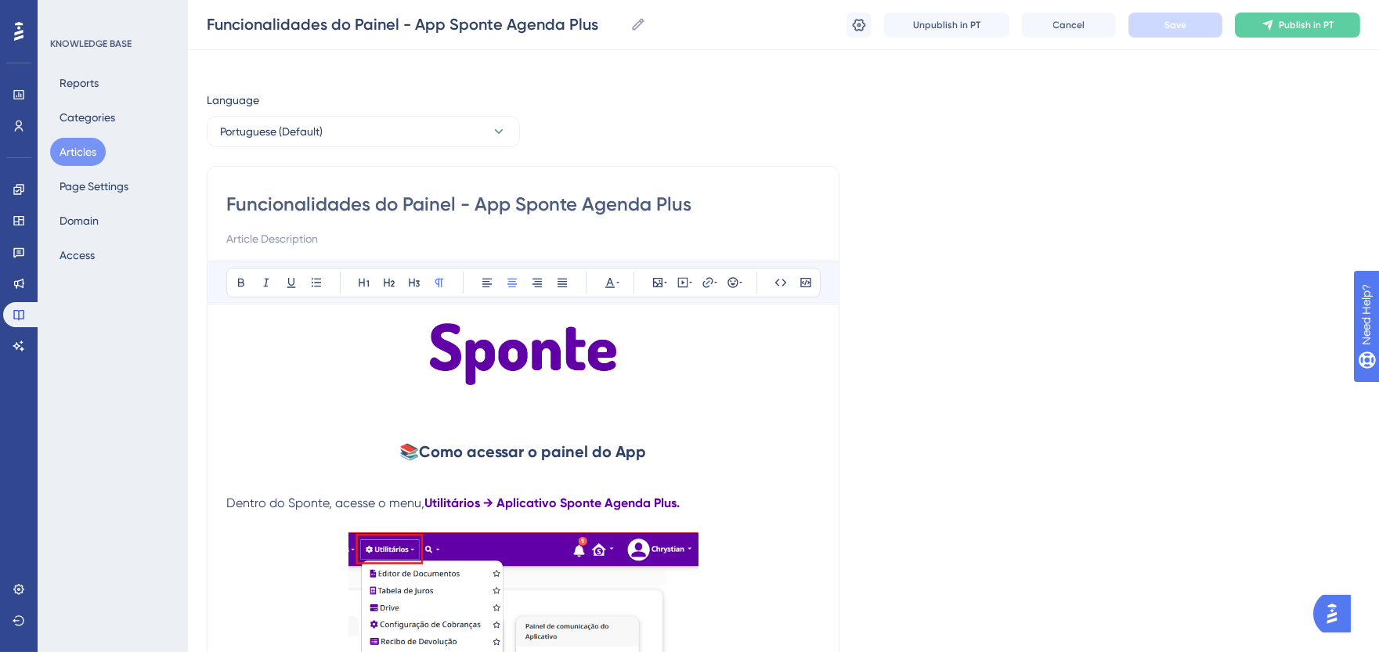
scroll to position [183, 0]
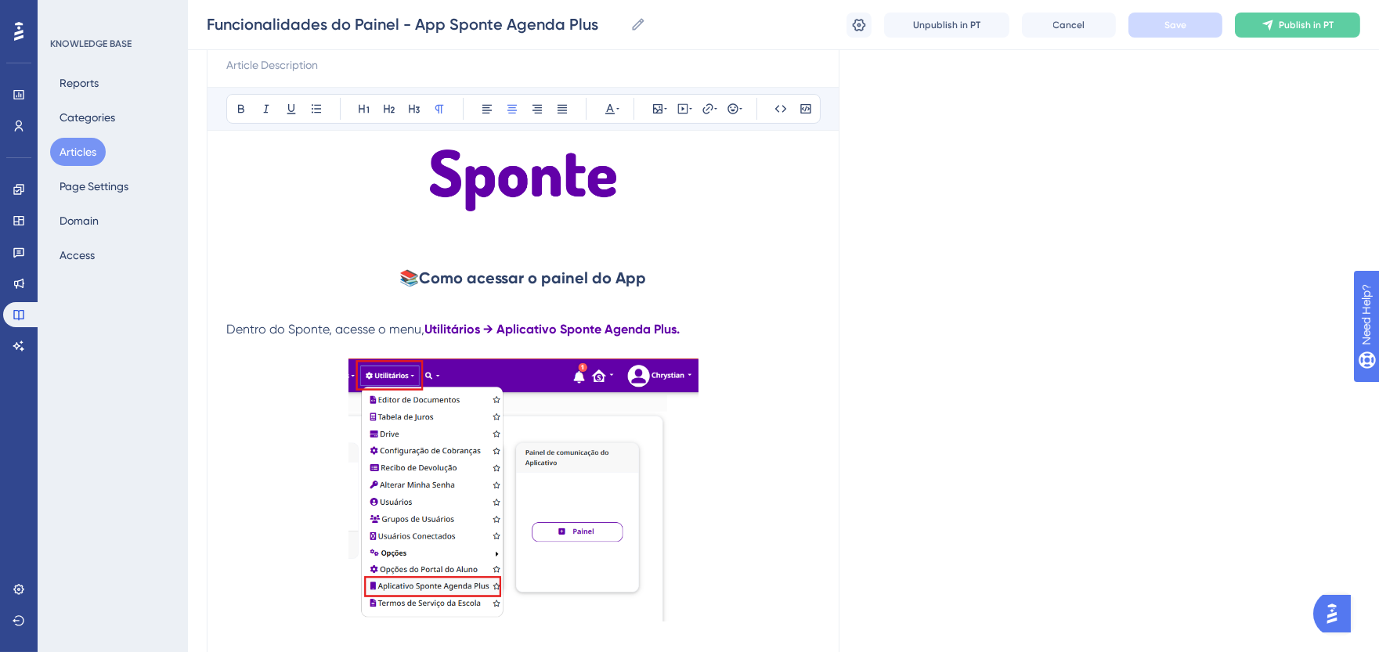
click at [1329, 27] on span "Publish in PT" at bounding box center [1306, 25] width 55 height 13
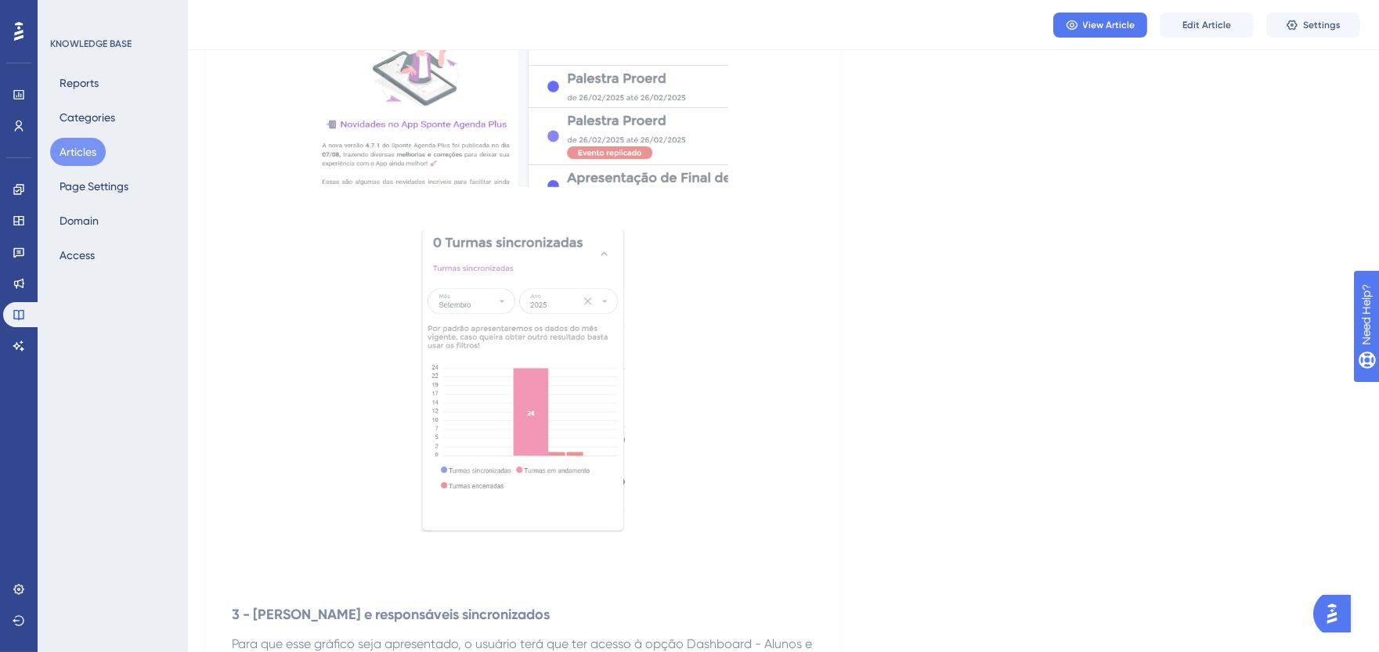
scroll to position [2636, 0]
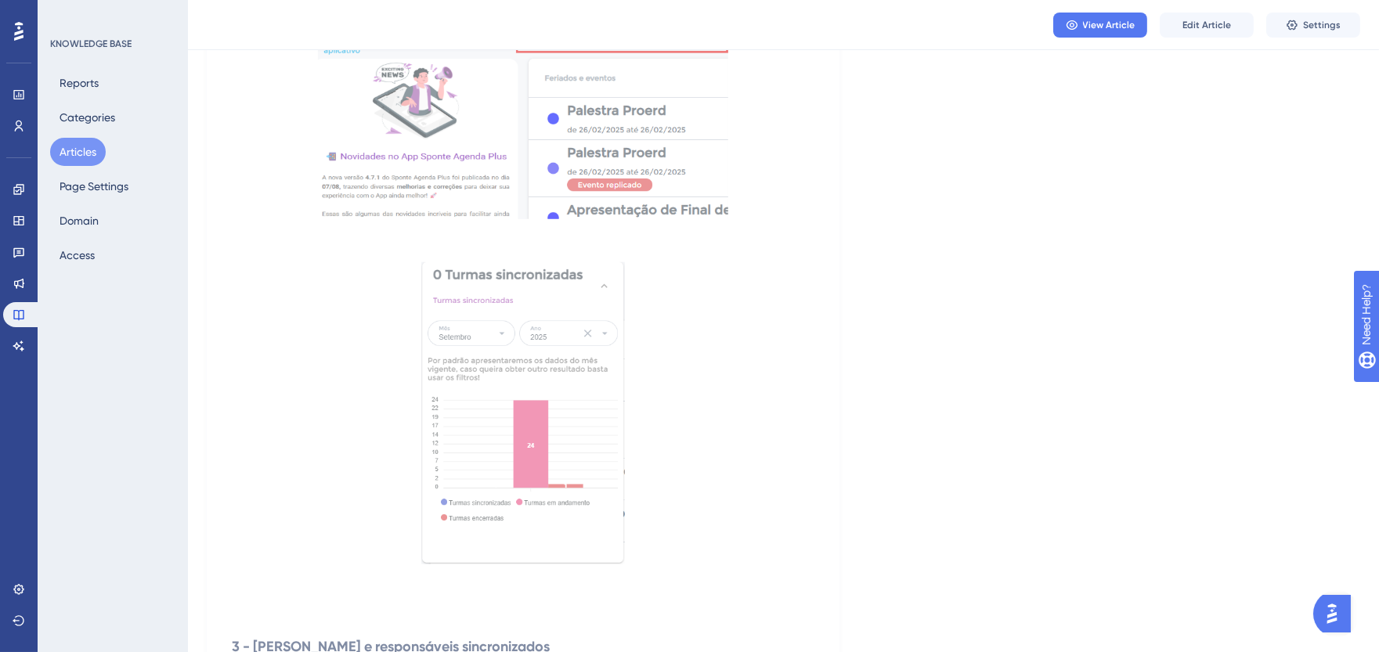
click at [85, 143] on button "Articles" at bounding box center [78, 152] width 56 height 28
